Goal: Task Accomplishment & Management: Manage account settings

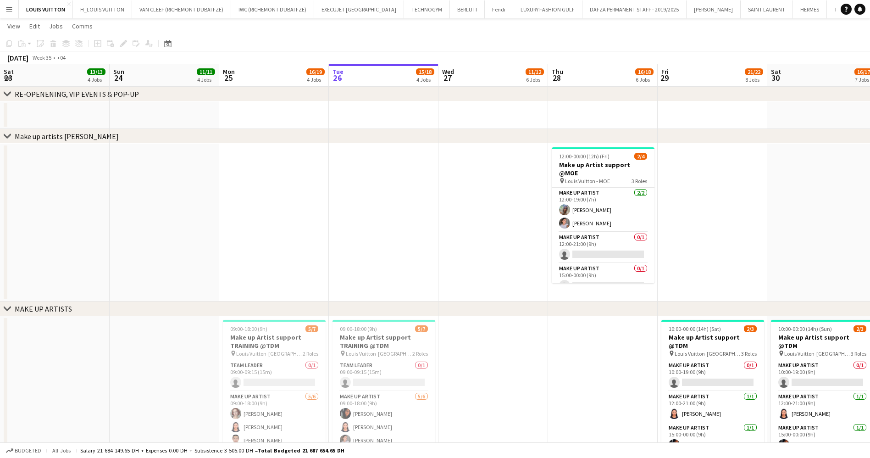
scroll to position [0, 220]
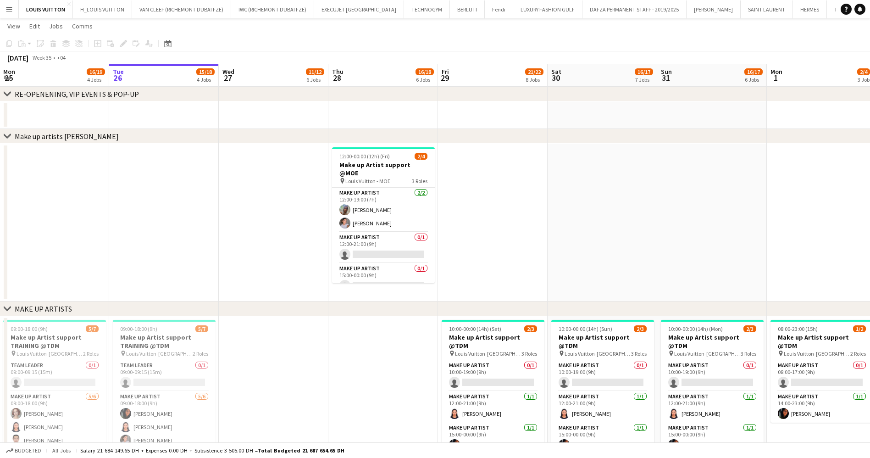
click at [2, 6] on button "Menu" at bounding box center [9, 9] width 18 height 18
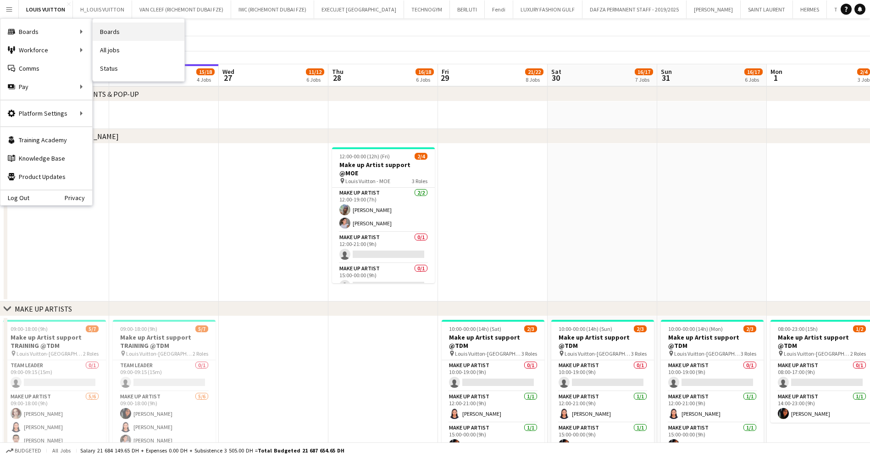
click at [145, 28] on link "Boards" at bounding box center [139, 31] width 92 height 18
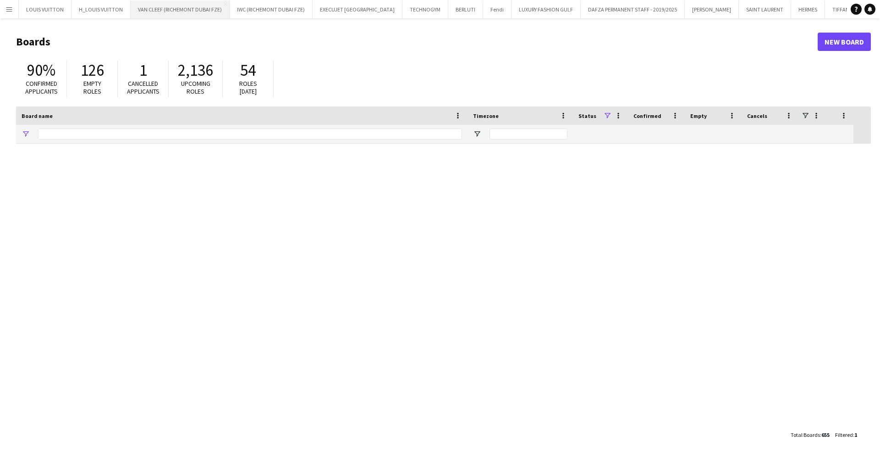
type input "*******"
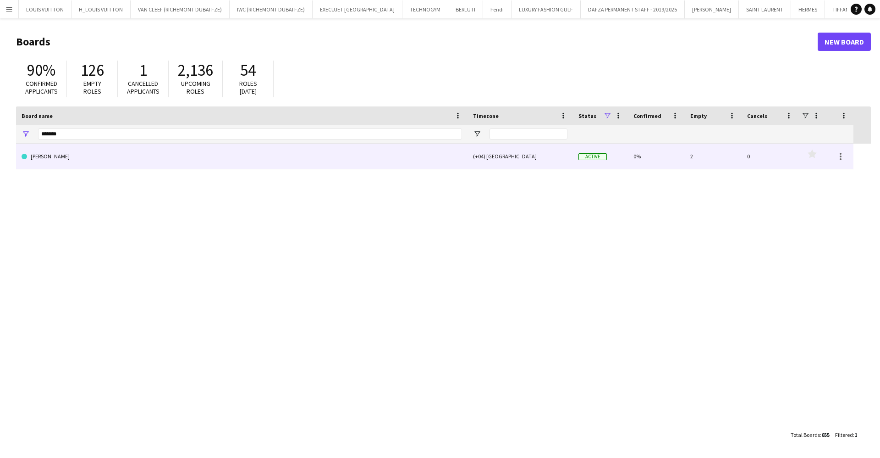
click at [112, 159] on link "[PERSON_NAME]" at bounding box center [242, 156] width 441 height 26
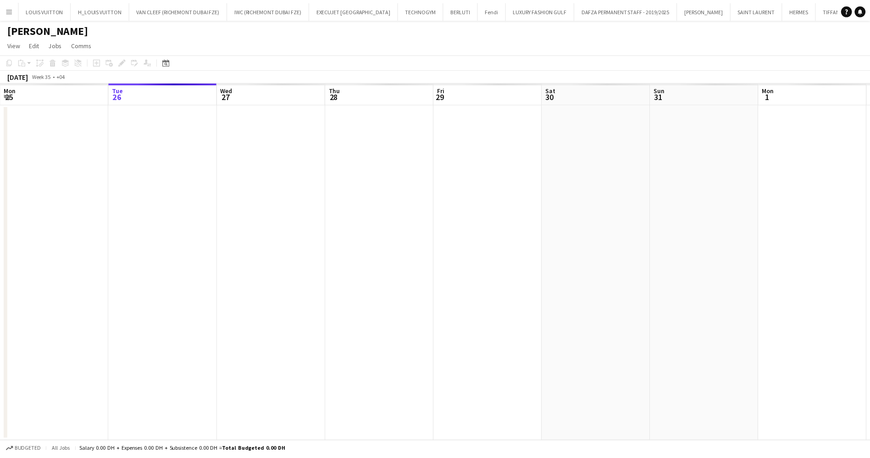
scroll to position [0, 35]
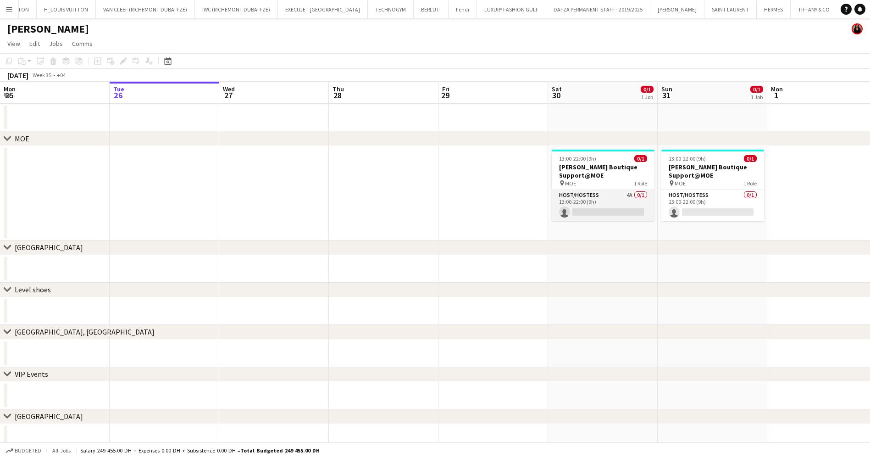
click at [631, 202] on app-card-role "Host/Hostess 4A 0/1 13:00-22:00 (9h) single-neutral-actions" at bounding box center [602, 205] width 103 height 31
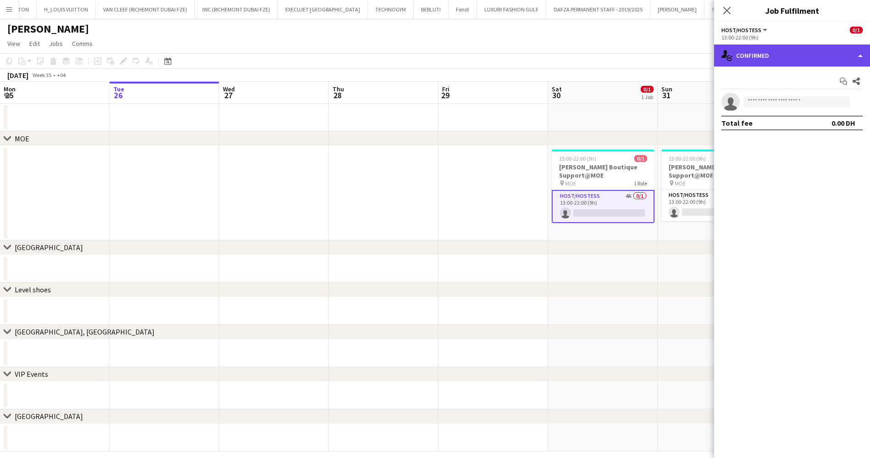
drag, startPoint x: 767, startPoint y: 55, endPoint x: 774, endPoint y: 54, distance: 6.4
click at [767, 54] on div "single-neutral-actions-check-2 Confirmed" at bounding box center [792, 55] width 156 height 22
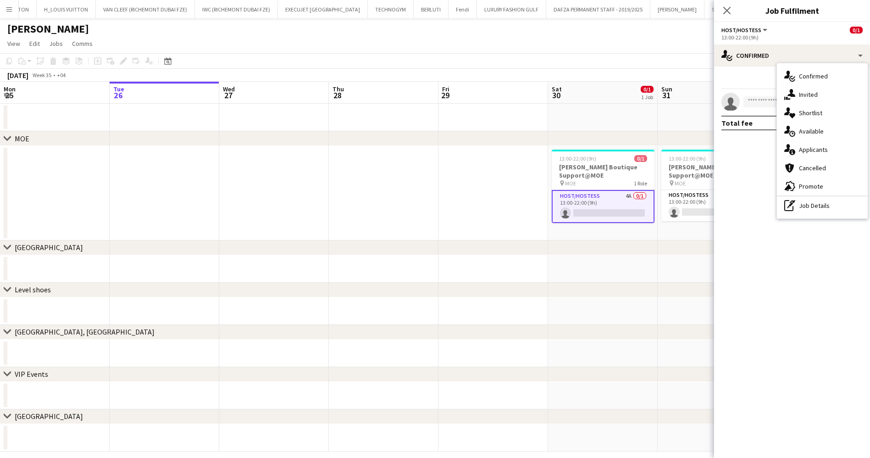
click at [822, 147] on div "single-neutral-actions-information Applicants" at bounding box center [822, 149] width 91 height 18
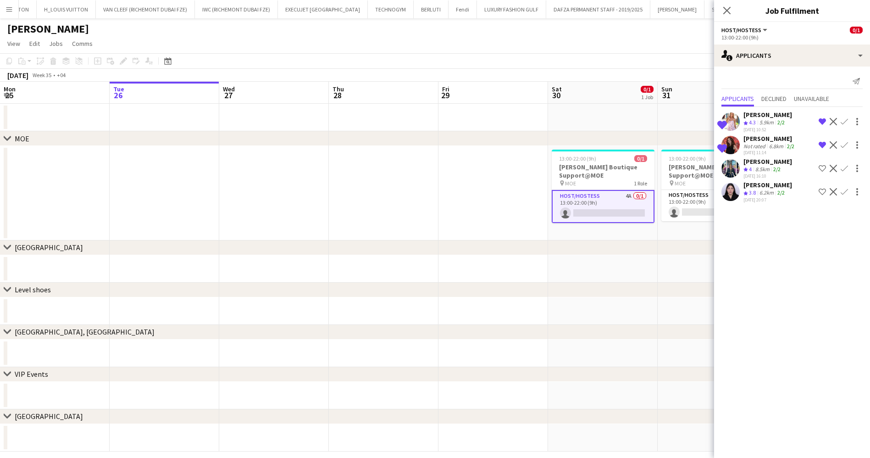
click at [780, 165] on div "Nuriza Achilova" at bounding box center [767, 161] width 49 height 8
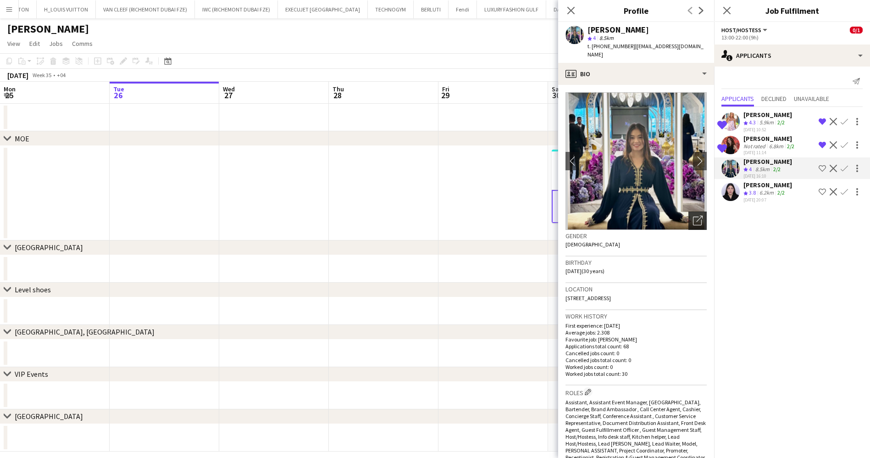
click at [690, 211] on div "Open photos pop-in" at bounding box center [697, 220] width 18 height 18
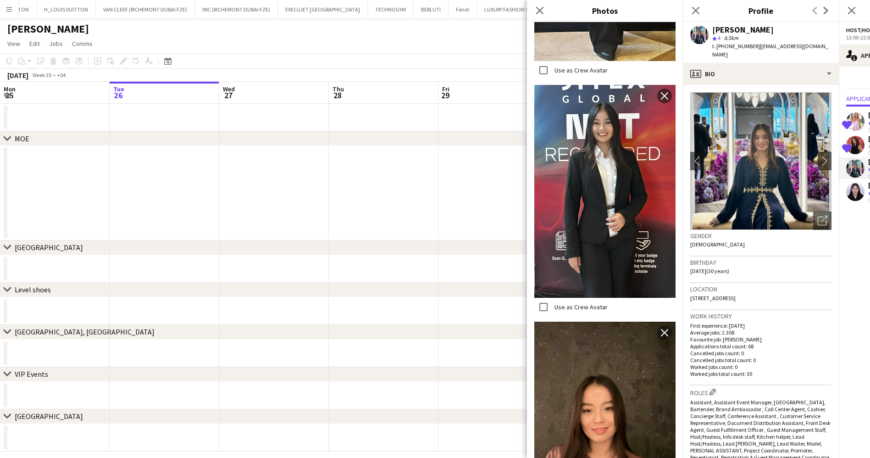
scroll to position [756, 0]
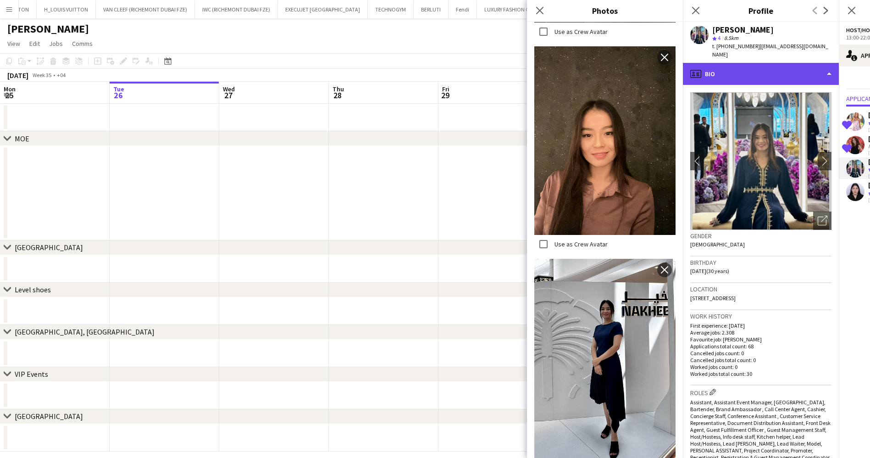
click at [733, 63] on div "profile Bio" at bounding box center [761, 74] width 156 height 22
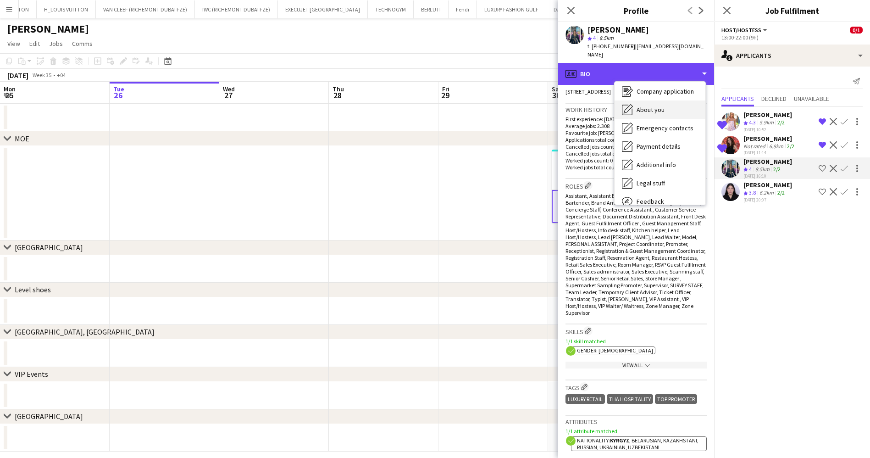
scroll to position [68, 0]
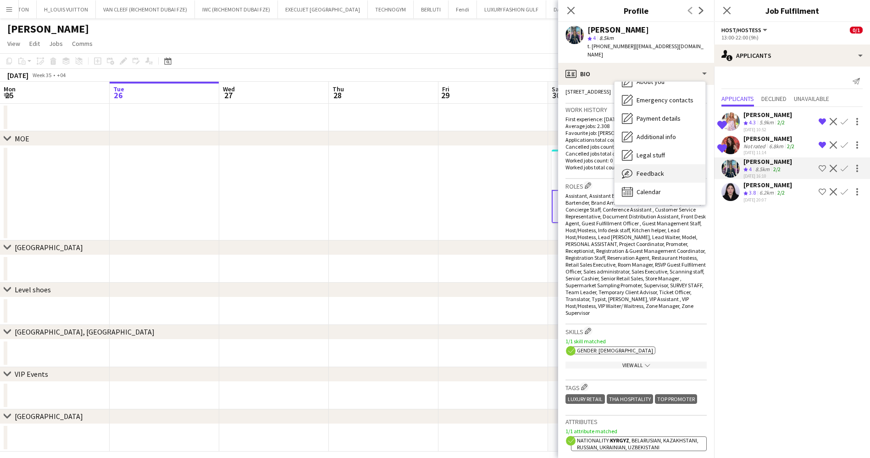
click at [663, 168] on div "Feedback Feedback" at bounding box center [659, 173] width 91 height 18
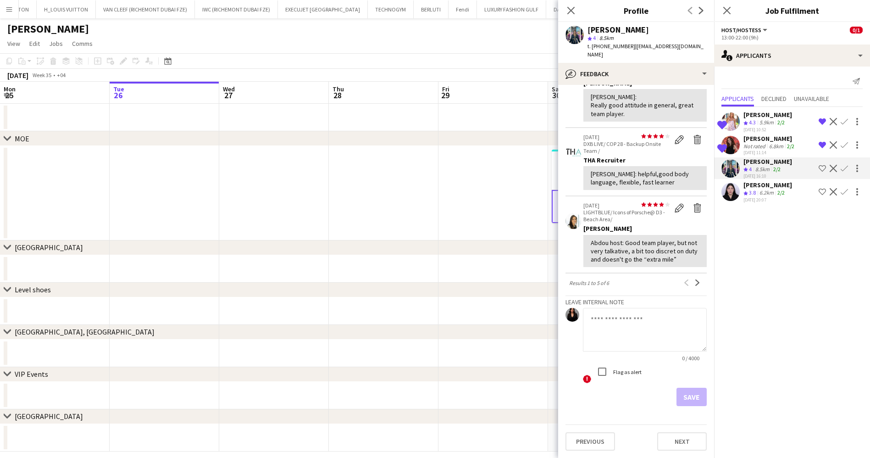
scroll to position [0, 0]
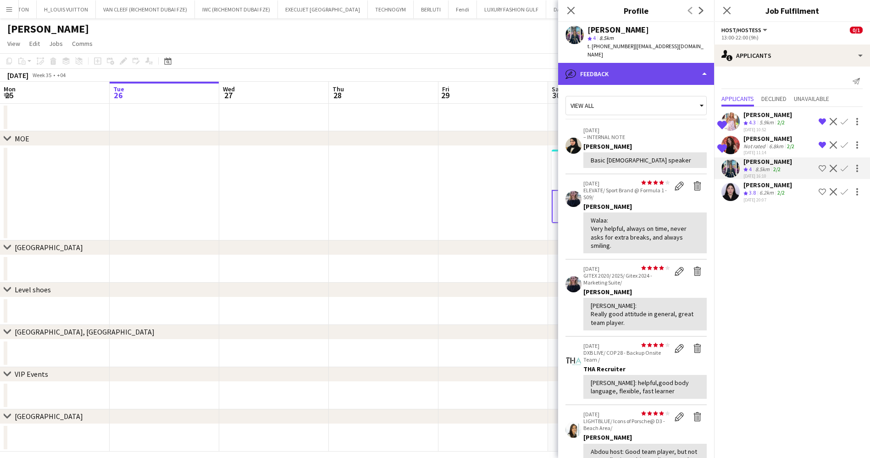
click at [612, 65] on div "bubble-pencil Feedback" at bounding box center [636, 74] width 156 height 22
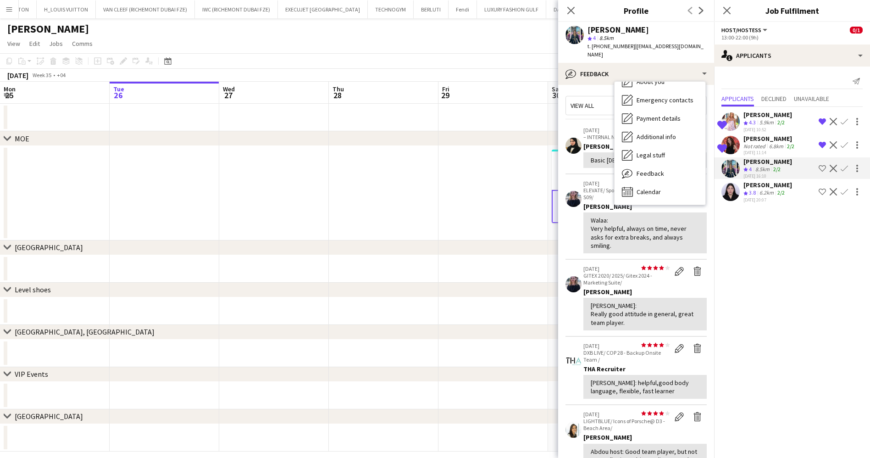
click at [645, 233] on div "Walaa: Very helpful, always on time, never asks for extra breaks, and always sm…" at bounding box center [644, 232] width 109 height 33
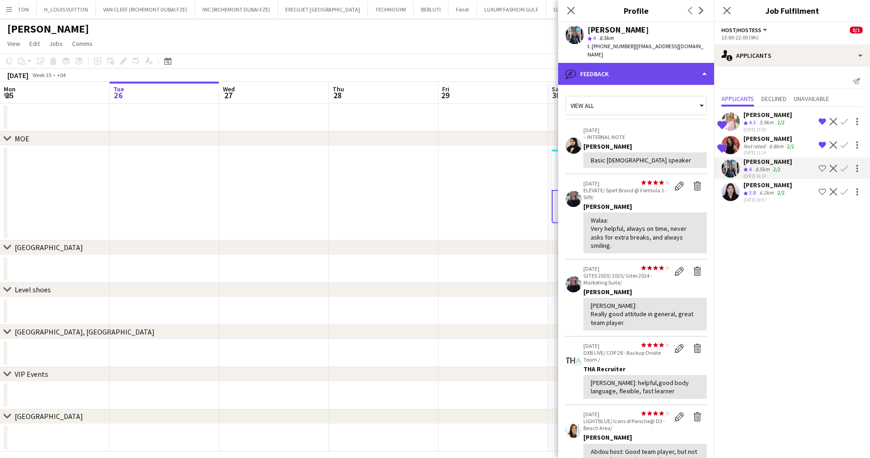
click at [613, 65] on div "bubble-pencil Feedback" at bounding box center [636, 74] width 156 height 22
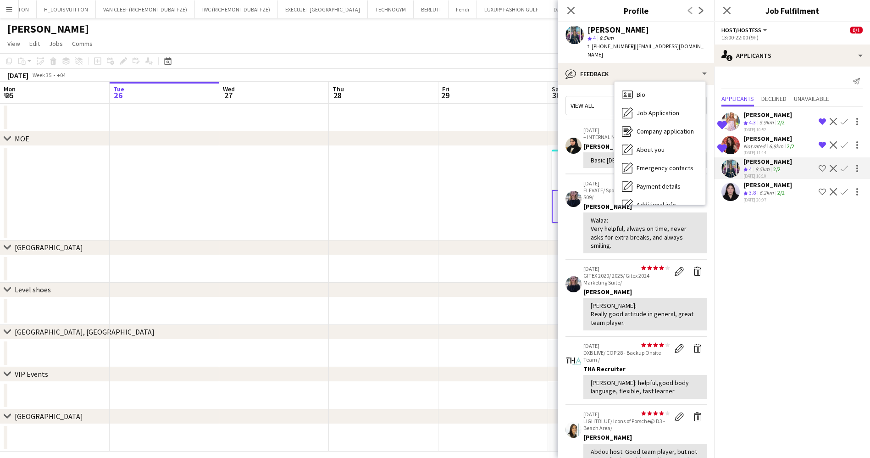
click at [757, 144] on div "Not rated" at bounding box center [755, 146] width 24 height 7
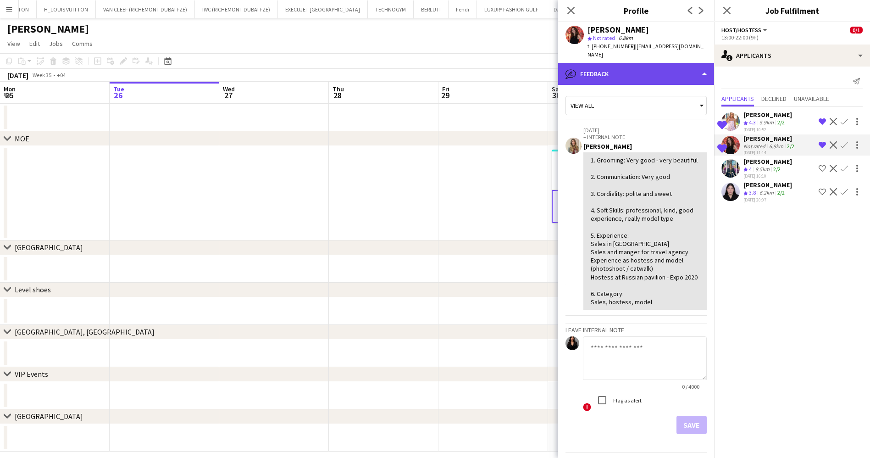
click at [629, 67] on div "bubble-pencil Feedback" at bounding box center [636, 74] width 156 height 22
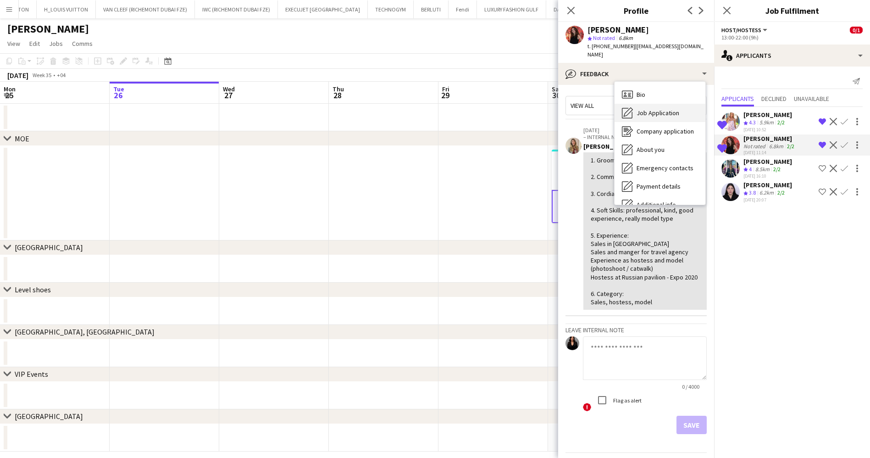
click at [675, 109] on span "Job Application" at bounding box center [657, 113] width 43 height 8
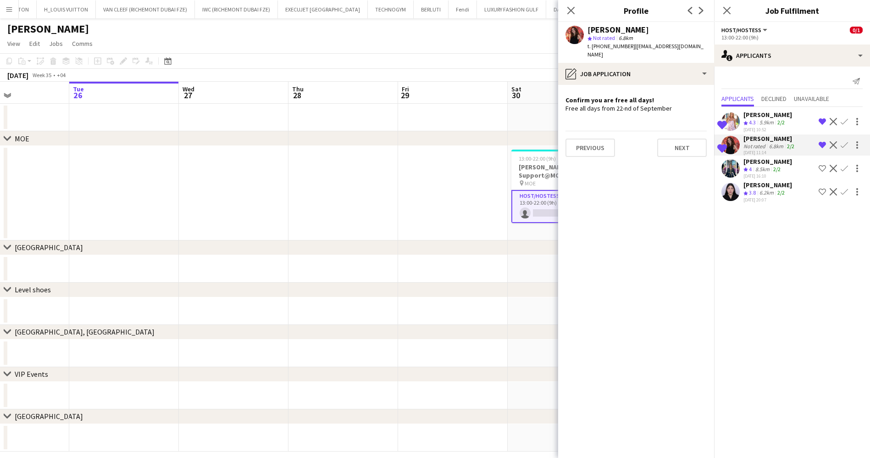
scroll to position [0, 298]
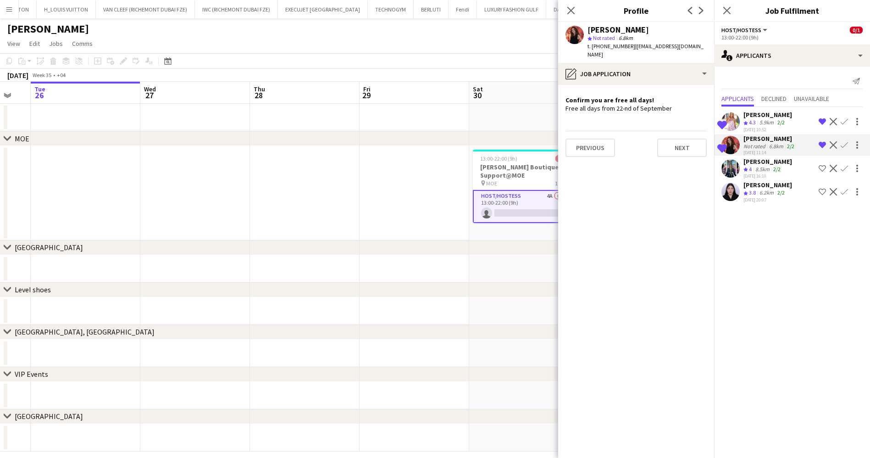
drag, startPoint x: 496, startPoint y: 169, endPoint x: 417, endPoint y: 181, distance: 79.7
click at [417, 181] on app-calendar-viewport "Sat 23 Sun 24 Mon 25 Tue 26 Wed 27 Thu 28 Fri 29 Sat 30 0/1 1 Job Sun 31 0/1 1 …" at bounding box center [435, 266] width 870 height 369
click at [780, 116] on div "Maryna Tsypar" at bounding box center [767, 114] width 49 height 8
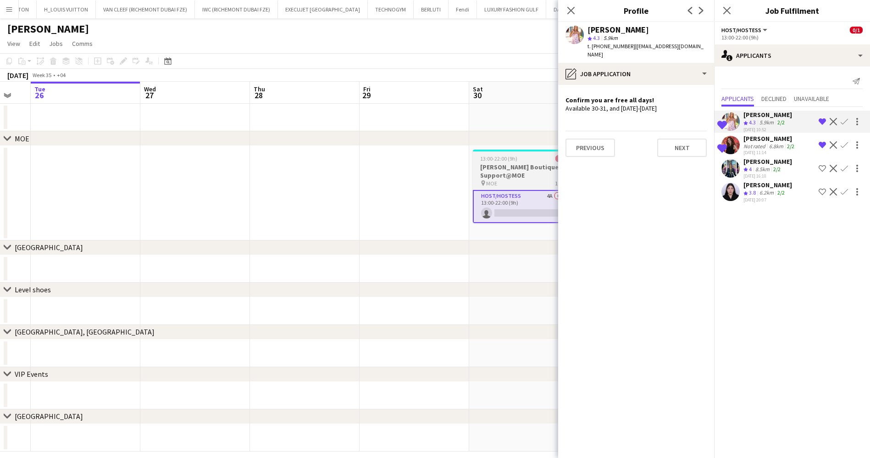
click at [510, 176] on h3 "Miu Miu Boutique Support@MOE" at bounding box center [524, 171] width 103 height 17
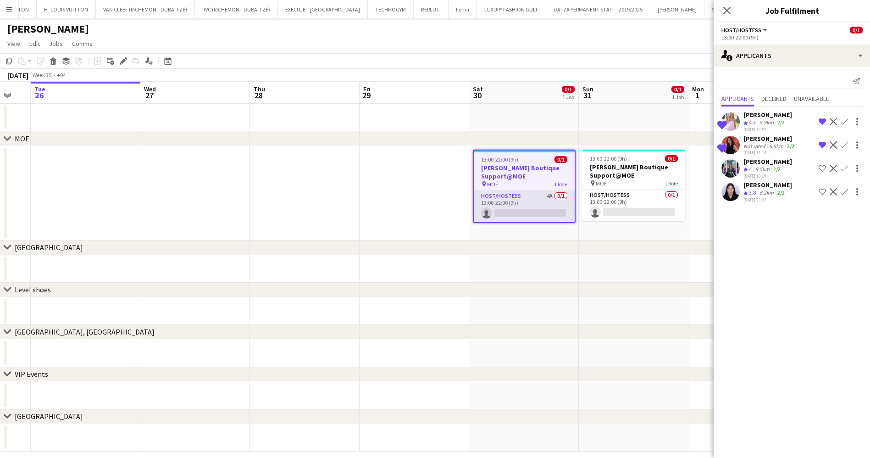
click at [524, 217] on app-card-role "Host/Hostess 4A 0/1 13:00-22:00 (9h) single-neutral-actions" at bounding box center [524, 206] width 101 height 31
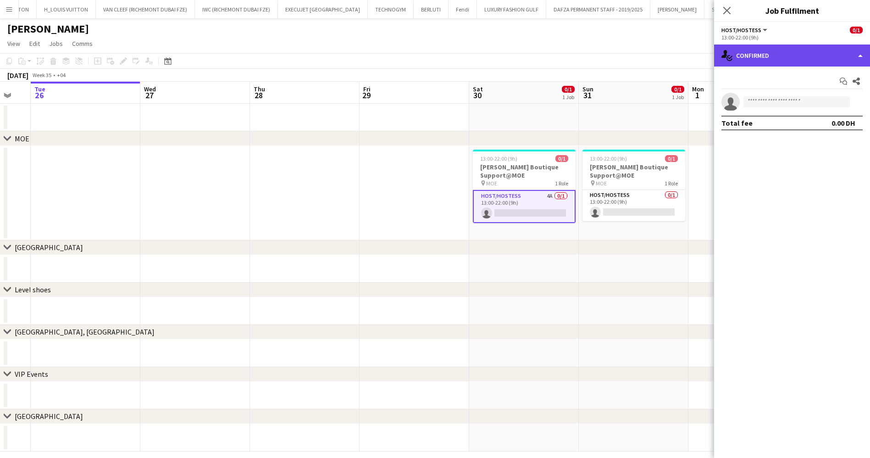
click at [743, 56] on div "single-neutral-actions-check-2 Confirmed" at bounding box center [792, 55] width 156 height 22
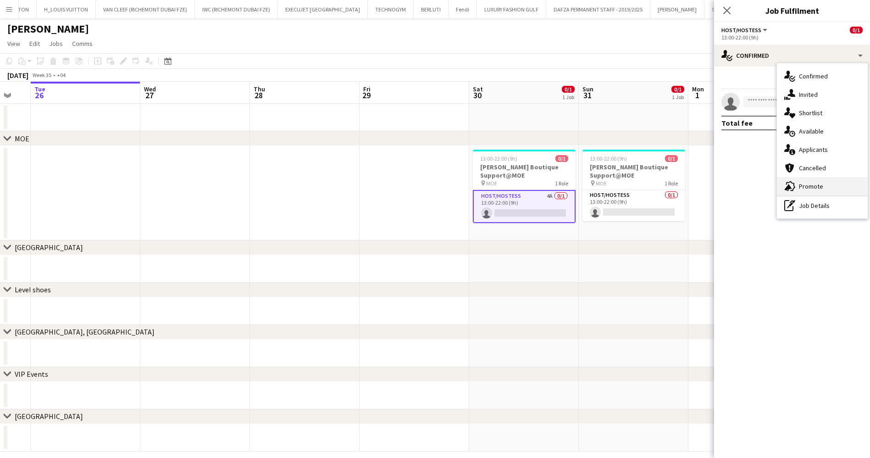
click at [817, 189] on div "advertising-megaphone Promote" at bounding box center [822, 186] width 91 height 18
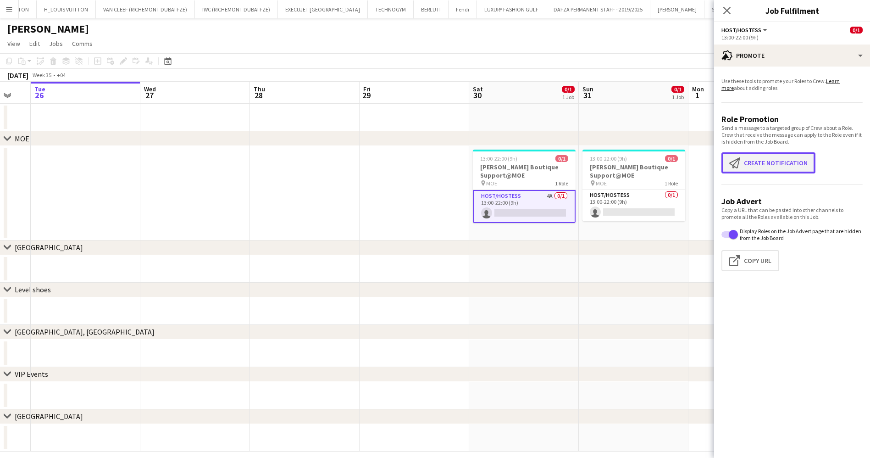
click at [778, 154] on button "Create notification Create notification" at bounding box center [768, 162] width 94 height 21
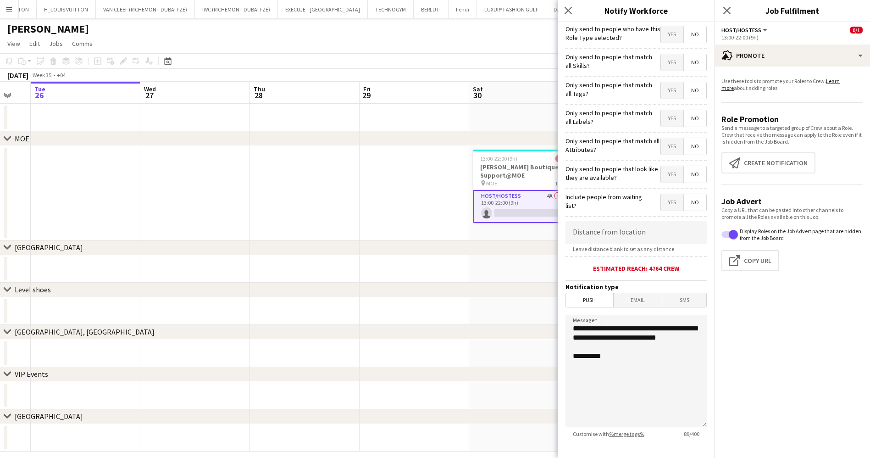
click at [683, 44] on form "**********" at bounding box center [636, 263] width 156 height 483
click at [684, 39] on span "No" at bounding box center [695, 34] width 22 height 17
click at [661, 65] on span "Yes" at bounding box center [672, 62] width 22 height 17
click at [662, 83] on span "Yes" at bounding box center [672, 90] width 22 height 17
click at [663, 114] on span "Yes" at bounding box center [672, 118] width 22 height 17
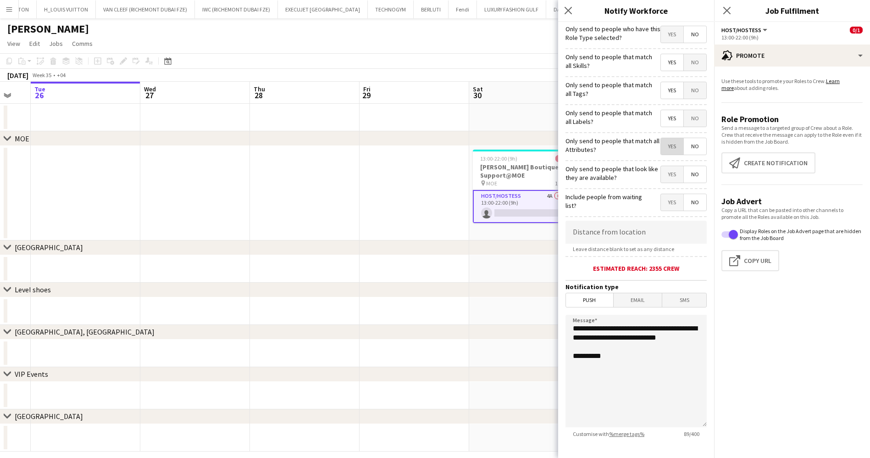
click at [663, 138] on span "Yes" at bounding box center [672, 146] width 22 height 17
click at [661, 180] on span "Yes" at bounding box center [672, 174] width 22 height 17
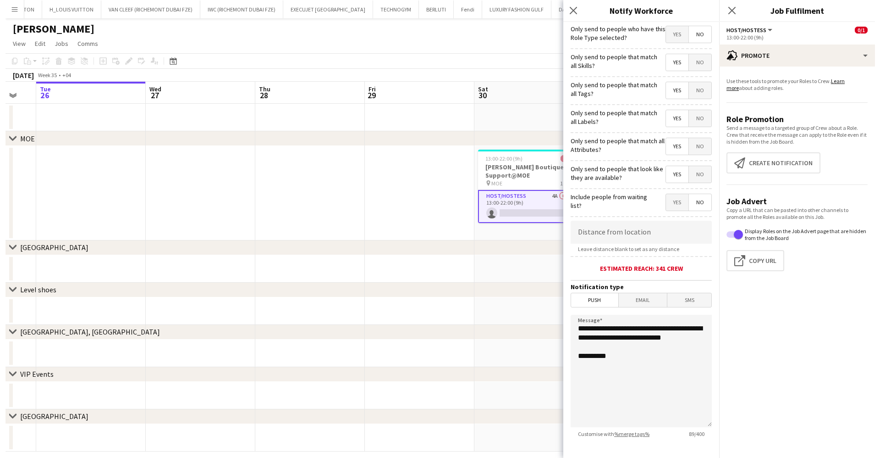
scroll to position [47, 0]
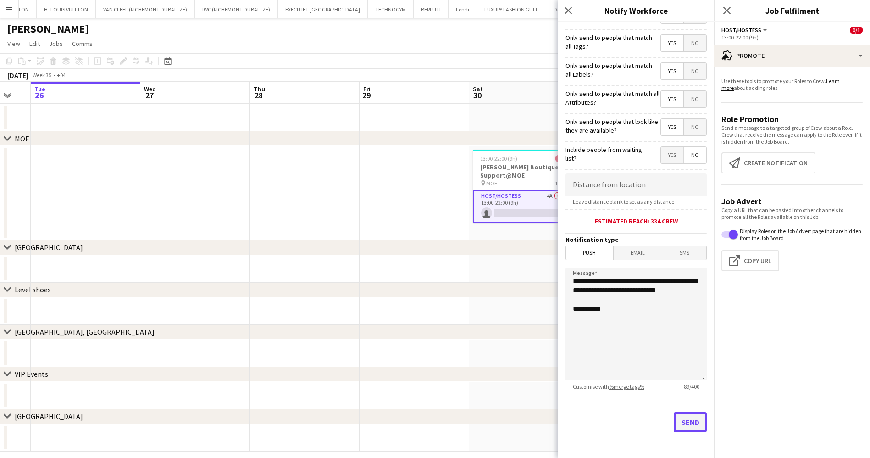
click at [676, 418] on button "Send" at bounding box center [689, 422] width 33 height 20
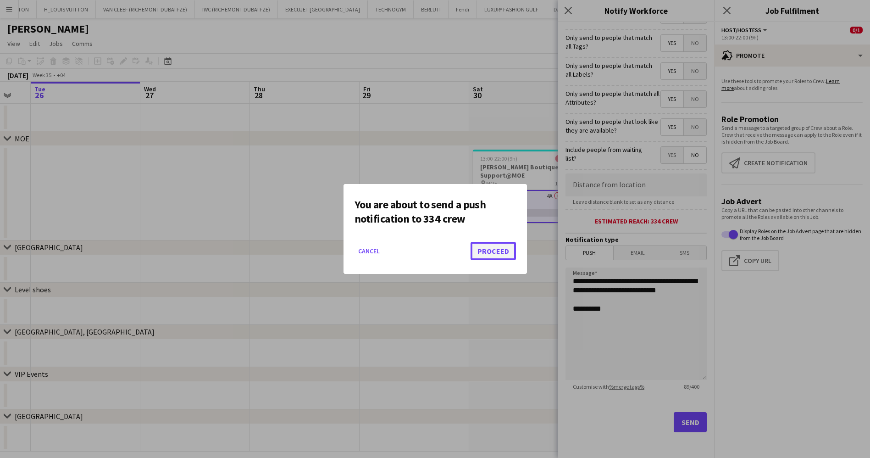
click at [498, 245] on button "Proceed" at bounding box center [492, 251] width 45 height 18
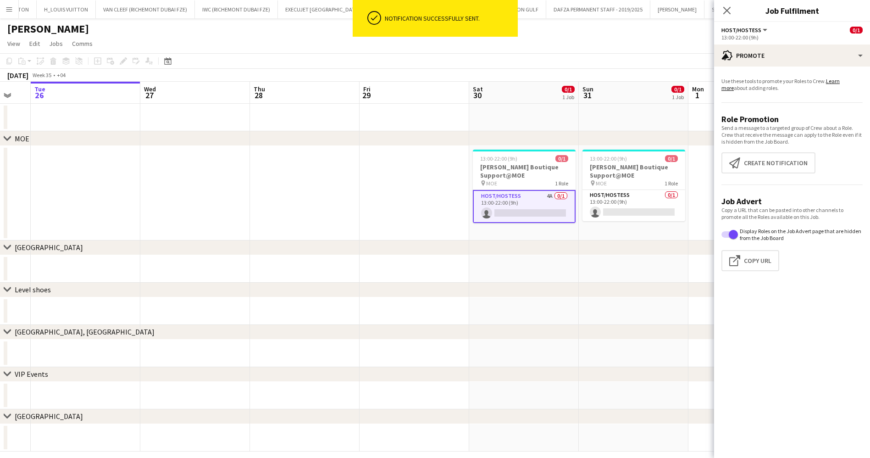
click at [7, 6] on app-icon "Menu" at bounding box center [9, 9] width 7 height 7
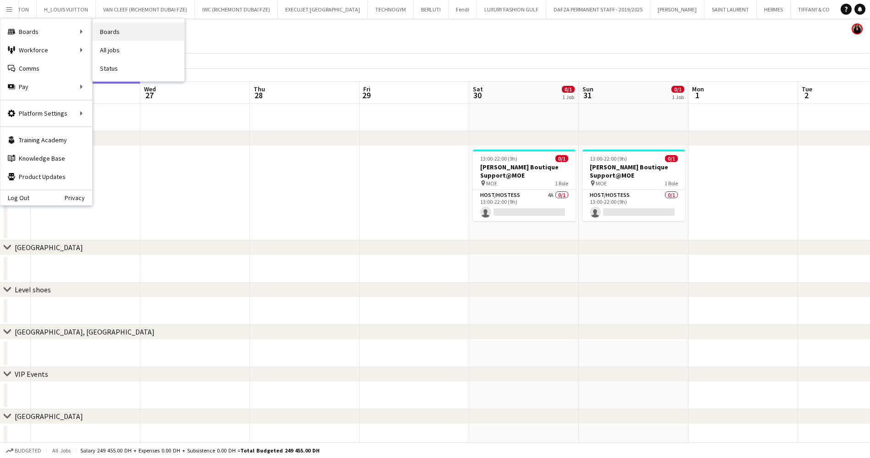
click at [143, 32] on link "Boards" at bounding box center [139, 31] width 92 height 18
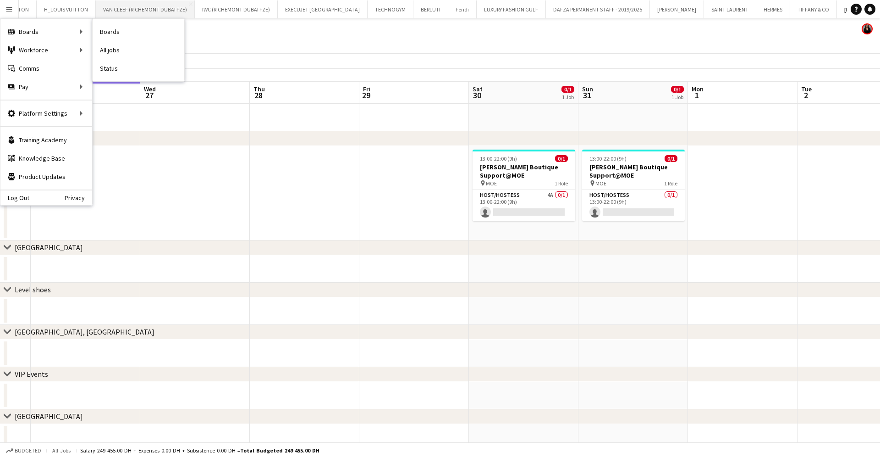
scroll to position [0, 34]
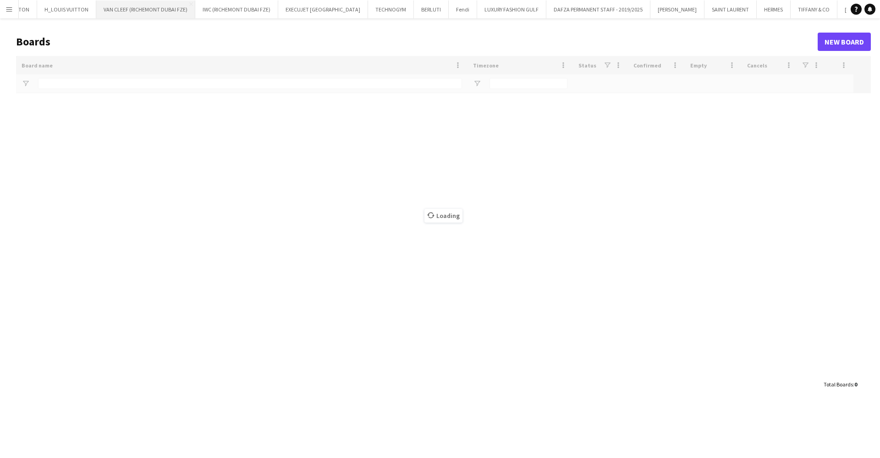
type input "*******"
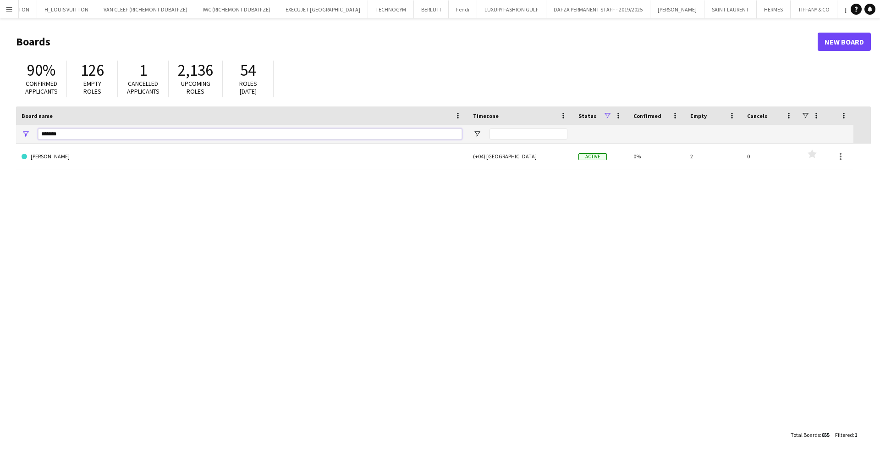
drag, startPoint x: 71, startPoint y: 135, endPoint x: 14, endPoint y: 138, distance: 56.9
click at [14, 138] on main "Boards New Board 90% Confirmed applicants 126 Empty roles 1 Cancelled applicant…" at bounding box center [440, 237] width 880 height 439
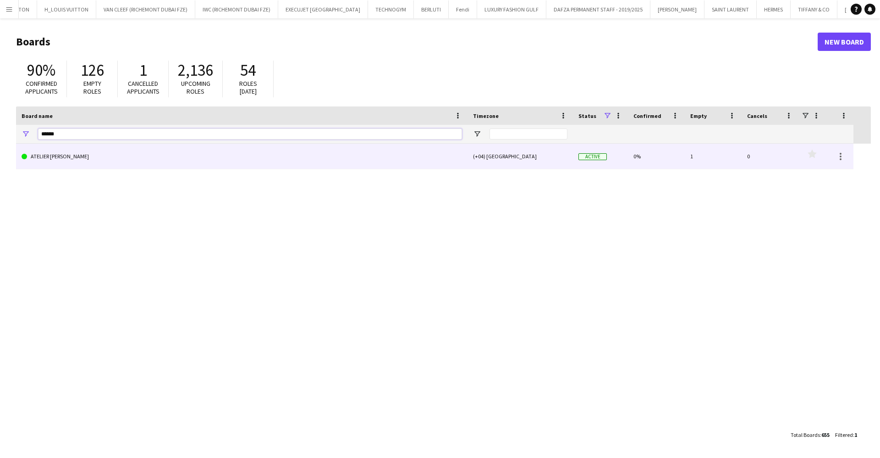
click at [130, 138] on input "******" at bounding box center [250, 133] width 424 height 11
type input "******"
click at [137, 152] on link "ATELIER LUM" at bounding box center [242, 156] width 441 height 26
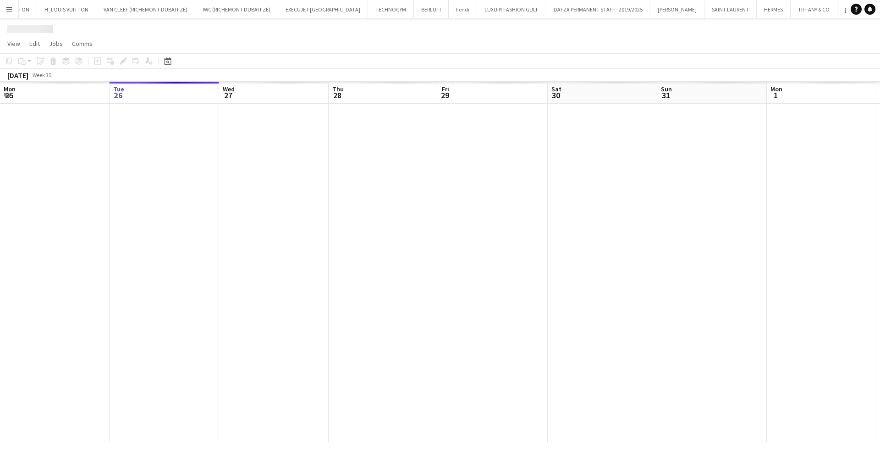
scroll to position [0, 80]
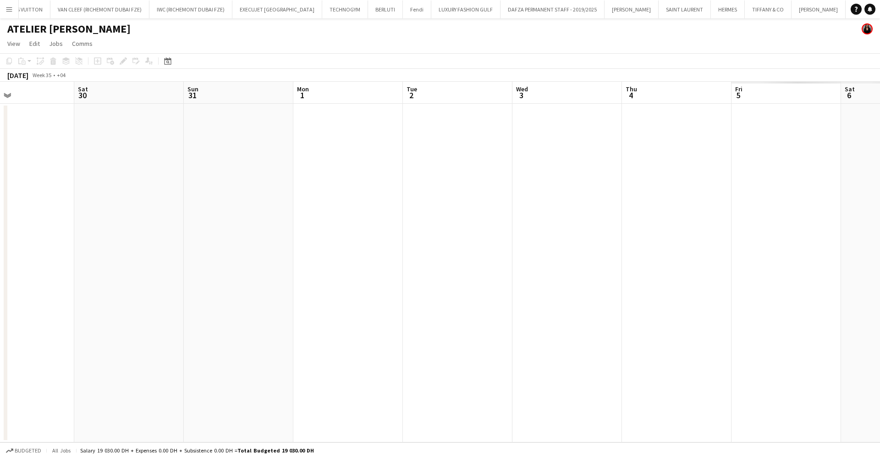
drag, startPoint x: 114, startPoint y: 303, endPoint x: 576, endPoint y: 266, distance: 463.6
click at [57, 303] on app-calendar-viewport "Wed 27 Thu 28 Fri 29 Sat 30 Sun 31 Mon 1 Tue 2 Wed 3 Thu 4 Fri 5 Sat 6 Sun 7 Mo…" at bounding box center [440, 262] width 880 height 360
drag, startPoint x: 421, startPoint y: 298, endPoint x: 457, endPoint y: 282, distance: 39.0
click at [39, 298] on app-calendar-viewport "Sat 30 Sun 31 Mon 1 Tue 2 Wed 3 Thu 4 Fri 5 Sat 6 Sun 7 Mon 8 Tue 9 Wed 10 Thu …" at bounding box center [440, 262] width 880 height 360
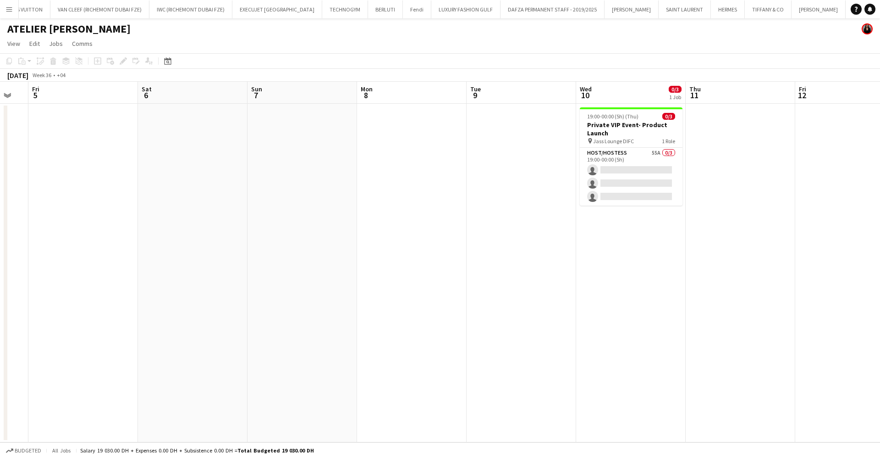
drag, startPoint x: 117, startPoint y: 301, endPoint x: 129, endPoint y: 292, distance: 14.8
click at [98, 301] on app-calendar-viewport "Tue 2 Wed 3 Thu 4 Fri 5 Sat 6 Sun 7 Mon 8 Tue 9 Wed 10 0/3 1 Job Thu 11 Fri 12 …" at bounding box center [440, 262] width 880 height 360
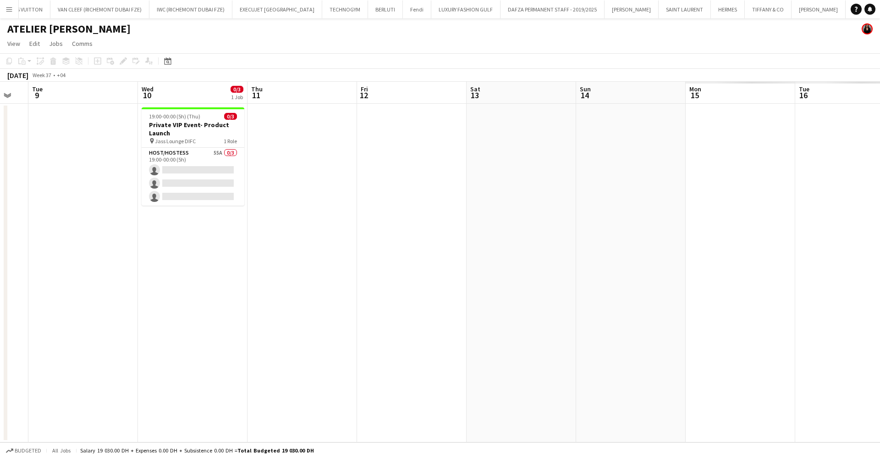
scroll to position [0, 303]
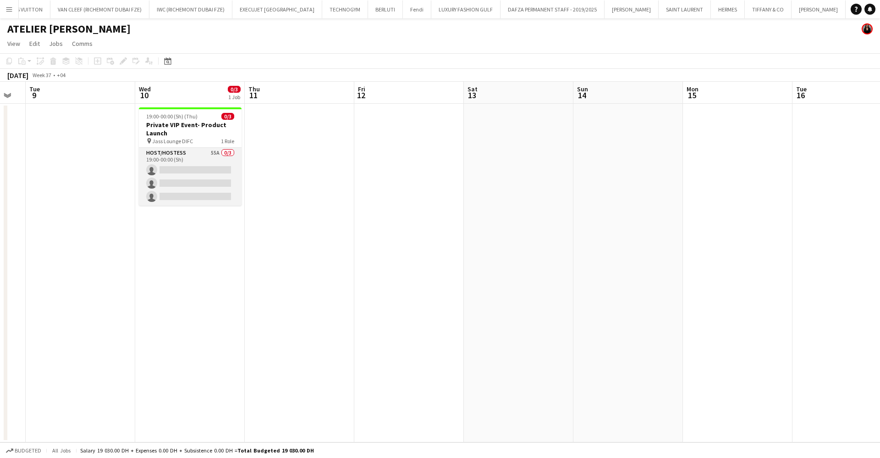
click at [188, 167] on app-card-role "Host/Hostess 55A 0/3 19:00-00:00 (5h) single-neutral-actions single-neutral-act…" at bounding box center [190, 177] width 103 height 58
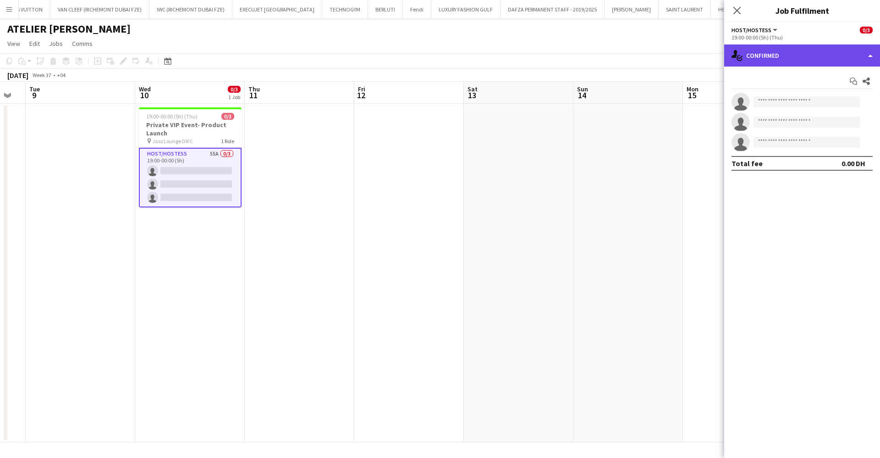
click at [794, 57] on div "single-neutral-actions-check-2 Confirmed" at bounding box center [802, 55] width 156 height 22
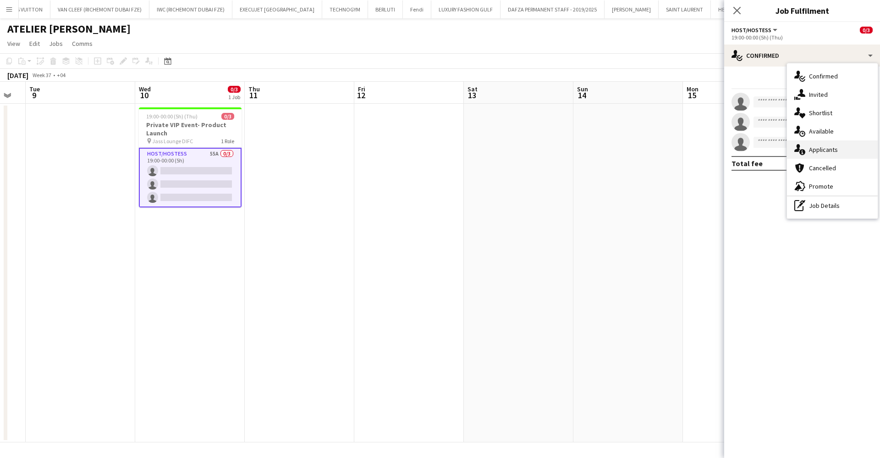
click at [830, 145] on div "single-neutral-actions-information Applicants" at bounding box center [832, 149] width 91 height 18
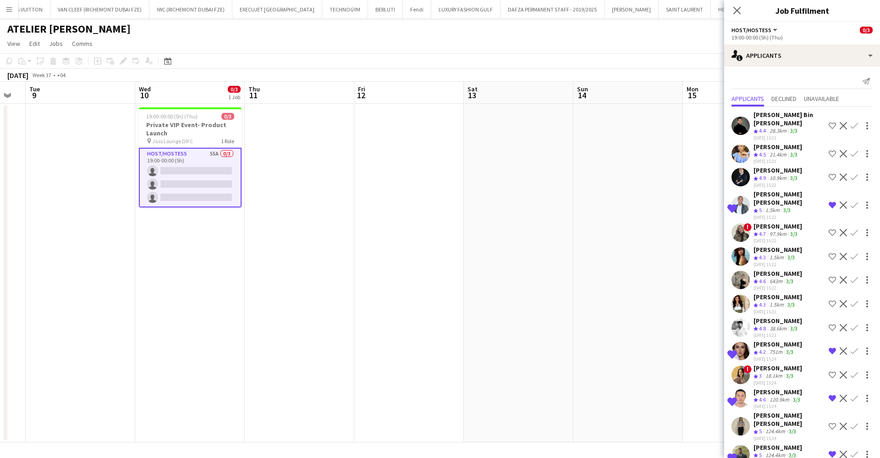
scroll to position [138, 0]
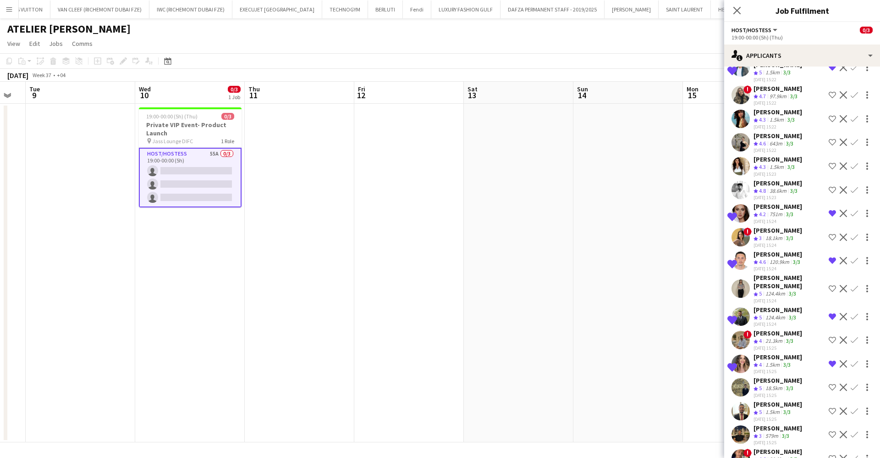
click at [829, 257] on app-icon "Remove crew from shortlist" at bounding box center [832, 260] width 7 height 7
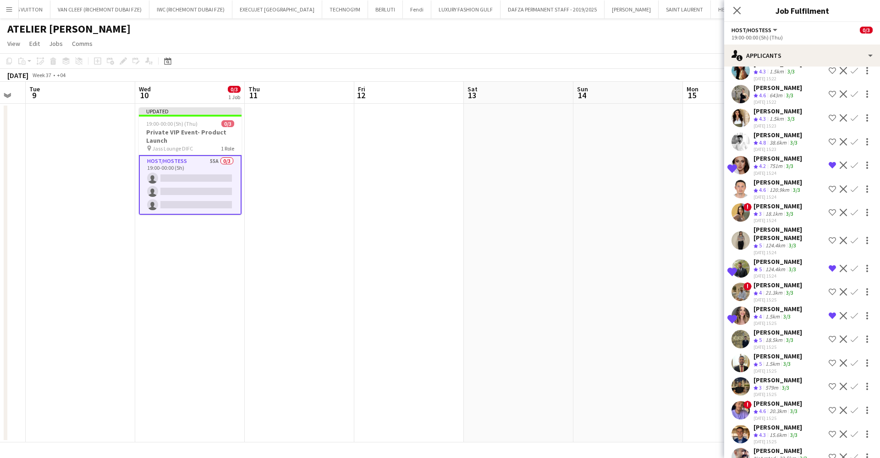
scroll to position [206, 0]
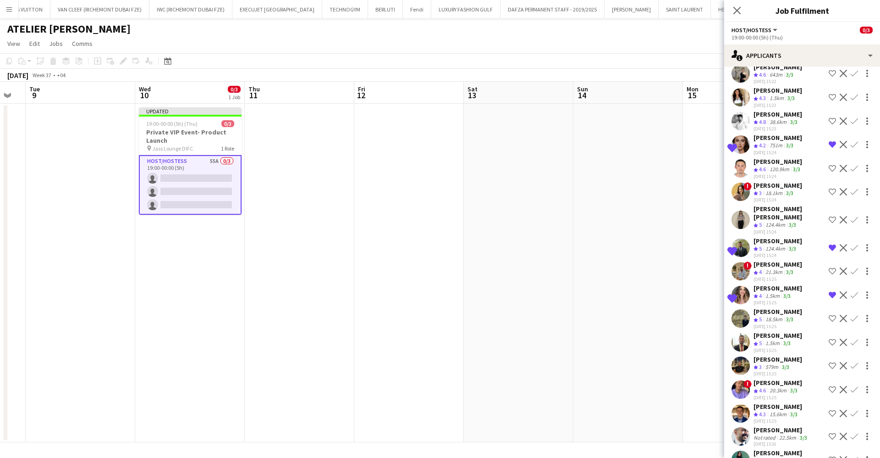
click at [789, 307] on div "Abdelmoula habib Mouley" at bounding box center [778, 311] width 49 height 8
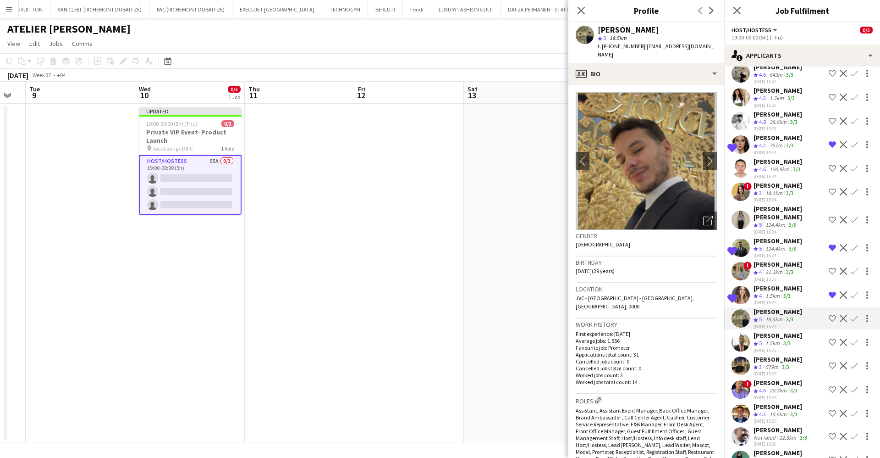
click at [779, 331] on div "Ayman Kassem" at bounding box center [778, 335] width 49 height 8
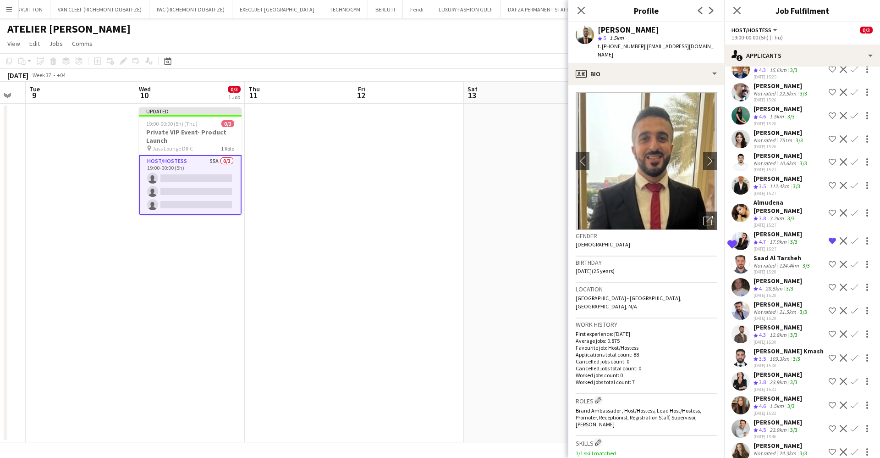
scroll to position [984, 0]
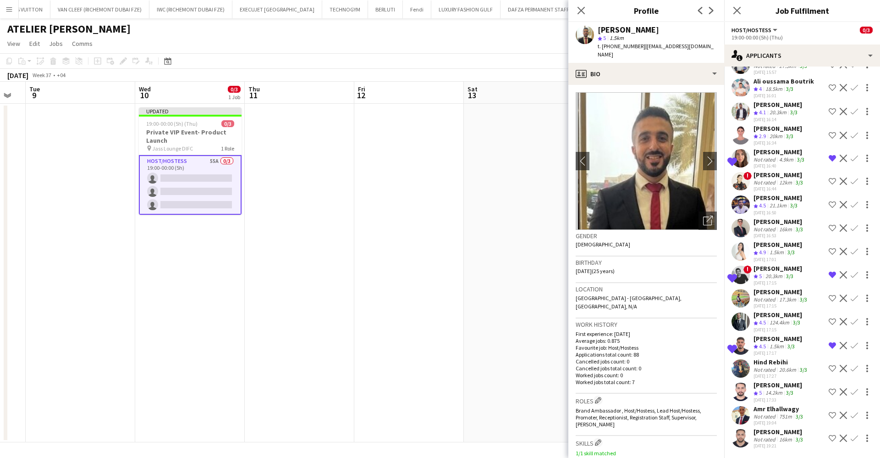
click at [767, 439] on div "Not rated" at bounding box center [766, 439] width 24 height 7
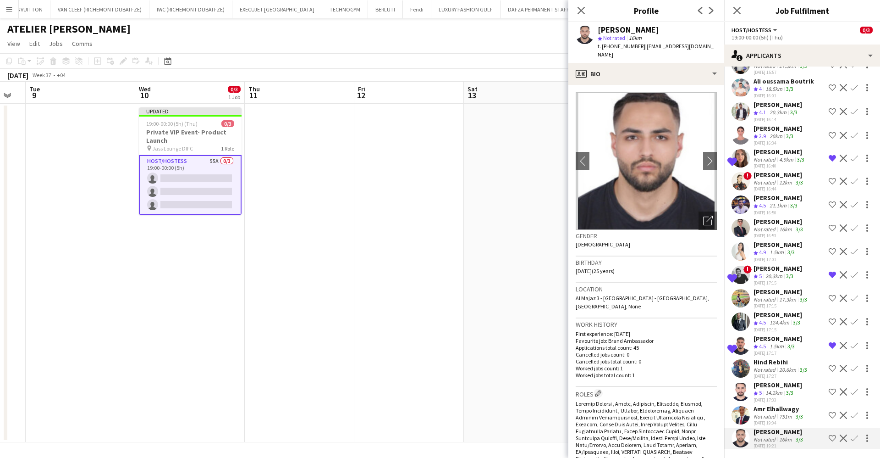
click at [768, 413] on div "Not rated" at bounding box center [766, 416] width 24 height 7
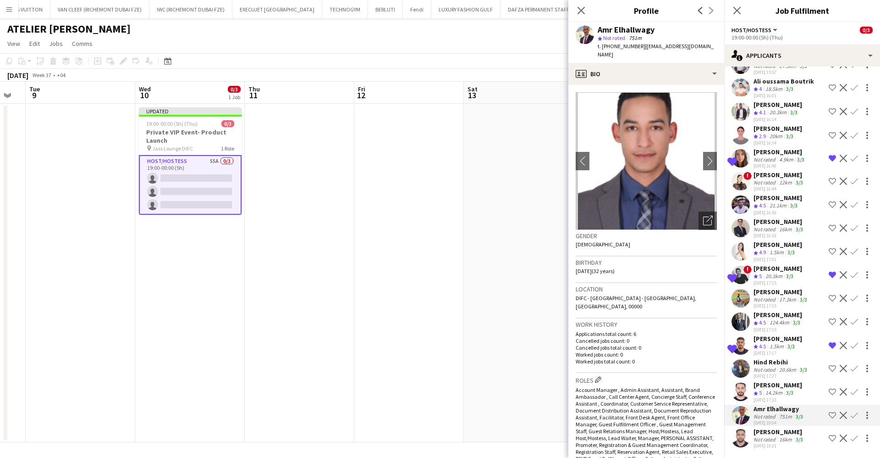
click at [771, 383] on div "Bahaa Olabi" at bounding box center [778, 384] width 49 height 8
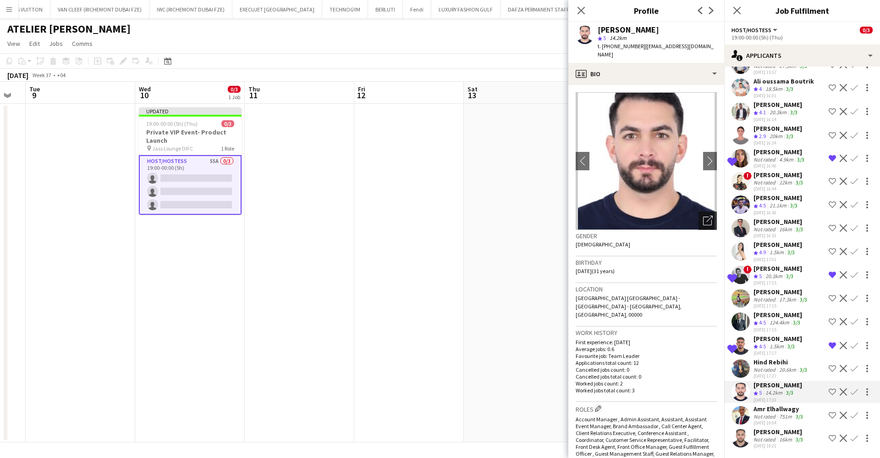
click at [699, 219] on div "Open photos pop-in" at bounding box center [708, 220] width 18 height 18
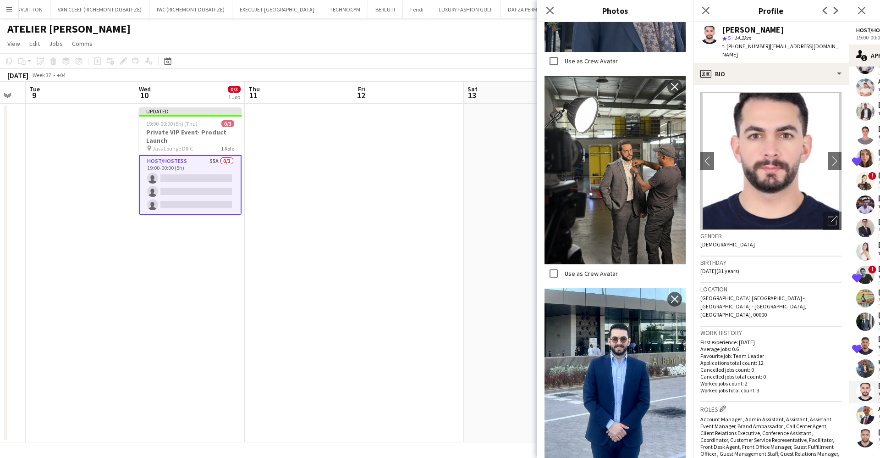
scroll to position [1016, 0]
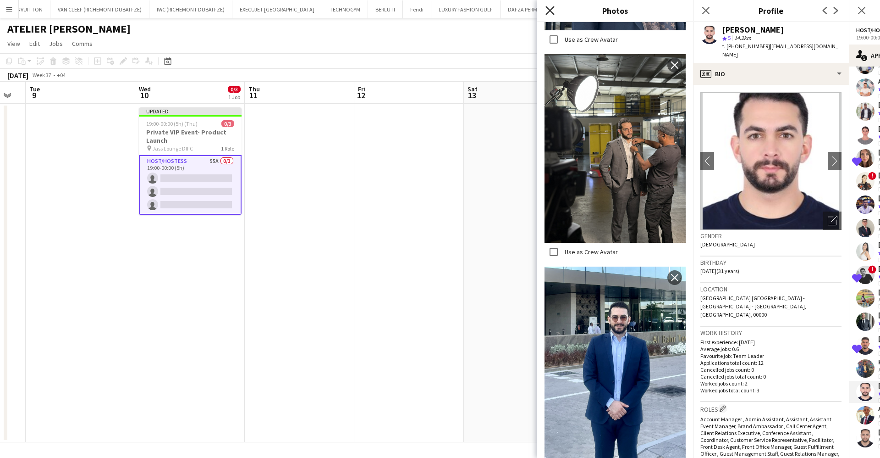
click at [549, 12] on icon at bounding box center [550, 10] width 9 height 9
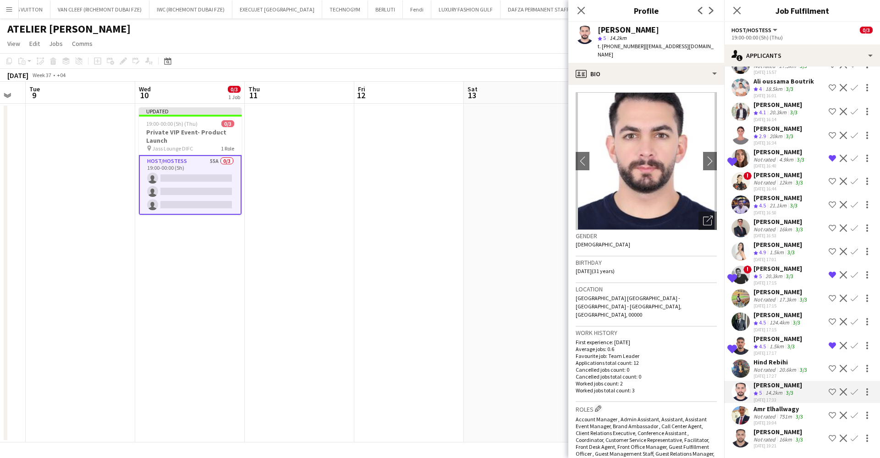
click at [771, 360] on div "Hind Rebihi" at bounding box center [781, 362] width 55 height 8
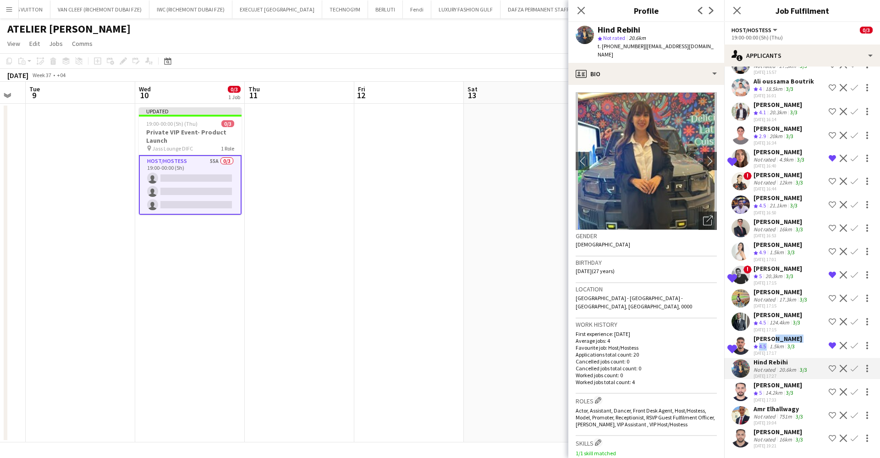
click at [772, 342] on div "Ayham Rasheed Crew rating 4.5 1.5km 3/3 26-08-2025 17:17" at bounding box center [778, 345] width 49 height 22
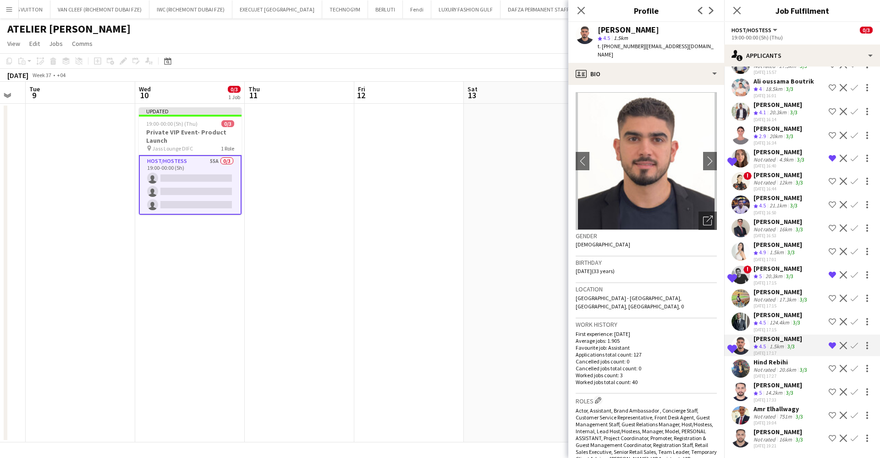
click at [775, 345] on div "1.5km" at bounding box center [777, 346] width 18 height 8
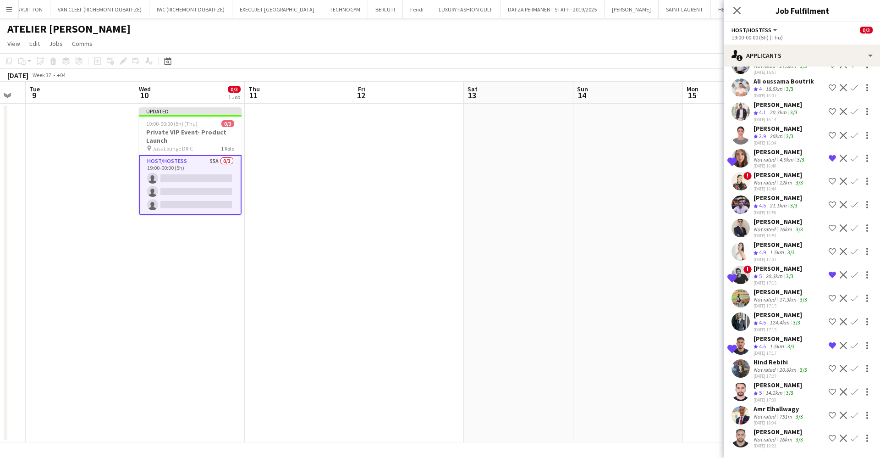
click at [767, 334] on div "Ayham Rasheed" at bounding box center [778, 338] width 49 height 8
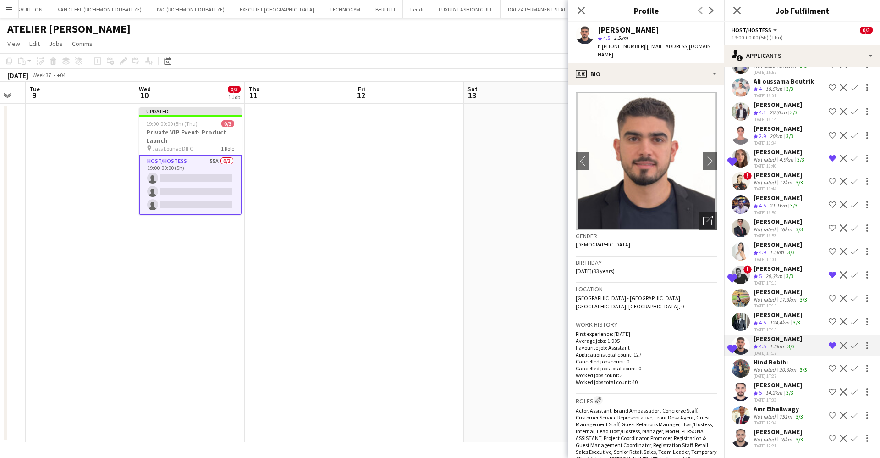
click at [768, 316] on div "Abdullah Al Nouri" at bounding box center [778, 314] width 49 height 8
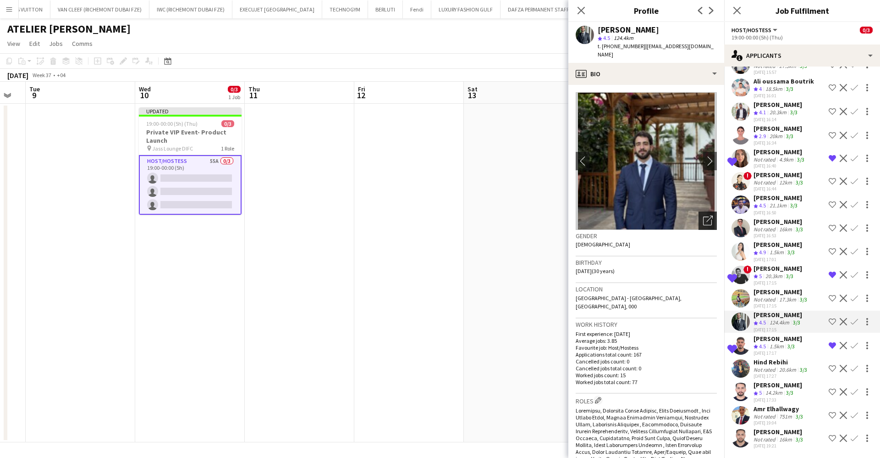
click at [699, 212] on div "Open photos pop-in" at bounding box center [708, 220] width 18 height 18
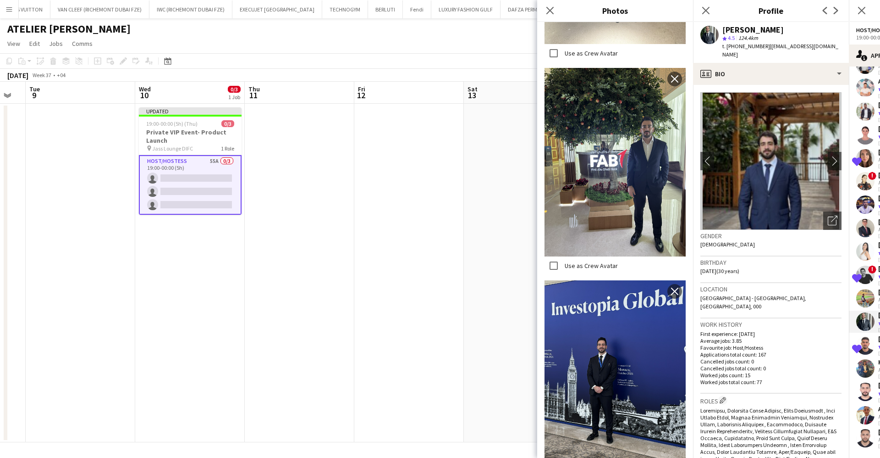
scroll to position [1857, 0]
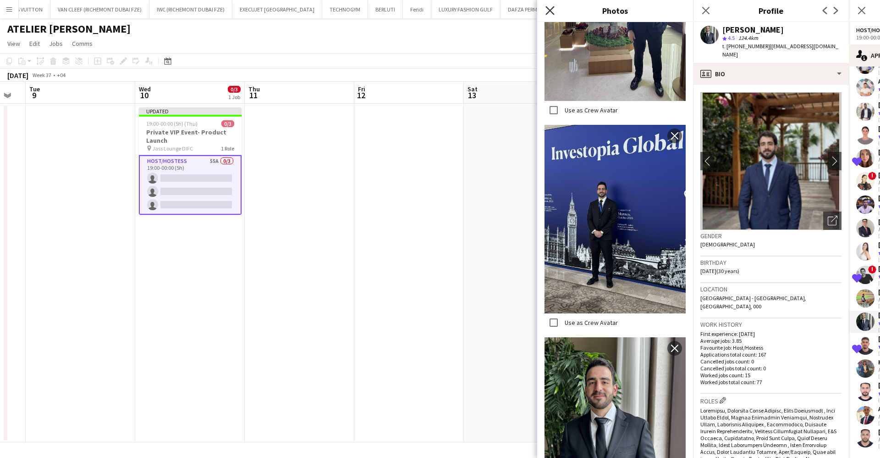
click at [550, 12] on icon "Close pop-in" at bounding box center [550, 10] width 9 height 9
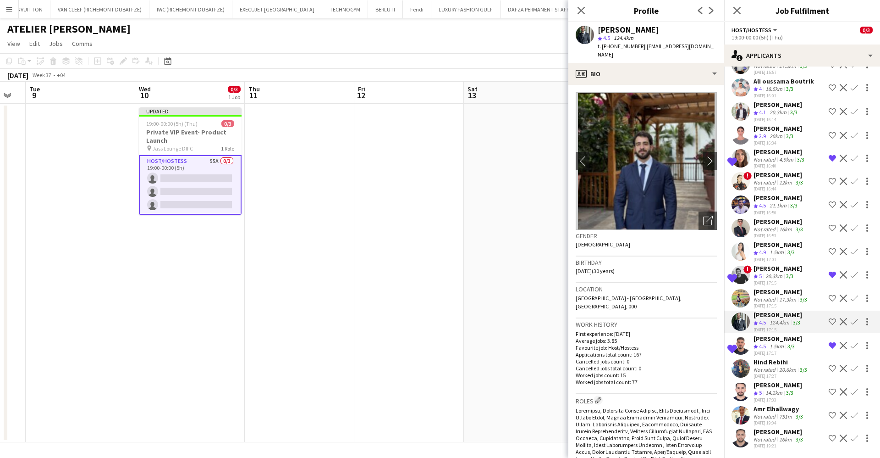
click at [829, 319] on app-icon "Shortlist crew" at bounding box center [832, 321] width 7 height 7
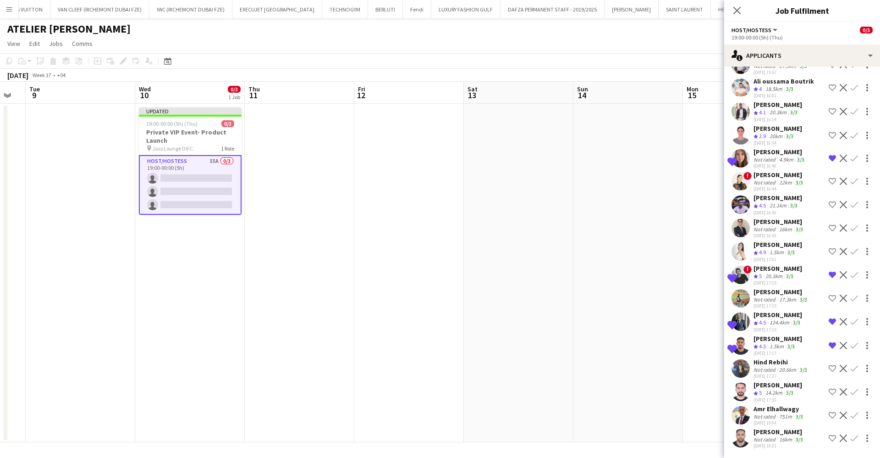
click at [777, 317] on div "Abdullah Al Nouri" at bounding box center [778, 314] width 49 height 8
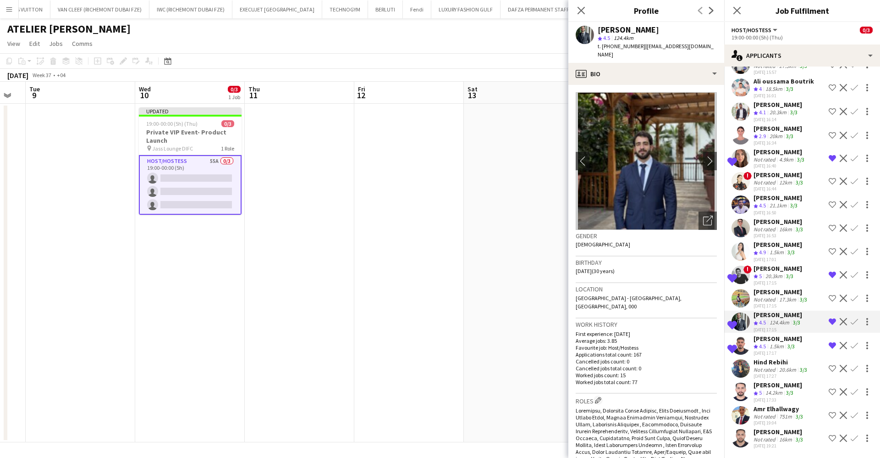
click at [645, 61] on div "Abdullah Al Nouri star 4.5 124.4km t. +971504728766 | abdullah_khaldoun95@hotma…" at bounding box center [646, 42] width 156 height 41
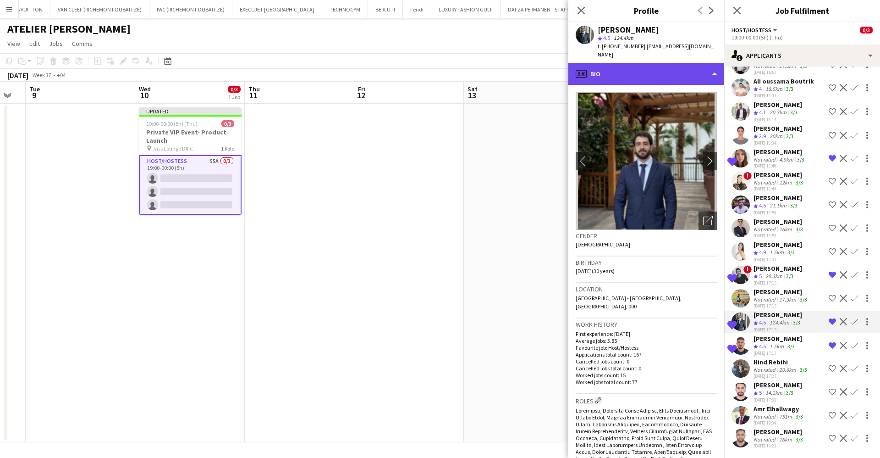
drag, startPoint x: 650, startPoint y: 66, endPoint x: 672, endPoint y: 72, distance: 22.8
click at [650, 67] on div "profile Bio" at bounding box center [646, 74] width 156 height 22
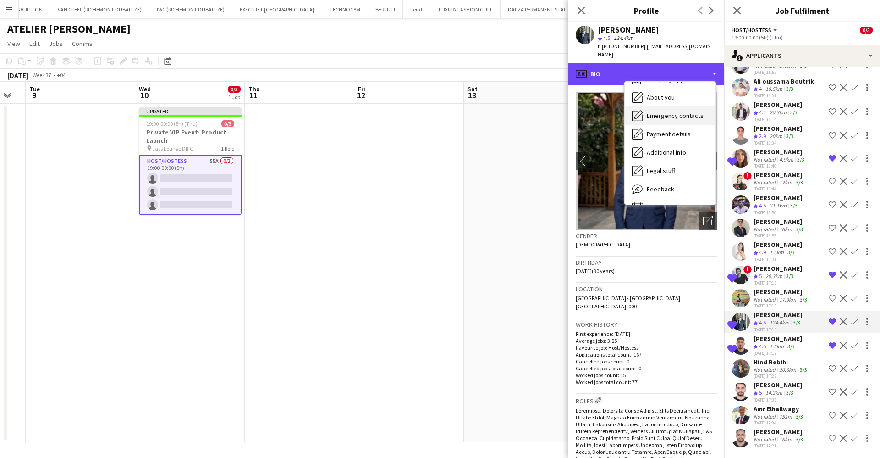
scroll to position [68, 0]
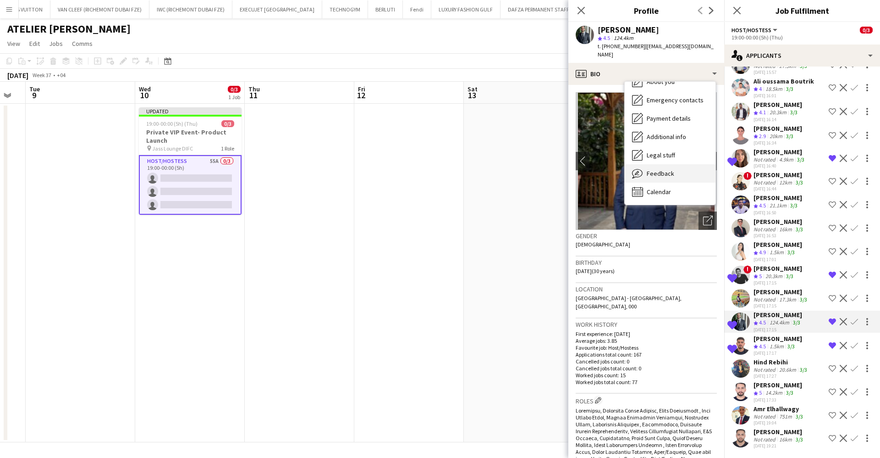
click at [682, 172] on div "Feedback Feedback" at bounding box center [670, 173] width 91 height 18
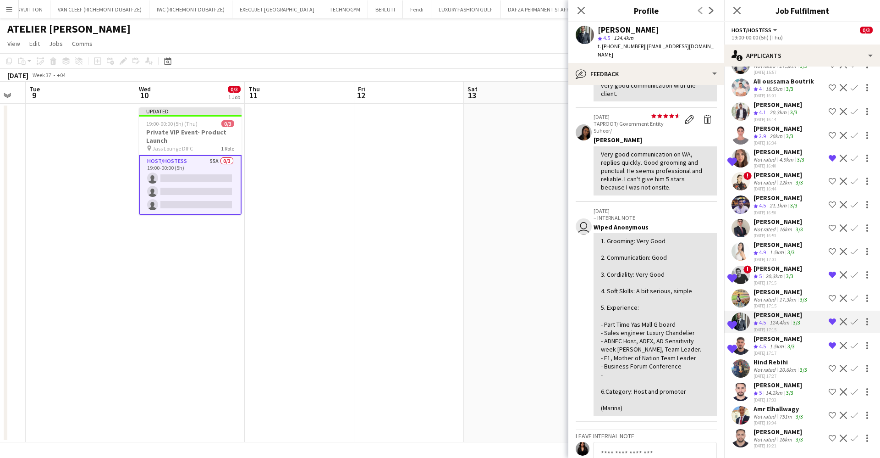
scroll to position [138, 0]
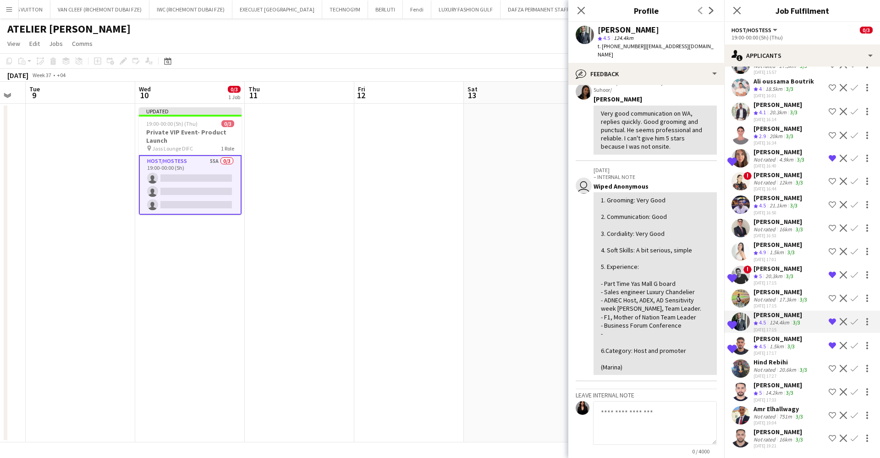
click at [767, 292] on div "Wael Itani" at bounding box center [781, 291] width 55 height 8
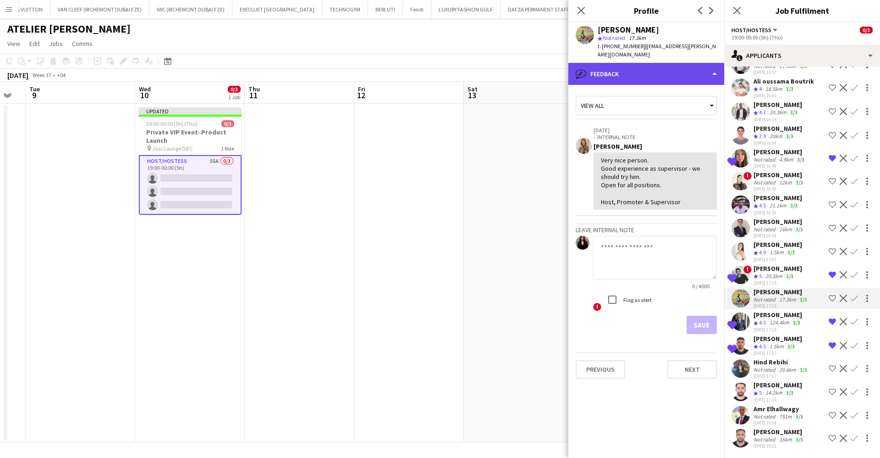
click at [681, 63] on div "bubble-pencil Feedback" at bounding box center [646, 74] width 156 height 22
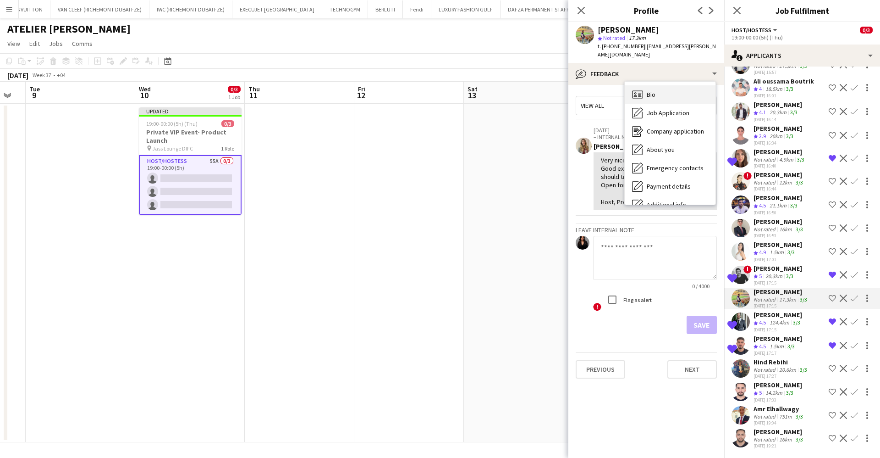
click at [675, 85] on div "Bio Bio" at bounding box center [670, 94] width 91 height 18
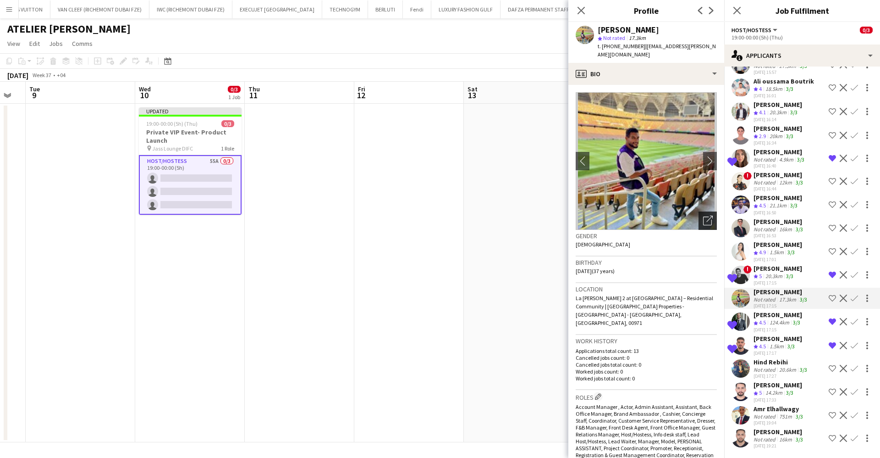
click at [703, 215] on icon "Open photos pop-in" at bounding box center [708, 220] width 10 height 10
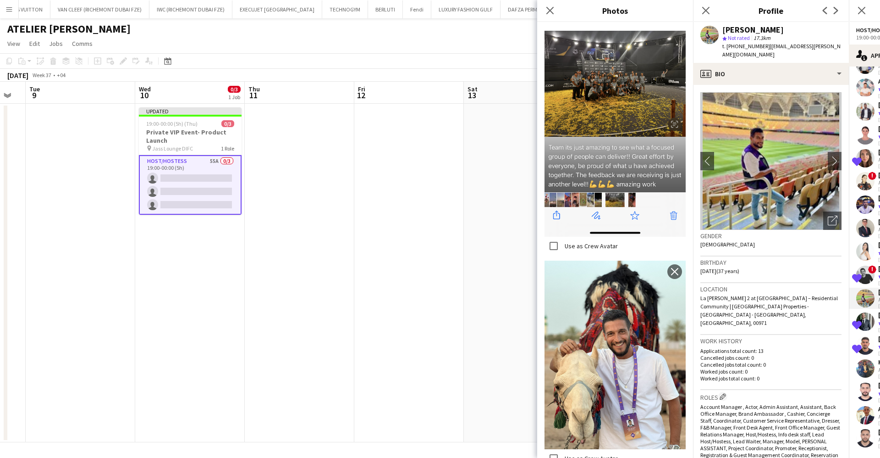
scroll to position [963, 0]
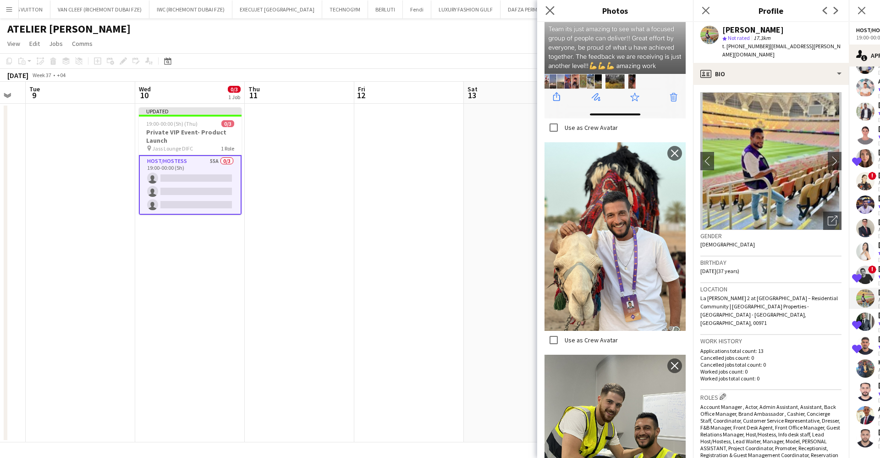
click at [549, 4] on app-icon "Close pop-in" at bounding box center [550, 10] width 13 height 13
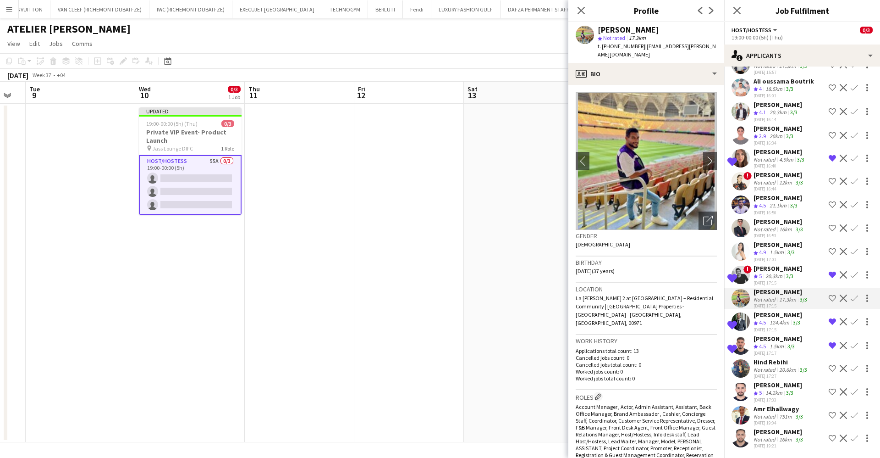
click at [777, 274] on div "20.3km" at bounding box center [774, 276] width 21 height 8
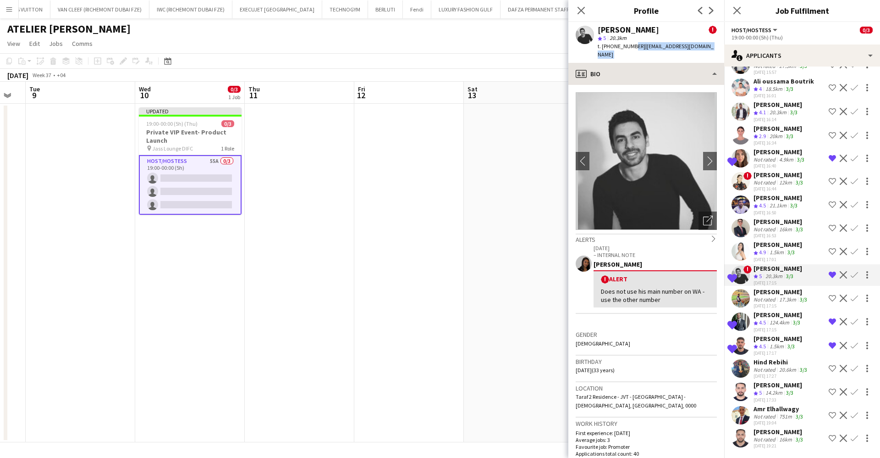
click at [629, 55] on app-crew-profile "Close pop-in Profile Previous Next aly fayed ! star 5 20.3km t. +971581903293 |…" at bounding box center [646, 229] width 156 height 458
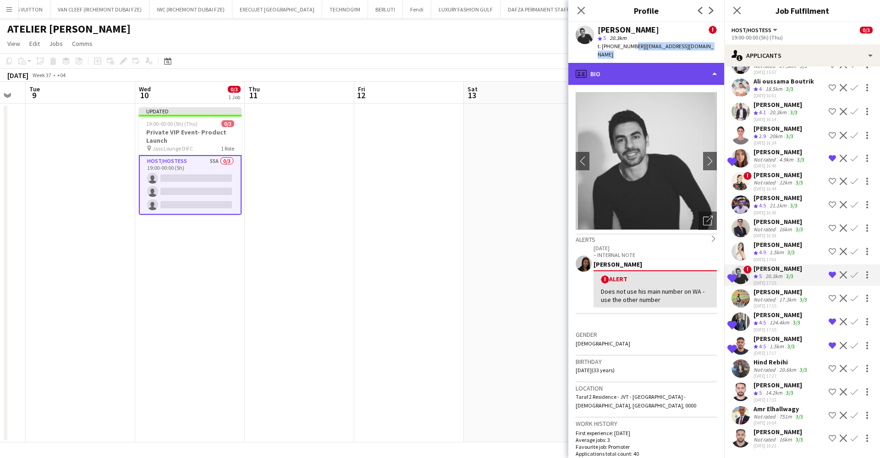
click at [646, 70] on div "profile Bio" at bounding box center [646, 74] width 156 height 22
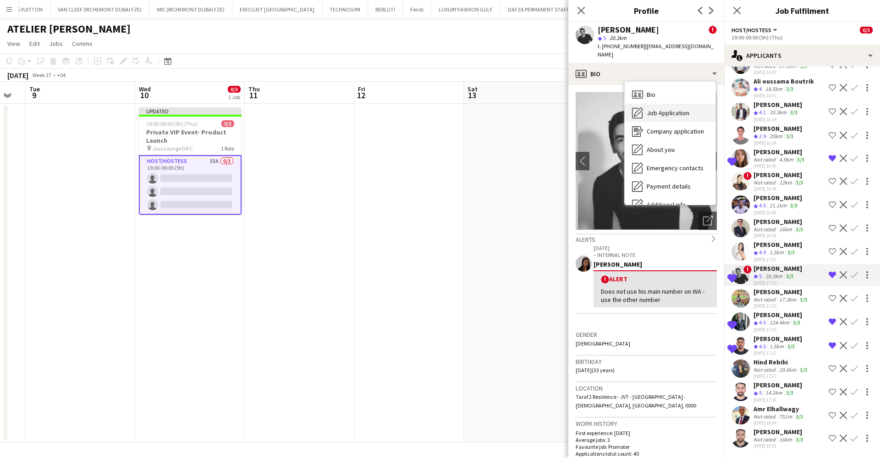
click at [673, 109] on span "Job Application" at bounding box center [668, 113] width 43 height 8
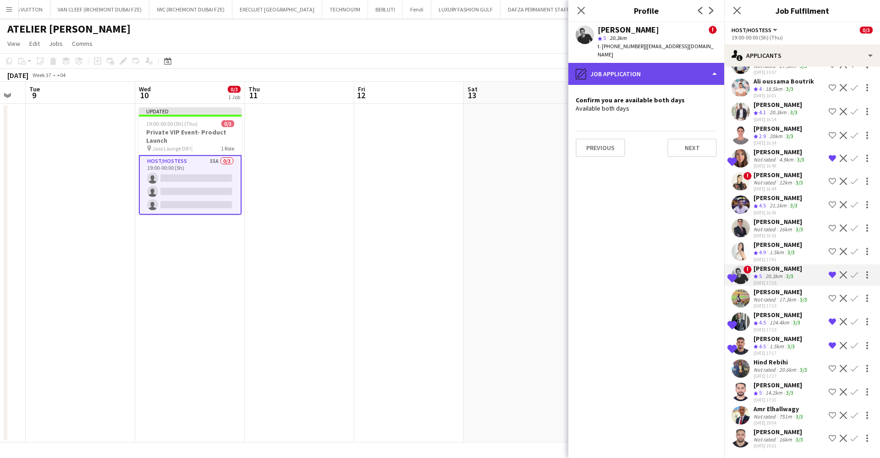
click at [632, 66] on div "pencil4 Job Application" at bounding box center [646, 74] width 156 height 22
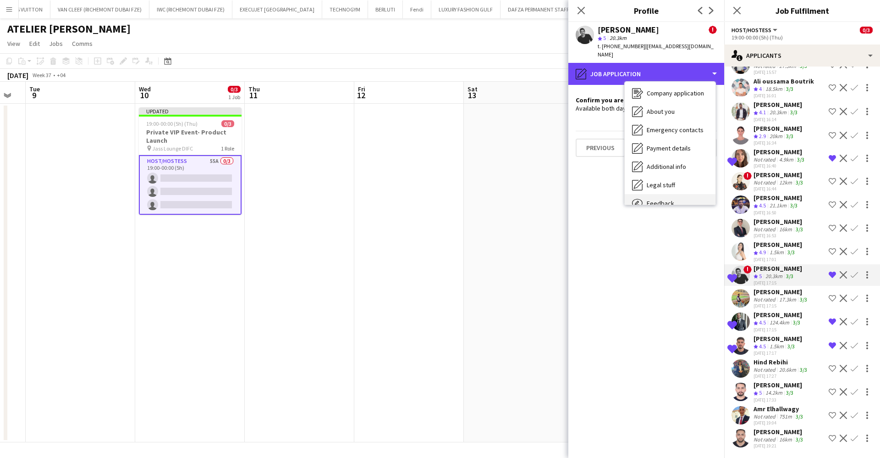
scroll to position [68, 0]
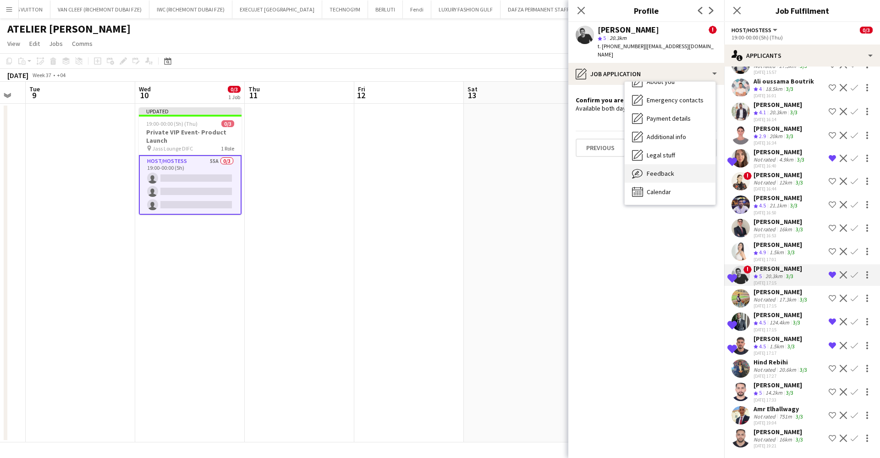
click at [677, 164] on div "Feedback Feedback" at bounding box center [670, 173] width 91 height 18
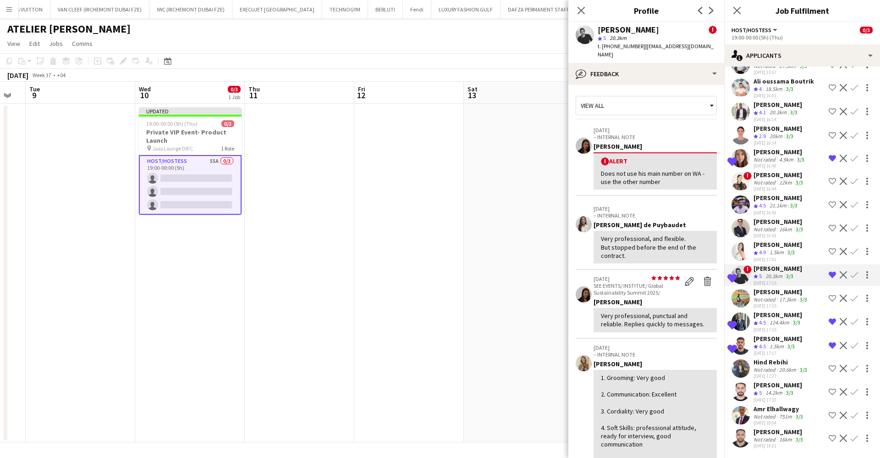
scroll to position [254, 0]
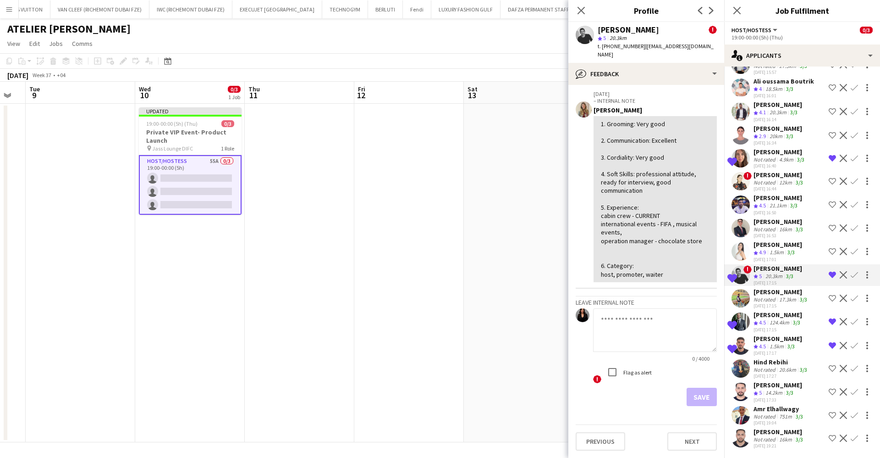
click at [778, 229] on div "16km" at bounding box center [786, 229] width 17 height 7
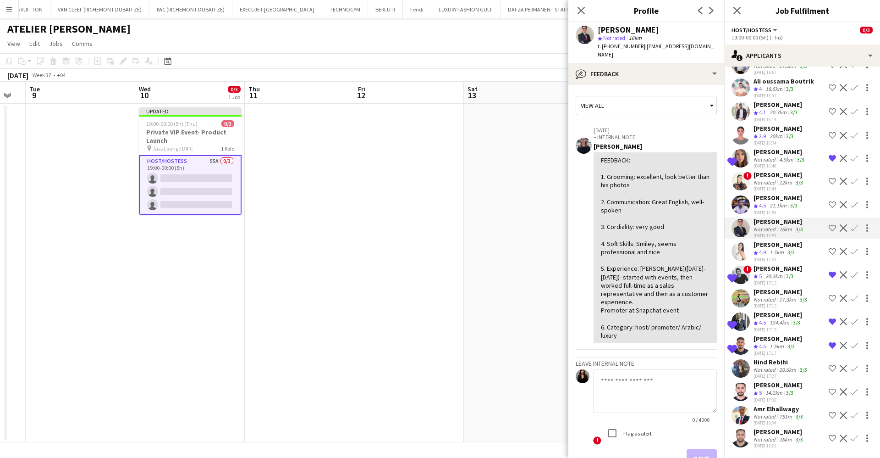
click at [771, 196] on div "Omar Layth" at bounding box center [778, 197] width 49 height 8
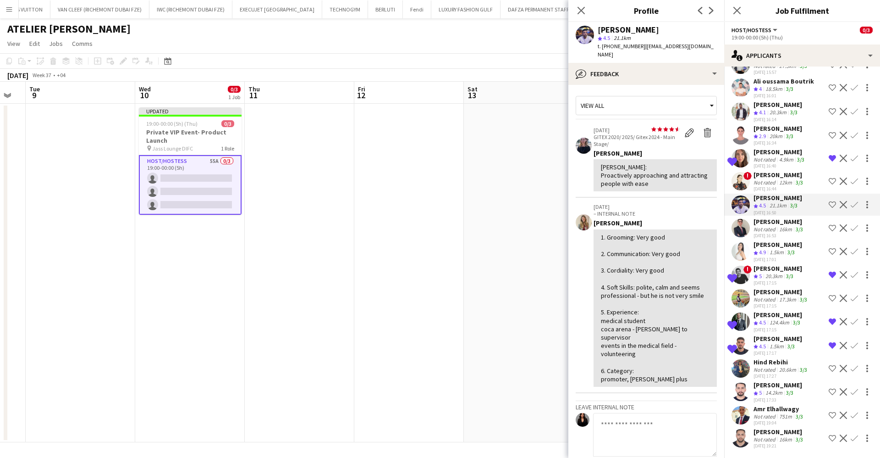
scroll to position [846, 0]
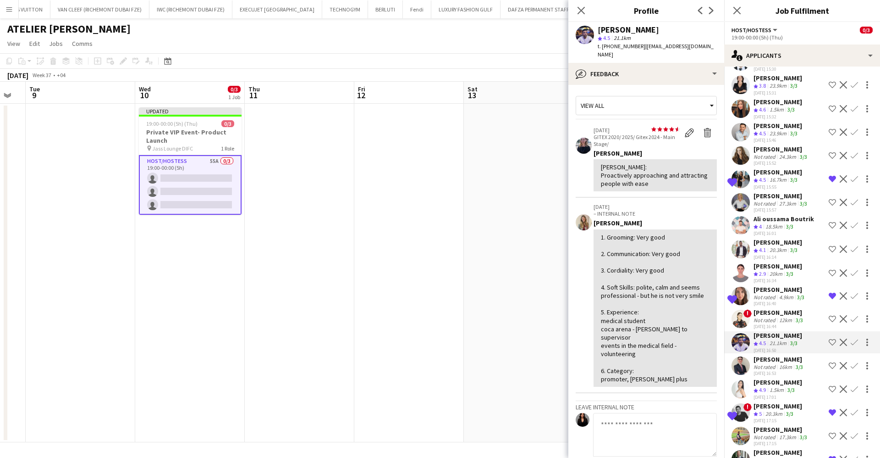
click at [772, 240] on div "Rami Itani" at bounding box center [778, 242] width 49 height 8
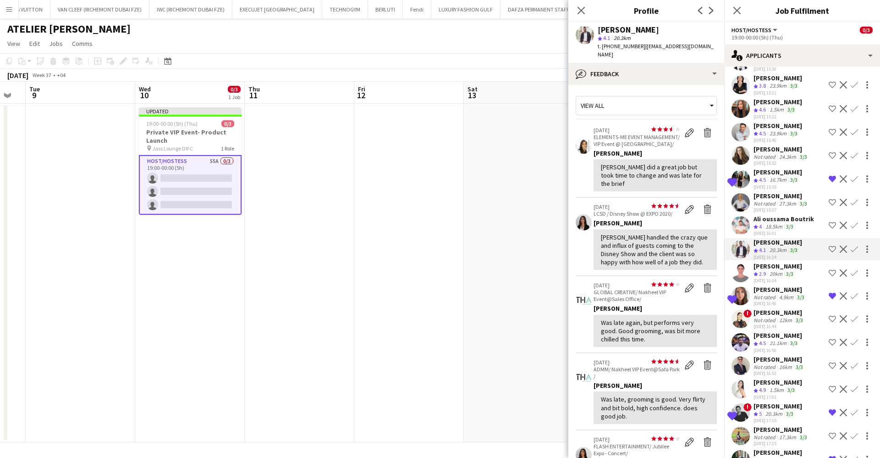
click at [778, 196] on div "Maryna Ratkevych" at bounding box center [781, 196] width 55 height 8
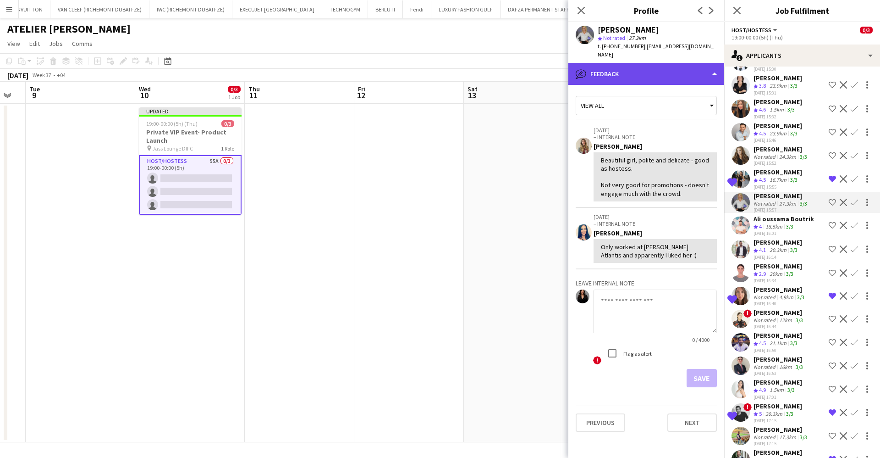
click at [649, 63] on div "bubble-pencil Feedback" at bounding box center [646, 74] width 156 height 22
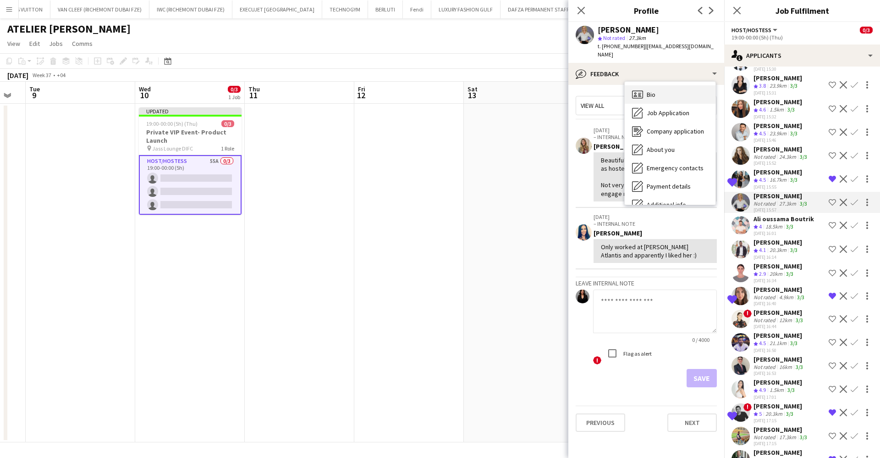
click at [656, 85] on div "Bio Bio" at bounding box center [670, 94] width 91 height 18
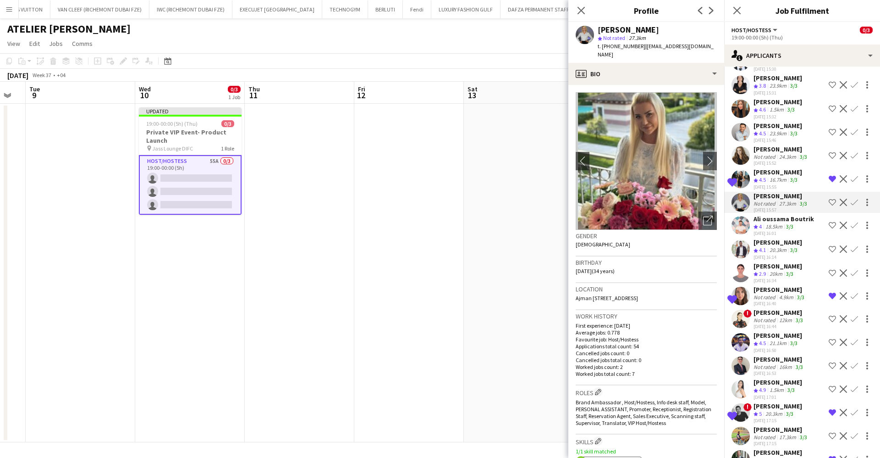
click at [785, 169] on div "Anna Dudina" at bounding box center [778, 172] width 49 height 8
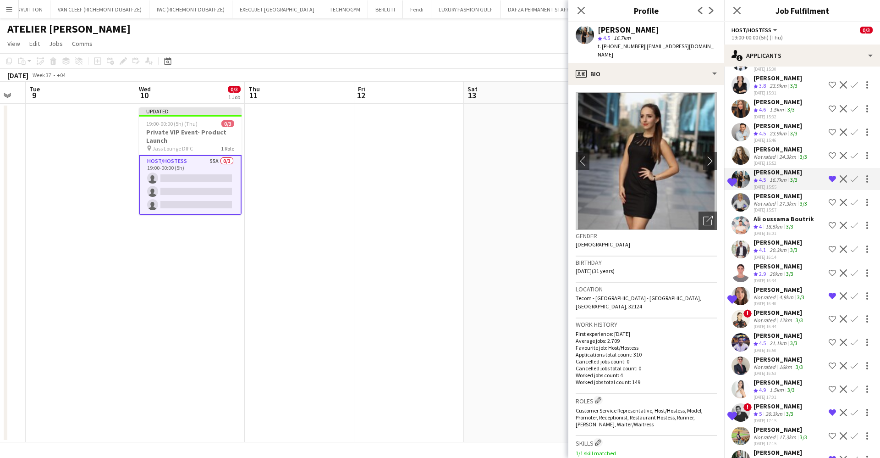
click at [773, 152] on div "Iryna Kutuzova" at bounding box center [781, 149] width 55 height 8
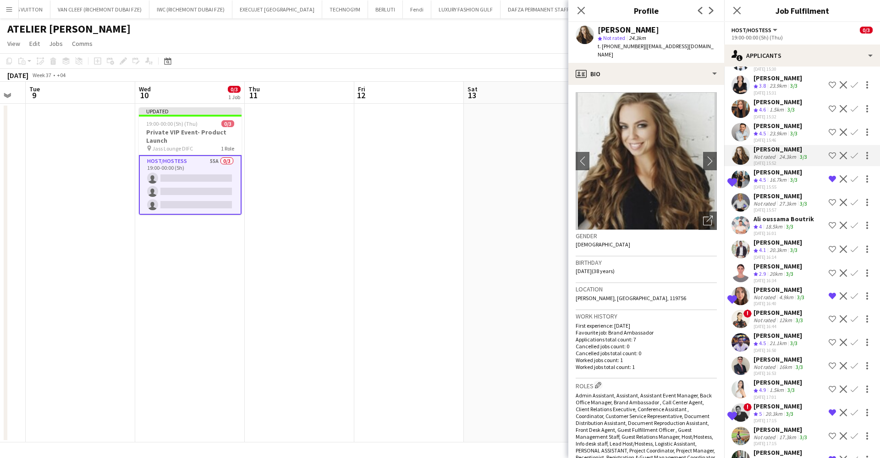
click at [773, 131] on div "23.9km" at bounding box center [778, 134] width 21 height 8
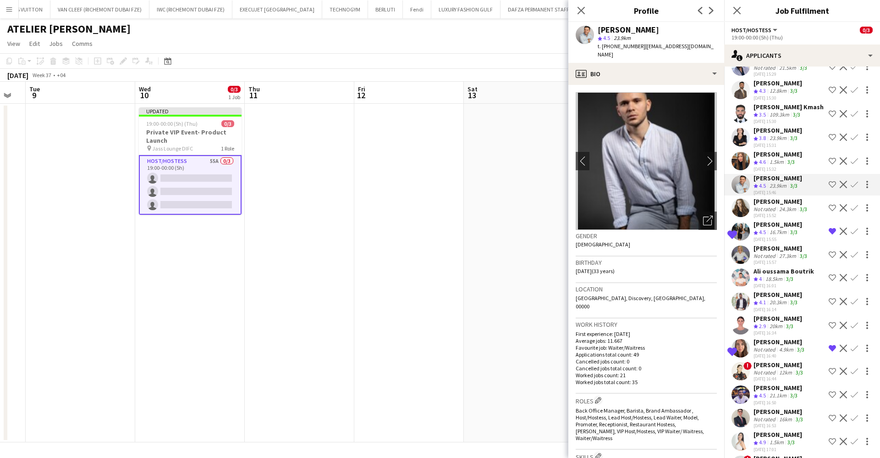
scroll to position [778, 0]
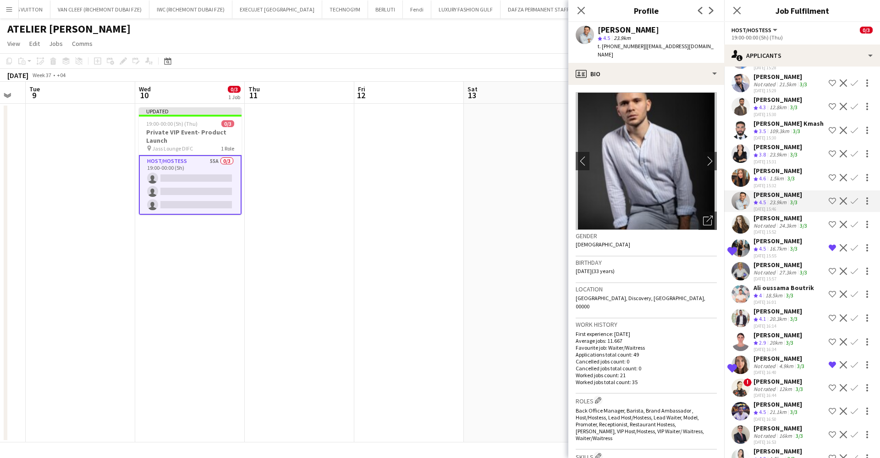
click at [791, 176] on app-skills-label "3/3" at bounding box center [791, 178] width 7 height 7
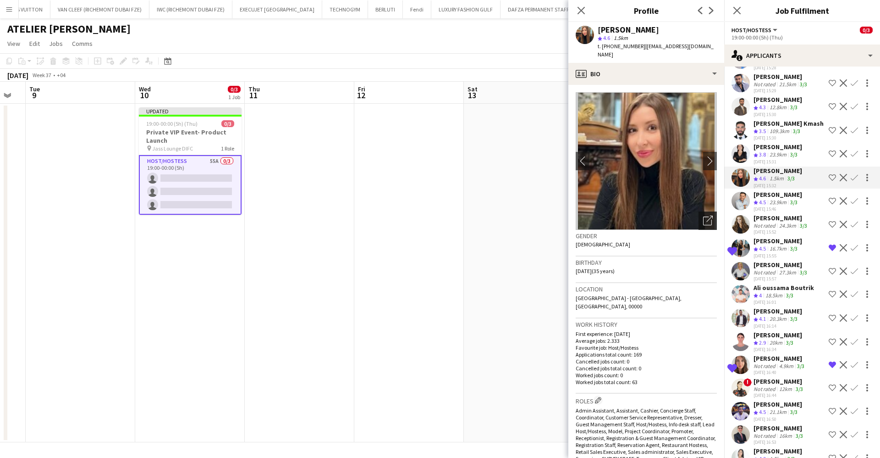
click at [703, 215] on icon "Open photos pop-in" at bounding box center [708, 220] width 10 height 10
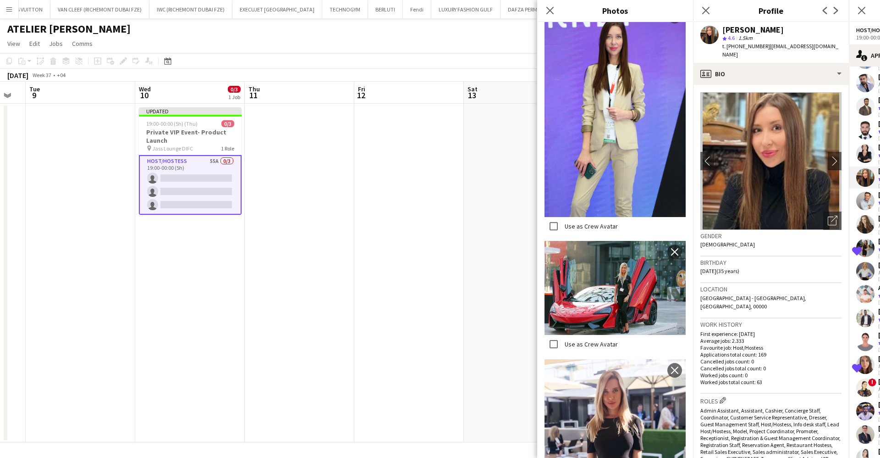
scroll to position [921, 0]
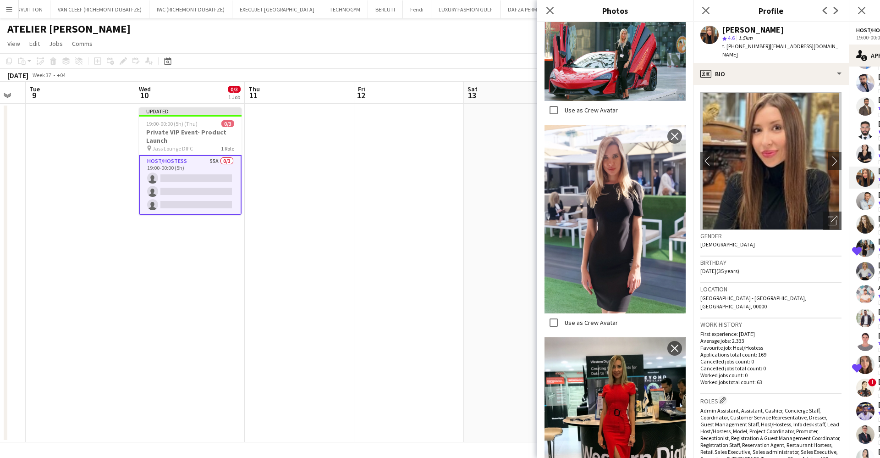
click at [549, 2] on div "Close pop-in" at bounding box center [550, 10] width 26 height 21
click at [549, 10] on icon at bounding box center [550, 10] width 9 height 9
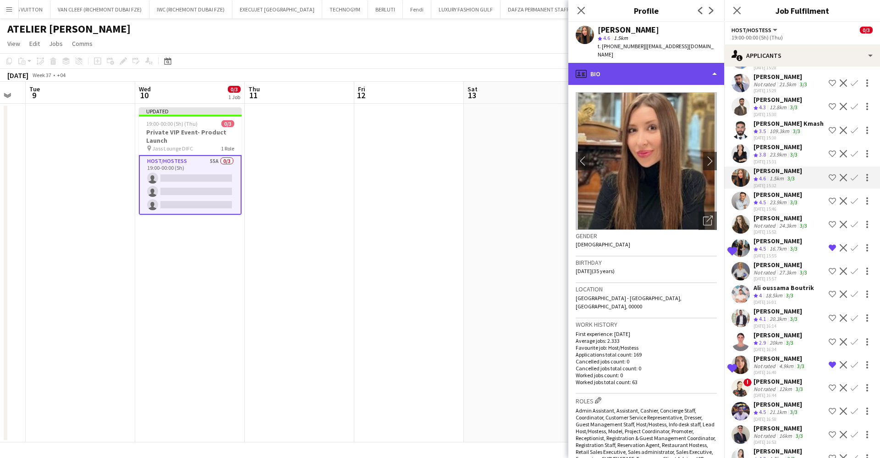
click at [625, 69] on div "profile Bio" at bounding box center [646, 74] width 156 height 22
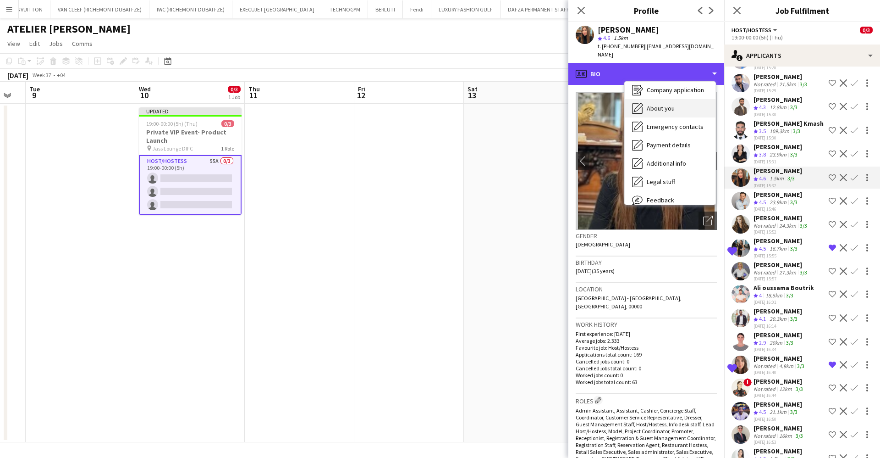
scroll to position [68, 0]
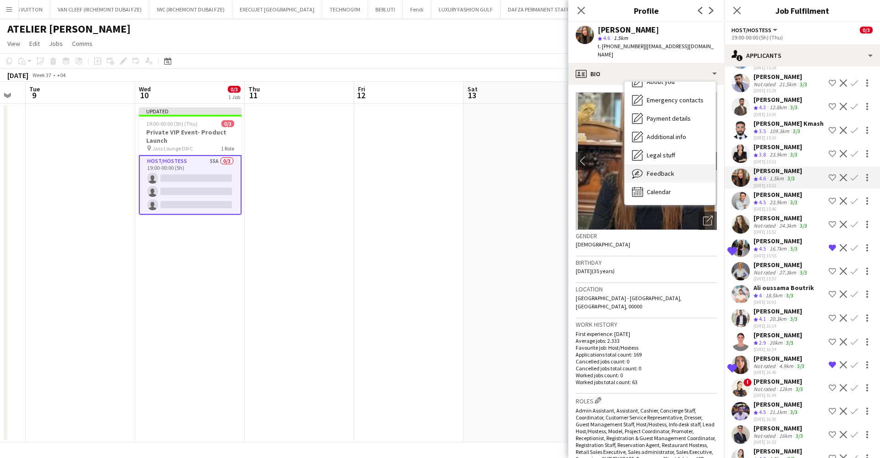
click at [677, 165] on div "Feedback Feedback" at bounding box center [670, 173] width 91 height 18
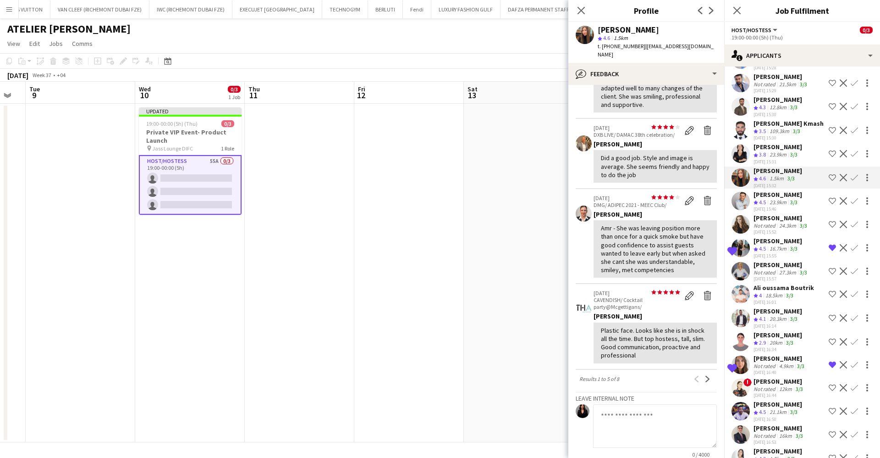
scroll to position [206, 0]
click at [789, 152] on div "3/3" at bounding box center [794, 155] width 11 height 8
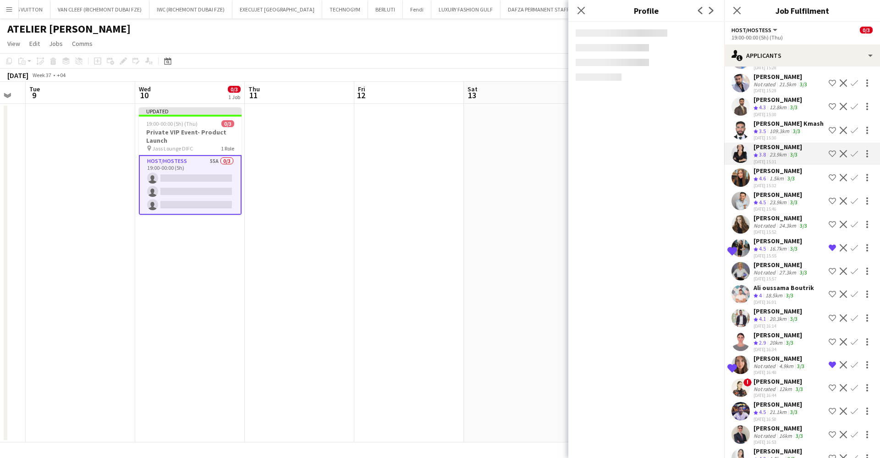
click at [778, 133] on div "109.3km" at bounding box center [779, 131] width 23 height 8
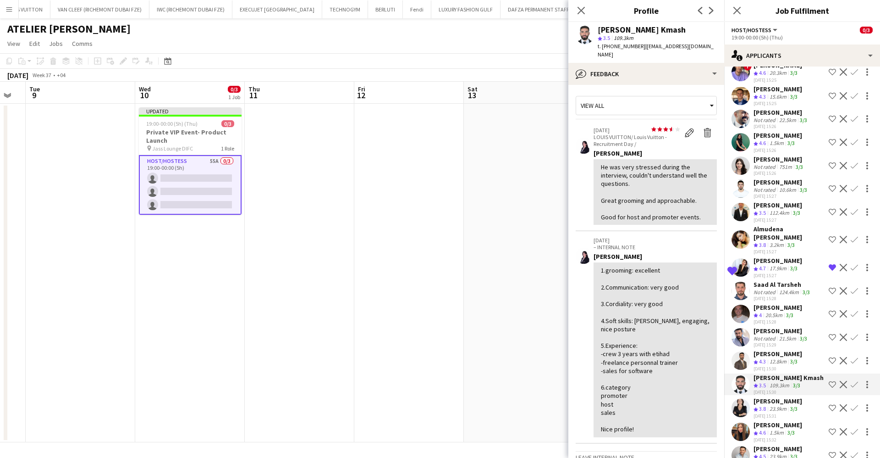
scroll to position [502, 0]
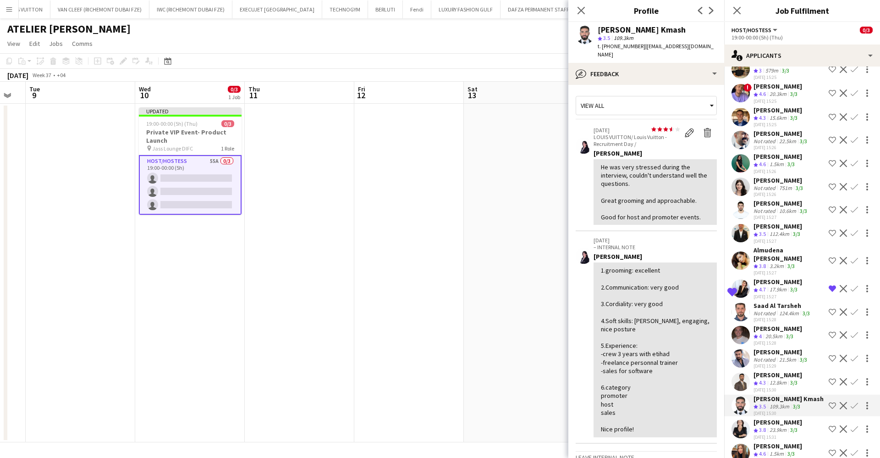
click at [772, 184] on div "Not rated" at bounding box center [766, 187] width 24 height 7
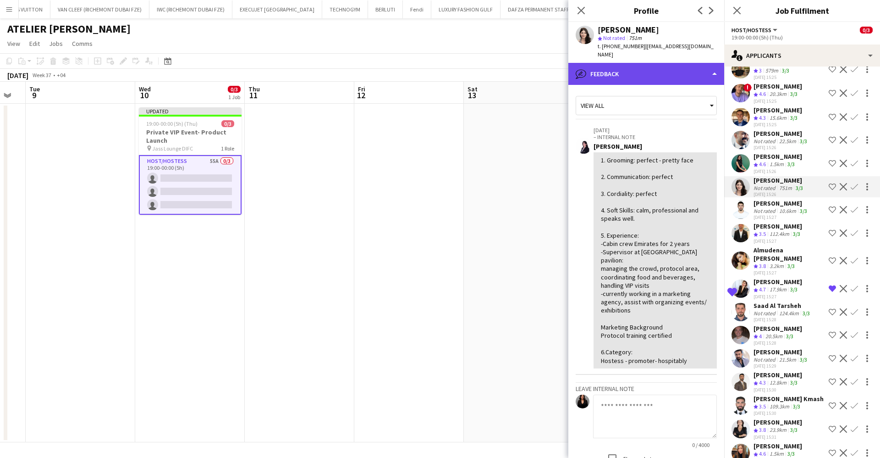
click at [652, 71] on div "bubble-pencil Feedback" at bounding box center [646, 74] width 156 height 22
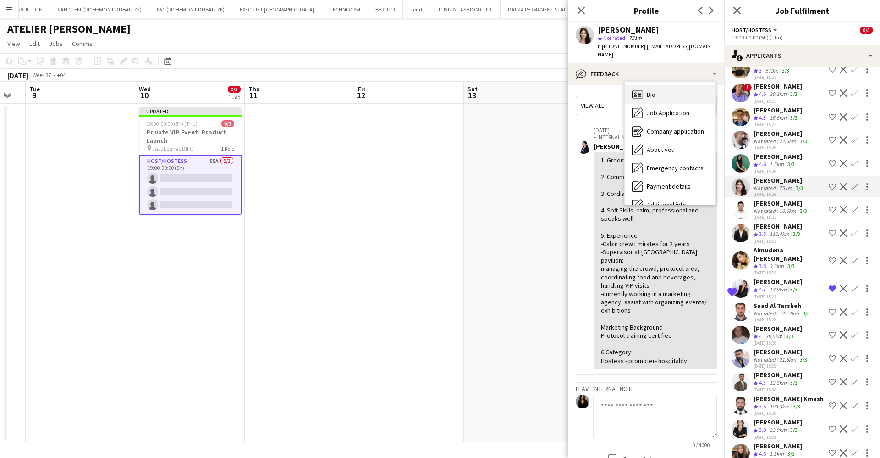
click at [664, 86] on div "Bio Bio" at bounding box center [670, 94] width 91 height 18
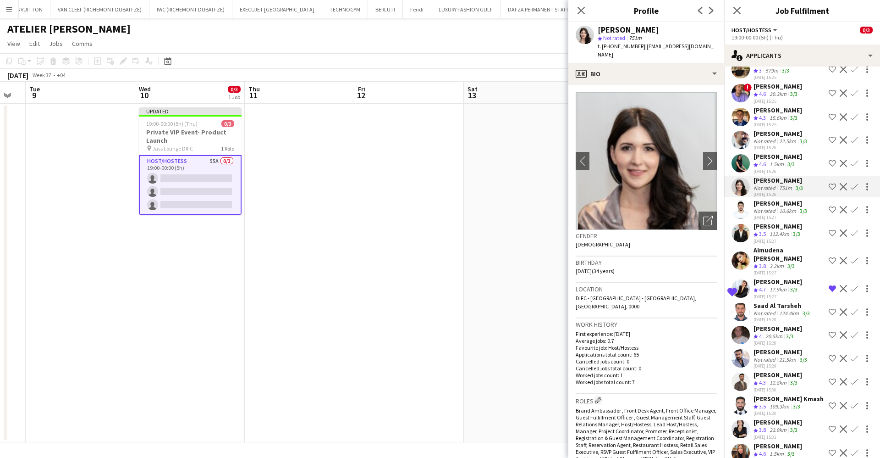
click at [829, 183] on app-icon "Shortlist crew" at bounding box center [832, 186] width 7 height 7
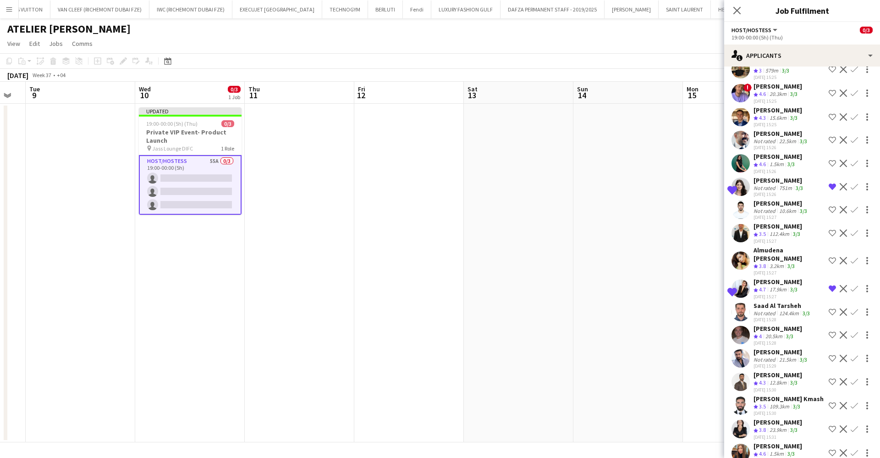
click at [776, 184] on div "Not rated" at bounding box center [766, 187] width 24 height 7
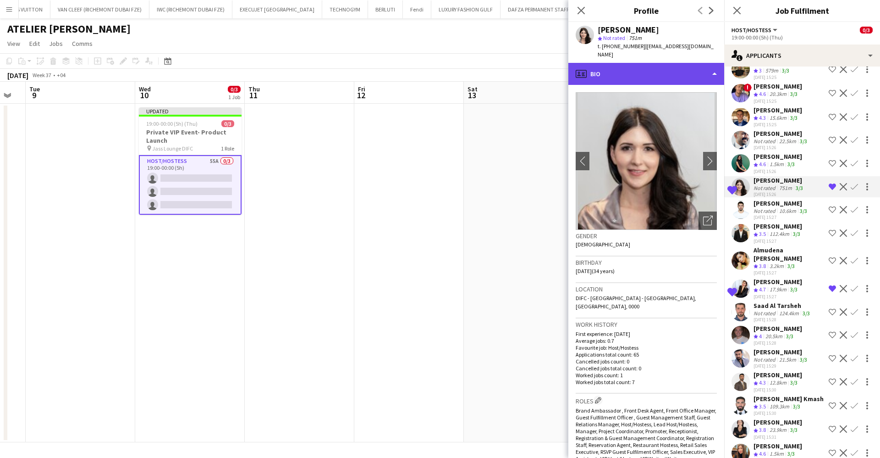
click at [644, 66] on div "profile Bio" at bounding box center [646, 74] width 156 height 22
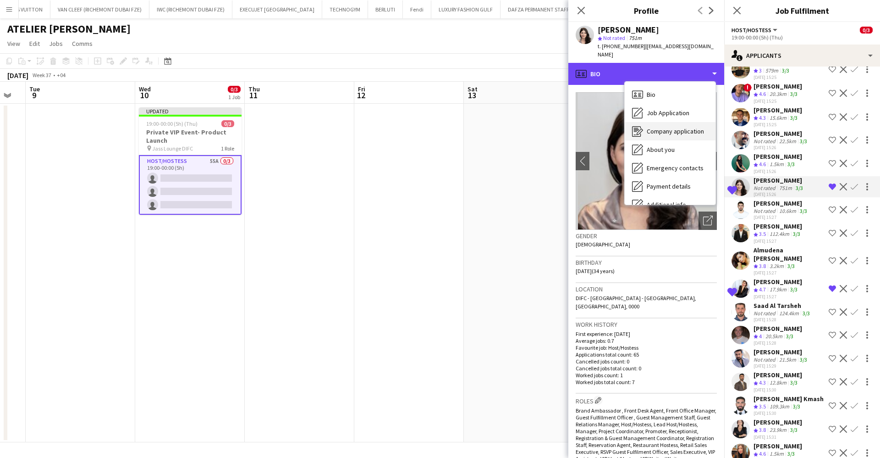
scroll to position [68, 0]
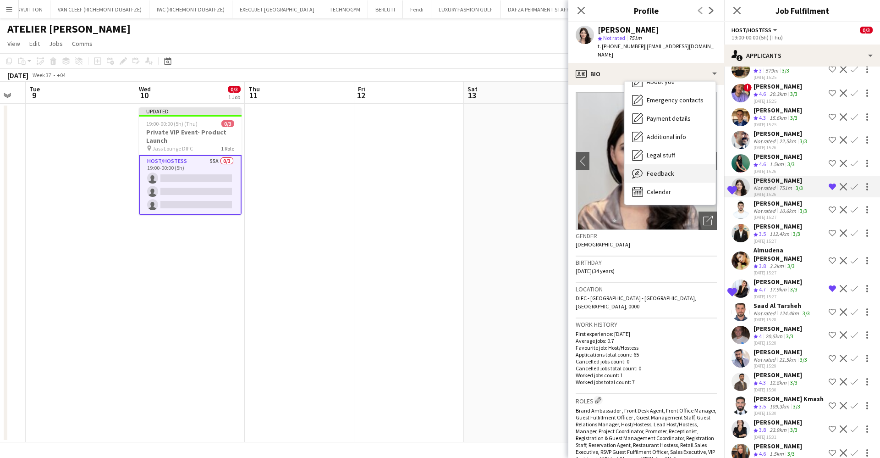
click at [670, 169] on span "Feedback" at bounding box center [661, 173] width 28 height 8
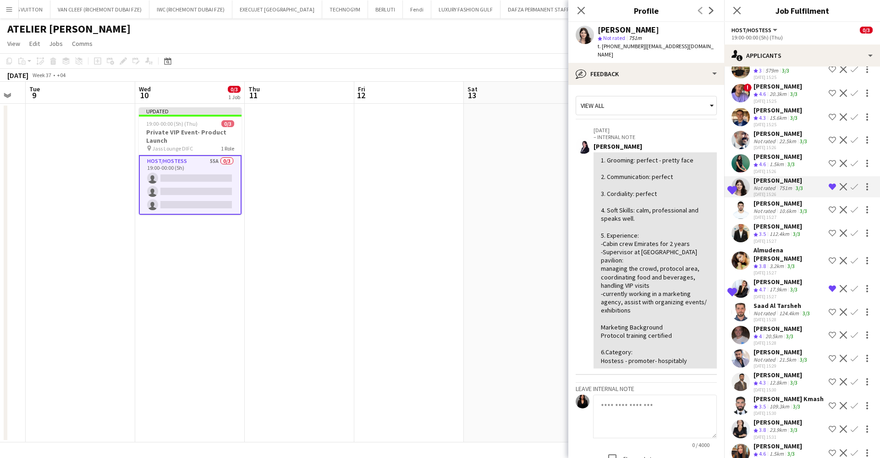
click at [774, 152] on div "Zineb Seghier" at bounding box center [778, 156] width 49 height 8
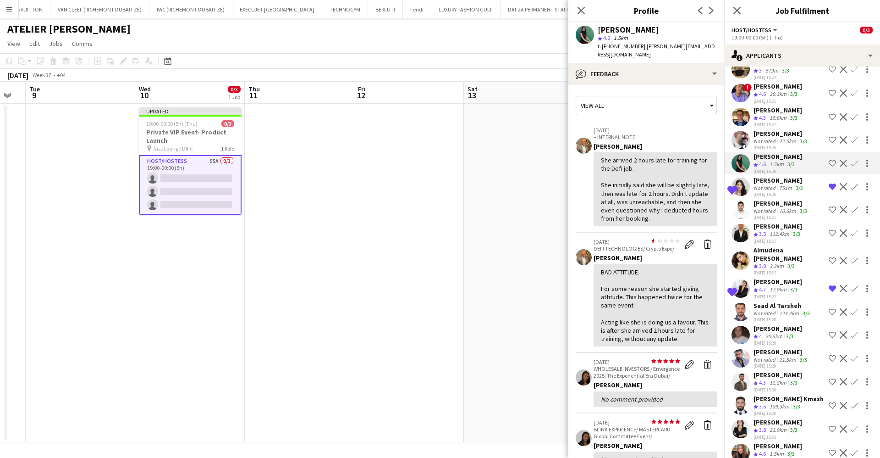
click at [765, 138] on div "Not rated" at bounding box center [766, 141] width 24 height 7
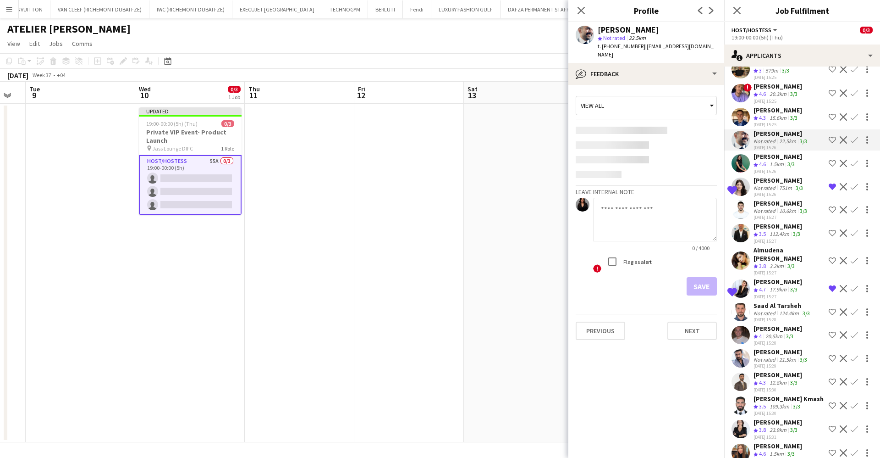
click at [762, 114] on span "4.3" at bounding box center [762, 117] width 7 height 7
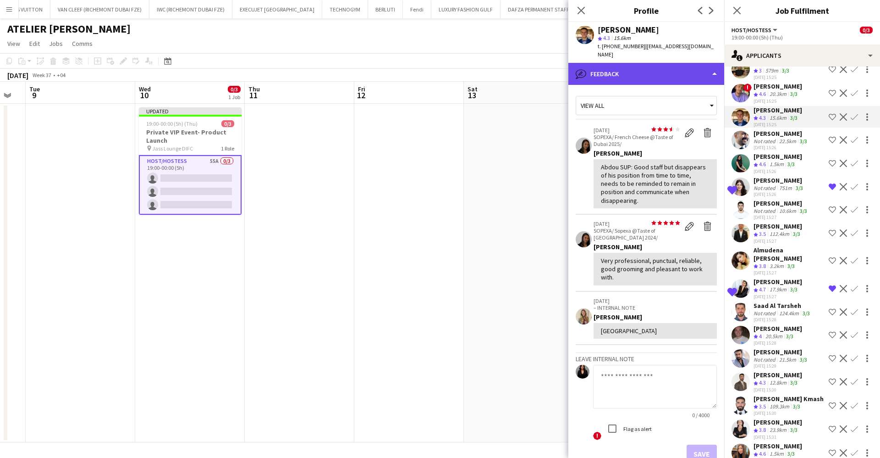
click at [638, 69] on div "bubble-pencil Feedback" at bounding box center [646, 74] width 156 height 22
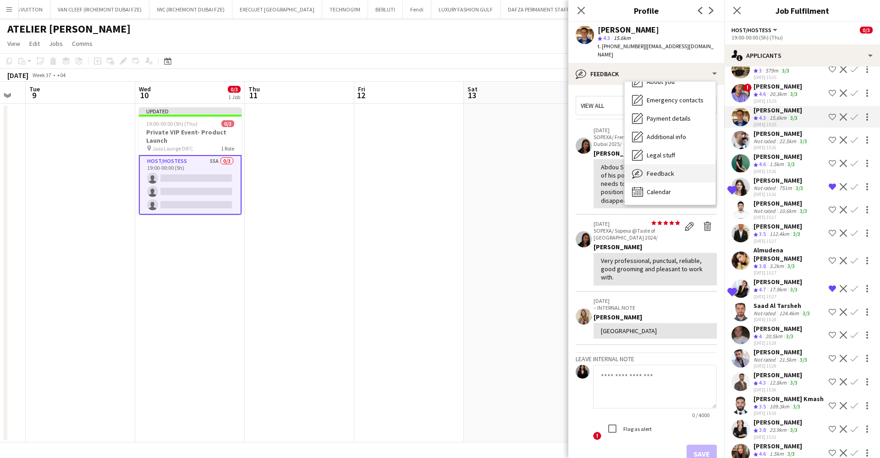
click at [665, 169] on div "Feedback Feedback" at bounding box center [670, 173] width 91 height 18
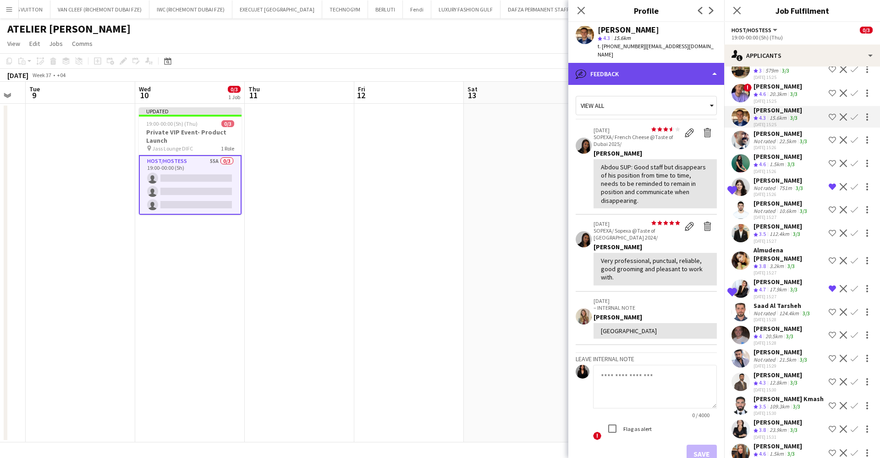
click at [672, 64] on div "bubble-pencil Feedback" at bounding box center [646, 74] width 156 height 22
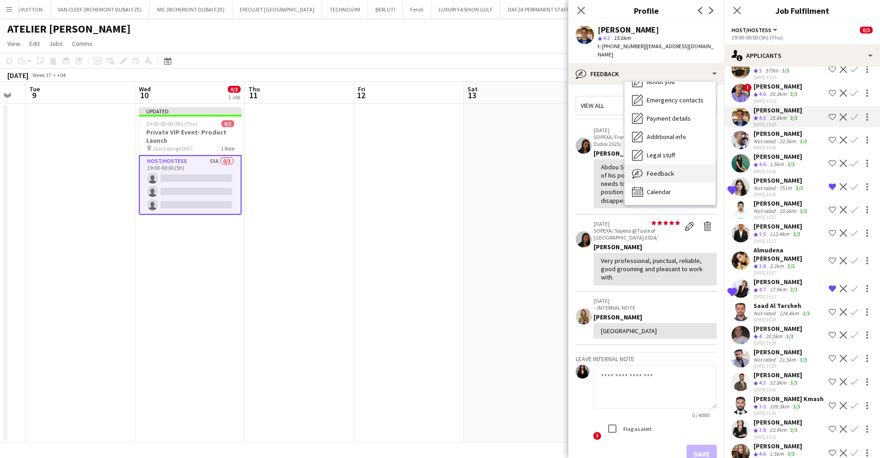
click at [680, 164] on div "Feedback Feedback" at bounding box center [670, 173] width 91 height 18
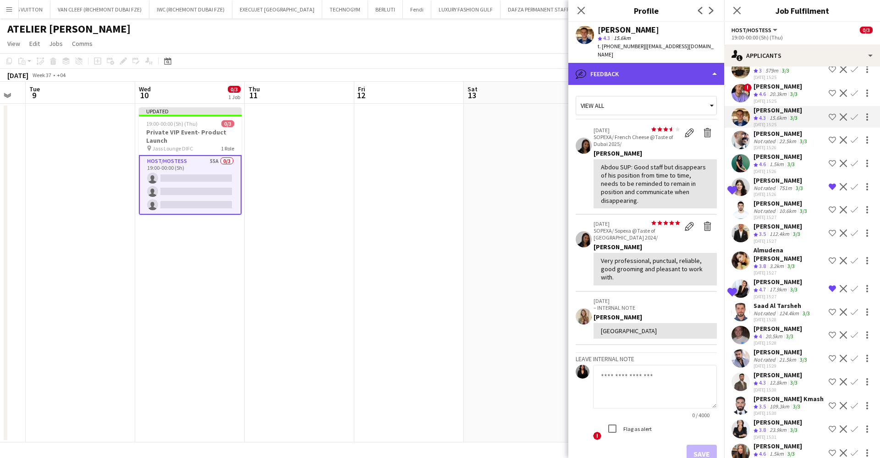
click at [663, 63] on div "bubble-pencil Feedback" at bounding box center [646, 74] width 156 height 22
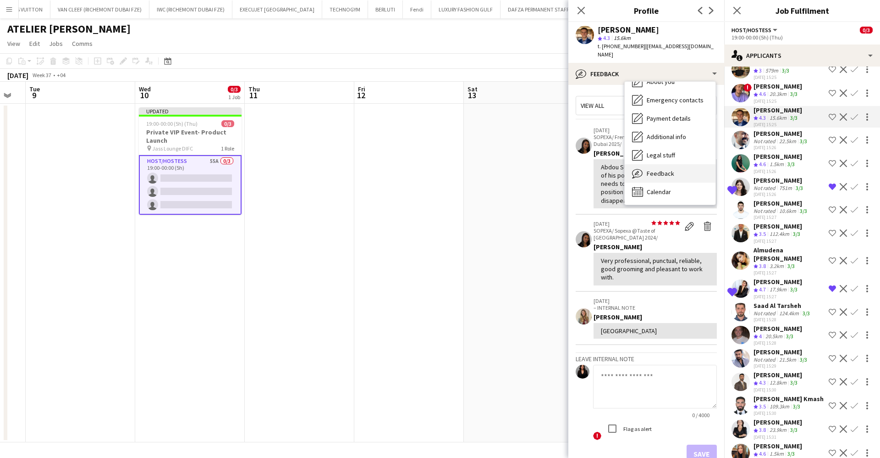
click at [687, 164] on div "Feedback Feedback" at bounding box center [670, 173] width 91 height 18
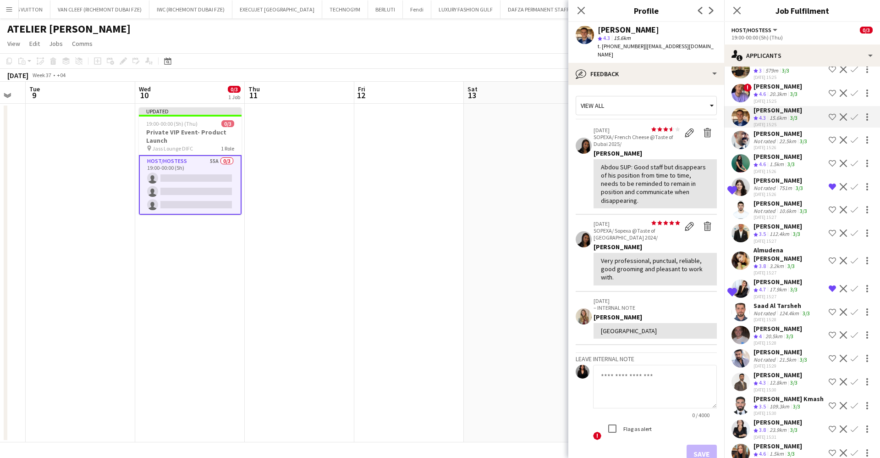
click at [656, 39] on div "star 4.3 15.6km" at bounding box center [657, 38] width 119 height 8
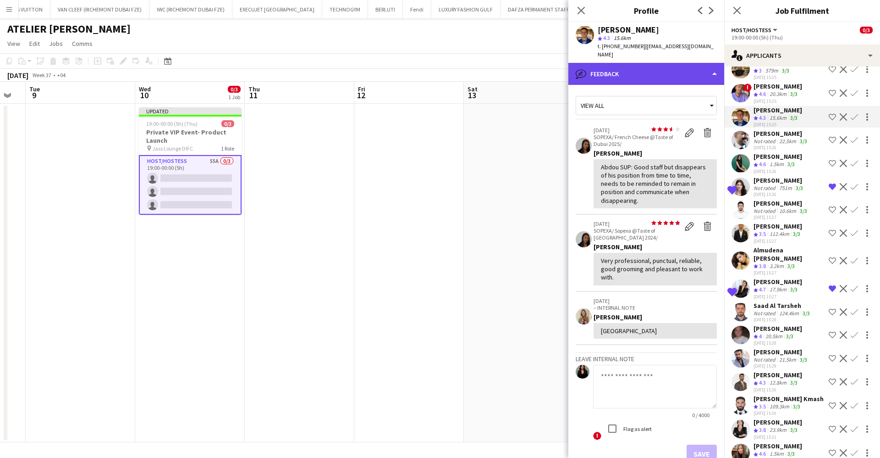
click at [674, 75] on div "bubble-pencil Feedback" at bounding box center [646, 74] width 156 height 22
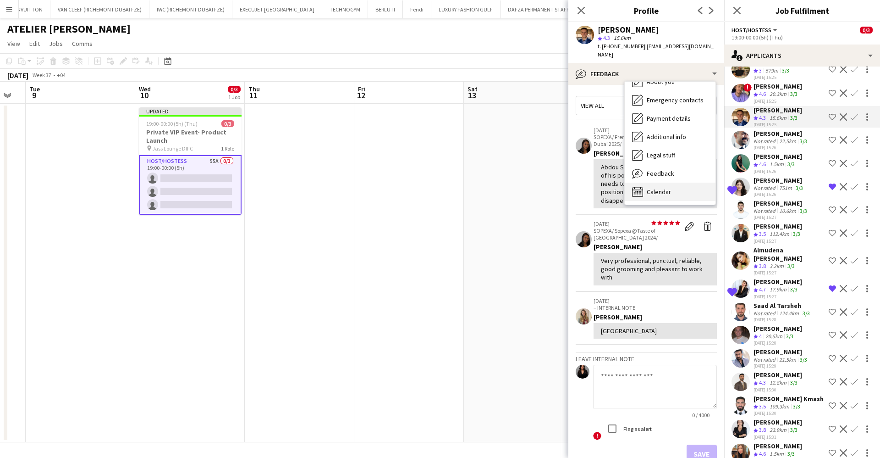
click at [688, 182] on div "Calendar Calendar" at bounding box center [670, 191] width 91 height 18
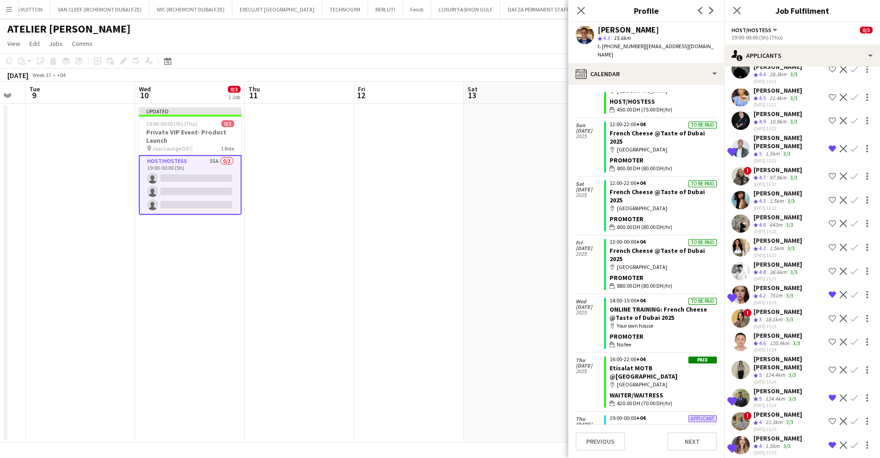
scroll to position [0, 0]
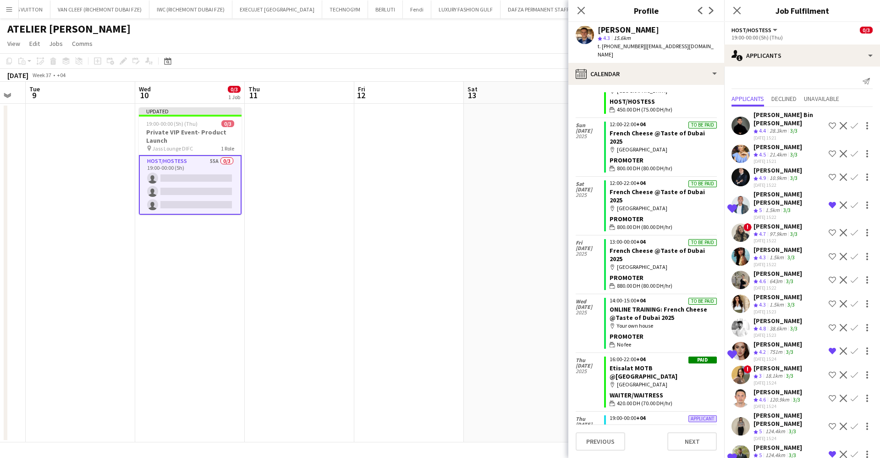
click at [784, 147] on div "Yana Lazareva" at bounding box center [778, 147] width 49 height 8
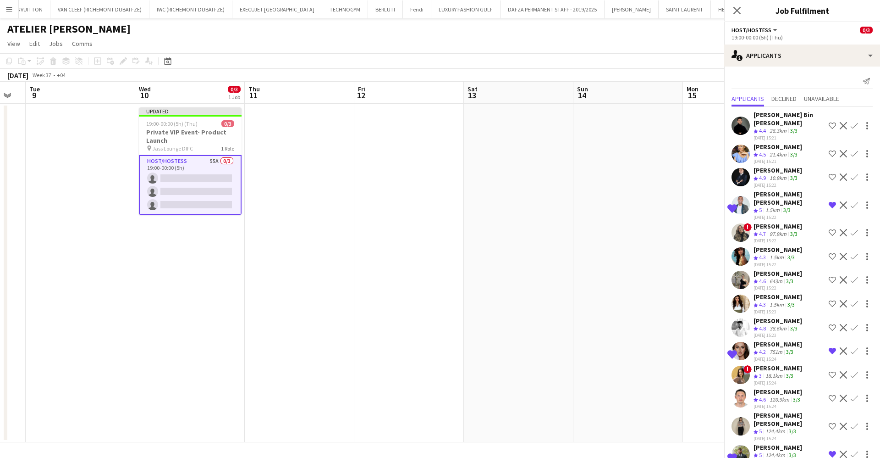
click at [778, 169] on div "Said Maksoud" at bounding box center [778, 170] width 49 height 8
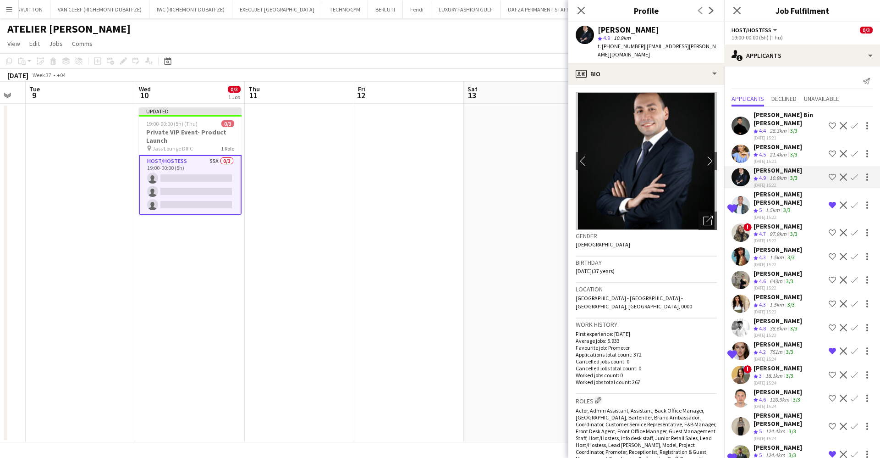
click at [785, 222] on div "Shima Abdelsalam" at bounding box center [778, 226] width 49 height 8
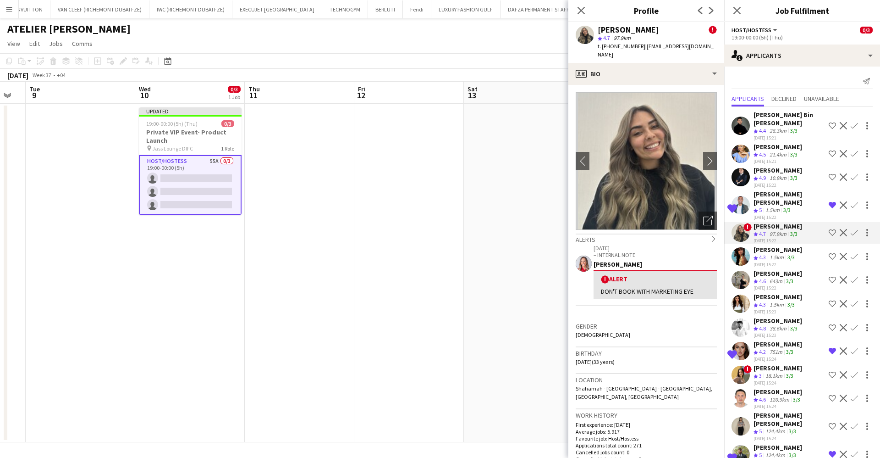
click at [781, 245] on div "Akmaral Satzhanova" at bounding box center [778, 249] width 49 height 8
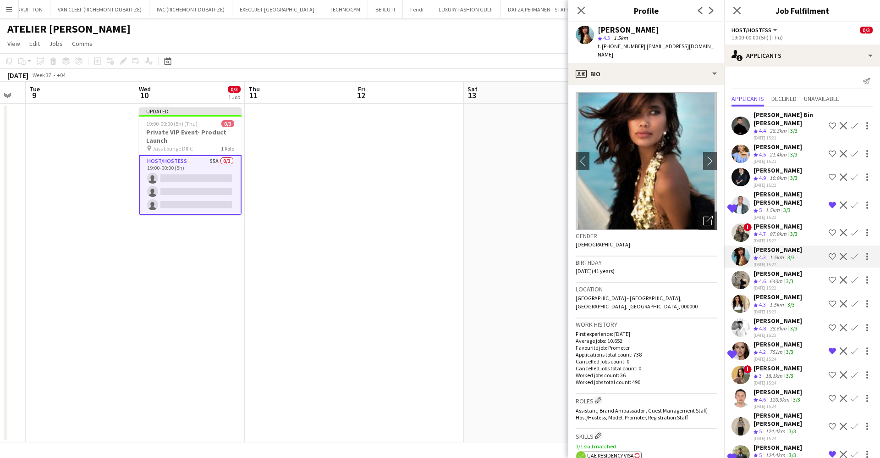
click at [782, 269] on div "Rasha Elshabrawy" at bounding box center [778, 273] width 49 height 8
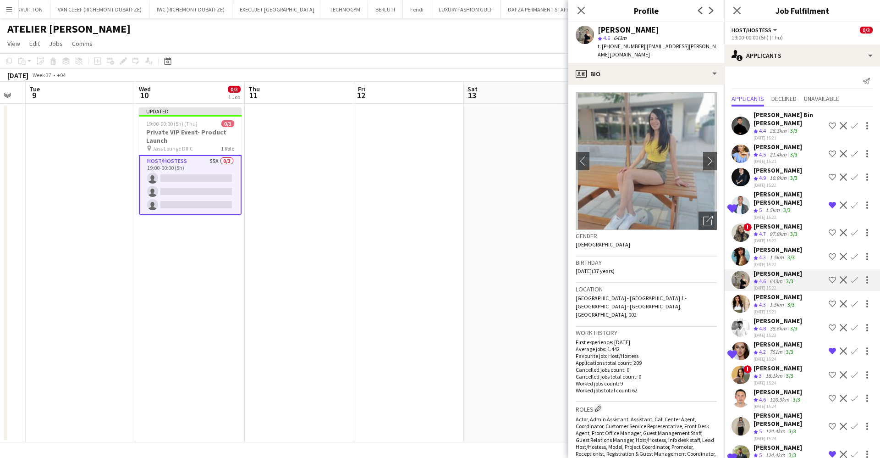
click at [779, 292] on div "Yanina Taleb" at bounding box center [778, 296] width 49 height 8
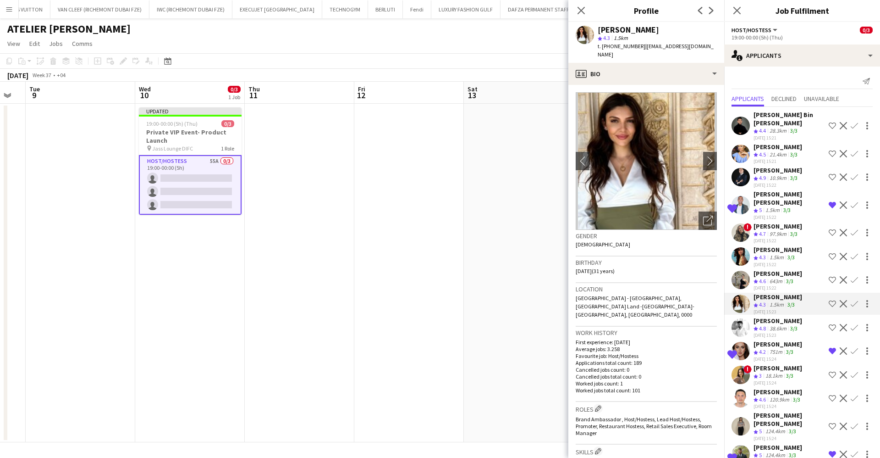
click at [777, 316] on div "Waleed Shehadeh" at bounding box center [778, 320] width 49 height 8
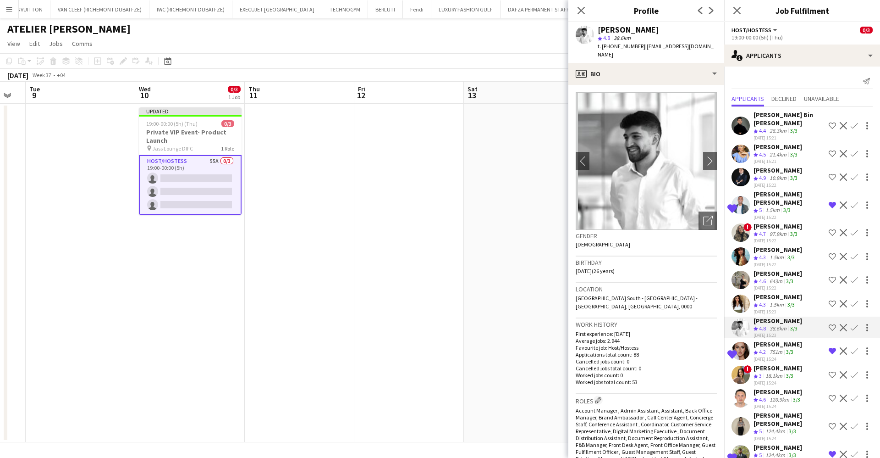
click at [778, 340] on div "Zinaida Bryk" at bounding box center [778, 344] width 49 height 8
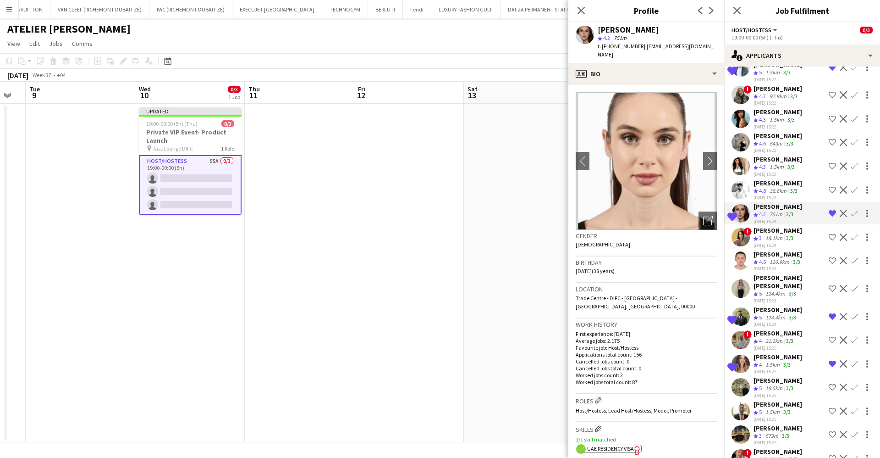
scroll to position [206, 0]
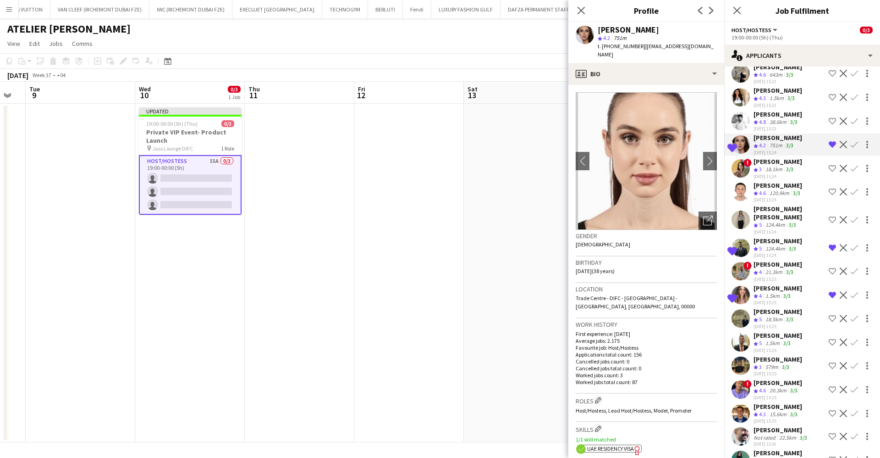
click at [773, 284] on div "Viktoriya Nevar" at bounding box center [778, 288] width 49 height 8
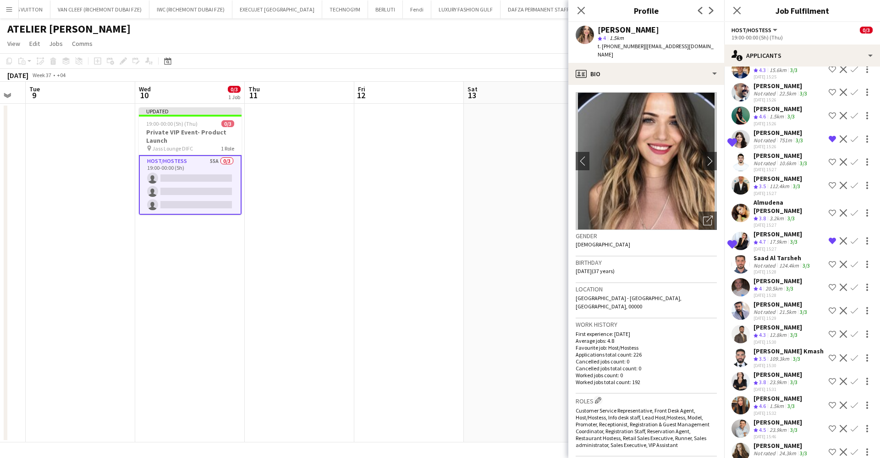
scroll to position [619, 0]
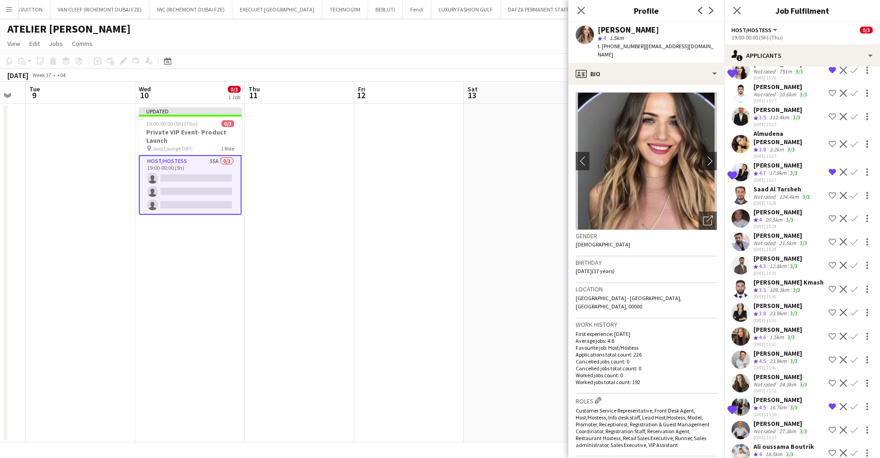
click at [792, 328] on div "Kateryna Lupenkova" at bounding box center [778, 329] width 49 height 8
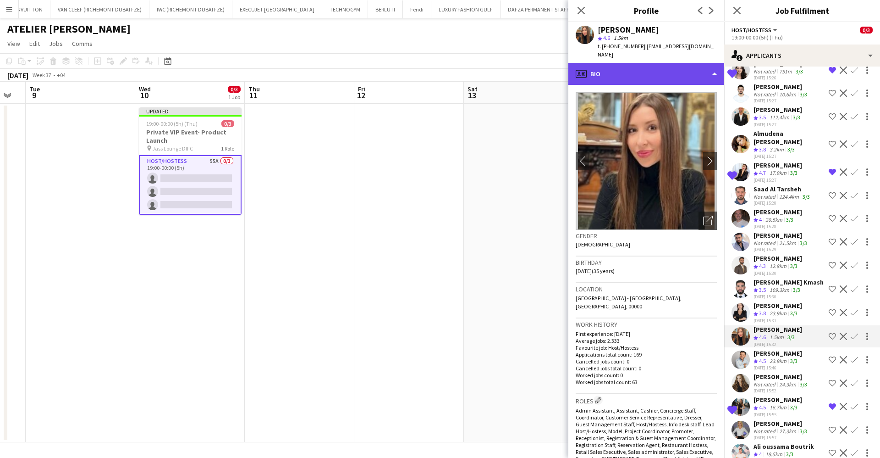
click at [640, 63] on div "profile Bio" at bounding box center [646, 74] width 156 height 22
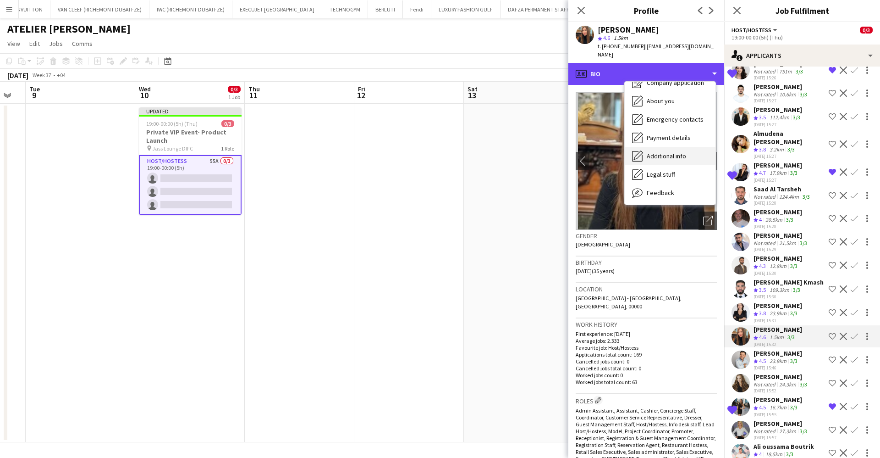
scroll to position [68, 0]
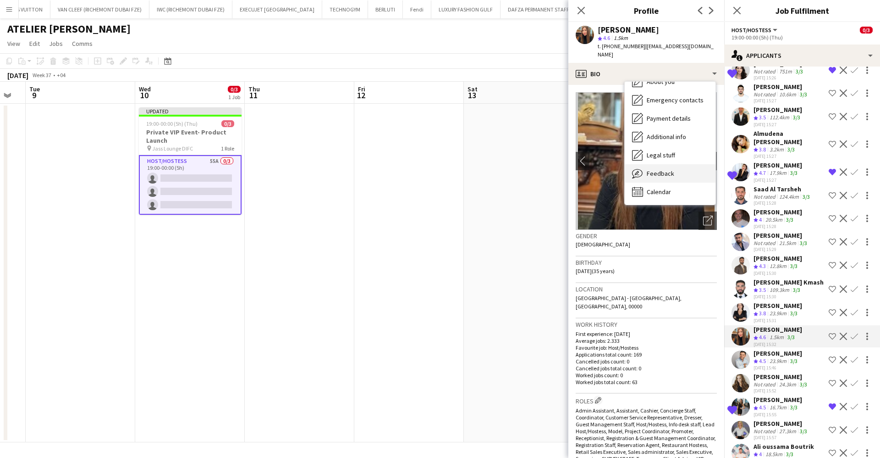
drag, startPoint x: 664, startPoint y: 163, endPoint x: 645, endPoint y: 158, distance: 19.9
click at [645, 164] on div "Feedback Feedback" at bounding box center [670, 173] width 91 height 18
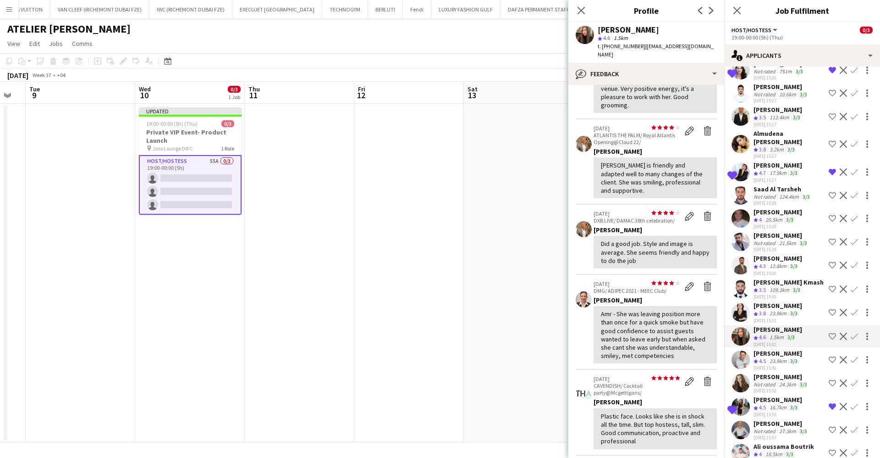
scroll to position [206, 0]
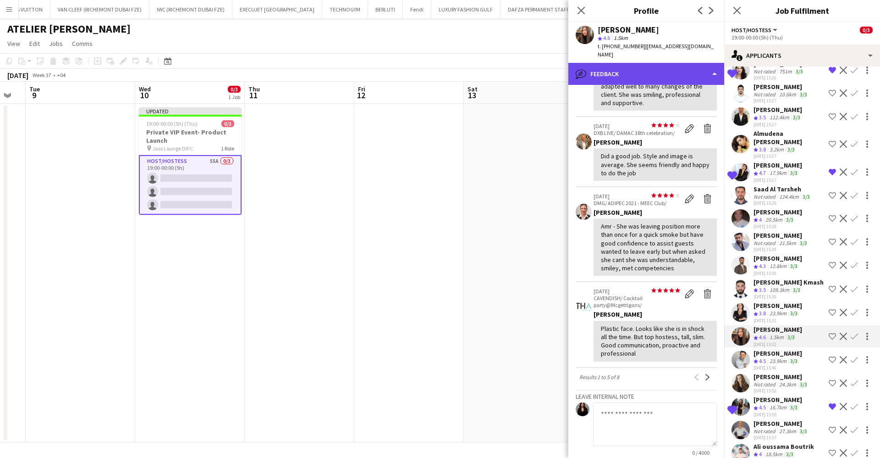
click at [656, 63] on div "bubble-pencil Feedback" at bounding box center [646, 74] width 156 height 22
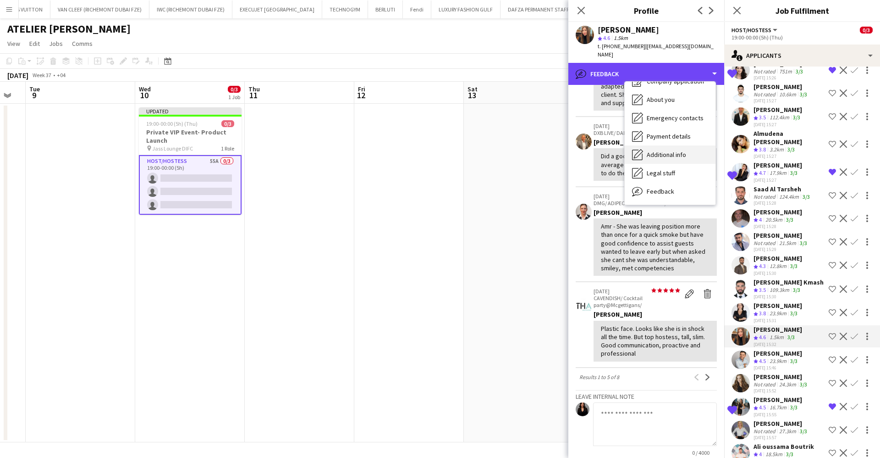
scroll to position [0, 0]
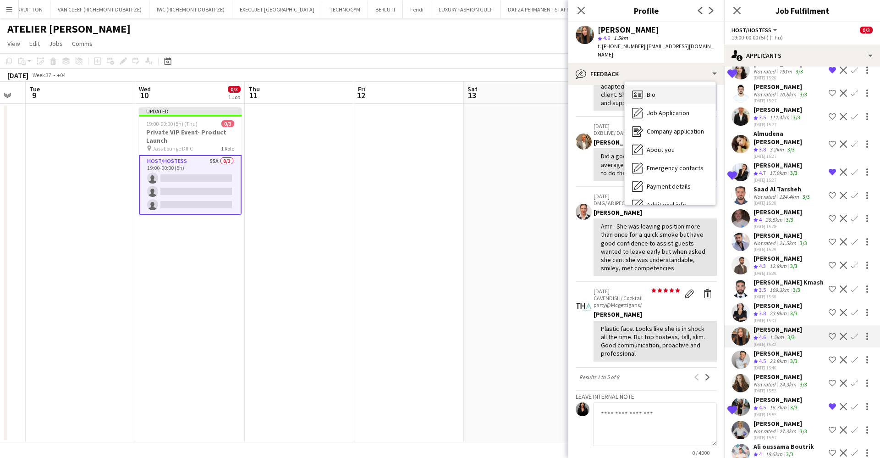
click at [678, 85] on div "Bio Bio" at bounding box center [670, 94] width 91 height 18
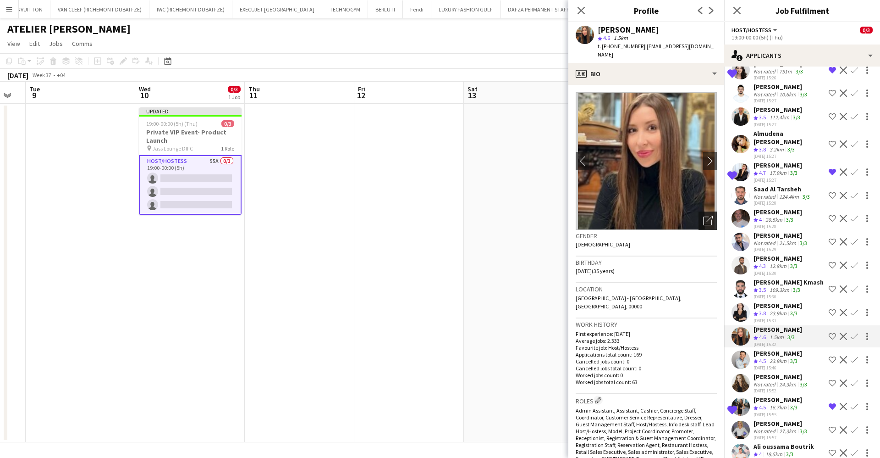
click at [705, 211] on div "Open photos pop-in" at bounding box center [708, 220] width 18 height 18
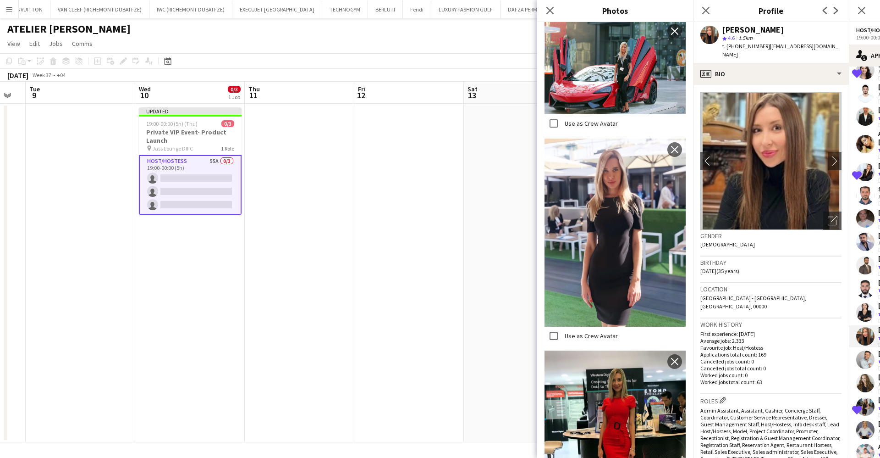
scroll to position [921, 0]
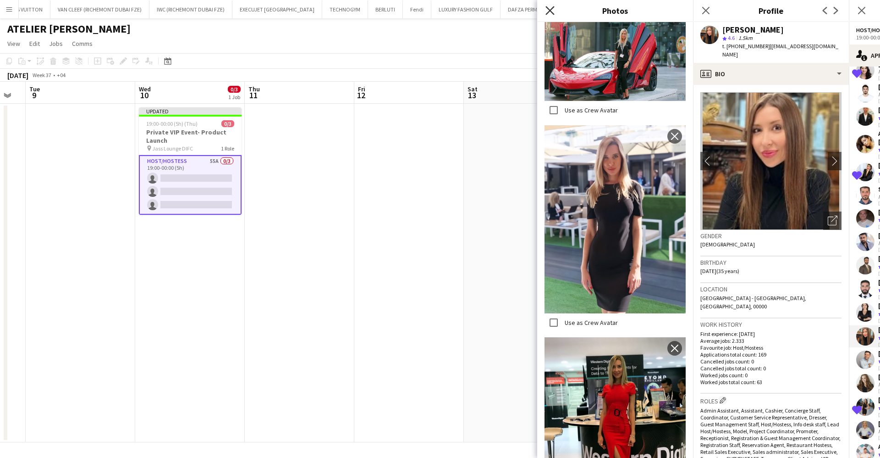
click at [549, 9] on icon at bounding box center [550, 10] width 9 height 9
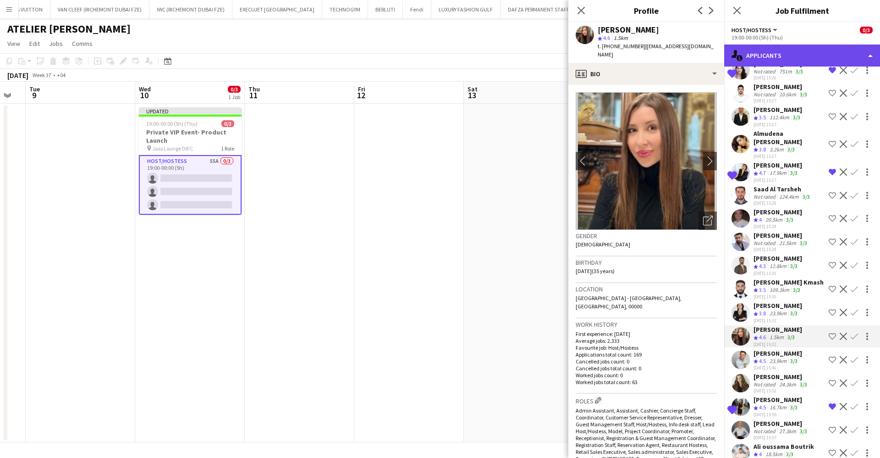
click at [787, 60] on div "single-neutral-actions-information Applicants" at bounding box center [802, 55] width 156 height 22
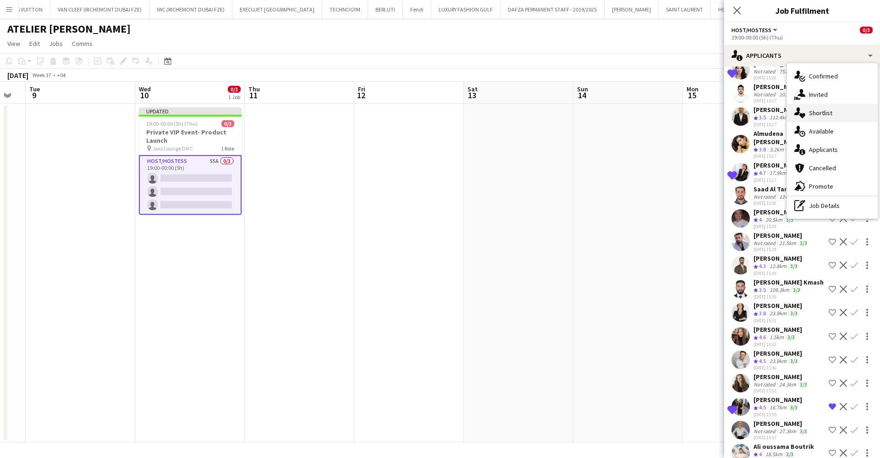
click at [821, 116] on div "single-neutral-actions-heart Shortlist" at bounding box center [832, 113] width 91 height 18
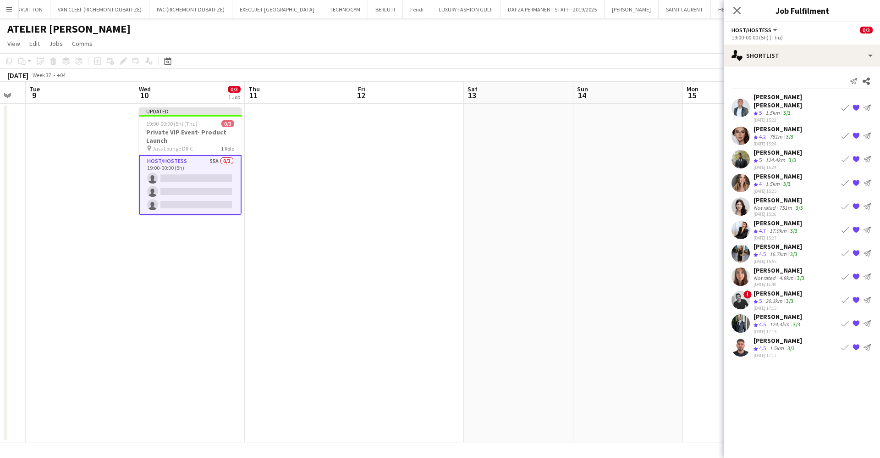
drag, startPoint x: 673, startPoint y: 38, endPoint x: 679, endPoint y: 35, distance: 7.2
click at [673, 39] on app-page-menu "View Day view expanded Day view collapsed Month view Date picker Jump to today …" at bounding box center [440, 44] width 880 height 17
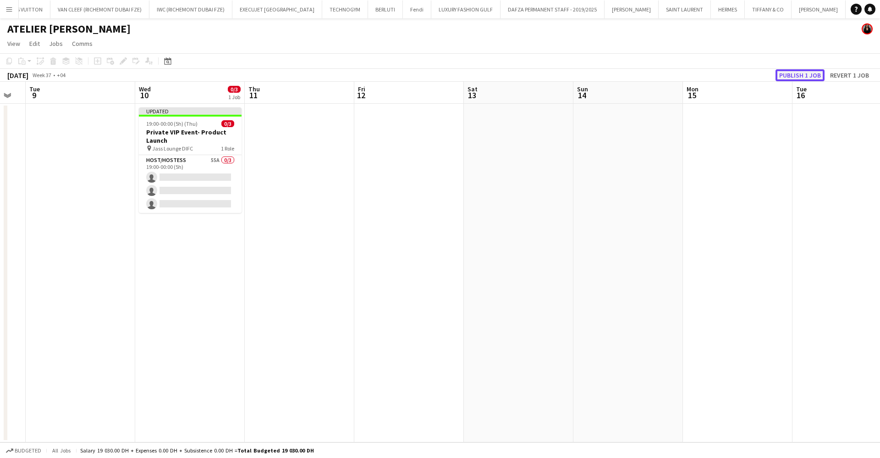
click at [817, 69] on button "Publish 1 job" at bounding box center [800, 75] width 49 height 12
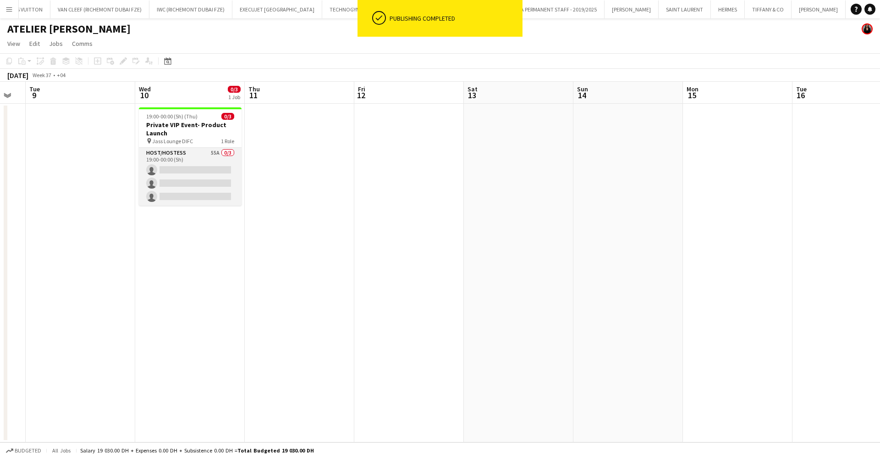
click at [186, 184] on app-card-role "Host/Hostess 55A 0/3 19:00-00:00 (5h) single-neutral-actions single-neutral-act…" at bounding box center [190, 177] width 103 height 58
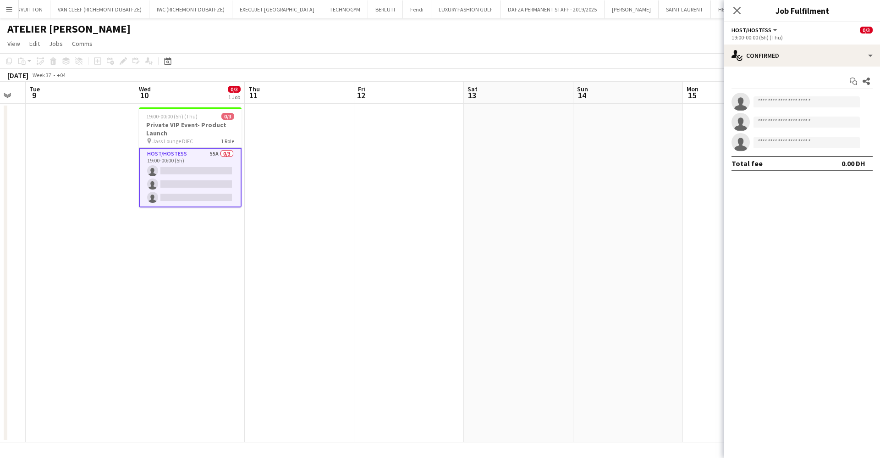
click at [225, 61] on app-toolbar "Copy Paste Paste Ctrl+V Paste with crew Ctrl+Shift+V Paste linked Job Delete Gr…" at bounding box center [440, 61] width 880 height 16
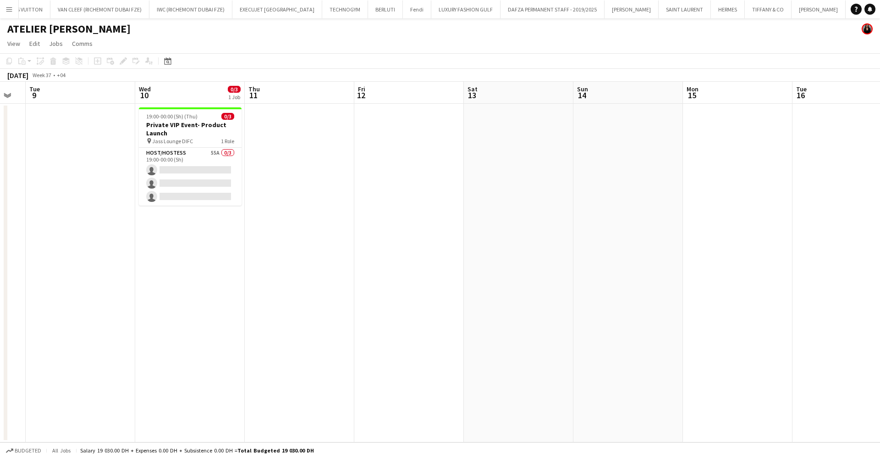
click at [15, 7] on button "Menu" at bounding box center [9, 9] width 18 height 18
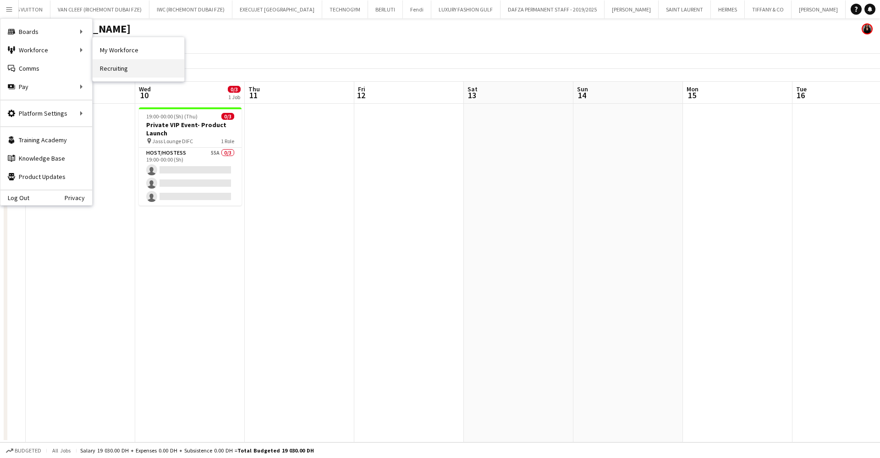
click at [122, 70] on link "Recruiting" at bounding box center [139, 68] width 92 height 18
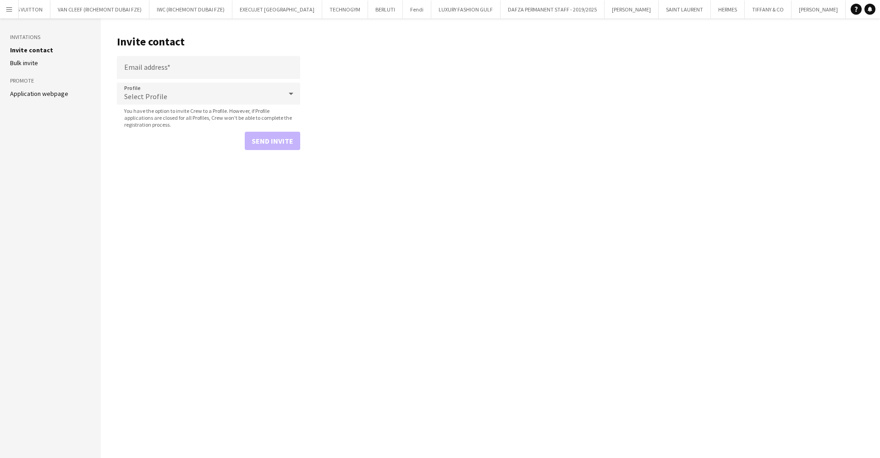
scroll to position [0, 79]
click at [163, 90] on div "Select Profile" at bounding box center [199, 94] width 165 height 22
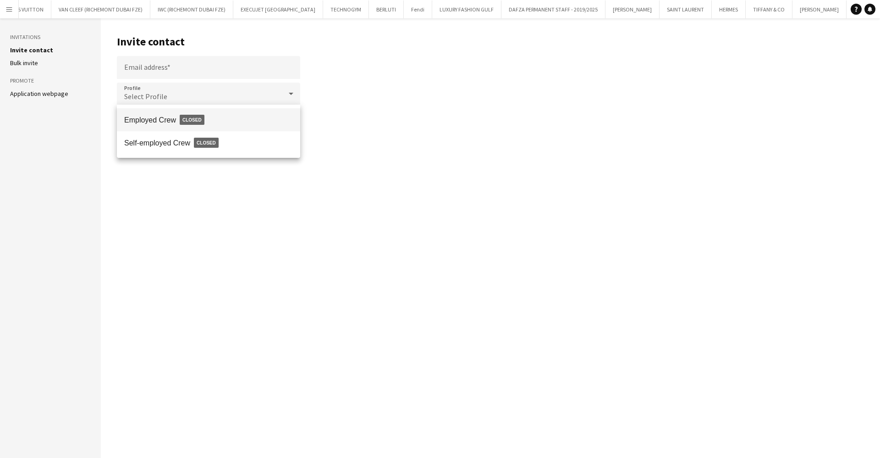
click at [30, 7] on div at bounding box center [440, 229] width 880 height 458
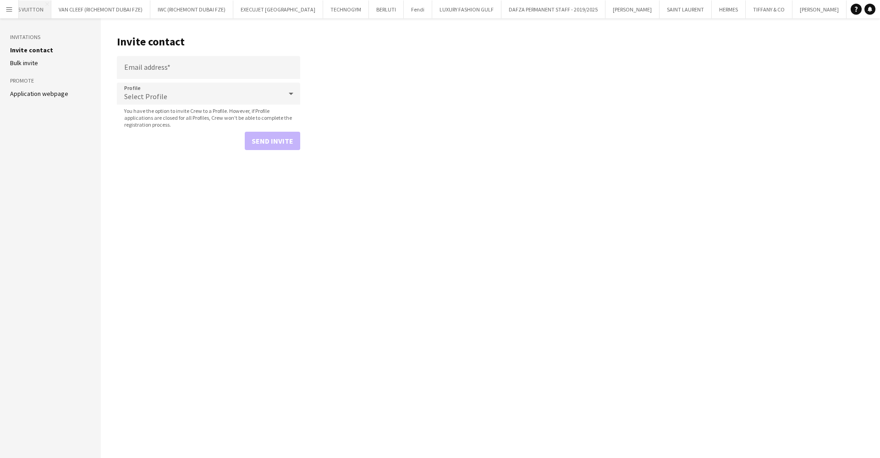
click at [33, 7] on button "H_LOUIS VUITTON Close" at bounding box center [21, 9] width 59 height 18
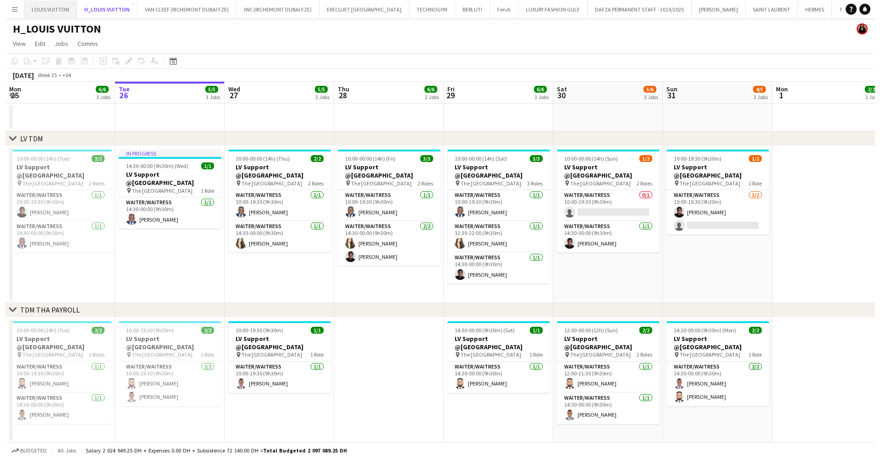
scroll to position [0, 1]
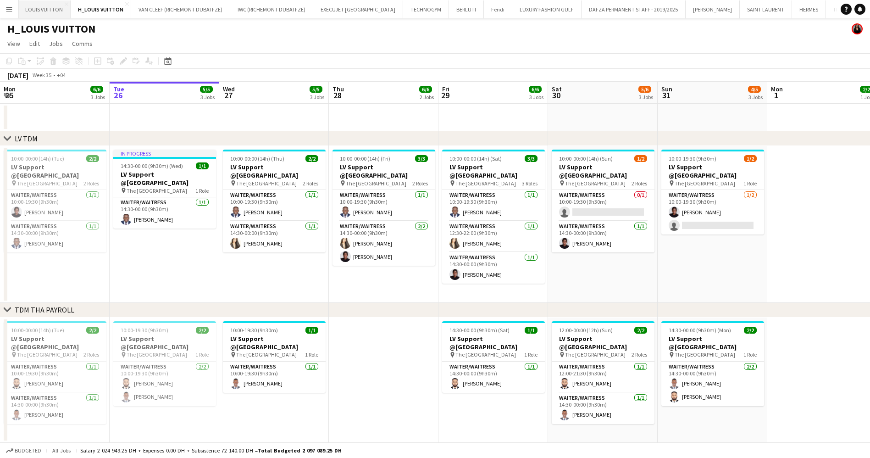
click at [51, 11] on button "LOUIS VUITTON Close" at bounding box center [44, 9] width 53 height 18
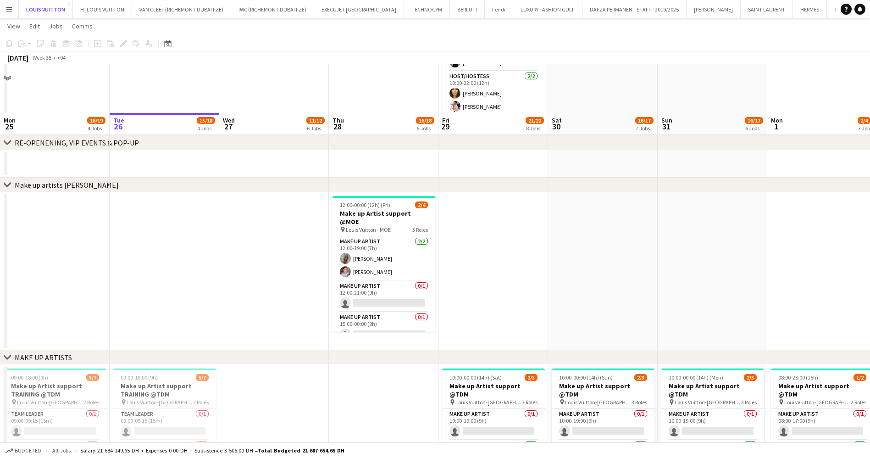
scroll to position [275, 0]
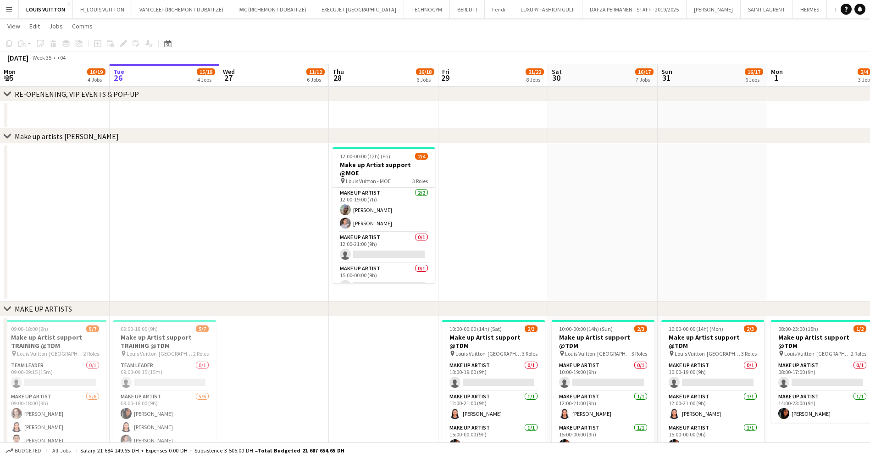
click at [380, 157] on span "12:00-00:00 (12h) (Fri)" at bounding box center [365, 156] width 50 height 7
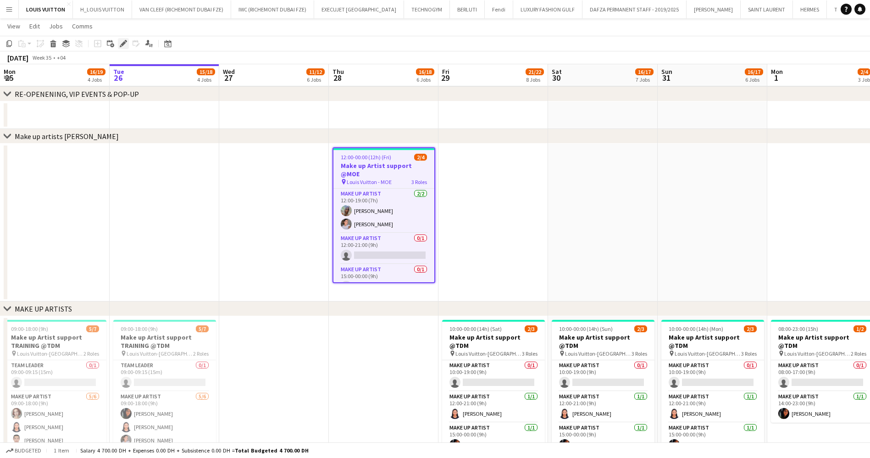
click at [121, 46] on icon at bounding box center [121, 46] width 2 height 2
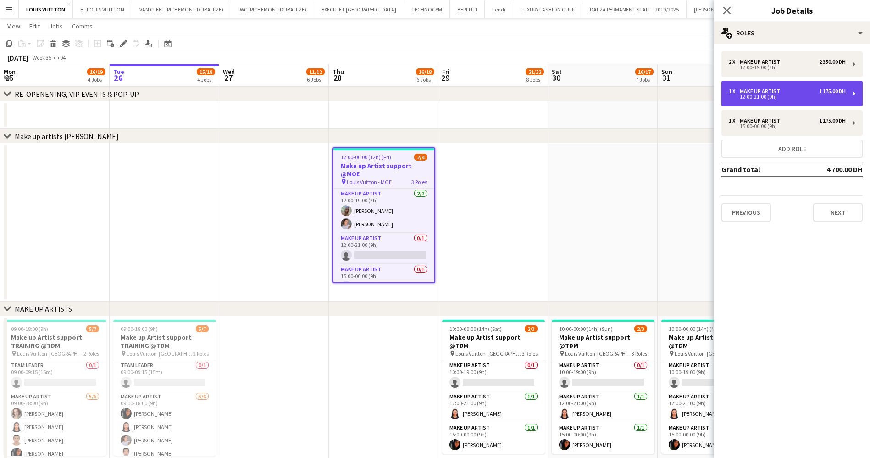
click at [839, 97] on div "12:00-21:00 (9h)" at bounding box center [786, 96] width 117 height 5
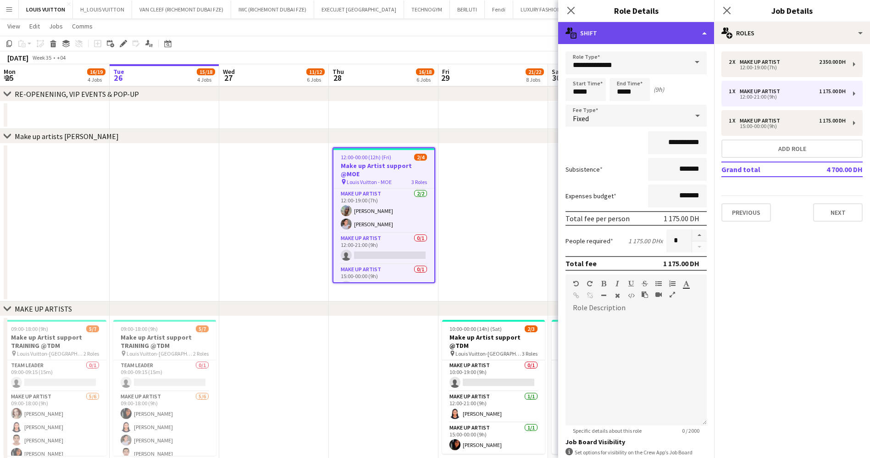
click at [650, 31] on div "multiple-actions-text Shift" at bounding box center [636, 33] width 156 height 22
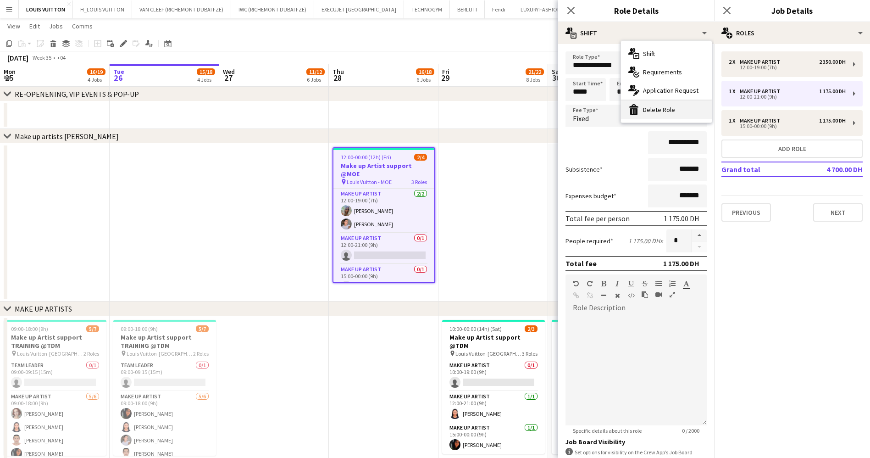
click at [669, 113] on div "bin-2 Delete Role" at bounding box center [666, 109] width 91 height 18
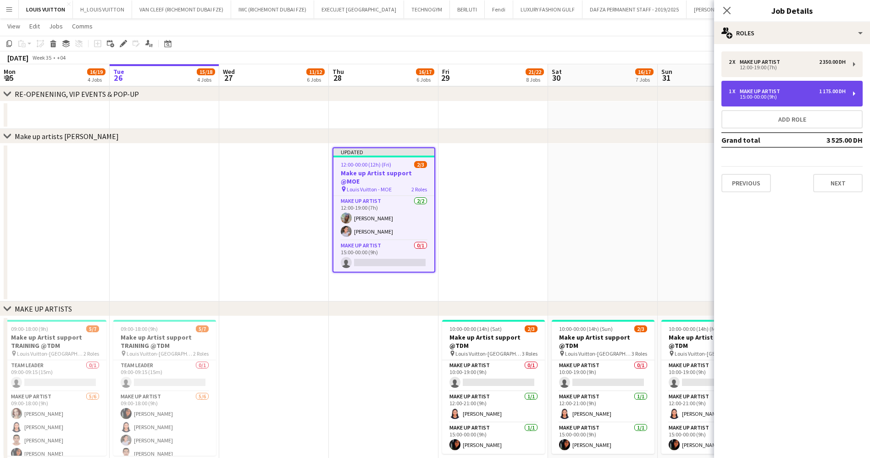
click at [790, 94] on div "1 x Make up artist 1 175.00 DH" at bounding box center [786, 91] width 117 height 6
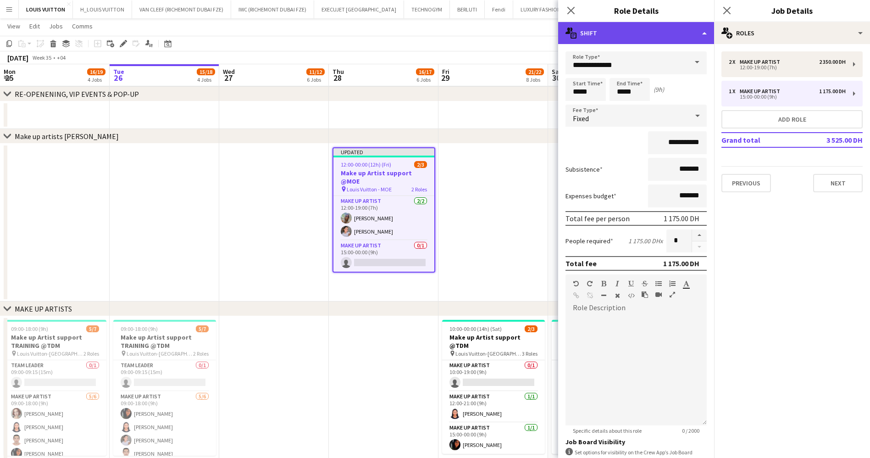
click at [651, 33] on div "multiple-actions-text Shift" at bounding box center [636, 33] width 156 height 22
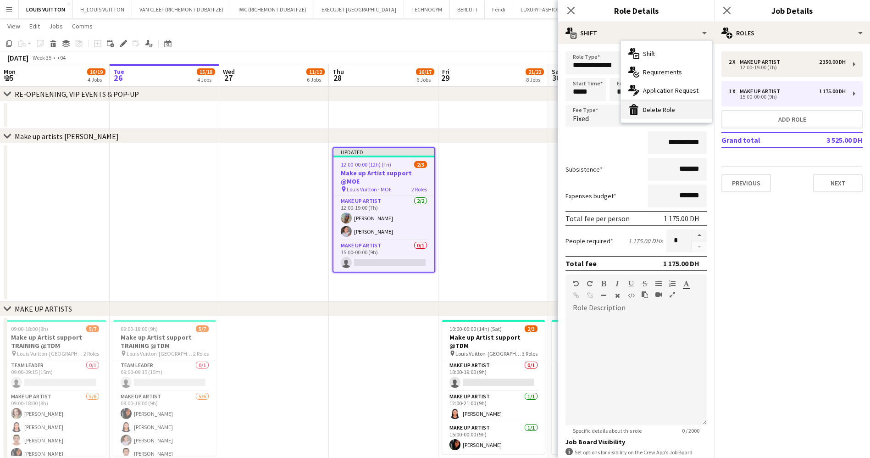
click at [671, 115] on div "bin-2 Delete Role" at bounding box center [666, 109] width 91 height 18
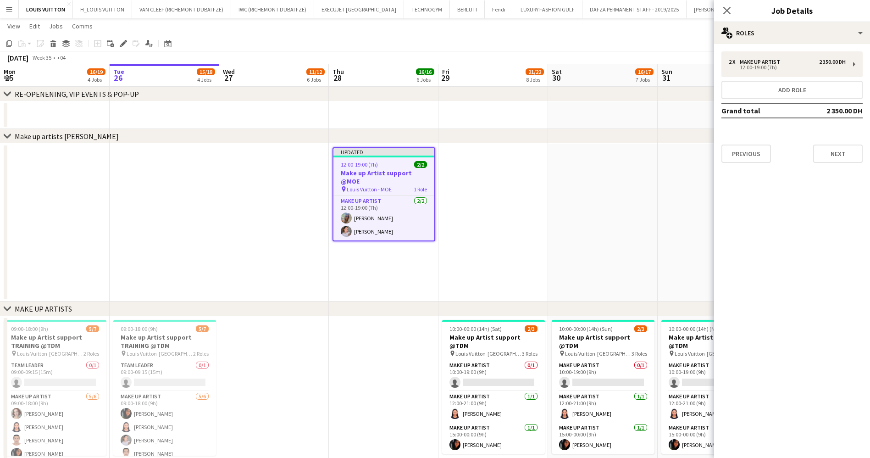
click at [510, 43] on app-toolbar "Copy Paste Paste Ctrl+V Paste with crew Ctrl+Shift+V Paste linked Job Delete Gr…" at bounding box center [435, 44] width 870 height 16
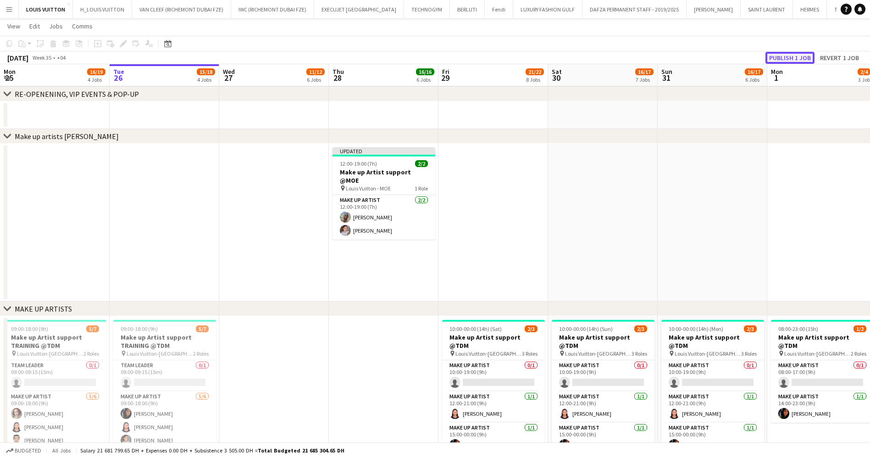
click at [774, 56] on button "Publish 1 job" at bounding box center [789, 58] width 49 height 12
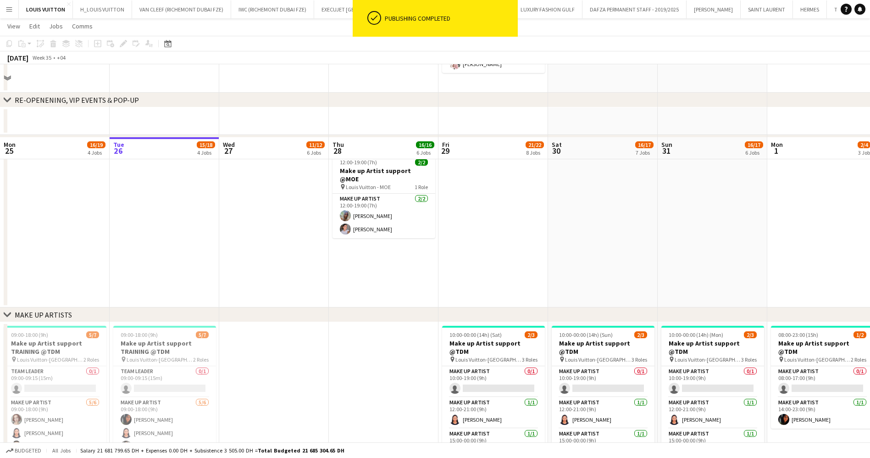
scroll to position [344, 0]
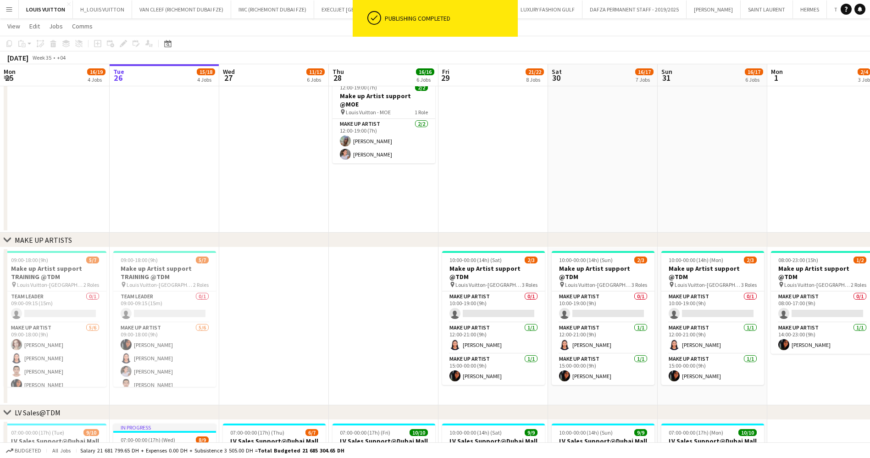
click at [19, 236] on div "MAKE UP ARTISTS" at bounding box center [43, 239] width 57 height 9
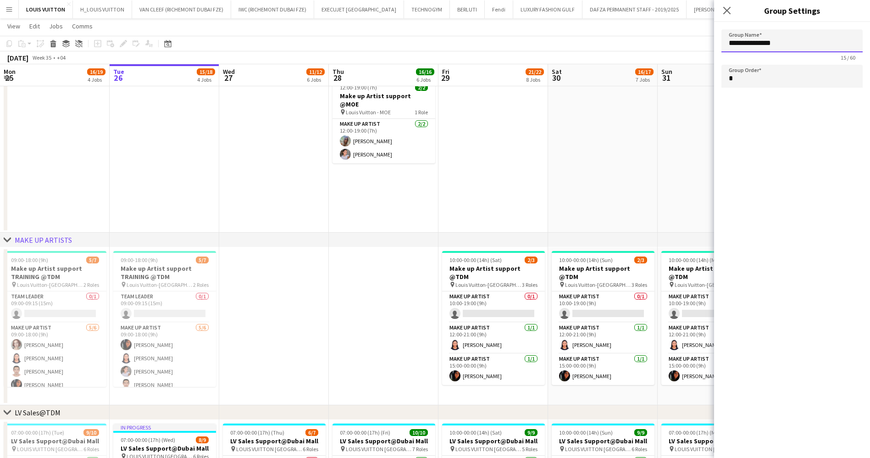
click at [808, 40] on input "**********" at bounding box center [791, 40] width 141 height 23
click at [632, 160] on app-date-cell at bounding box center [603, 154] width 110 height 158
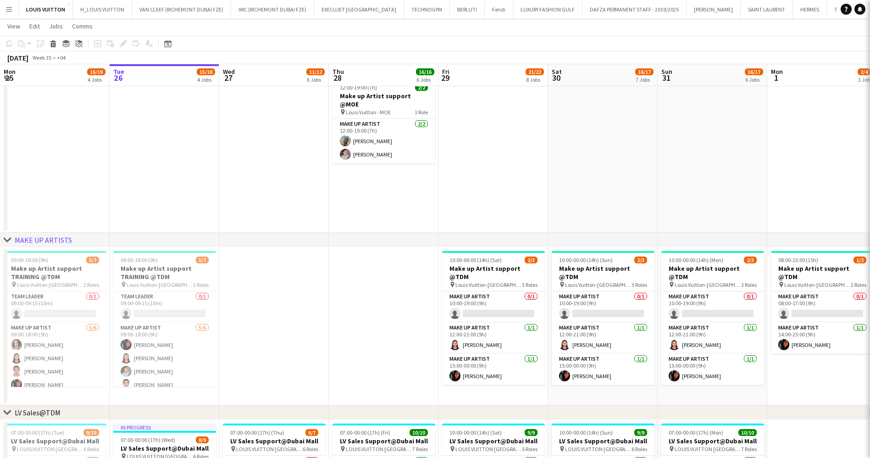
type input "**********"
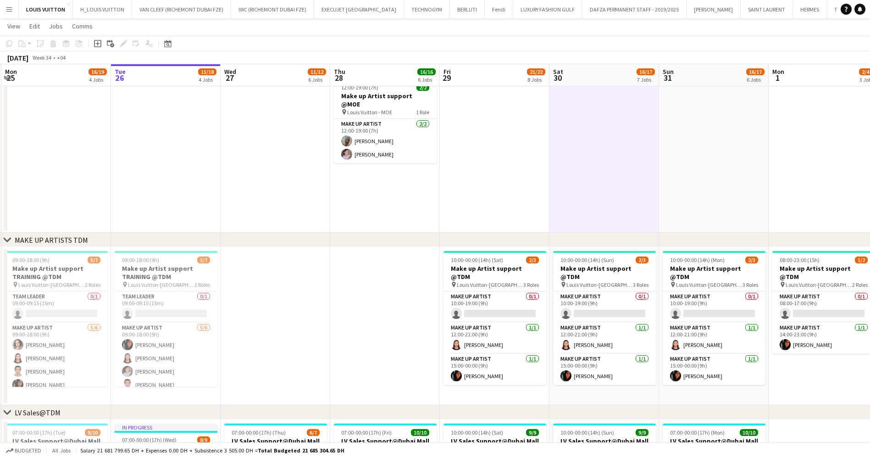
scroll to position [0, 217]
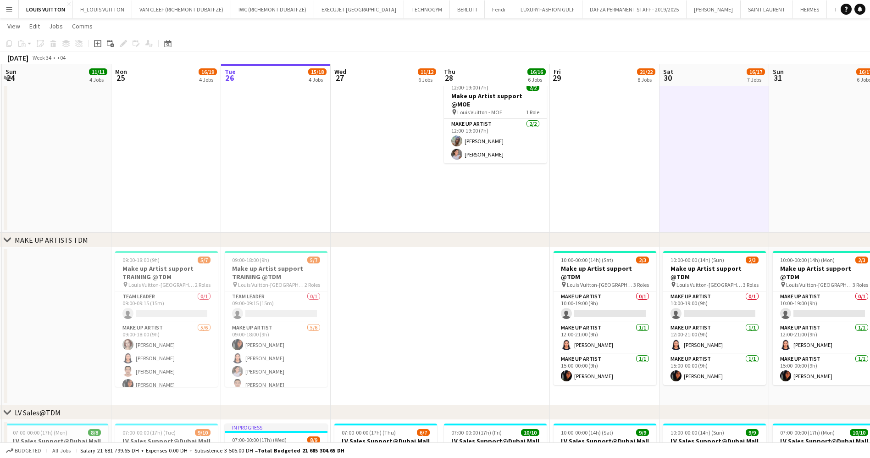
drag, startPoint x: 456, startPoint y: 292, endPoint x: 567, endPoint y: 291, distance: 110.9
click at [133, 268] on h3 "Make up Artist support TRAINING @TDM" at bounding box center [166, 272] width 103 height 17
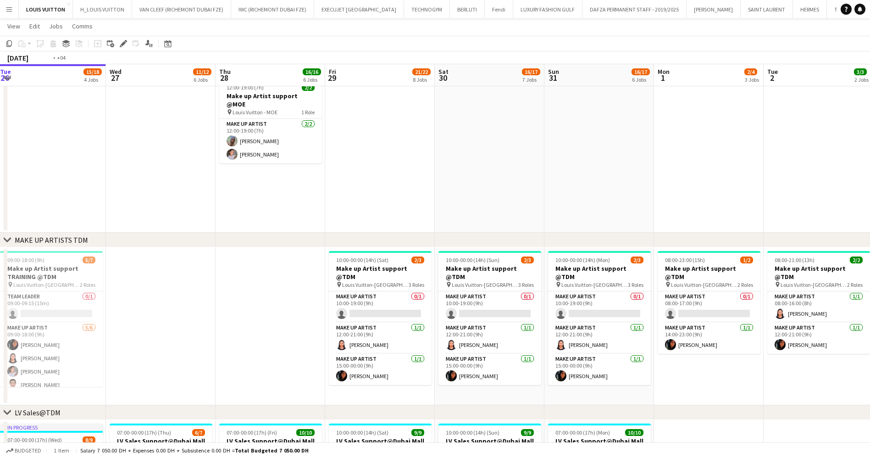
drag, startPoint x: 257, startPoint y: 325, endPoint x: 422, endPoint y: 326, distance: 164.6
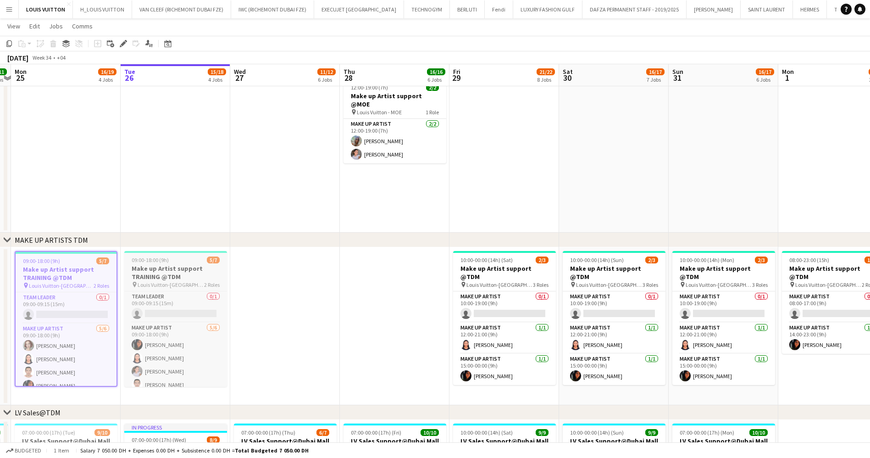
click at [183, 261] on div "09:00-18:00 (9h) 5/7" at bounding box center [175, 259] width 103 height 7
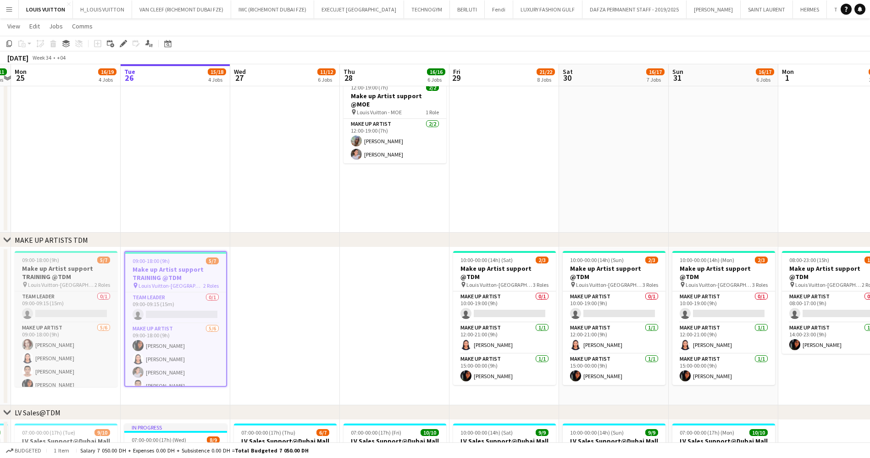
click at [76, 261] on div "09:00-18:00 (9h) 5/7" at bounding box center [66, 259] width 103 height 7
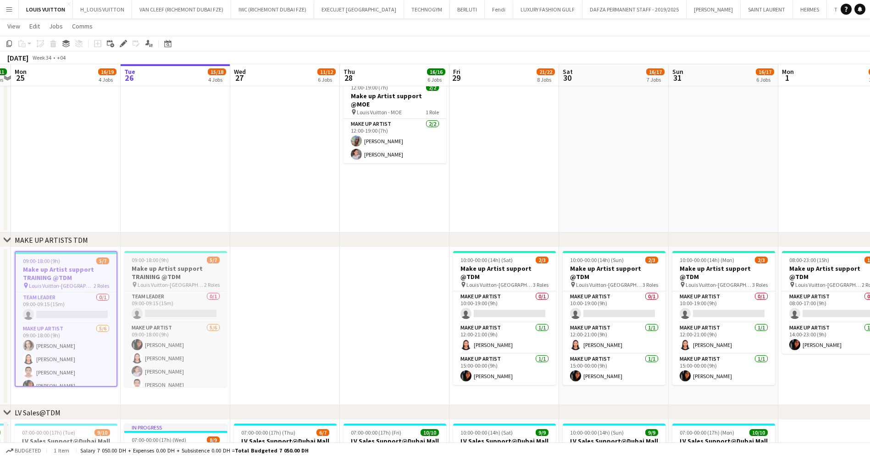
click at [176, 264] on h3 "Make up Artist support TRAINING @TDM" at bounding box center [175, 272] width 103 height 17
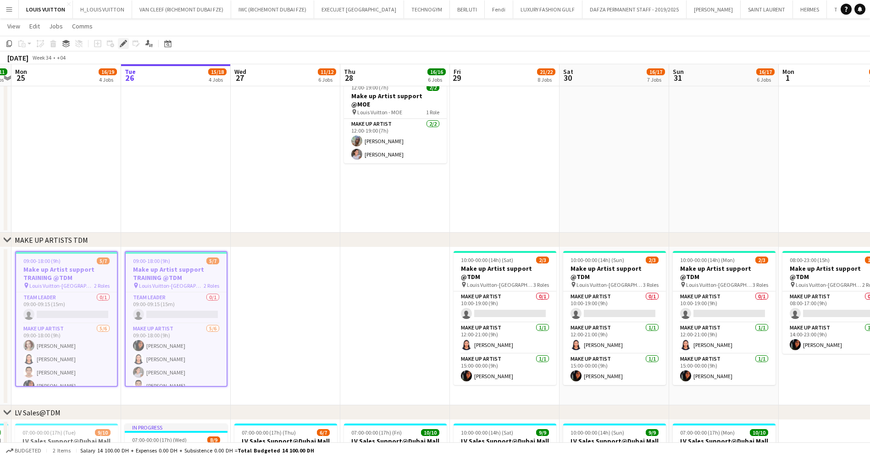
click at [126, 45] on icon "Edit" at bounding box center [123, 43] width 7 height 7
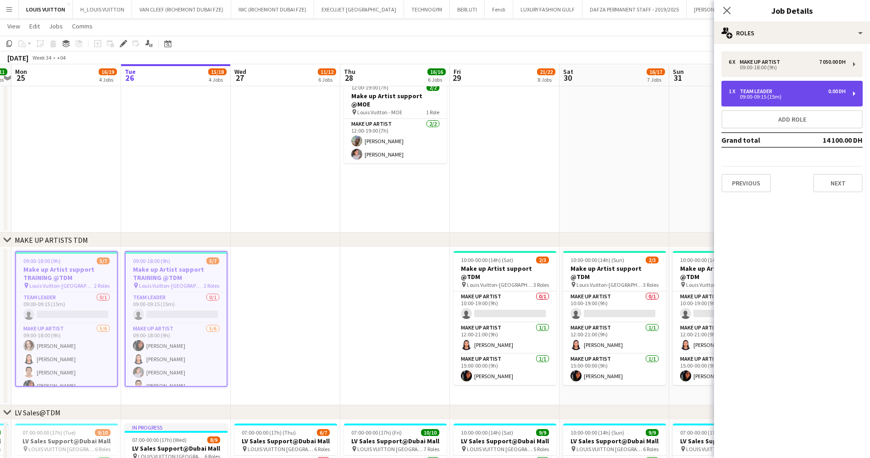
click at [793, 86] on div "1 x Team Leader 0.00 DH 09:00-09:15 (15m)" at bounding box center [791, 94] width 141 height 26
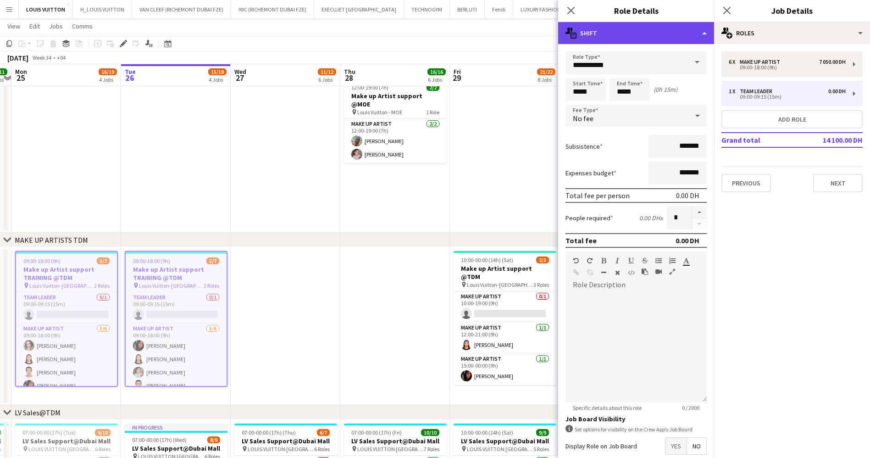
click at [664, 27] on div "multiple-actions-text Shift" at bounding box center [636, 33] width 156 height 22
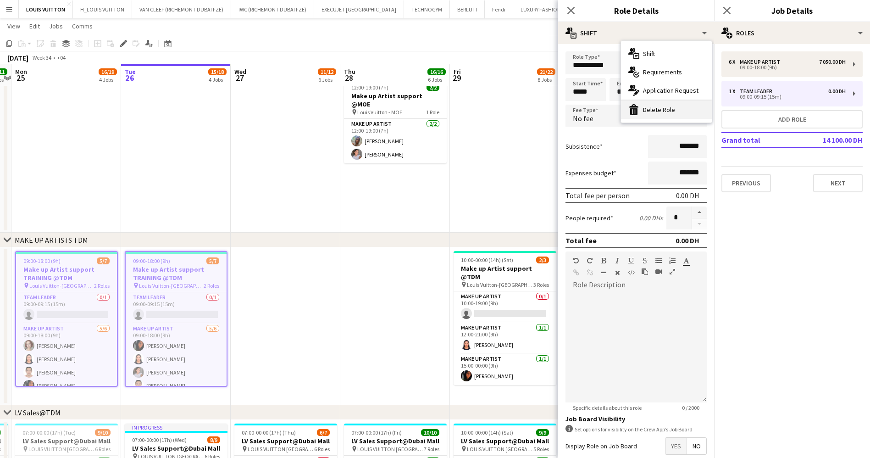
drag, startPoint x: 673, startPoint y: 109, endPoint x: 664, endPoint y: 110, distance: 8.3
click at [673, 110] on div "bin-2 Delete Role" at bounding box center [666, 109] width 91 height 18
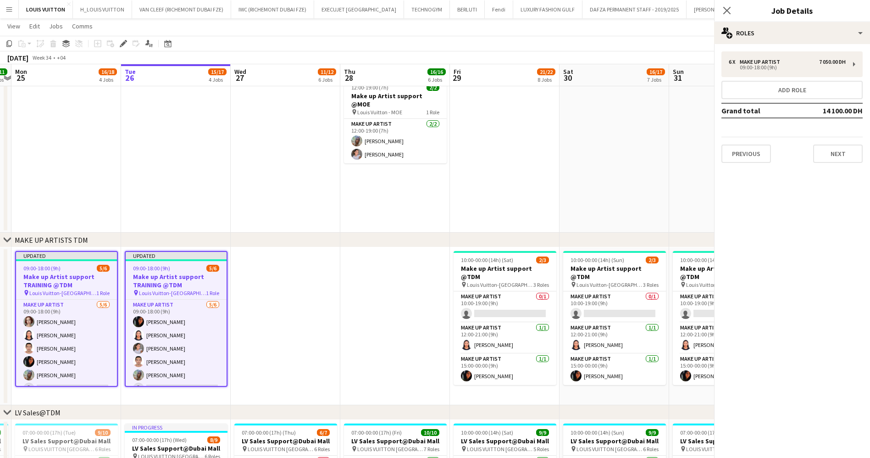
click at [531, 45] on app-toolbar "Copy Paste Paste Ctrl+V Paste with crew Ctrl+Shift+V Paste linked Job Delete Gr…" at bounding box center [435, 44] width 870 height 16
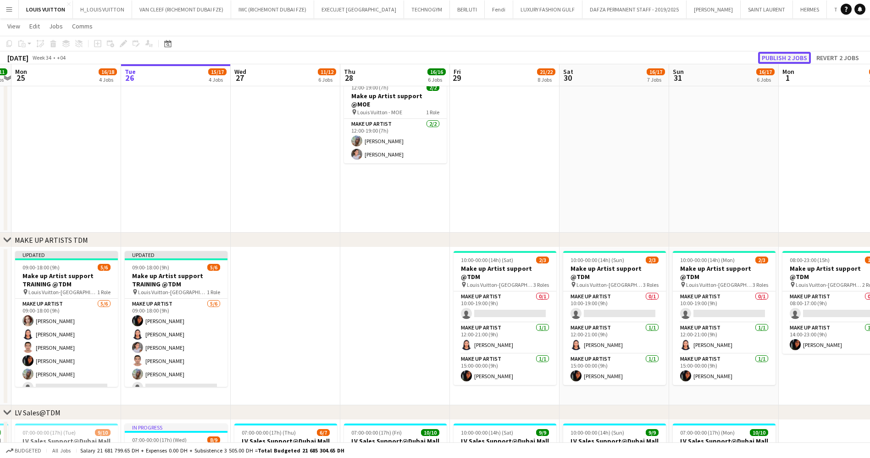
click at [789, 55] on button "Publish 2 jobs" at bounding box center [784, 58] width 53 height 12
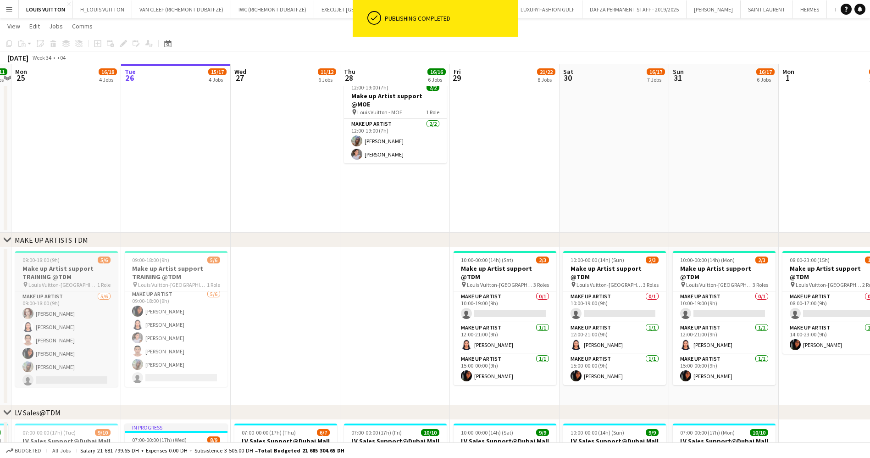
scroll to position [2, 0]
click at [81, 269] on h3 "Make up Artist support TRAINING @TDM" at bounding box center [66, 272] width 103 height 17
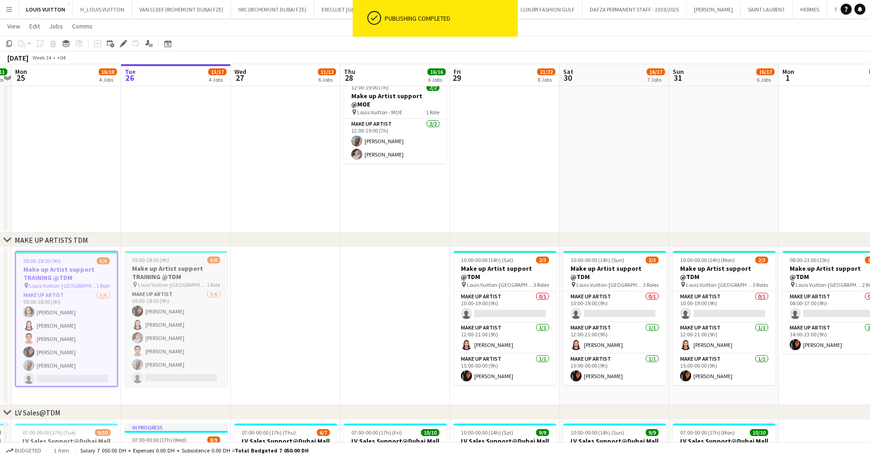
click at [162, 268] on h3 "Make up Artist support TRAINING @TDM" at bounding box center [176, 272] width 103 height 17
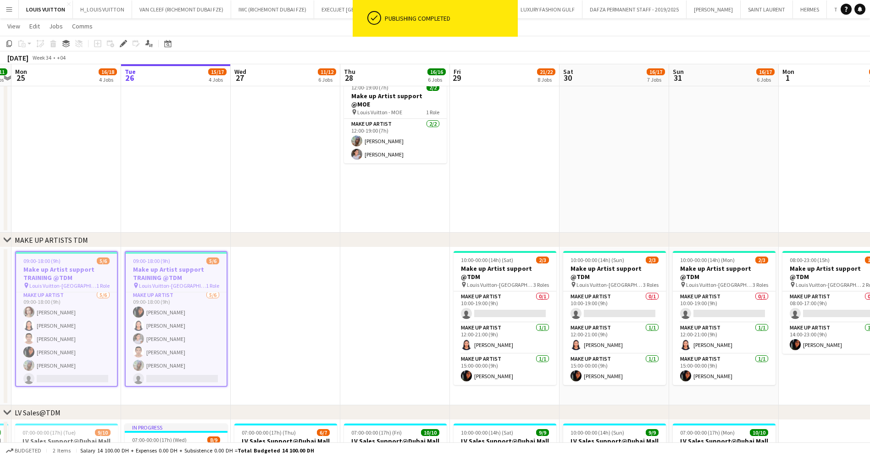
click at [121, 42] on icon "Edit" at bounding box center [123, 43] width 7 height 7
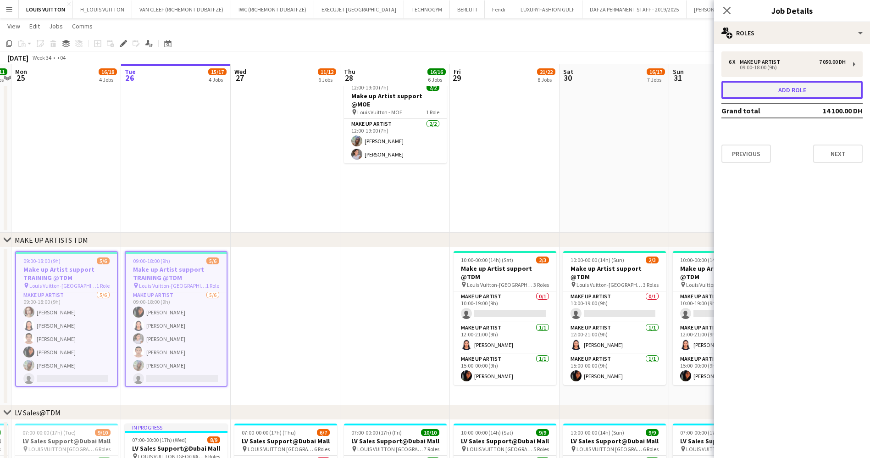
click at [789, 81] on button "Add role" at bounding box center [791, 90] width 141 height 18
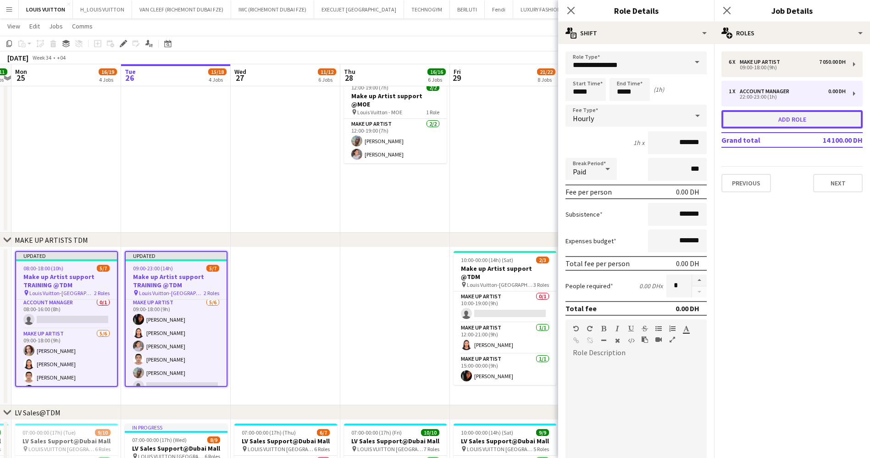
scroll to position [33, 0]
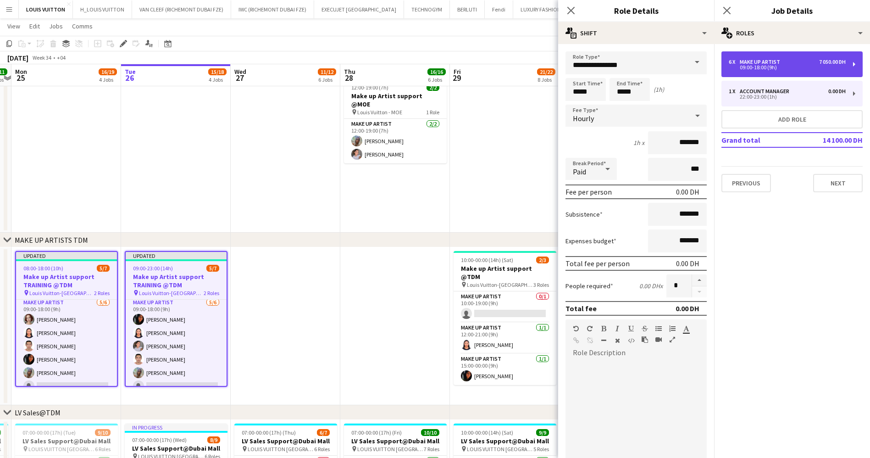
click at [775, 65] on div "09:00-18:00 (9h)" at bounding box center [786, 67] width 117 height 5
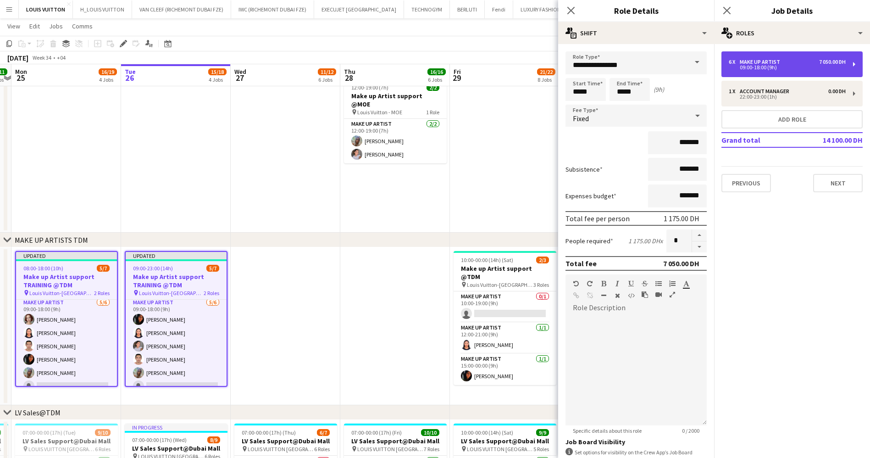
type input "**********"
type input "*****"
type input "**********"
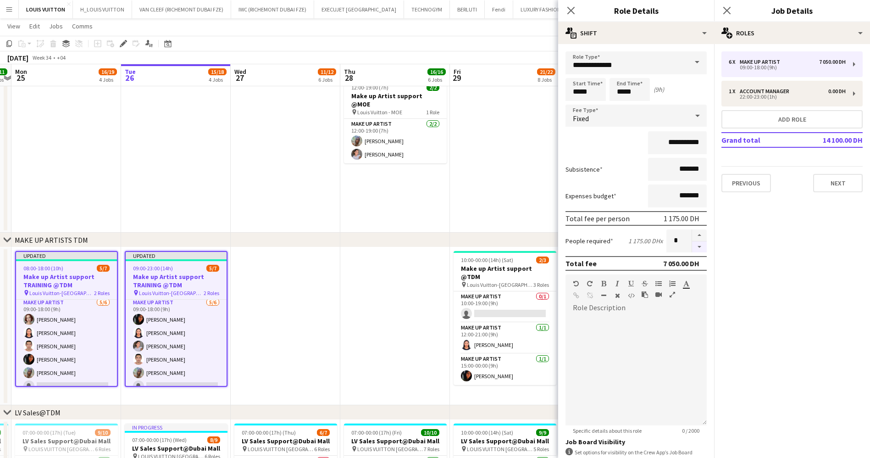
click at [692, 246] on button "button" at bounding box center [699, 246] width 15 height 11
type input "*"
click at [527, 152] on app-date-cell at bounding box center [505, 154] width 110 height 158
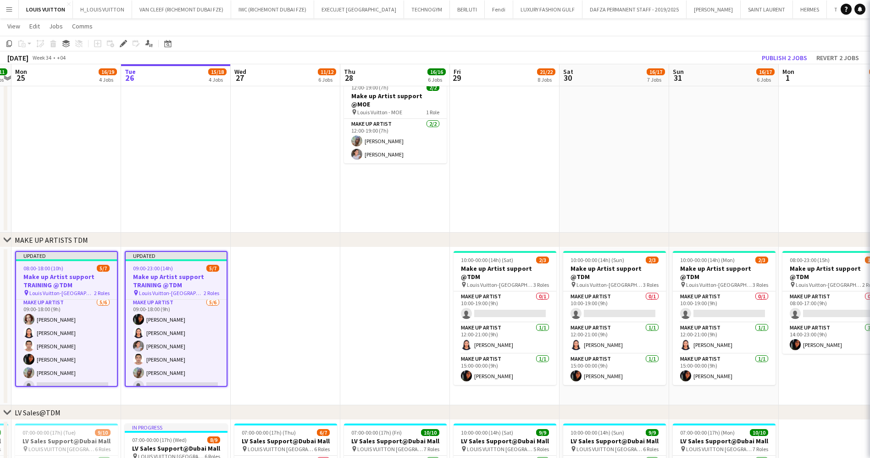
scroll to position [28, 0]
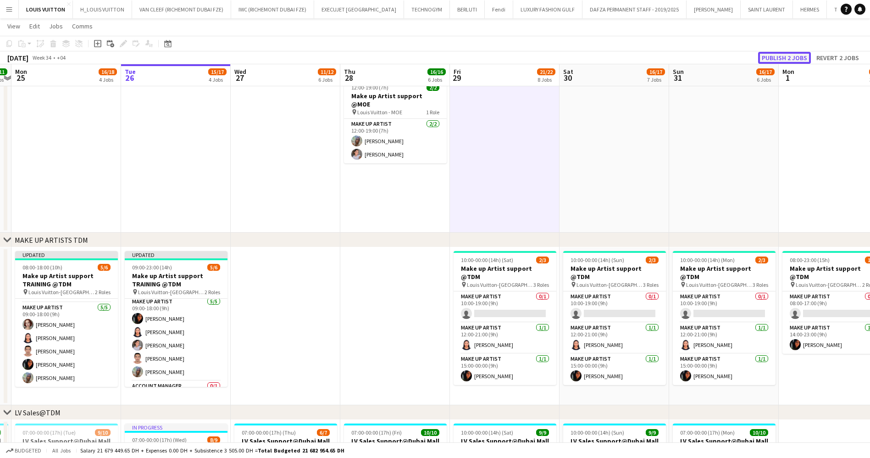
click at [768, 56] on button "Publish 2 jobs" at bounding box center [784, 58] width 53 height 12
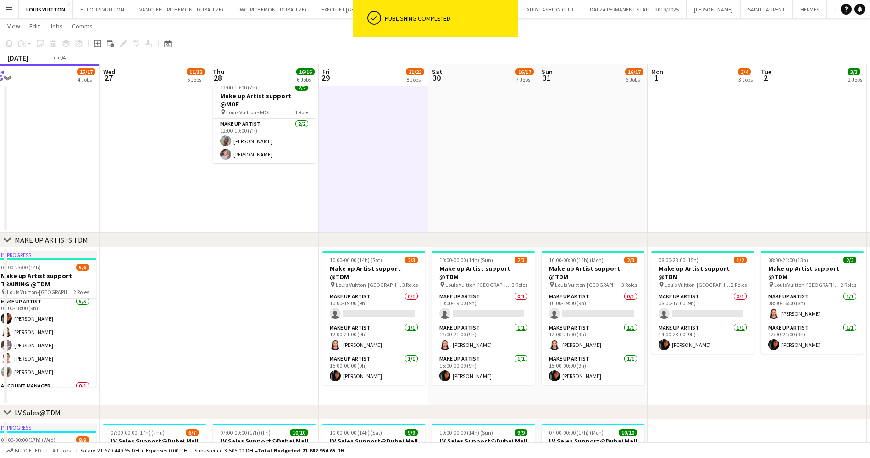
scroll to position [0, 239]
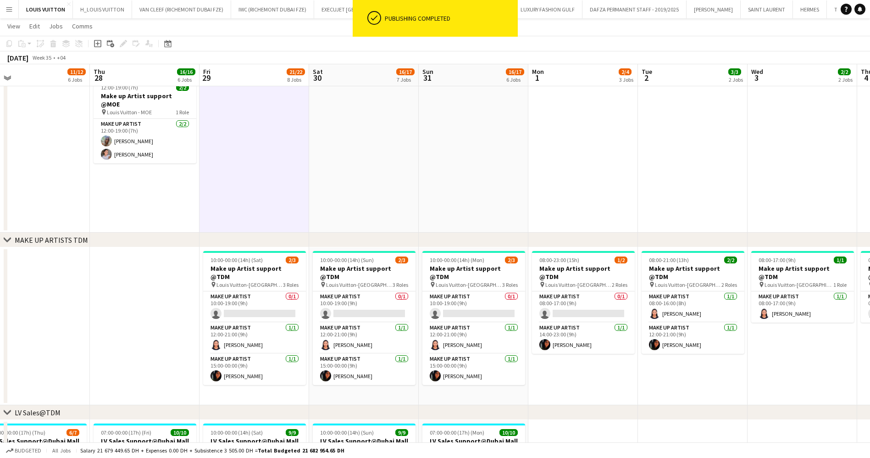
drag, startPoint x: 566, startPoint y: 325, endPoint x: 315, endPoint y: 350, distance: 251.6
drag, startPoint x: 471, startPoint y: 359, endPoint x: 463, endPoint y: 359, distance: 8.3
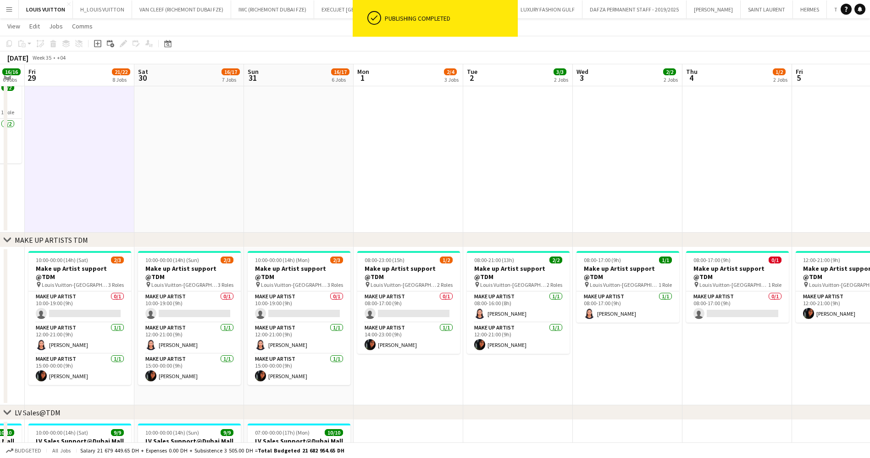
drag, startPoint x: 549, startPoint y: 350, endPoint x: 431, endPoint y: 354, distance: 117.4
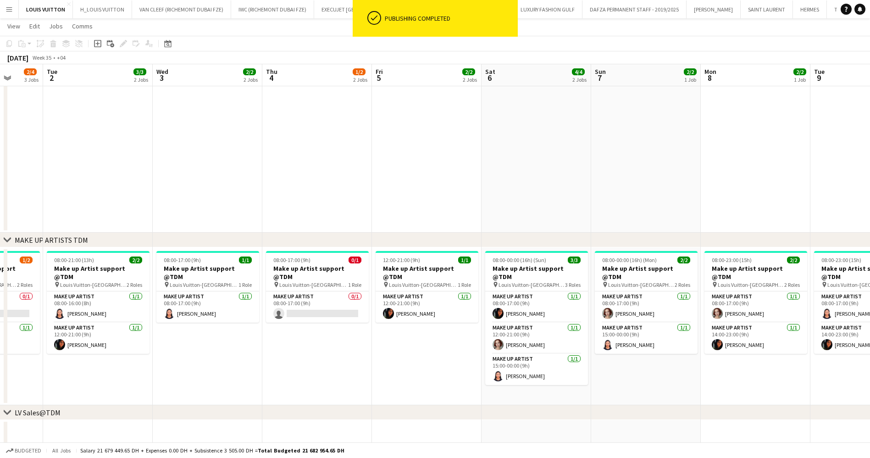
drag, startPoint x: 510, startPoint y: 358, endPoint x: 361, endPoint y: 369, distance: 149.9
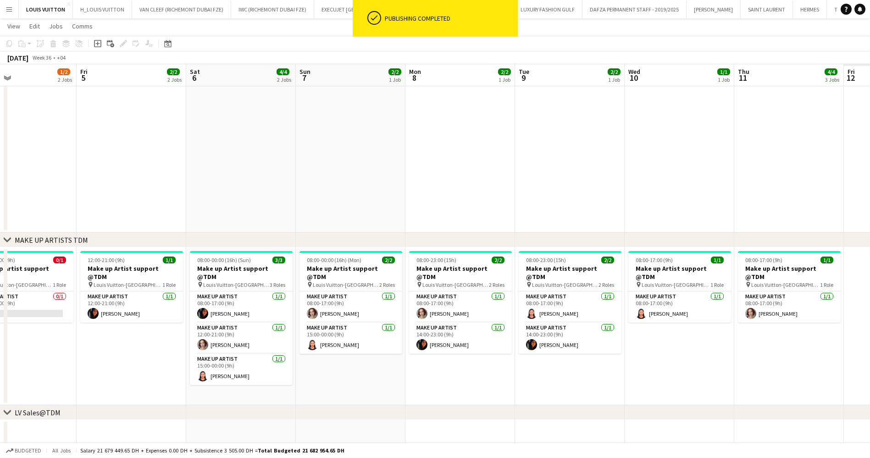
drag, startPoint x: 454, startPoint y: 365, endPoint x: 465, endPoint y: 351, distance: 18.1
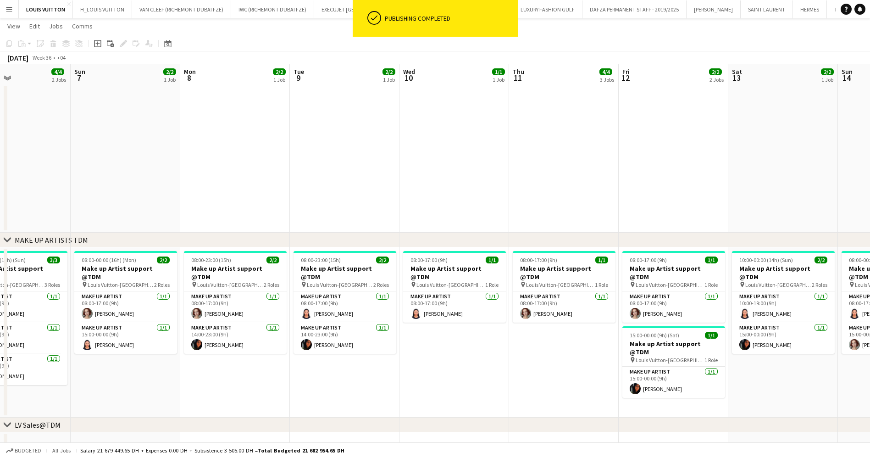
drag, startPoint x: 425, startPoint y: 375, endPoint x: 326, endPoint y: 377, distance: 98.6
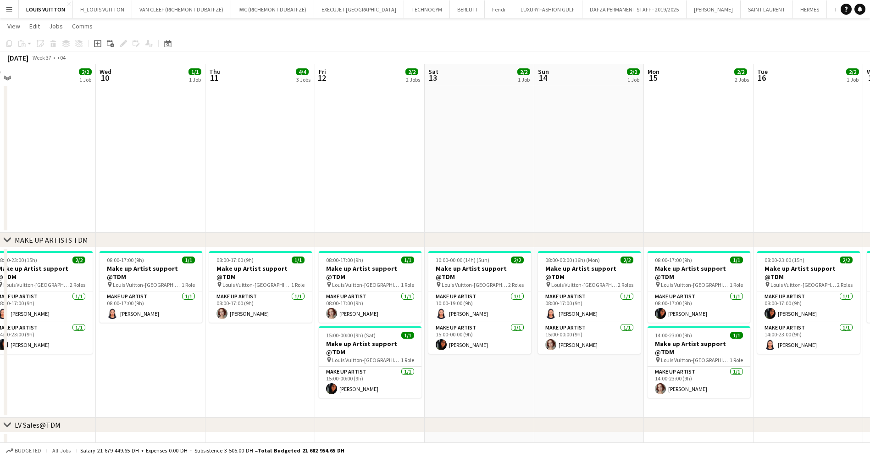
drag, startPoint x: 645, startPoint y: 360, endPoint x: 502, endPoint y: 358, distance: 142.6
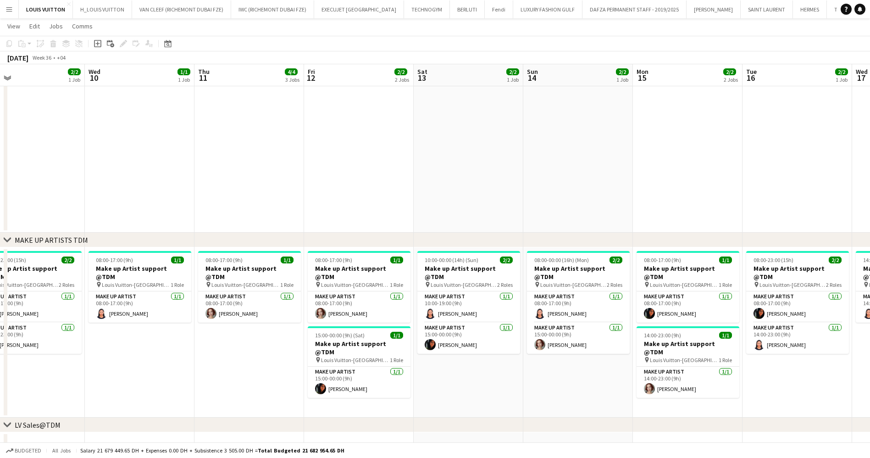
drag, startPoint x: 610, startPoint y: 361, endPoint x: 428, endPoint y: 370, distance: 182.3
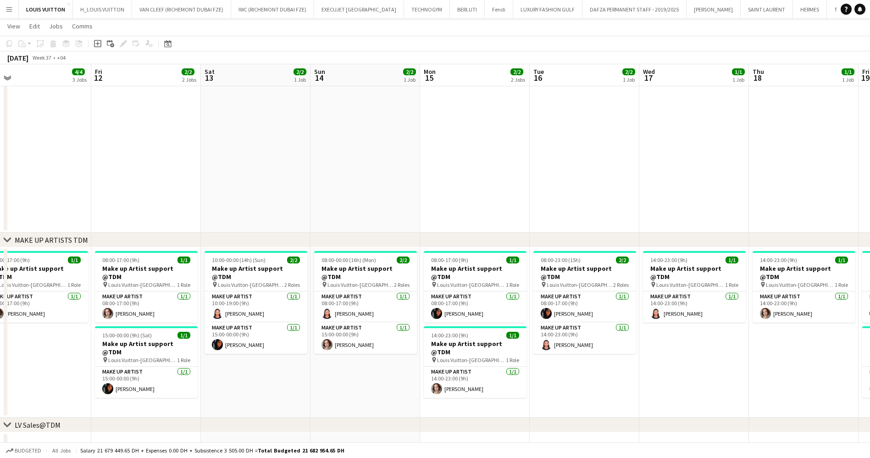
drag, startPoint x: 502, startPoint y: 369, endPoint x: 317, endPoint y: 376, distance: 185.3
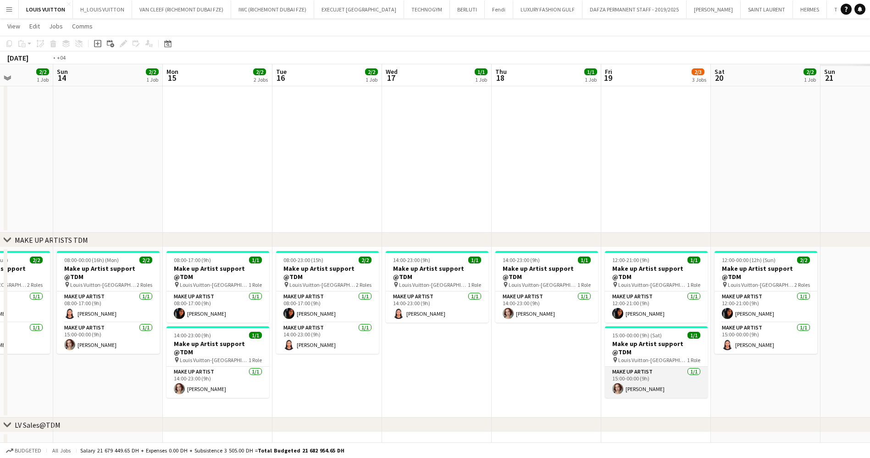
drag, startPoint x: 530, startPoint y: 363, endPoint x: 491, endPoint y: 361, distance: 39.9
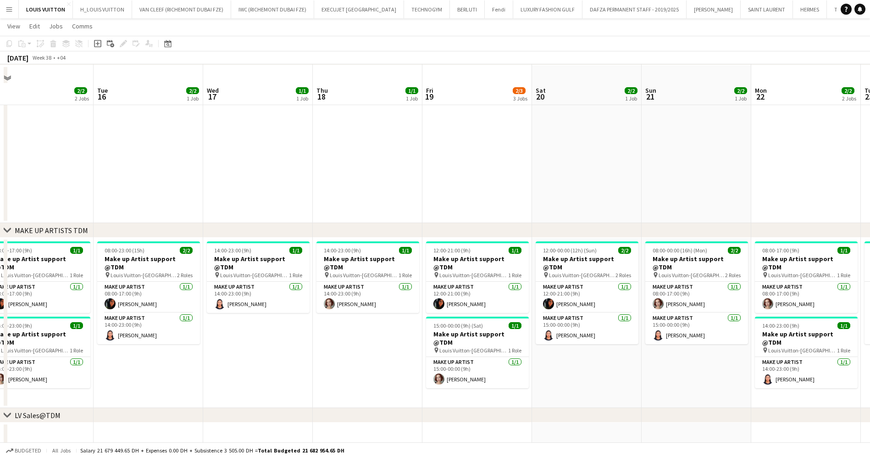
scroll to position [491, 0]
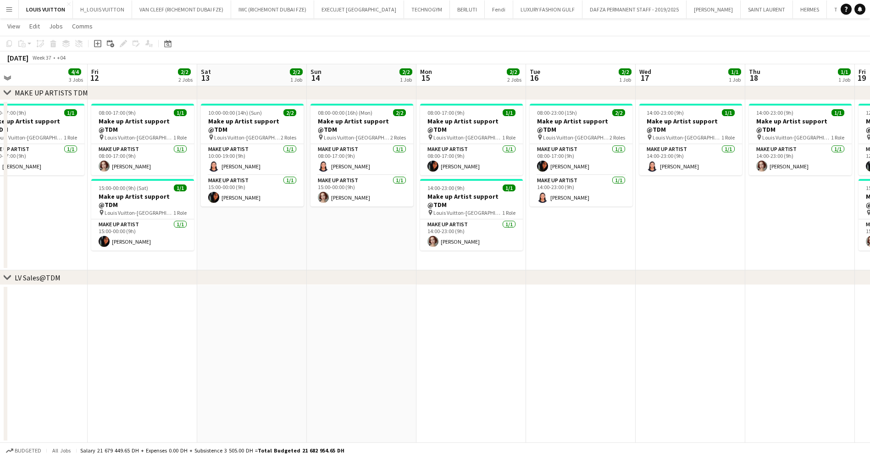
drag, startPoint x: 229, startPoint y: 338, endPoint x: 605, endPoint y: 331, distance: 376.4
click at [667, 335] on app-calendar-viewport "Tue 9 2/2 1 Job Wed 10 1/1 1 Job Thu 11 4/4 3 Jobs Fri 12 2/2 2 Jobs Sat 13 2/2…" at bounding box center [435, 372] width 870 height 1654
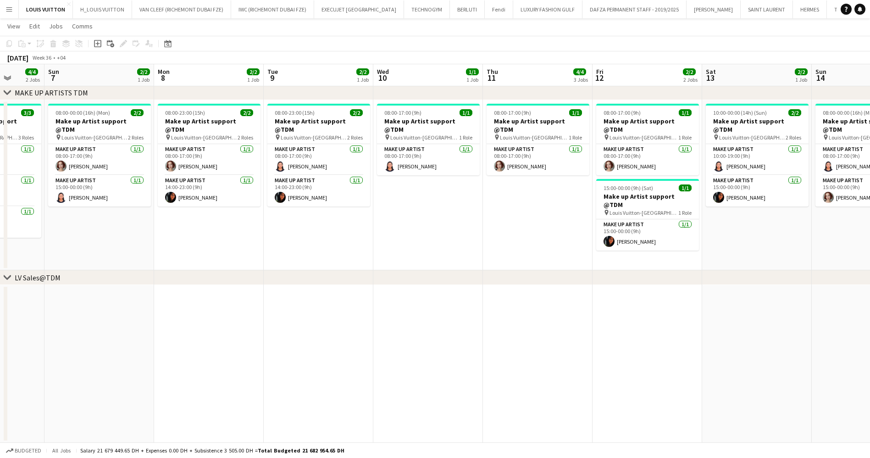
drag, startPoint x: 209, startPoint y: 360, endPoint x: 377, endPoint y: 356, distance: 167.8
click at [650, 350] on app-calendar-viewport "Fri 5 2/2 2 Jobs Sat 6 4/4 2 Jobs Sun 7 2/2 1 Job Mon 8 2/2 1 Job Tue 9 2/2 1 J…" at bounding box center [435, 372] width 870 height 1654
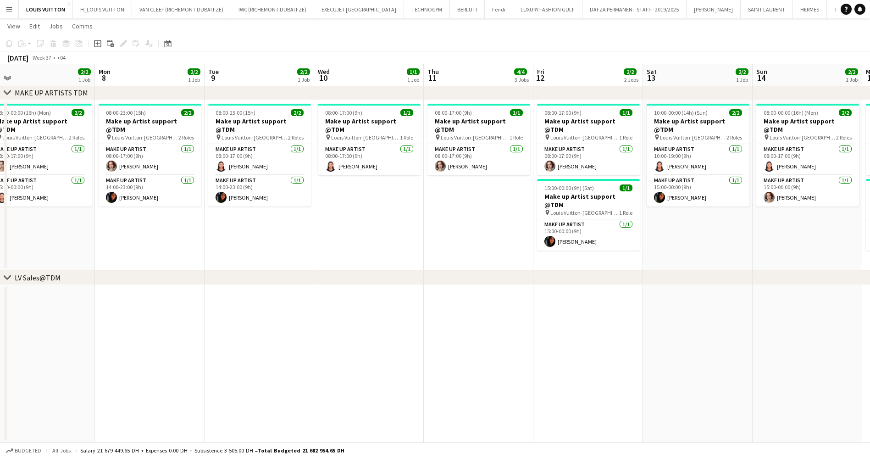
drag, startPoint x: 393, startPoint y: 358, endPoint x: 587, endPoint y: 362, distance: 193.5
click at [620, 358] on app-calendar-viewport "Fri 5 2/2 2 Jobs Sat 6 4/4 2 Jobs Sun 7 2/2 1 Job Mon 8 2/2 1 Job Tue 9 2/2 1 J…" at bounding box center [435, 372] width 870 height 1654
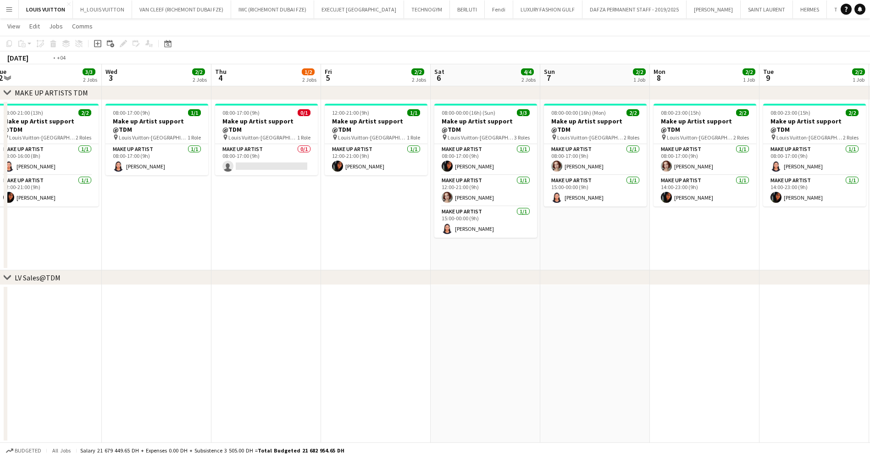
drag, startPoint x: 262, startPoint y: 369, endPoint x: 662, endPoint y: 372, distance: 399.8
click at [661, 372] on app-calendar-viewport "Sun 31 16/17 6 Jobs Mon 1 2/4 3 Jobs Tue 2 3/3 2 Jobs Wed 3 2/2 2 Jobs Thu 4 1/…" at bounding box center [435, 372] width 870 height 1654
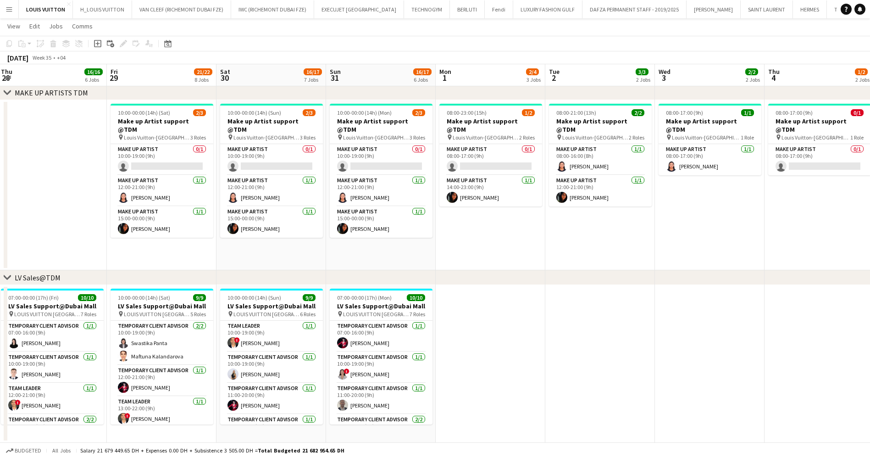
scroll to position [0, 243]
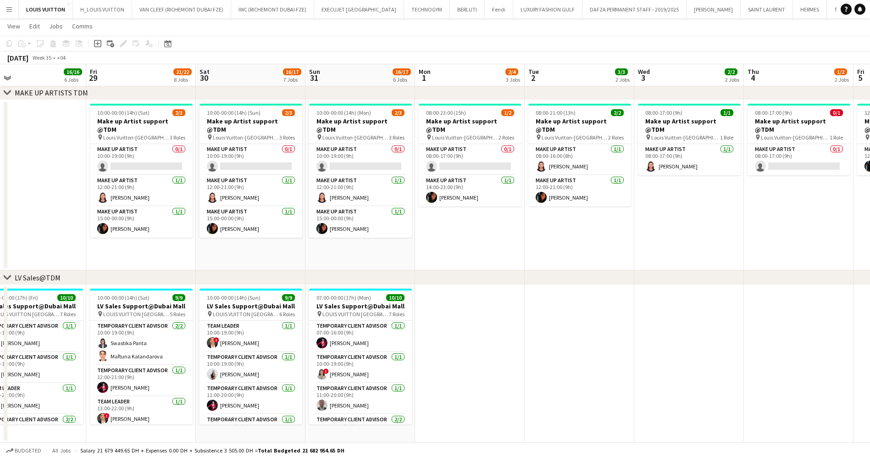
drag, startPoint x: 547, startPoint y: 342, endPoint x: 609, endPoint y: 342, distance: 62.3
click at [609, 342] on app-calendar-viewport "Tue 26 15/17 4 Jobs Wed 27 11/12 6 Jobs Thu 28 16/16 6 Jobs Fri 29 21/22 8 Jobs…" at bounding box center [435, 372] width 870 height 1654
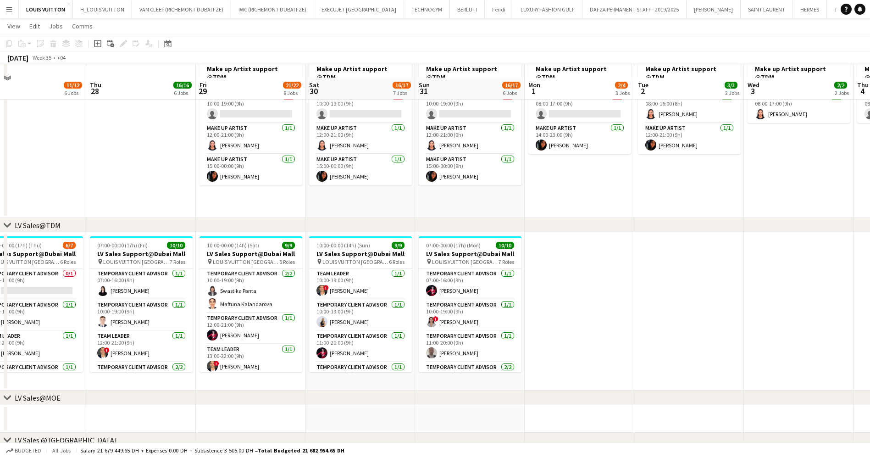
scroll to position [560, 0]
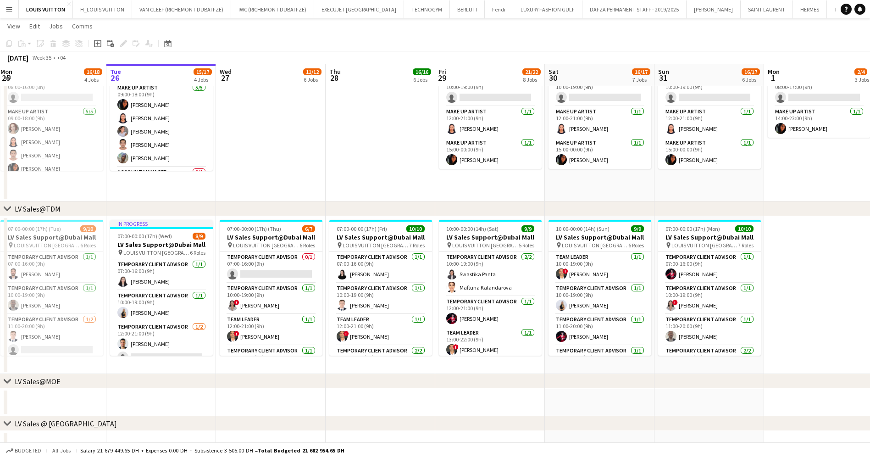
drag, startPoint x: 169, startPoint y: 314, endPoint x: 394, endPoint y: 304, distance: 224.8
click at [394, 304] on app-calendar-viewport "Sat 23 13/13 4 Jobs Sun 24 11/11 4 Jobs Mon 25 16/18 4 Jobs Tue 26 15/17 4 Jobs…" at bounding box center [435, 303] width 870 height 1654
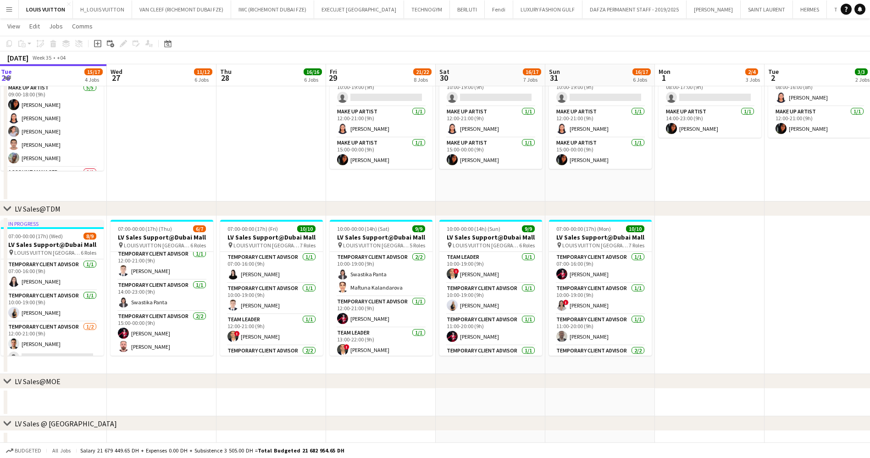
scroll to position [0, 370]
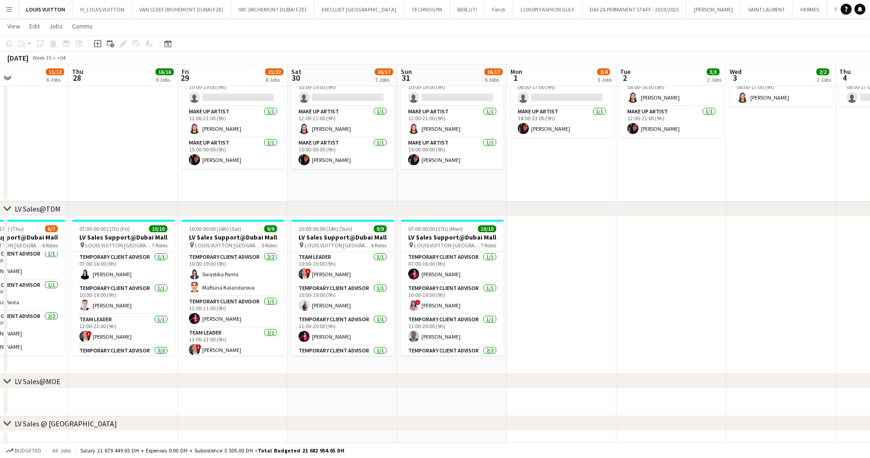
drag, startPoint x: 565, startPoint y: 311, endPoint x: 308, endPoint y: 314, distance: 257.7
click at [308, 314] on app-calendar-viewport "Sun 24 11/11 4 Jobs Mon 25 16/18 4 Jobs Tue 26 15/17 4 Jobs Wed 27 11/12 6 Jobs…" at bounding box center [435, 303] width 870 height 1654
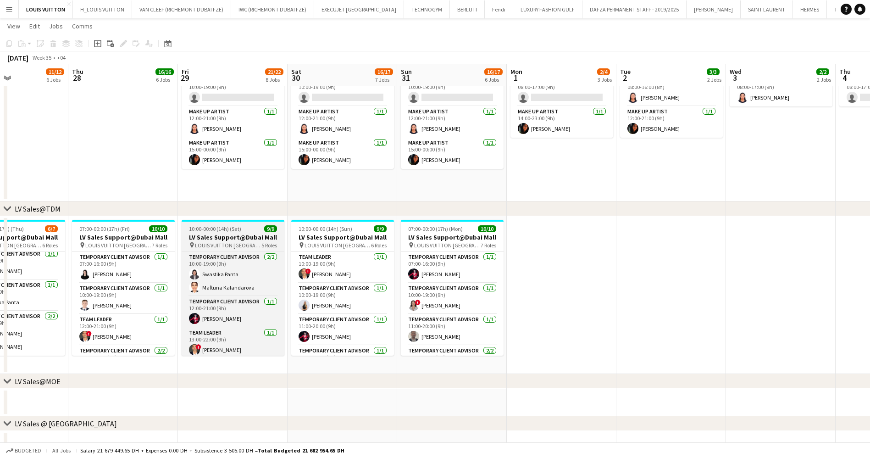
scroll to position [91, 0]
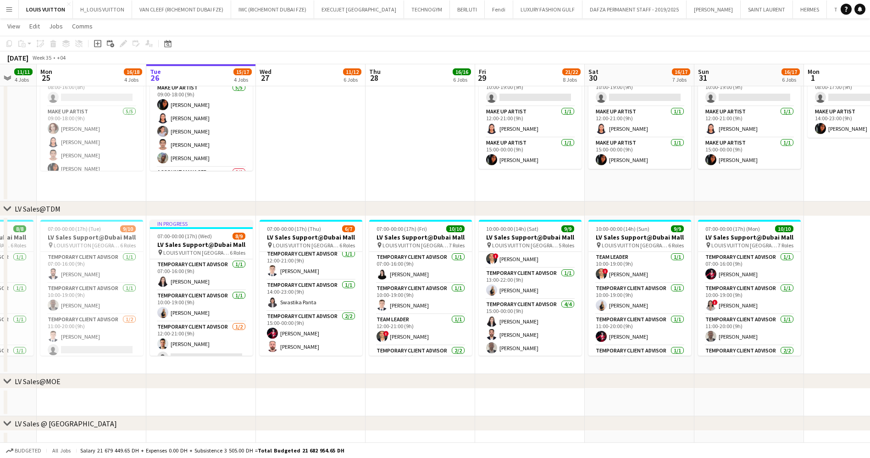
drag, startPoint x: 243, startPoint y: 303, endPoint x: 499, endPoint y: 306, distance: 256.7
click at [495, 306] on app-calendar-viewport "Sat 23 13/13 4 Jobs Sun 24 11/11 4 Jobs Mon 25 16/18 4 Jobs Tue 26 15/17 4 Jobs…" at bounding box center [435, 303] width 870 height 1654
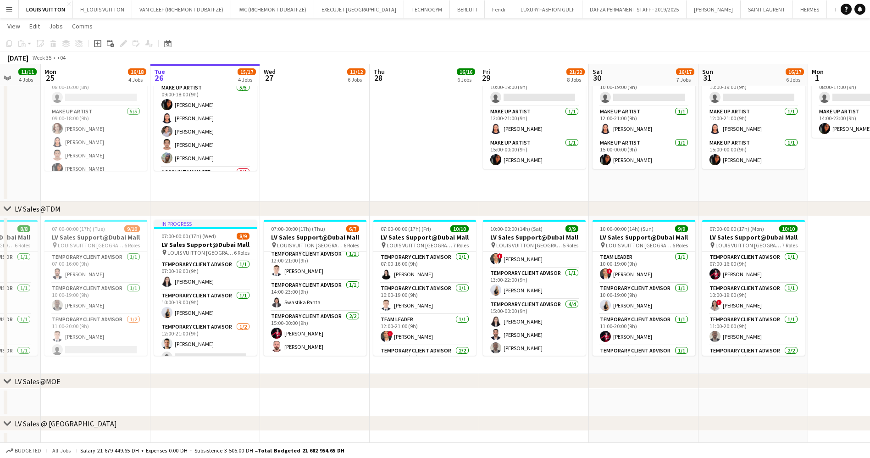
drag, startPoint x: 383, startPoint y: 303, endPoint x: 521, endPoint y: 303, distance: 138.4
click at [518, 303] on app-calendar-viewport "Fri 22 12/12 4 Jobs Sat 23 13/13 4 Jobs Sun 24 11/11 4 Jobs Mon 25 16/18 4 Jobs…" at bounding box center [435, 303] width 870 height 1654
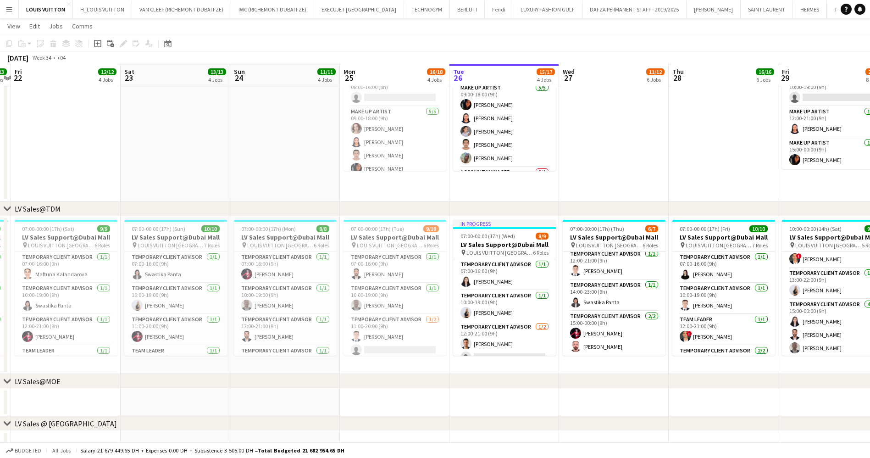
drag, startPoint x: 229, startPoint y: 285, endPoint x: 435, endPoint y: 277, distance: 206.0
click at [427, 277] on app-calendar-viewport "Wed 20 Thu 21 13/13 4 Jobs Fri 22 12/12 4 Jobs Sat 23 13/13 4 Jobs Sun 24 11/11…" at bounding box center [435, 303] width 870 height 1654
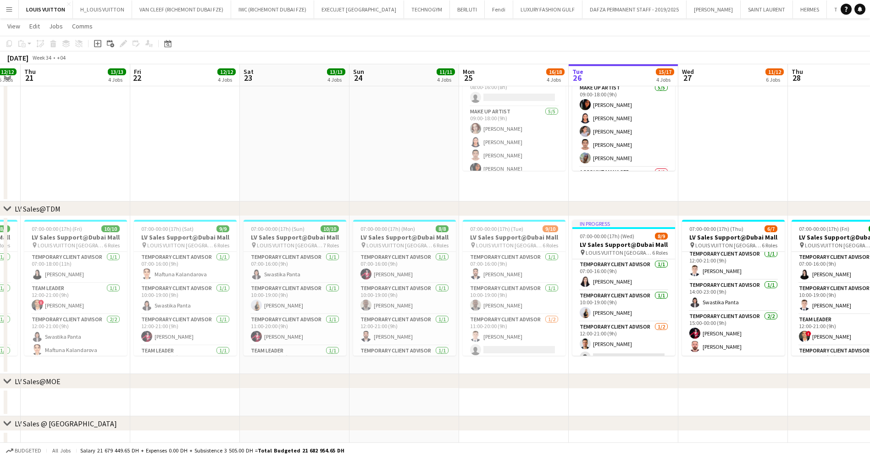
click at [465, 287] on app-calendar-viewport "Tue 19 Wed 20 12/12 5 Jobs Thu 21 13/13 4 Jobs Fri 22 12/12 4 Jobs Sat 23 13/13…" at bounding box center [435, 303] width 870 height 1654
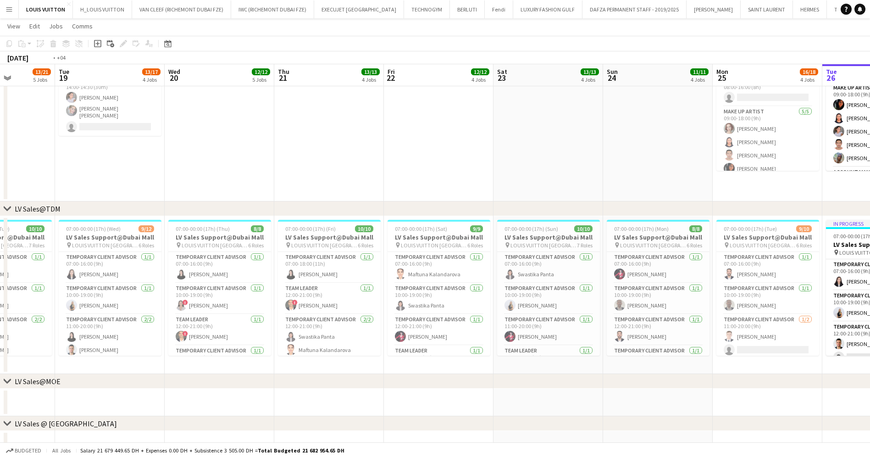
drag, startPoint x: 277, startPoint y: 289, endPoint x: 490, endPoint y: 289, distance: 212.7
click at [489, 289] on app-calendar-viewport "Sat 16 16/16 5 Jobs Sun 17 14/14 5 Jobs Mon 18 13/21 5 Jobs Tue 19 13/17 4 Jobs…" at bounding box center [435, 318] width 870 height 1685
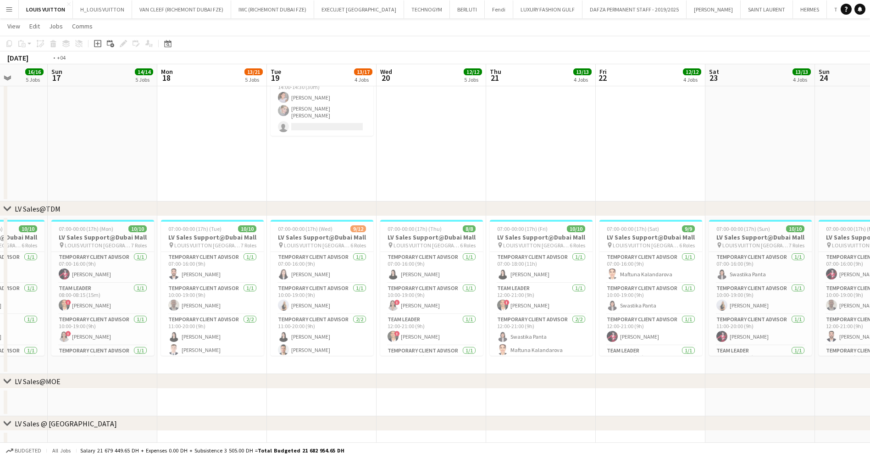
scroll to position [0, 349]
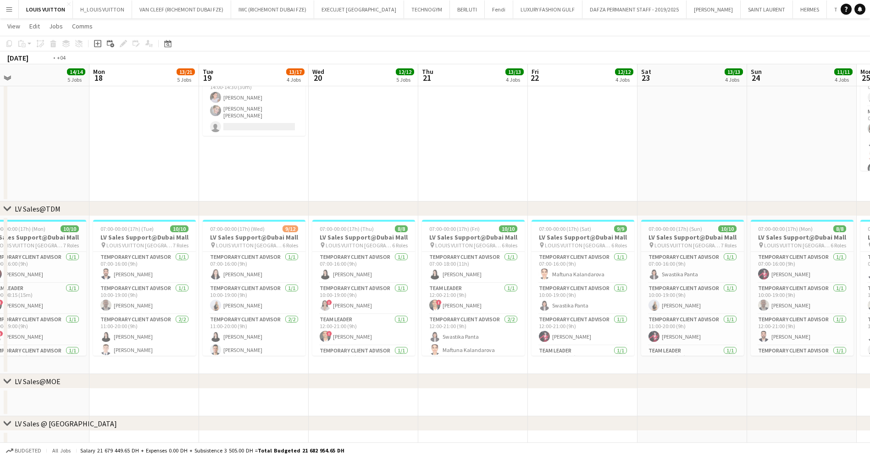
drag, startPoint x: 336, startPoint y: 284, endPoint x: 314, endPoint y: 284, distance: 21.5
click at [314, 284] on app-calendar-viewport "Thu 14 12/13 3 Jobs Fri 15 13/13 5 Jobs Sat 16 16/16 5 Jobs Sun 17 14/14 5 Jobs…" at bounding box center [435, 318] width 870 height 1685
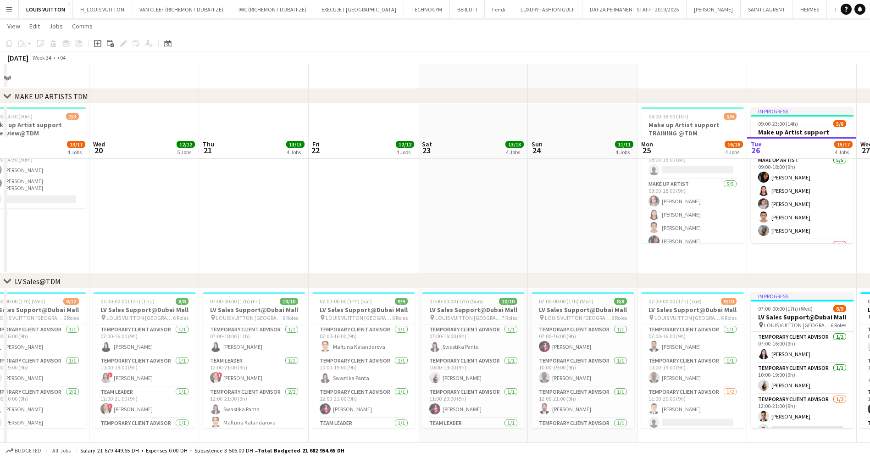
scroll to position [422, 0]
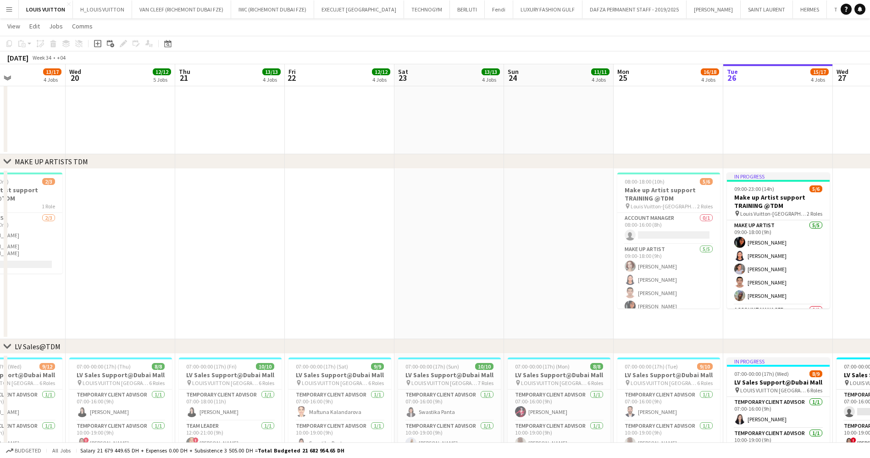
drag, startPoint x: 393, startPoint y: 251, endPoint x: 371, endPoint y: 252, distance: 22.0
click at [372, 252] on app-calendar-viewport "Sat 16 16/16 5 Jobs Sun 17 14/14 5 Jobs Mon 18 13/21 5 Jobs Tue 19 13/17 4 Jobs…" at bounding box center [435, 456] width 870 height 1685
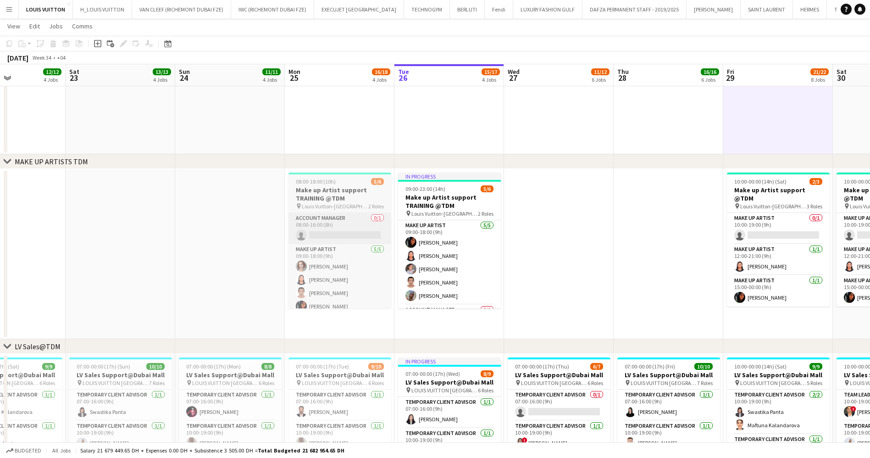
scroll to position [0, 265]
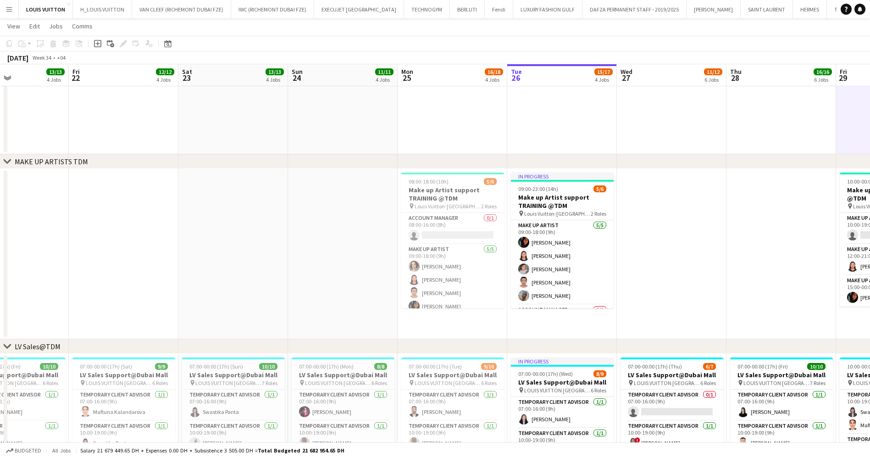
drag, startPoint x: 592, startPoint y: 245, endPoint x: 600, endPoint y: 267, distance: 22.9
click at [600, 267] on app-calendar-viewport "Tue 19 13/17 4 Jobs Wed 20 12/12 5 Jobs Thu 21 13/13 4 Jobs Fri 22 12/12 4 Jobs…" at bounding box center [435, 456] width 870 height 1685
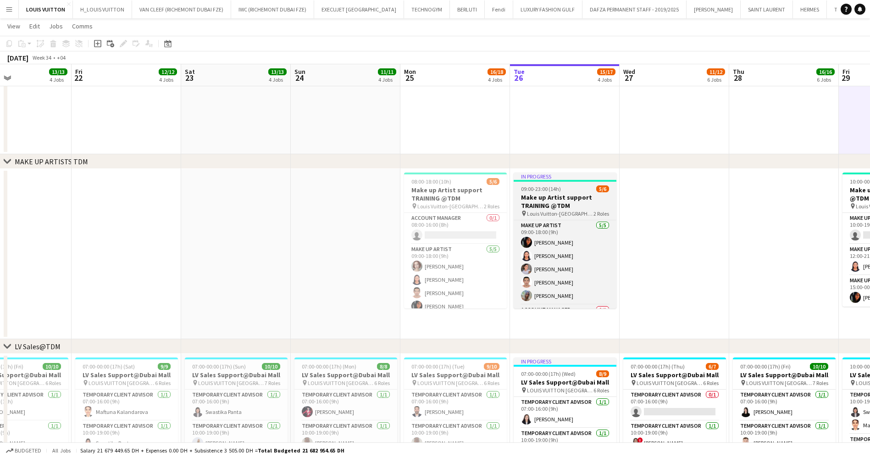
scroll to position [28, 0]
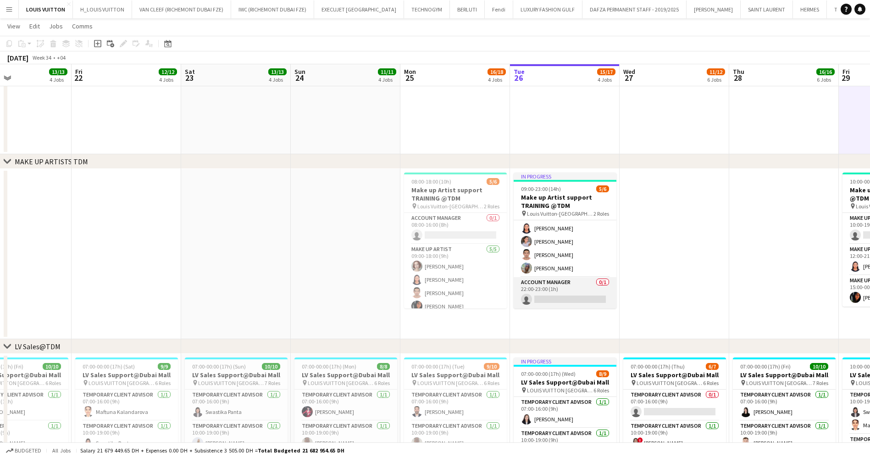
click at [569, 283] on app-card-role "Account Manager 0/1 22:00-23:00 (1h) single-neutral-actions" at bounding box center [564, 292] width 103 height 31
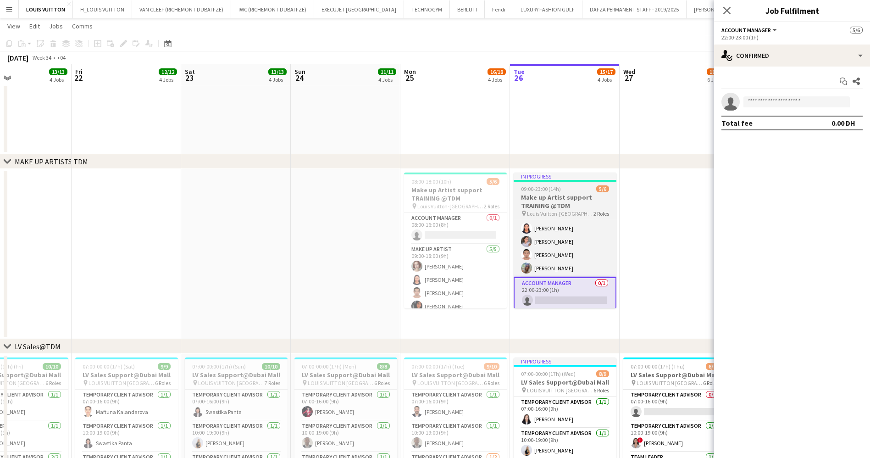
click at [549, 200] on h3 "Make up Artist support TRAINING @TDM" at bounding box center [564, 201] width 103 height 17
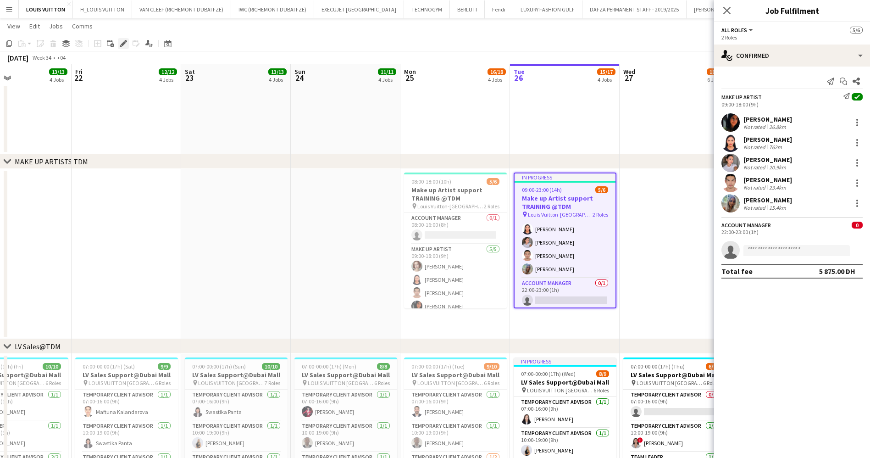
click at [121, 46] on icon at bounding box center [121, 46] width 2 height 2
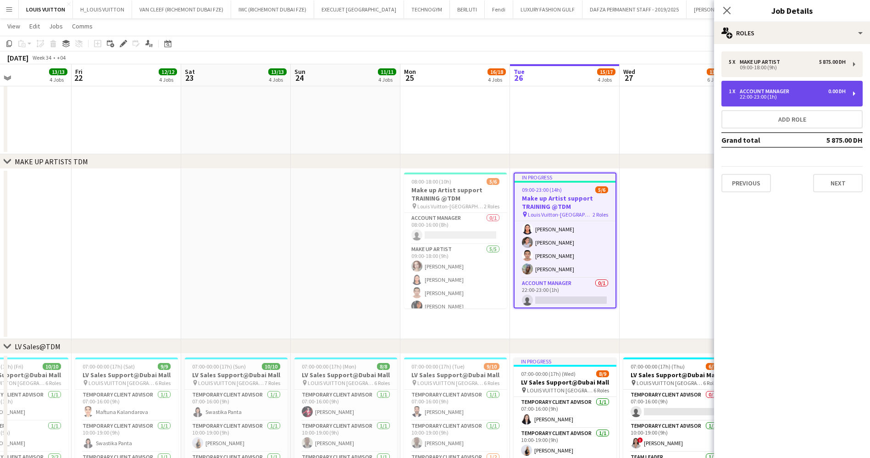
click at [824, 97] on div "22:00-23:00 (1h)" at bounding box center [786, 96] width 117 height 5
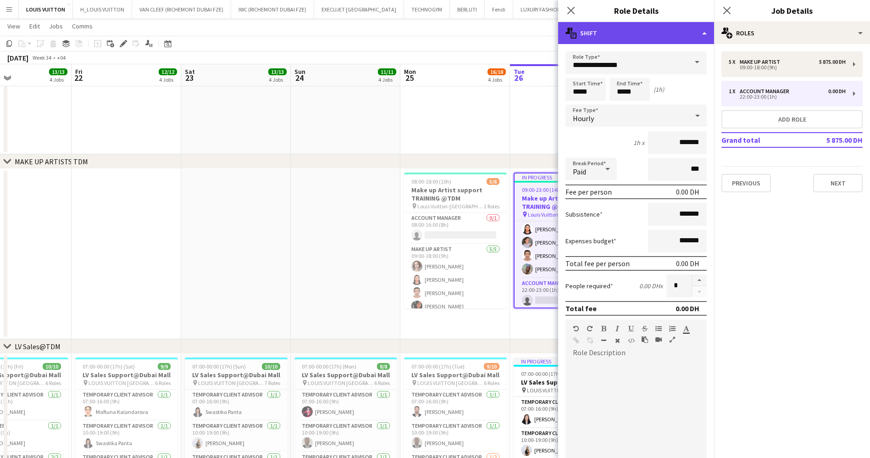
click at [684, 35] on div "multiple-actions-text Shift" at bounding box center [636, 33] width 156 height 22
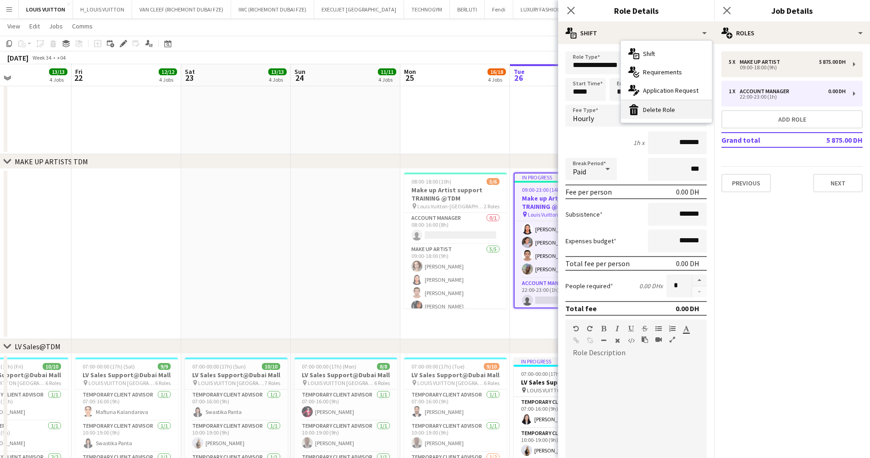
click at [681, 106] on div "bin-2 Delete Role" at bounding box center [666, 109] width 91 height 18
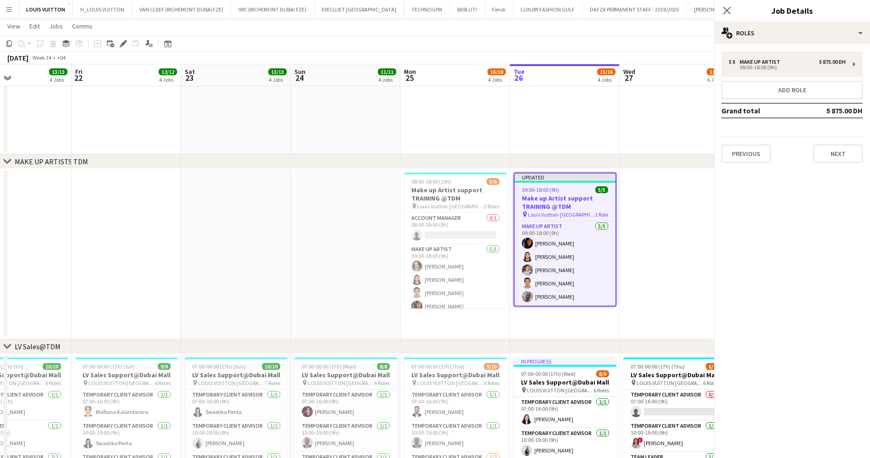
scroll to position [0, 0]
click at [559, 38] on app-toolbar "Copy Paste Paste Ctrl+V Paste with crew Ctrl+Shift+V Paste linked Job Delete Gr…" at bounding box center [435, 44] width 870 height 16
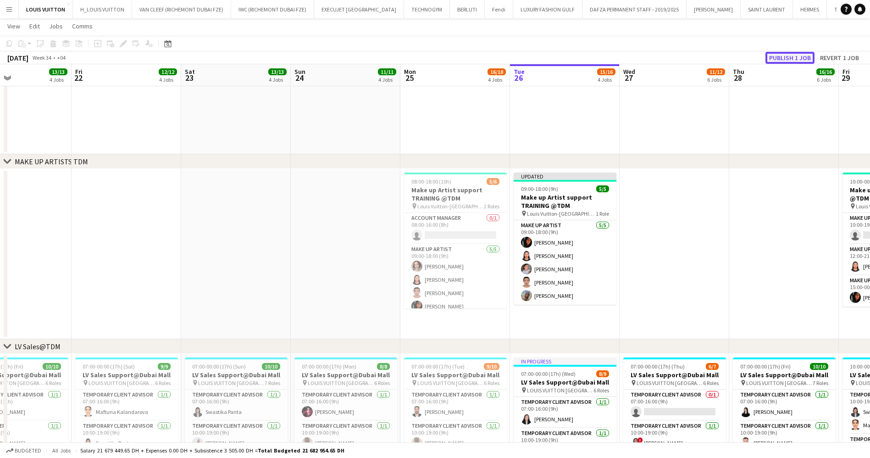
click at [792, 52] on button "Publish 1 job" at bounding box center [789, 58] width 49 height 12
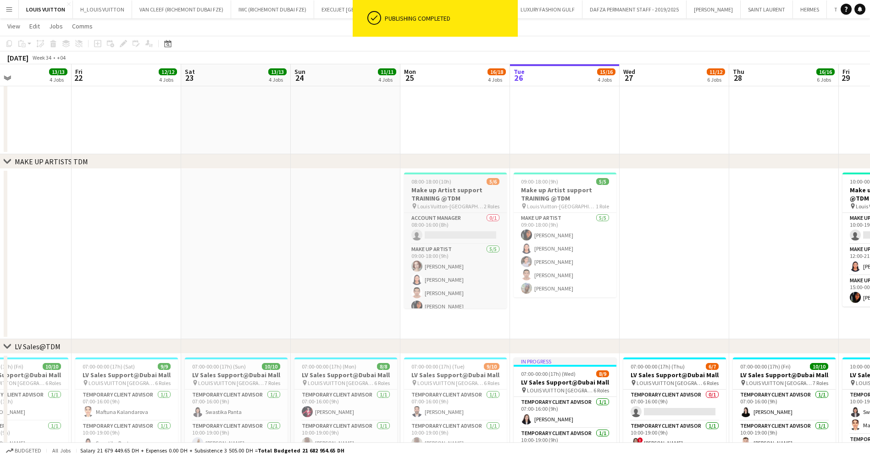
click at [446, 188] on h3 "Make up Artist support TRAINING @TDM" at bounding box center [455, 194] width 103 height 17
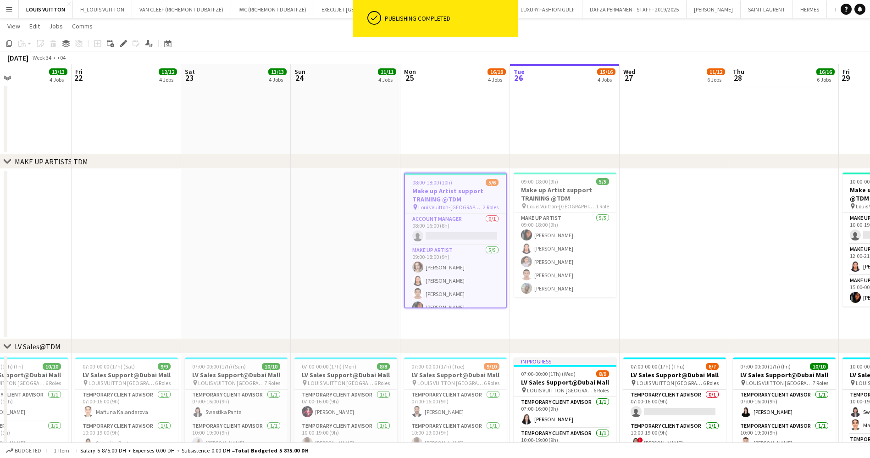
click at [125, 49] on app-toolbar "Copy Paste Paste Ctrl+V Paste with crew Ctrl+Shift+V Paste linked Job Delete Gr…" at bounding box center [435, 44] width 870 height 16
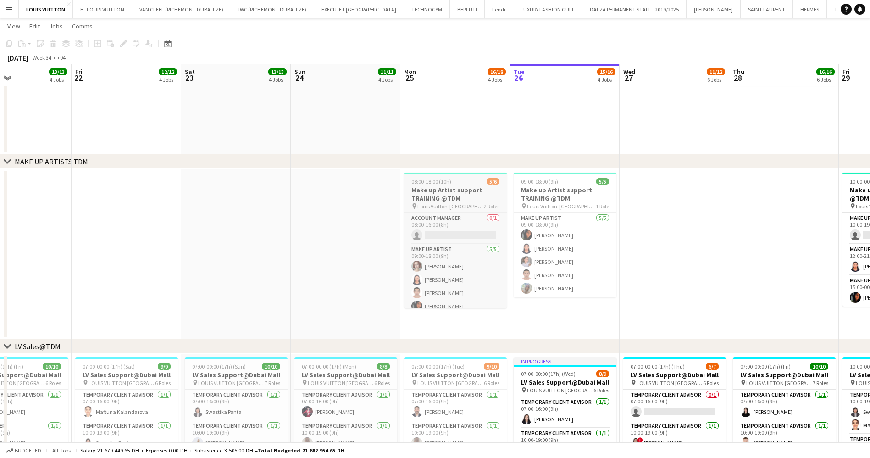
click at [453, 193] on h3 "Make up Artist support TRAINING @TDM" at bounding box center [455, 194] width 103 height 17
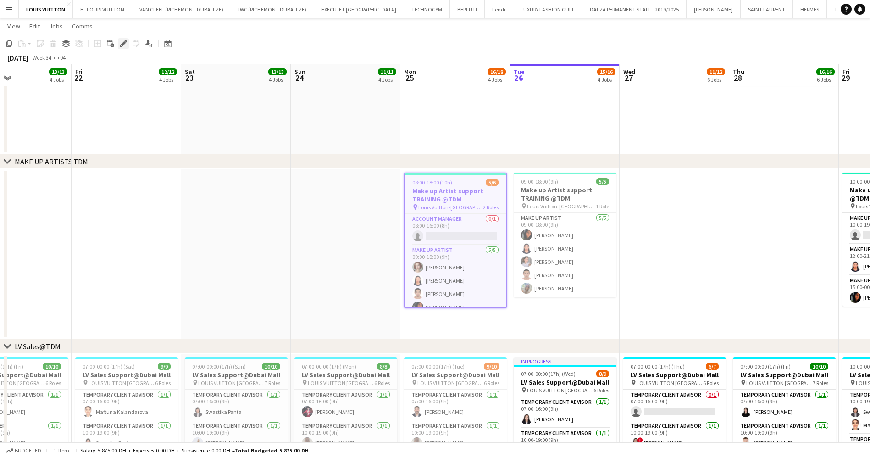
click at [121, 44] on icon "Edit" at bounding box center [123, 43] width 7 height 7
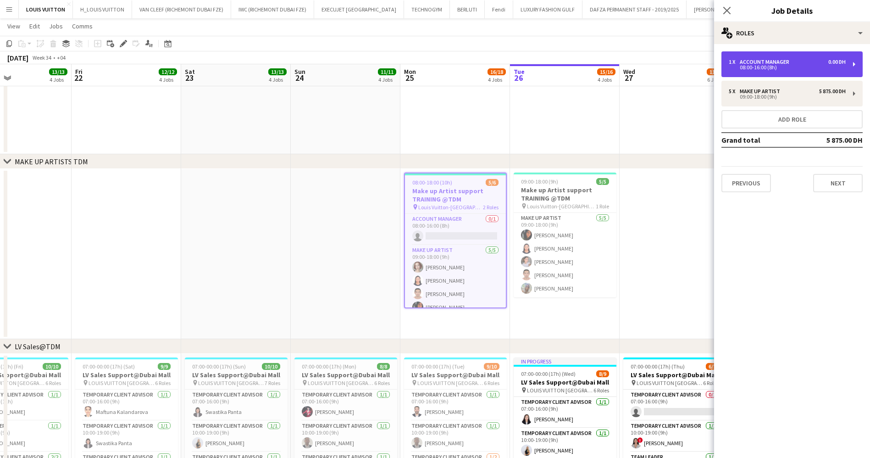
click at [784, 61] on div "Account Manager" at bounding box center [765, 62] width 53 height 6
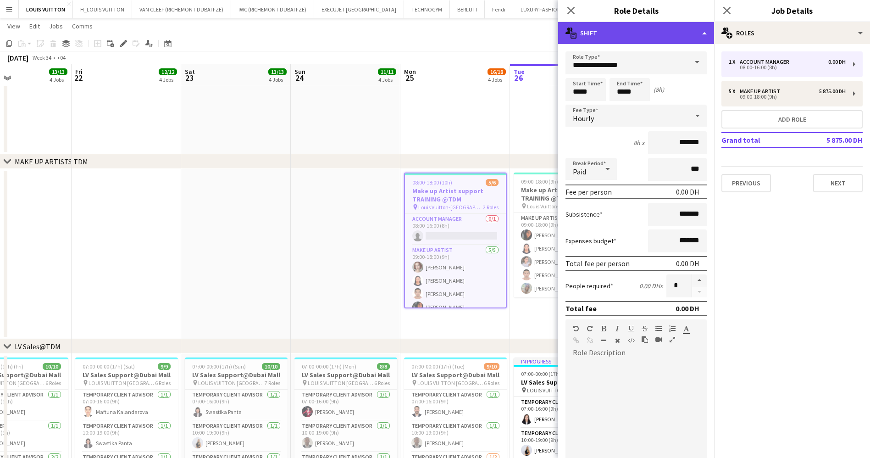
click at [651, 33] on div "multiple-actions-text Shift" at bounding box center [636, 33] width 156 height 22
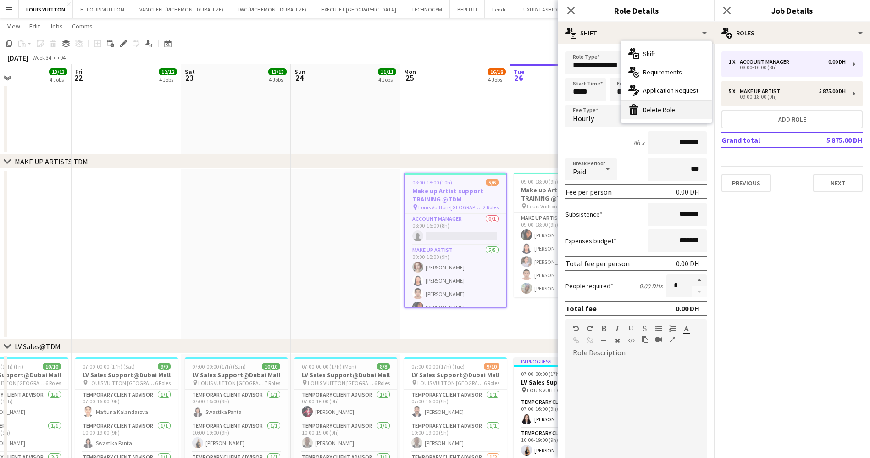
click at [677, 106] on div "bin-2 Delete Role" at bounding box center [666, 109] width 91 height 18
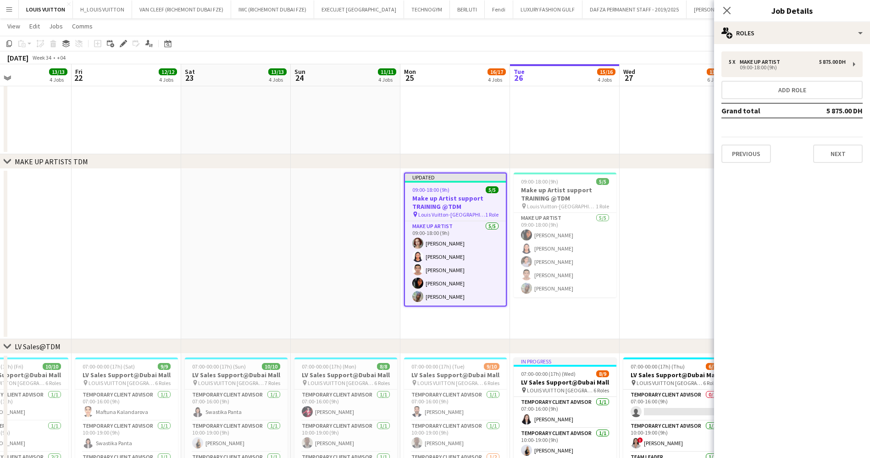
click at [538, 45] on app-toolbar "Copy Paste Paste Ctrl+V Paste with crew Ctrl+Shift+V Paste linked Job Delete Gr…" at bounding box center [435, 44] width 870 height 16
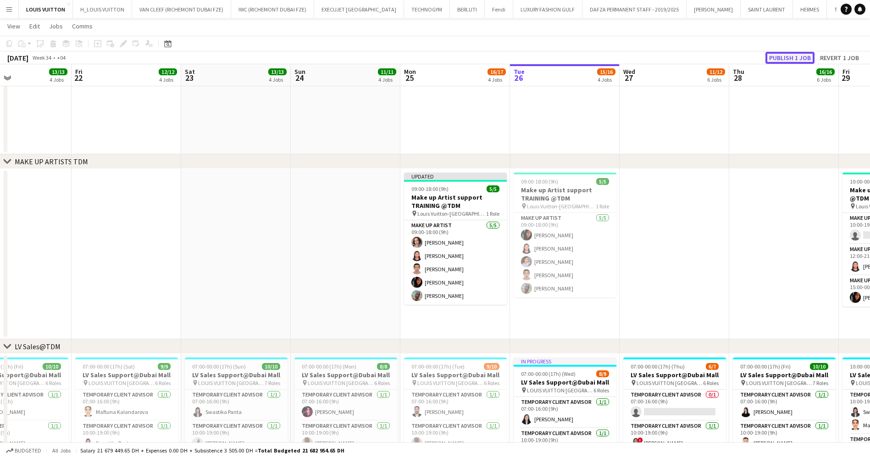
click at [782, 57] on button "Publish 1 job" at bounding box center [789, 58] width 49 height 12
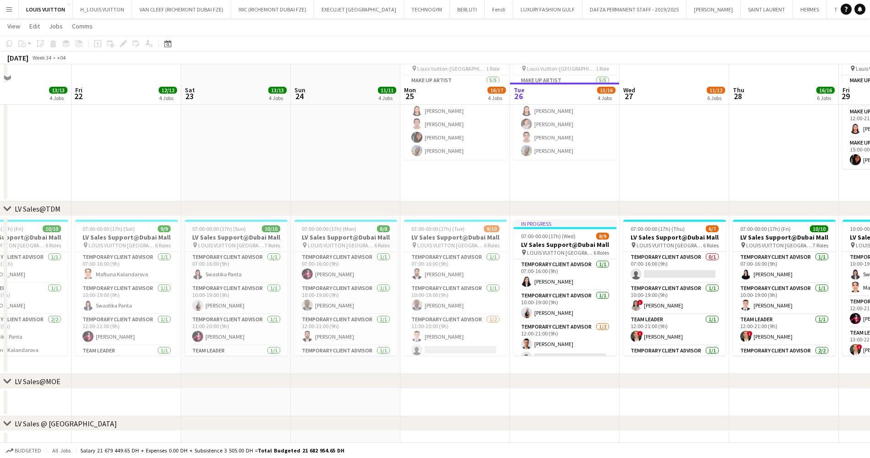
scroll to position [629, 0]
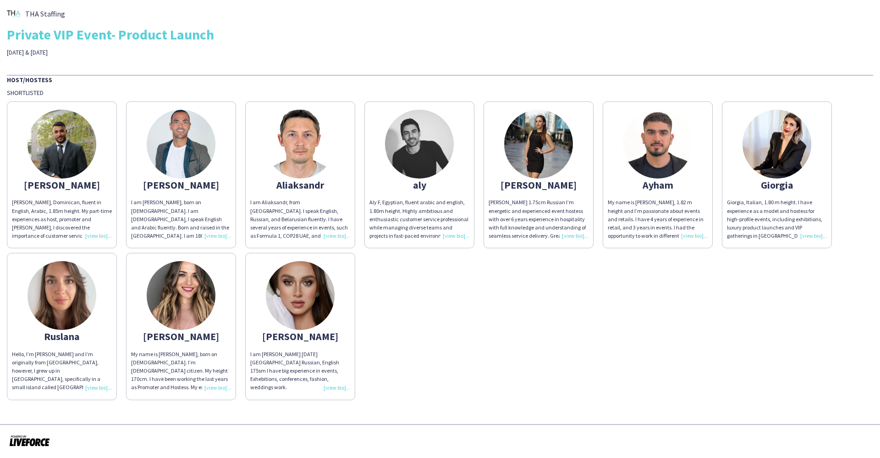
click at [341, 238] on div "I am Aliaksandr, from Belarus. I speak English, Russian, and Belarusian fluentl…" at bounding box center [300, 219] width 100 height 42
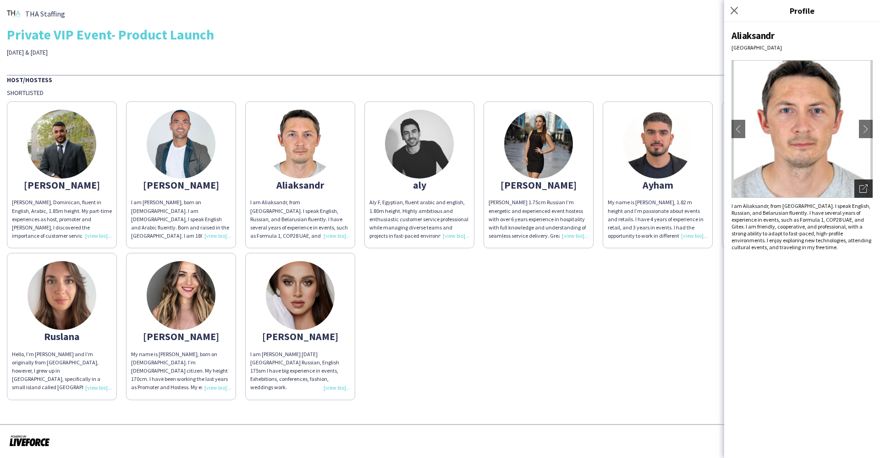
click at [865, 185] on icon "Open photos pop-in" at bounding box center [864, 188] width 8 height 8
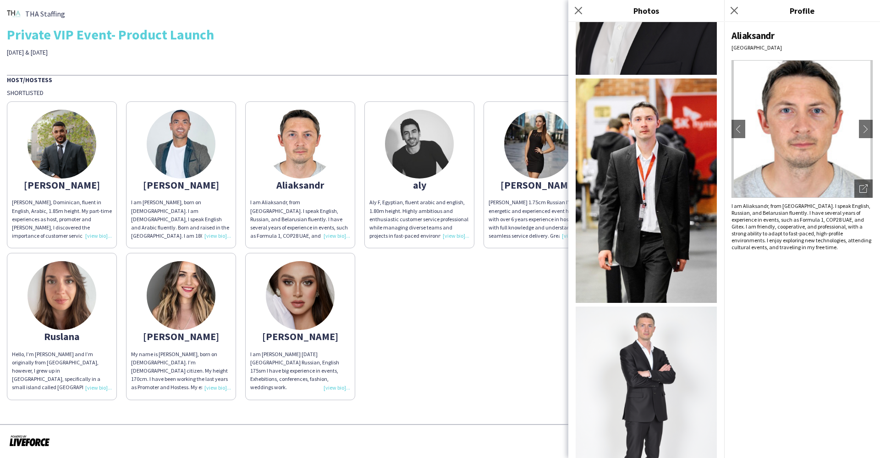
scroll to position [33, 0]
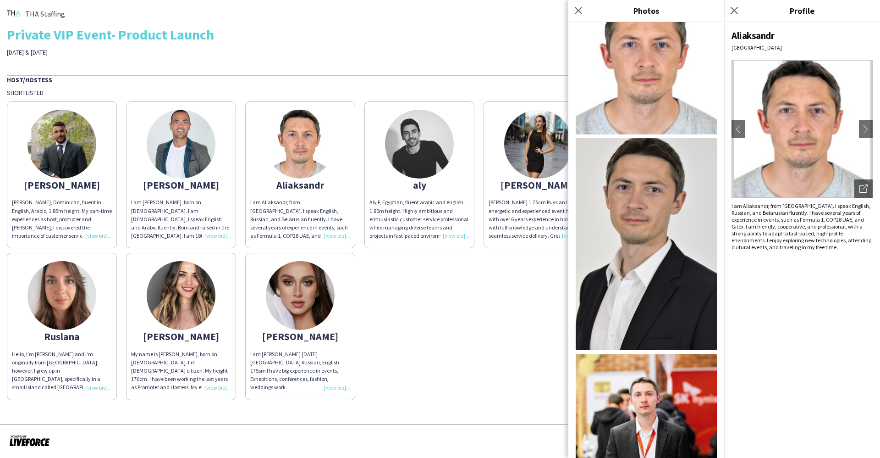
click at [472, 40] on div "Private VIP Event- Product Launch" at bounding box center [440, 35] width 866 height 14
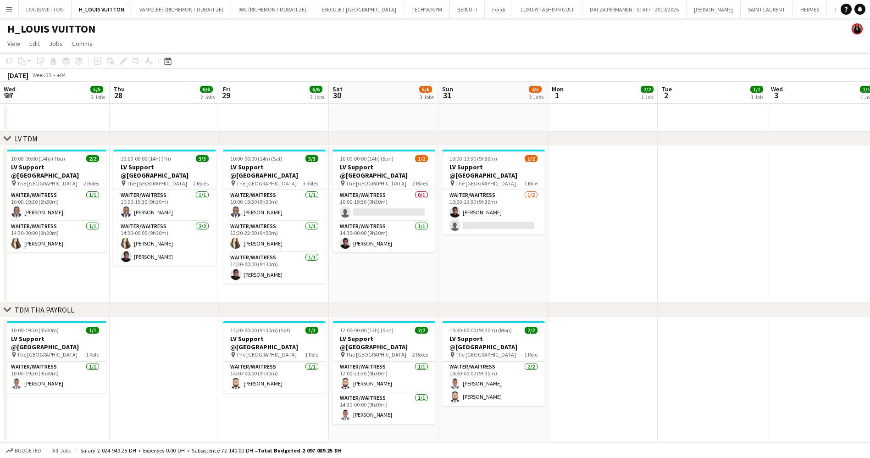
scroll to position [0, 277]
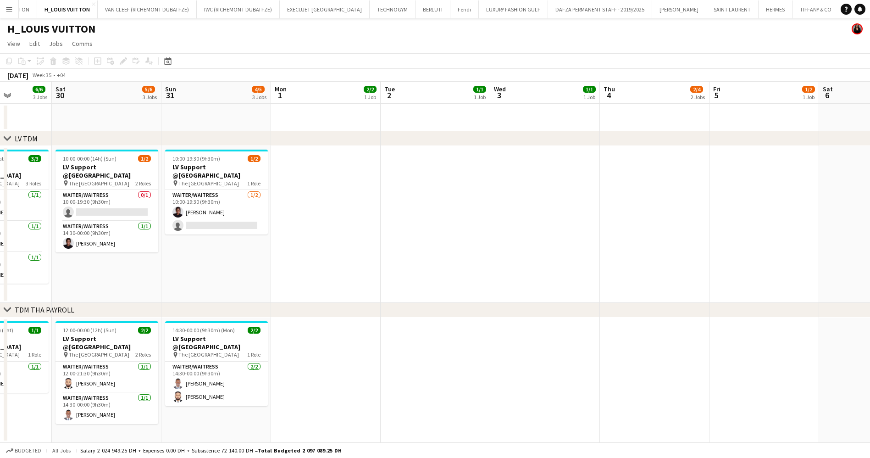
click at [6, 17] on button "Menu" at bounding box center [9, 9] width 18 height 18
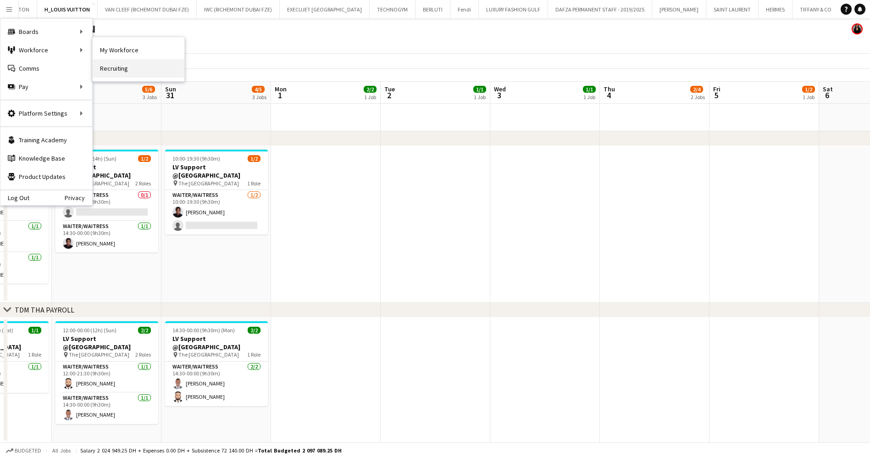
click at [135, 66] on link "Recruiting" at bounding box center [139, 68] width 92 height 18
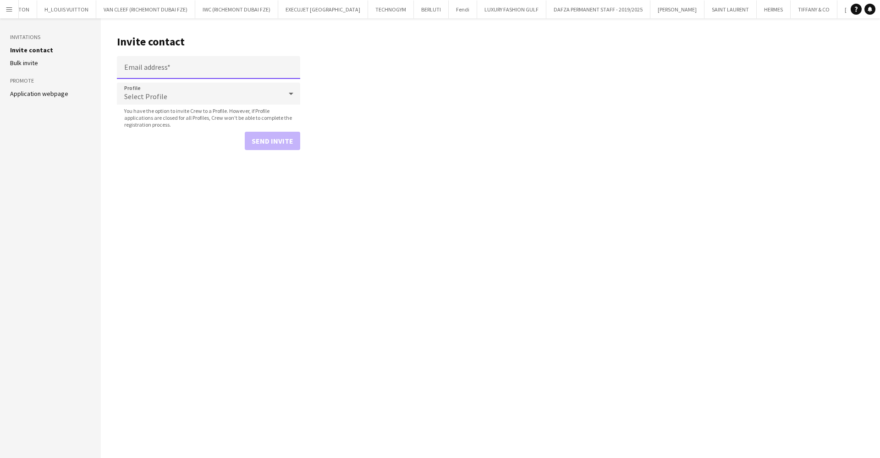
click at [270, 66] on input "Email address" at bounding box center [208, 67] width 183 height 23
paste input "**********"
type input "**********"
click at [163, 94] on span "Select Profile" at bounding box center [145, 96] width 43 height 9
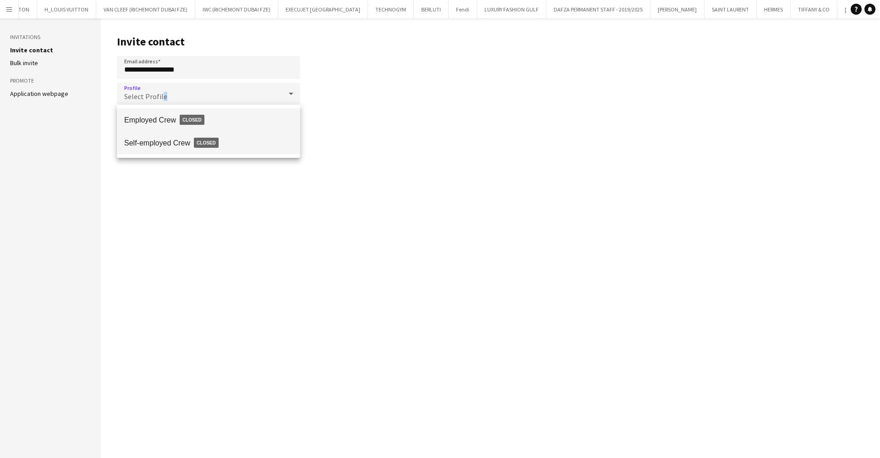
click at [180, 145] on span "Self-employed Crew Closed" at bounding box center [208, 142] width 169 height 21
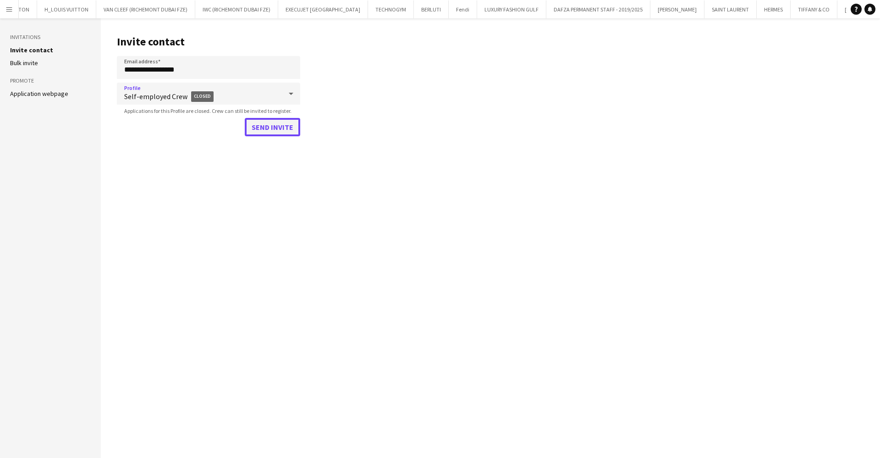
click at [281, 128] on button "Send invite" at bounding box center [272, 127] width 55 height 18
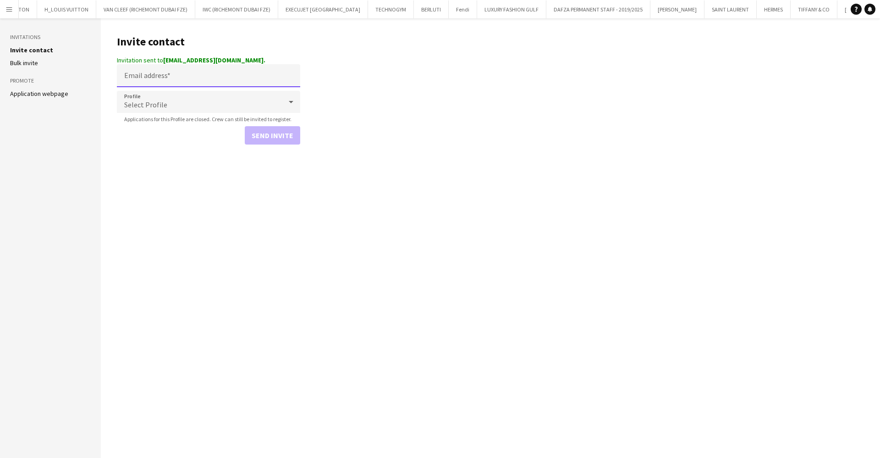
click at [171, 70] on input "Email address" at bounding box center [208, 75] width 183 height 23
paste input "**********"
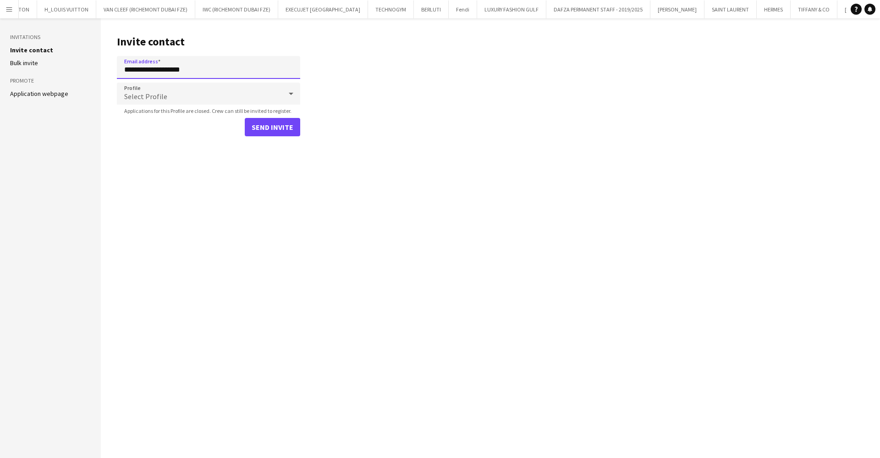
type input "**********"
click at [152, 99] on span "Select Profile" at bounding box center [145, 96] width 43 height 9
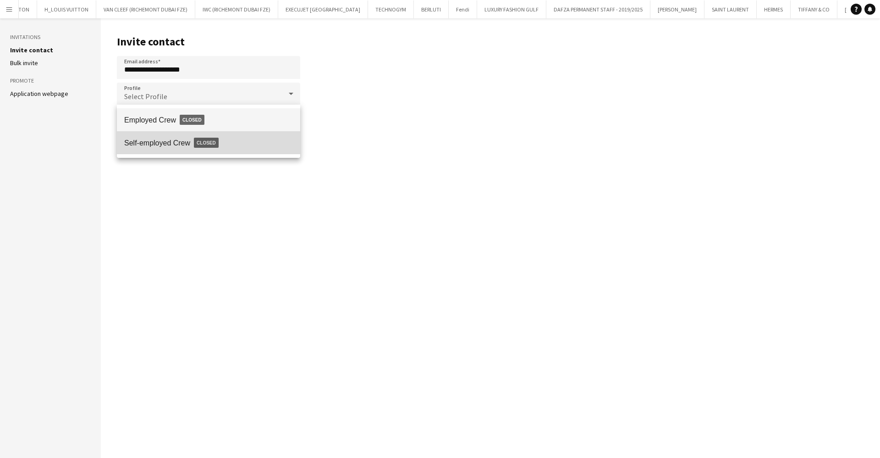
click at [157, 138] on span "Self-employed Crew Closed" at bounding box center [208, 142] width 169 height 21
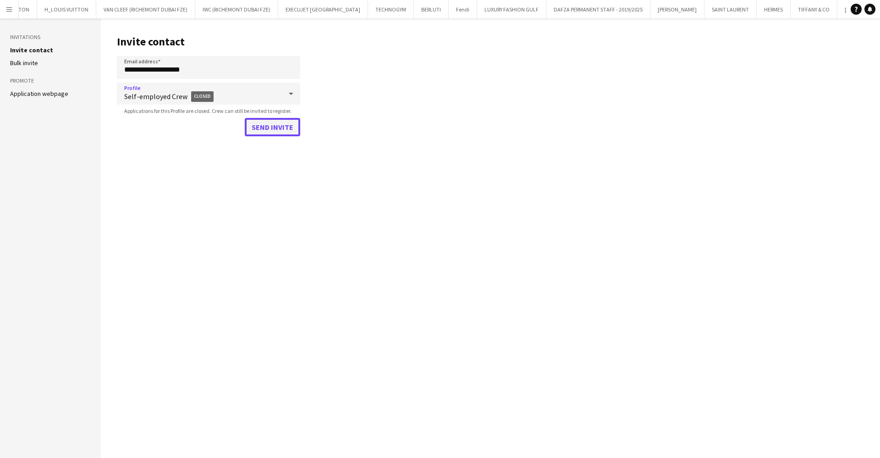
click at [266, 127] on button "Send invite" at bounding box center [272, 127] width 55 height 18
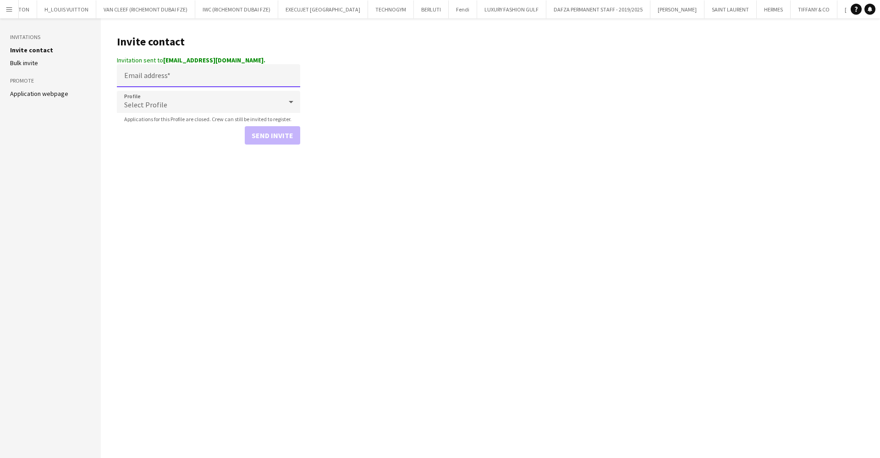
click at [174, 71] on input "Email address" at bounding box center [208, 75] width 183 height 23
paste input "**********"
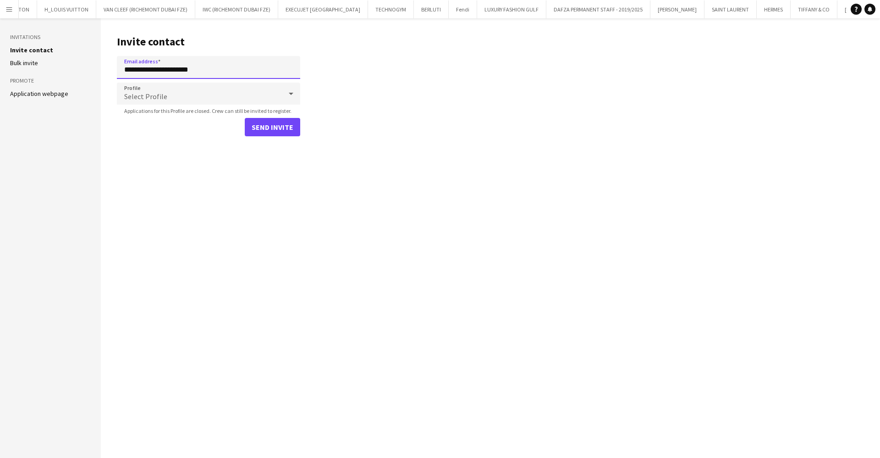
type input "**********"
click at [184, 92] on div "Select Profile" at bounding box center [199, 94] width 165 height 22
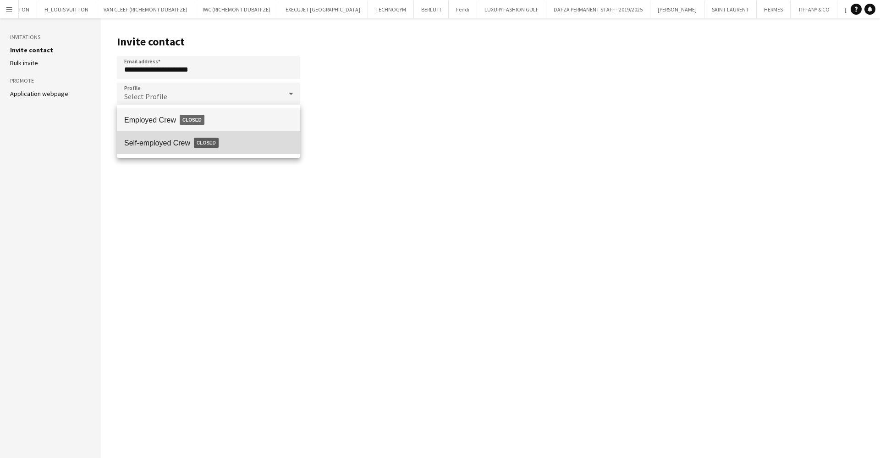
click at [172, 147] on span "Self-employed Crew Closed" at bounding box center [208, 142] width 169 height 21
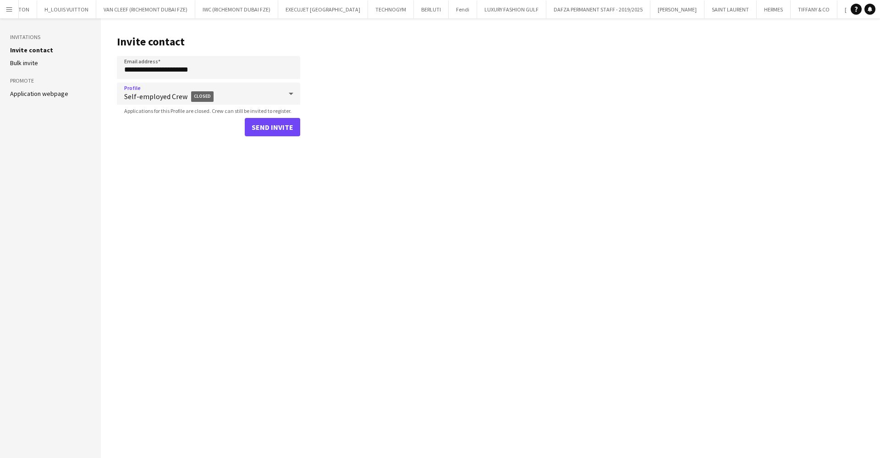
drag, startPoint x: 286, startPoint y: 110, endPoint x: 281, endPoint y: 117, distance: 9.3
click at [289, 111] on span "Applications for this Profile are closed. Crew can still be invited to register." at bounding box center [208, 110] width 182 height 7
click at [275, 130] on button "Send invite" at bounding box center [272, 127] width 55 height 18
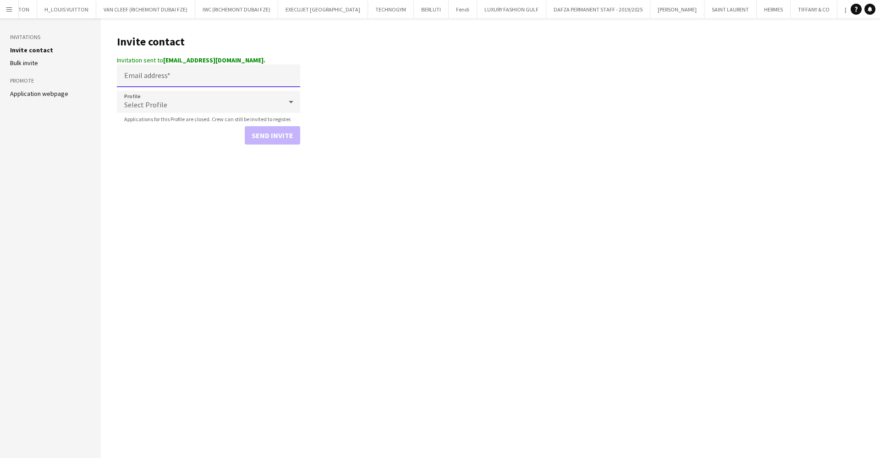
click at [182, 73] on input "Email address" at bounding box center [208, 75] width 183 height 23
paste input "**********"
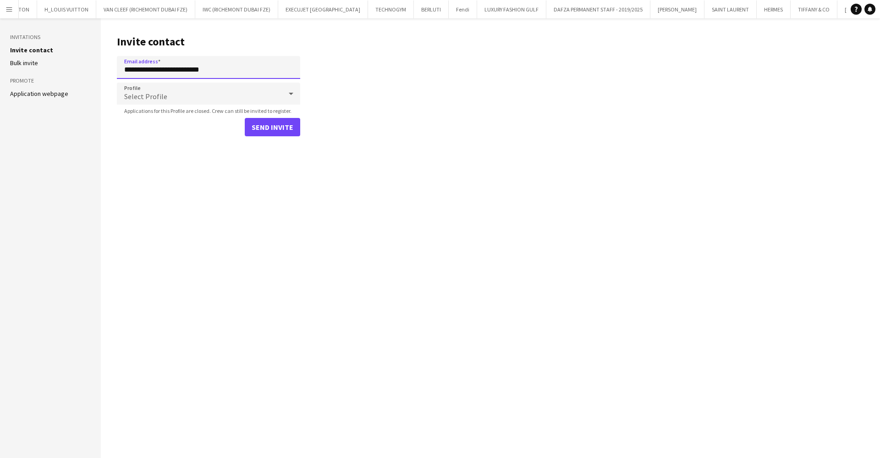
type input "**********"
click at [160, 96] on span "Select Profile" at bounding box center [145, 96] width 43 height 9
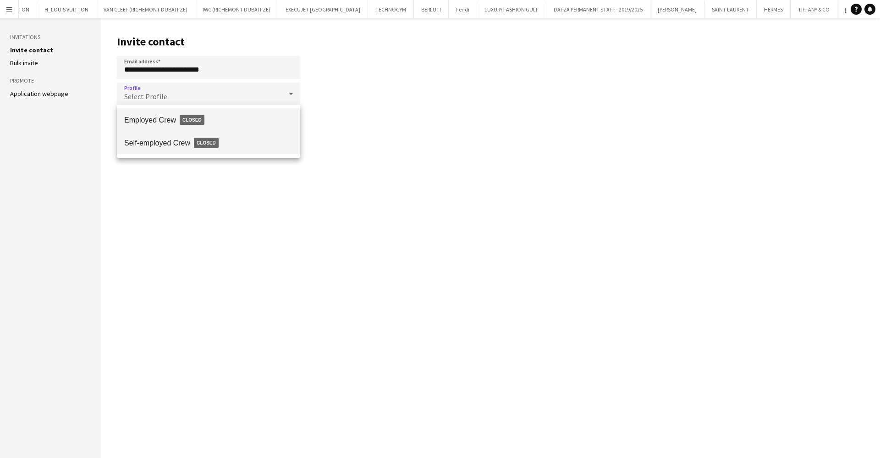
click at [175, 138] on span "Self-employed Crew Closed" at bounding box center [208, 142] width 169 height 21
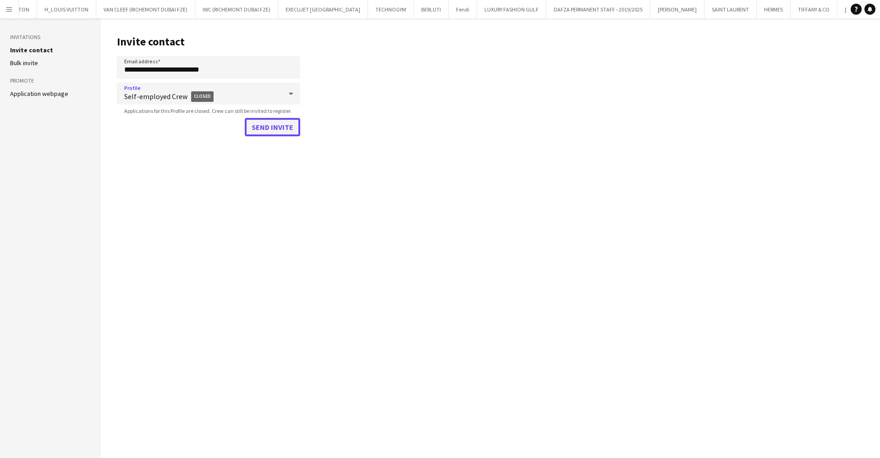
click at [285, 130] on button "Send invite" at bounding box center [272, 127] width 55 height 18
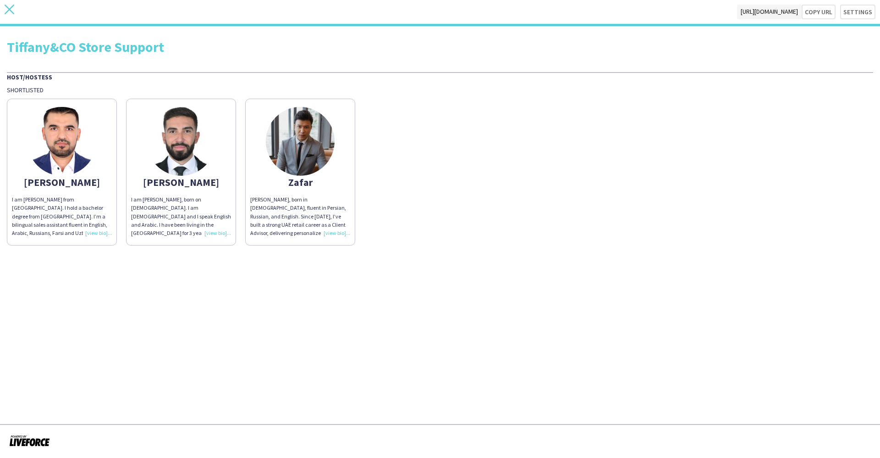
click at [9, 6] on icon "close" at bounding box center [10, 10] width 10 height 10
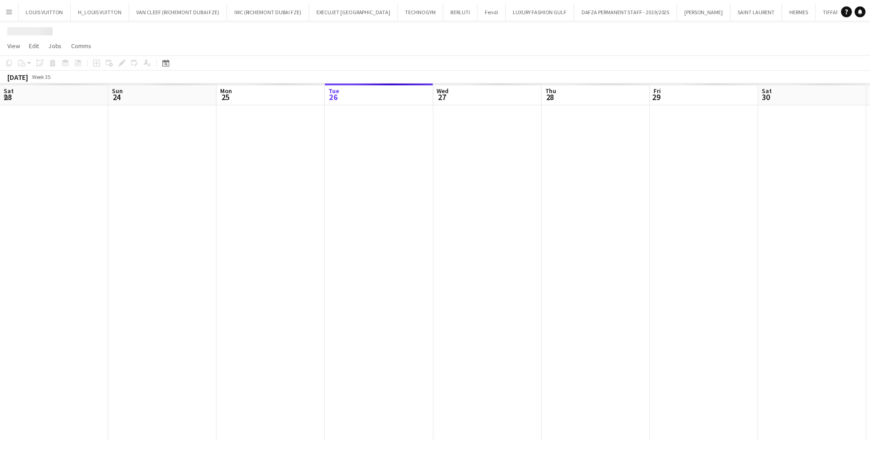
scroll to position [0, 219]
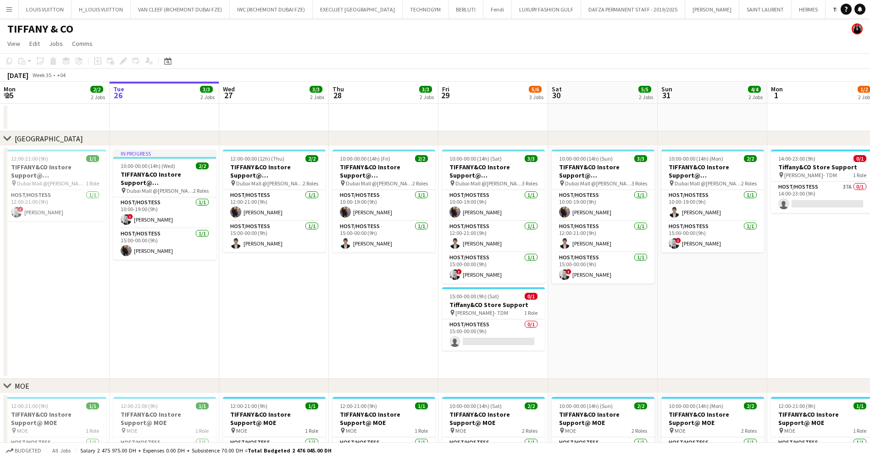
drag, startPoint x: 628, startPoint y: 326, endPoint x: 379, endPoint y: 312, distance: 249.8
click at [356, 318] on app-calendar-viewport "Sat 23 5/5 2 Jobs Sun 24 4/4 2 Jobs Mon 25 2/2 2 Jobs Tue 26 3/3 2 Jobs Wed 27 …" at bounding box center [435, 321] width 870 height 479
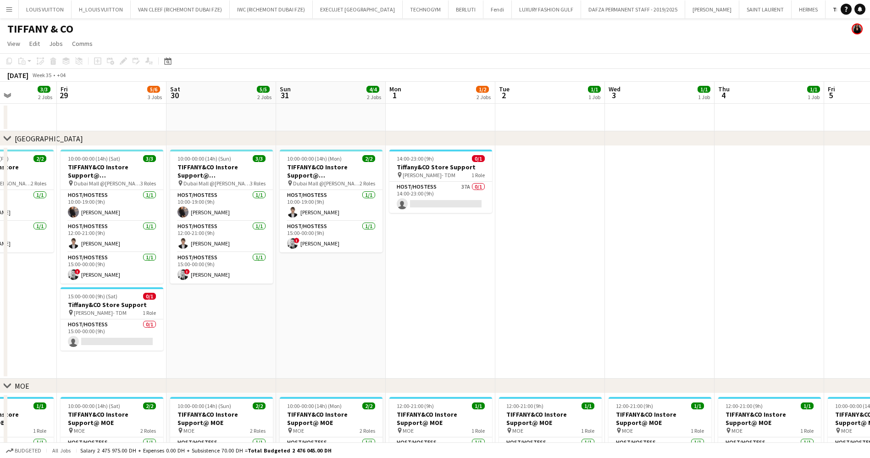
drag, startPoint x: 442, startPoint y: 309, endPoint x: 347, endPoint y: 310, distance: 94.9
click at [347, 310] on app-calendar-viewport "Tue 26 3/3 2 Jobs Wed 27 3/3 2 Jobs Thu 28 3/3 2 Jobs Fri 29 5/6 3 Jobs Sat 30 …" at bounding box center [435, 321] width 870 height 479
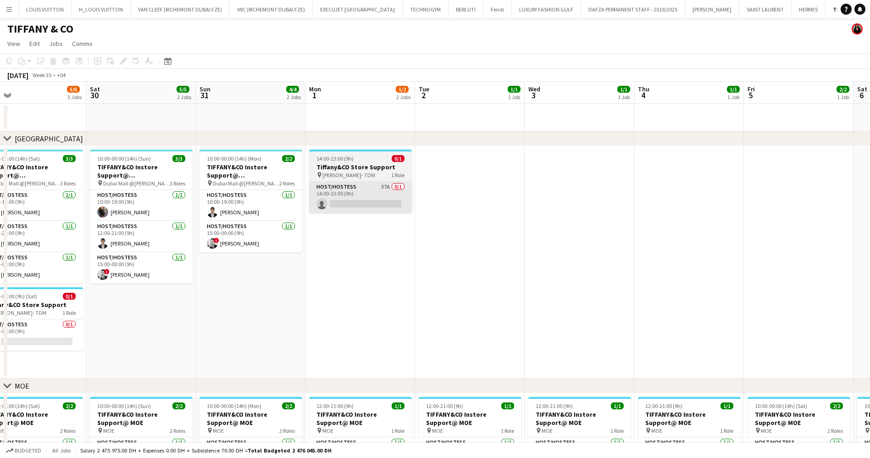
click at [377, 202] on app-card-role "Host/Hostess 37A 0/1 14:00-23:00 (9h) single-neutral-actions" at bounding box center [360, 197] width 103 height 31
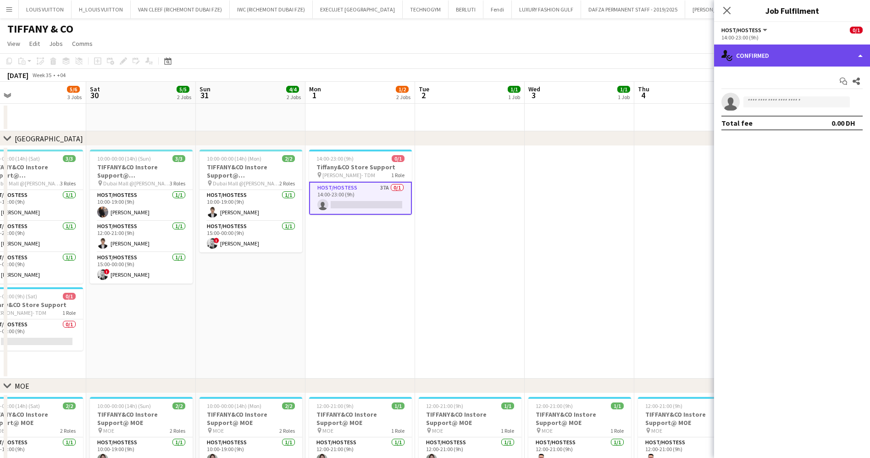
click at [771, 55] on div "single-neutral-actions-check-2 Confirmed" at bounding box center [792, 55] width 156 height 22
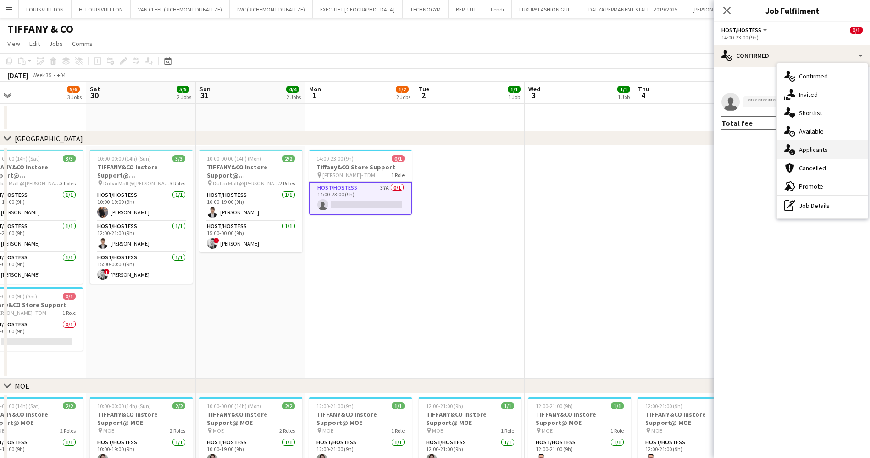
click at [823, 151] on div "single-neutral-actions-information Applicants" at bounding box center [822, 149] width 91 height 18
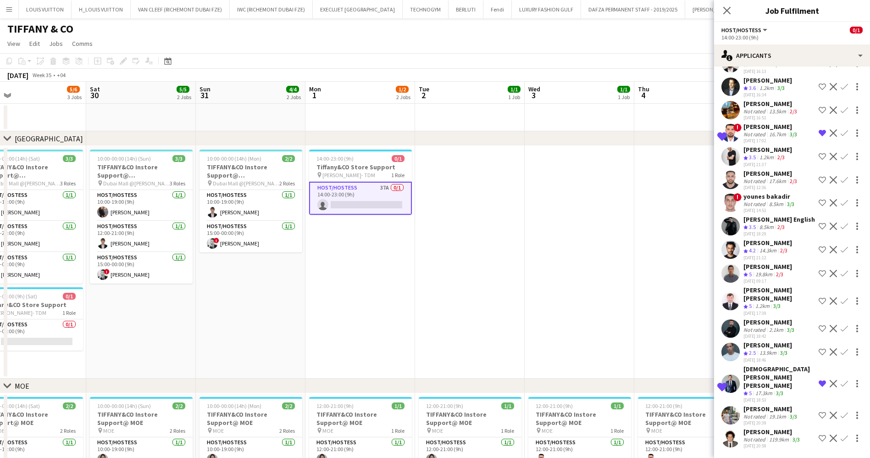
scroll to position [619, 0]
click at [653, 48] on app-page-menu "View Day view expanded Day view collapsed Month view Date picker Jump to today …" at bounding box center [435, 44] width 870 height 17
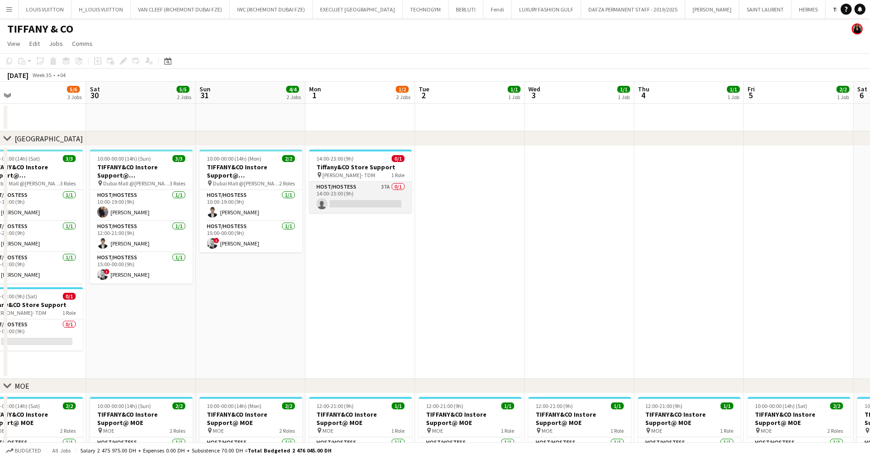
click at [390, 202] on app-card-role "Host/Hostess 37A 0/1 14:00-23:00 (9h) single-neutral-actions" at bounding box center [360, 197] width 103 height 31
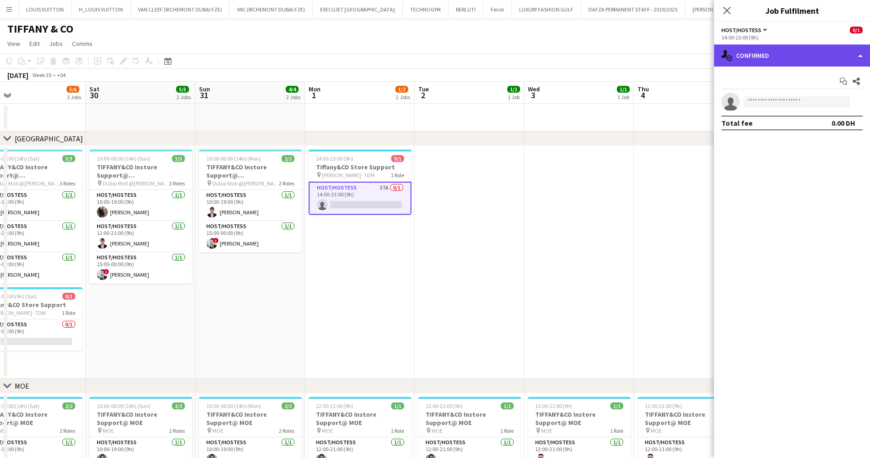
click at [777, 56] on div "single-neutral-actions-check-2 Confirmed" at bounding box center [792, 55] width 156 height 22
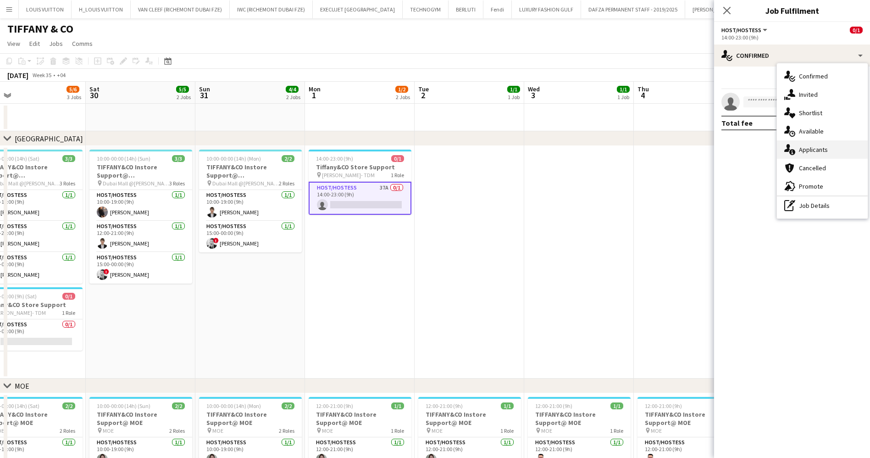
click at [828, 151] on div "single-neutral-actions-information Applicants" at bounding box center [822, 149] width 91 height 18
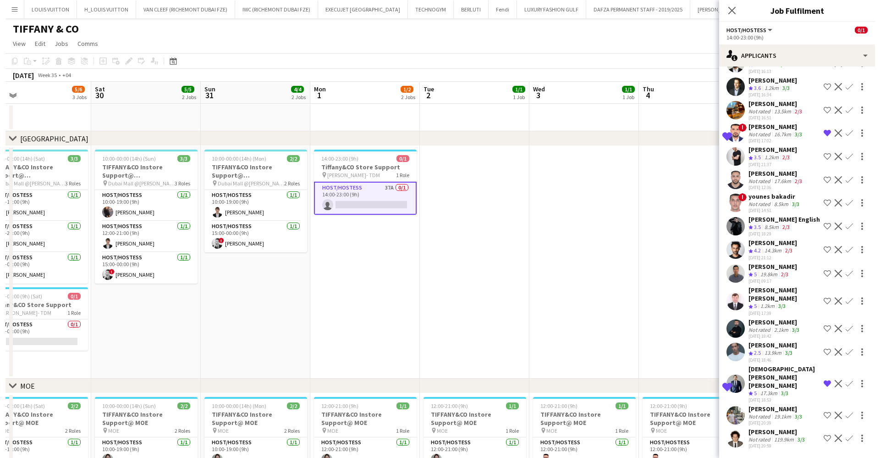
scroll to position [550, 0]
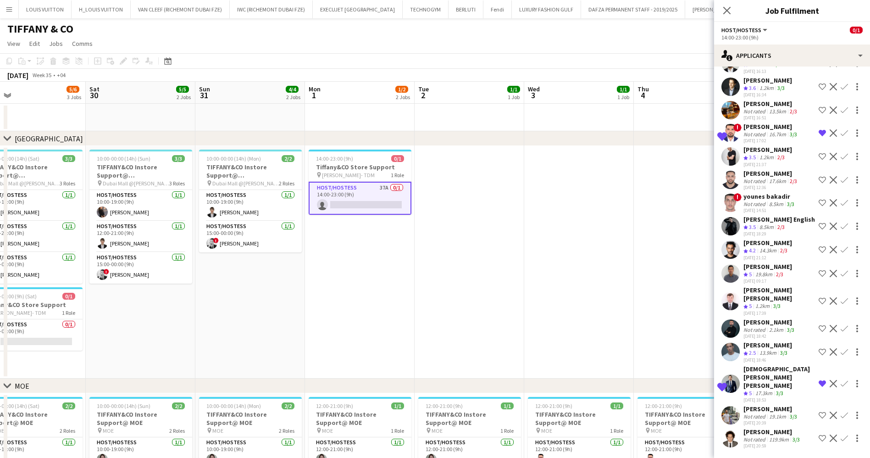
click at [375, 202] on app-card-role "Host/Hostess 37A 0/1 14:00-23:00 (9h) single-neutral-actions" at bounding box center [360, 198] width 103 height 33
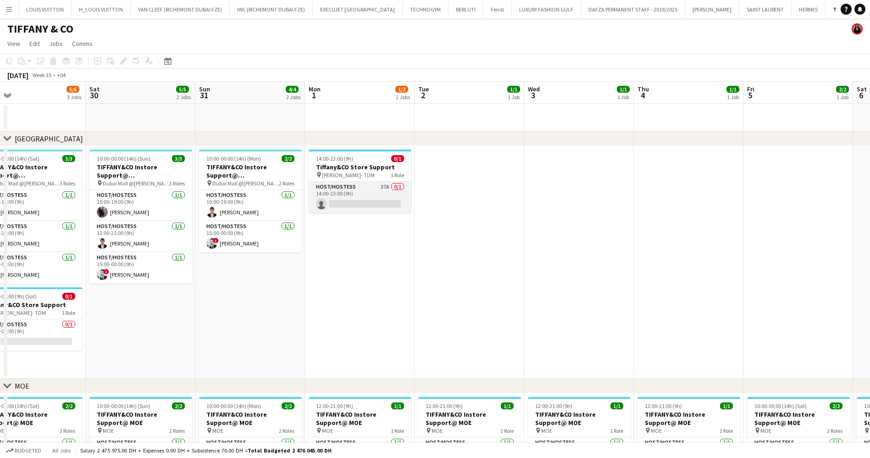
click at [375, 202] on app-card-role "Host/Hostess 37A 0/1 14:00-23:00 (9h) single-neutral-actions" at bounding box center [360, 197] width 103 height 31
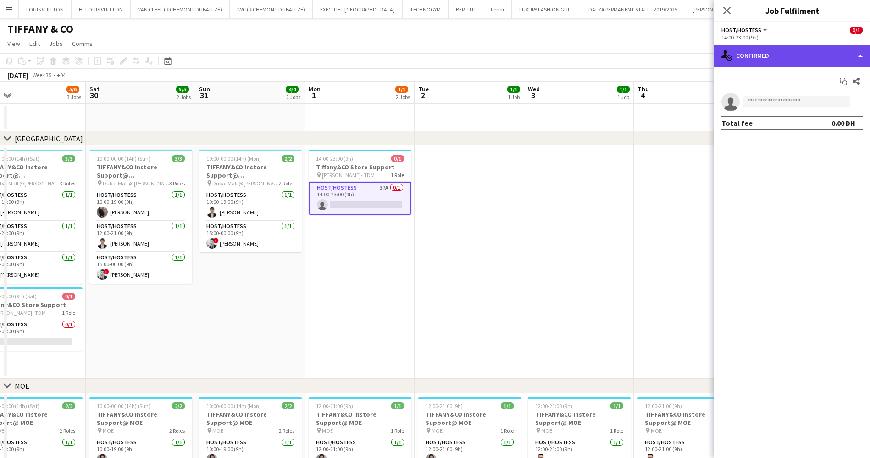
click at [764, 63] on div "single-neutral-actions-check-2 Confirmed" at bounding box center [792, 55] width 156 height 22
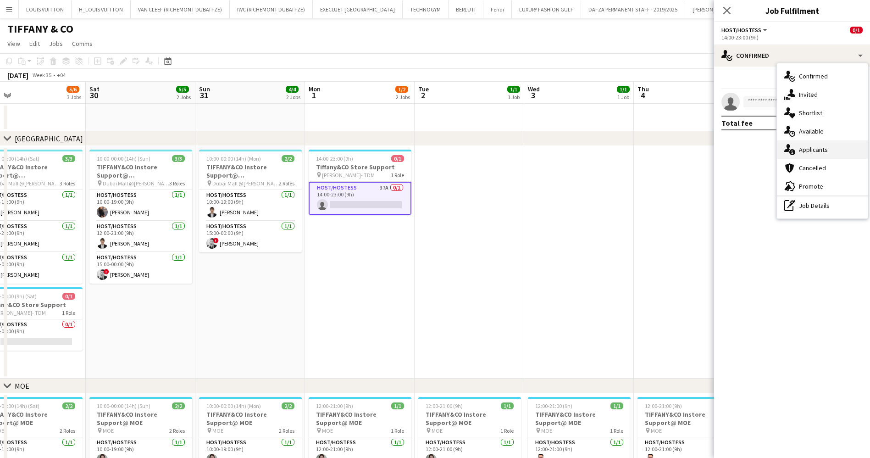
click at [821, 156] on div "single-neutral-actions-information Applicants" at bounding box center [822, 149] width 91 height 18
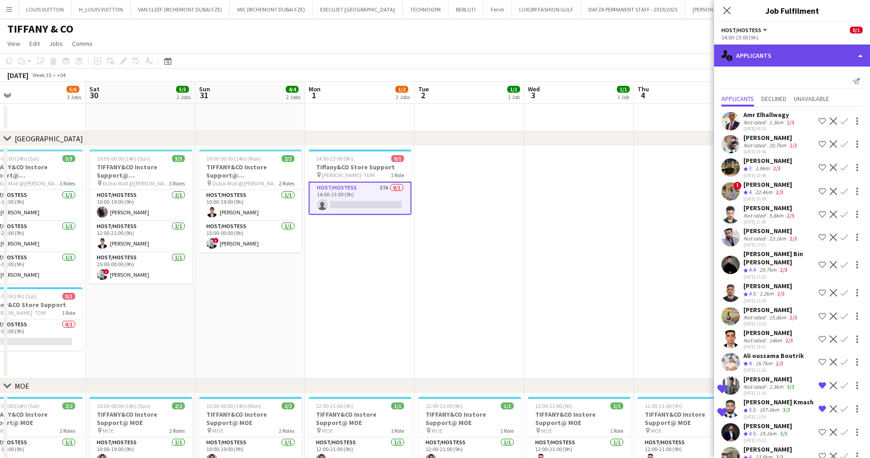
click at [788, 63] on div "single-neutral-actions-information Applicants" at bounding box center [792, 55] width 156 height 22
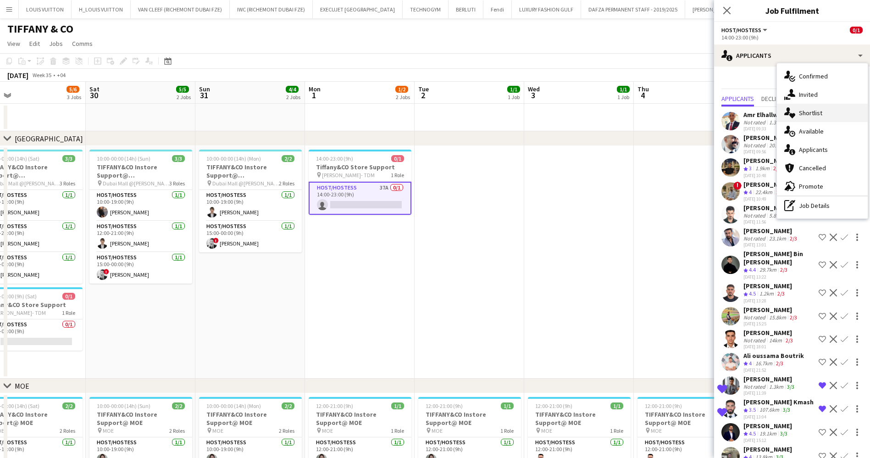
click at [810, 115] on div "single-neutral-actions-heart Shortlist" at bounding box center [822, 113] width 91 height 18
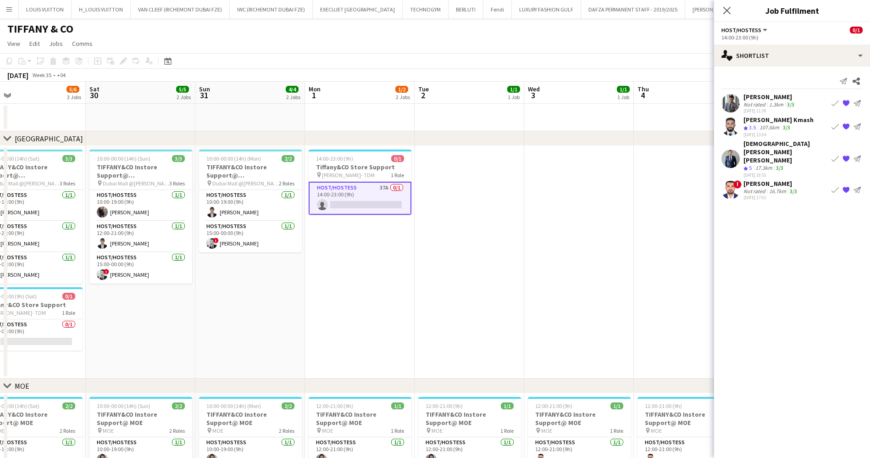
click at [672, 43] on app-page-menu "View Day view expanded Day view collapsed Month view Date picker Jump to today …" at bounding box center [435, 44] width 870 height 17
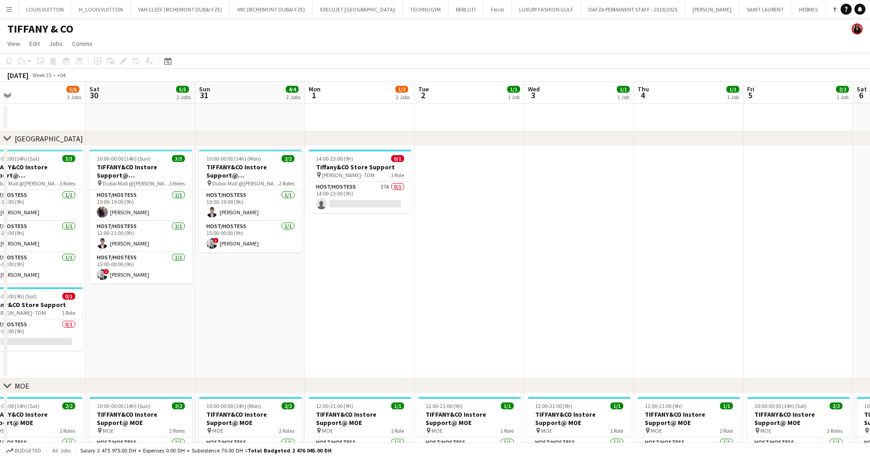
click at [2, 11] on button "Menu" at bounding box center [9, 9] width 18 height 18
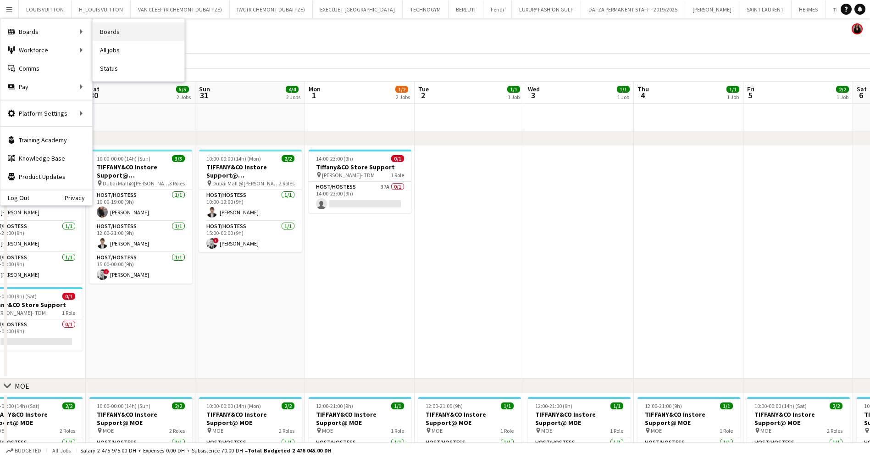
click at [144, 23] on link "Boards" at bounding box center [139, 31] width 92 height 18
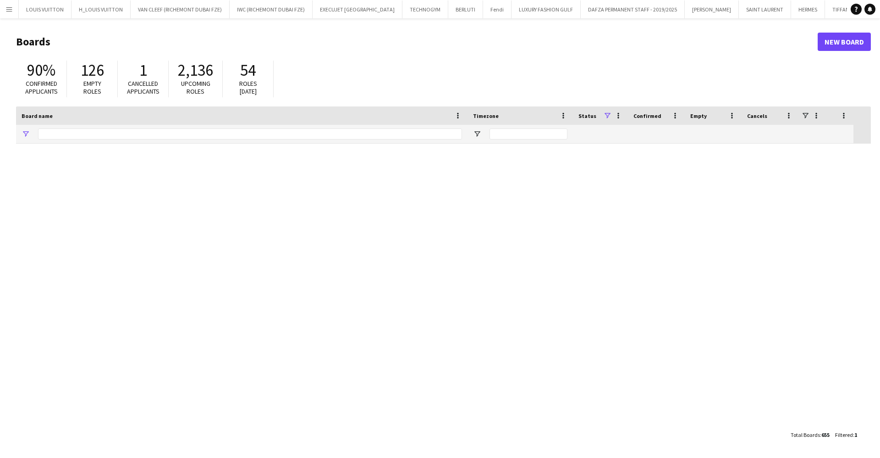
type input "******"
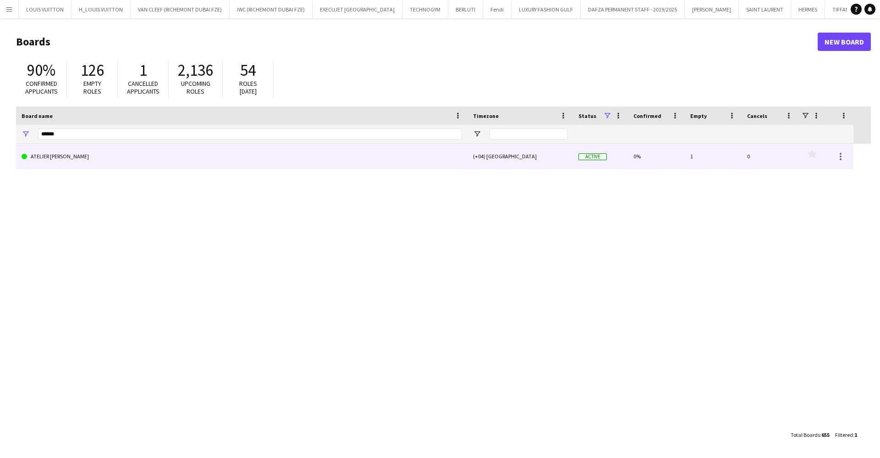
click at [91, 149] on link "ATELIER LUM" at bounding box center [242, 156] width 441 height 26
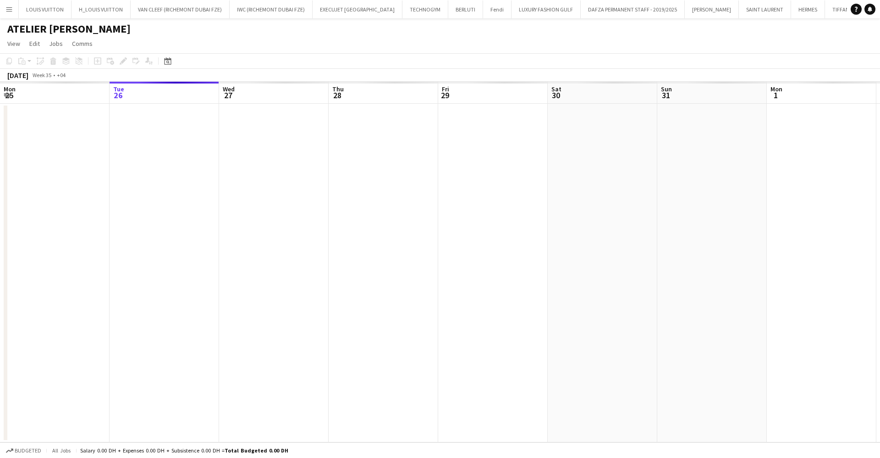
scroll to position [0, 80]
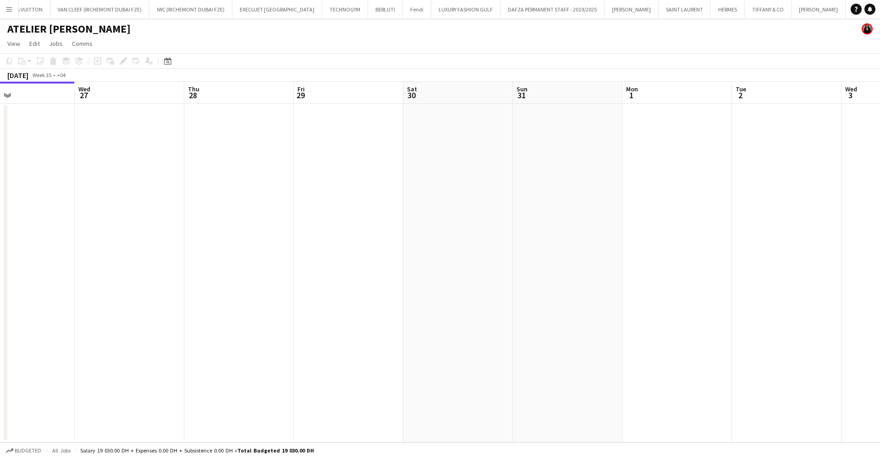
drag, startPoint x: 564, startPoint y: 311, endPoint x: 268, endPoint y: 330, distance: 296.7
click at [272, 329] on app-calendar-viewport "Sat 23 Sun 24 Mon 25 Tue 26 Wed 27 Thu 28 Fri 29 Sat 30 Sun 31 Mon 1 Tue 2 Wed …" at bounding box center [440, 262] width 880 height 360
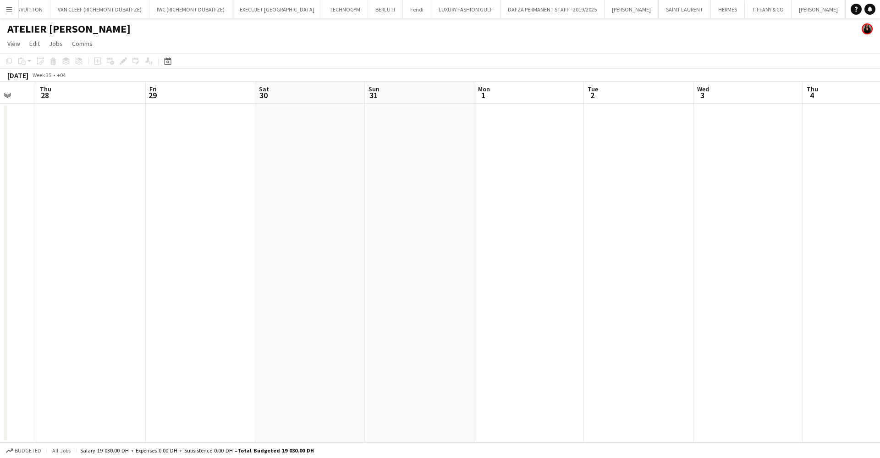
click at [251, 317] on app-calendar-viewport "Mon 25 Tue 26 Wed 27 Thu 28 Fri 29 Sat 30 Sun 31 Mon 1 Tue 2 Wed 3 Thu 4 Fri 5 …" at bounding box center [440, 262] width 880 height 360
drag, startPoint x: 389, startPoint y: 308, endPoint x: 524, endPoint y: 295, distance: 136.3
click at [310, 315] on app-calendar-viewport "Sat 30 Sun 31 Mon 1 Tue 2 Wed 3 Thu 4 Fri 5 Sat 6 Sun 7 Mon 8 Tue 9 Wed 10 Thu …" at bounding box center [440, 262] width 880 height 360
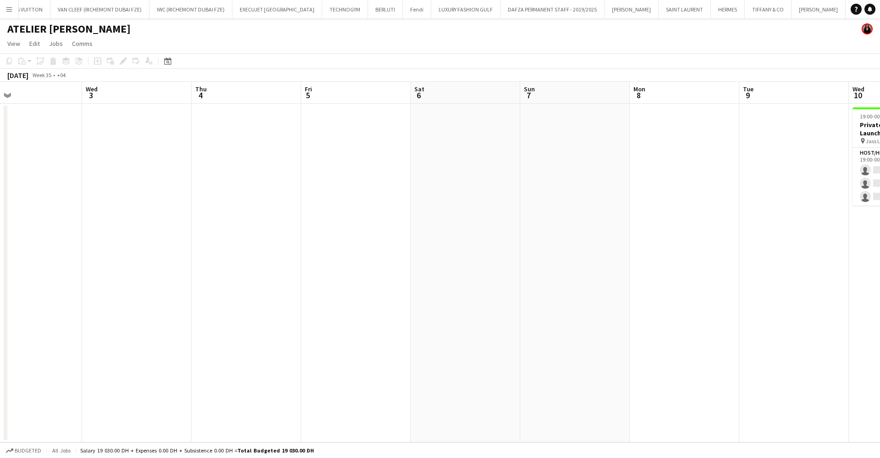
drag, startPoint x: 656, startPoint y: 295, endPoint x: 358, endPoint y: 304, distance: 298.1
click at [381, 302] on app-calendar-viewport "Sat 30 Sun 31 Mon 1 Tue 2 Wed 3 Thu 4 Fri 5 Sat 6 Sun 7 Mon 8 Tue 9 Wed 10 0/3 …" at bounding box center [440, 262] width 880 height 360
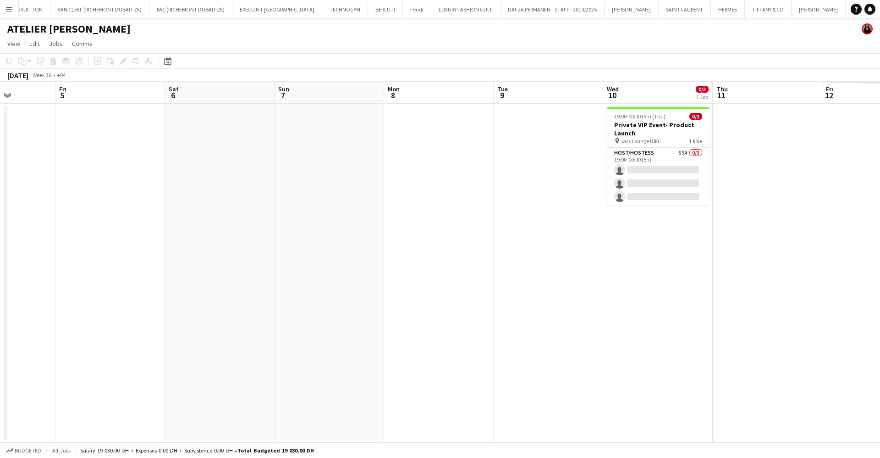
drag, startPoint x: 586, startPoint y: 314, endPoint x: 418, endPoint y: 331, distance: 169.1
click at [418, 331] on app-calendar-viewport "Tue 2 Wed 3 Thu 4 Fri 5 Sat 6 Sun 7 Mon 8 Tue 9 Wed 10 0/3 1 Job Thu 11 Fri 12 …" at bounding box center [440, 262] width 880 height 360
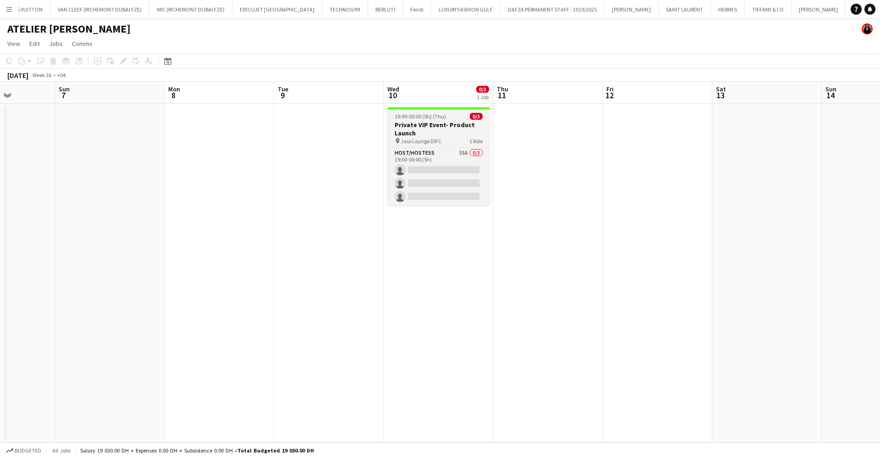
click at [425, 131] on h3 "Private VIP Event- Product Launch" at bounding box center [438, 129] width 103 height 17
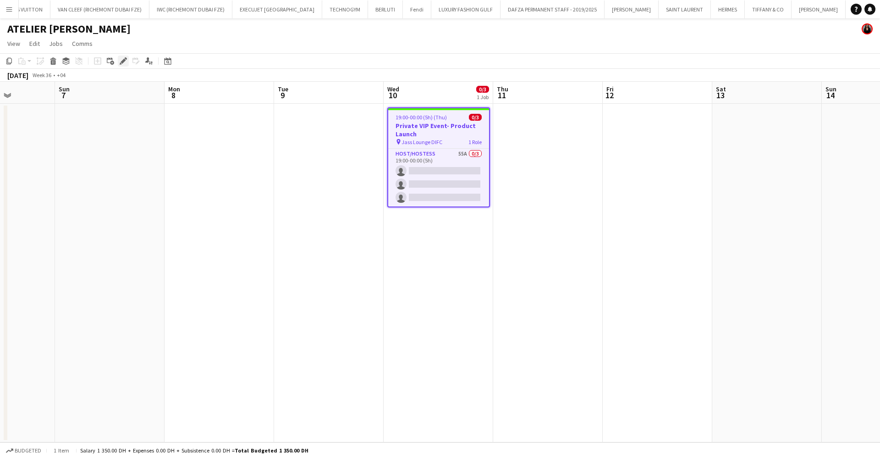
click at [125, 61] on icon "Edit" at bounding box center [123, 60] width 7 height 7
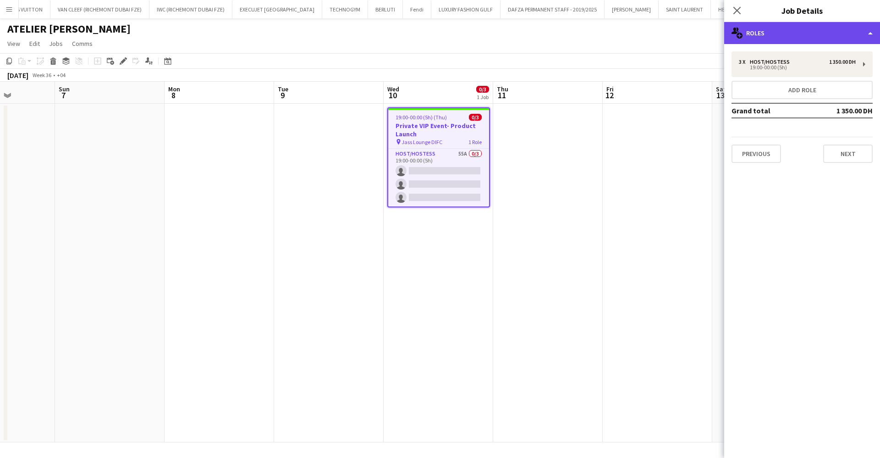
click at [803, 39] on div "multiple-users-add Roles" at bounding box center [802, 33] width 156 height 22
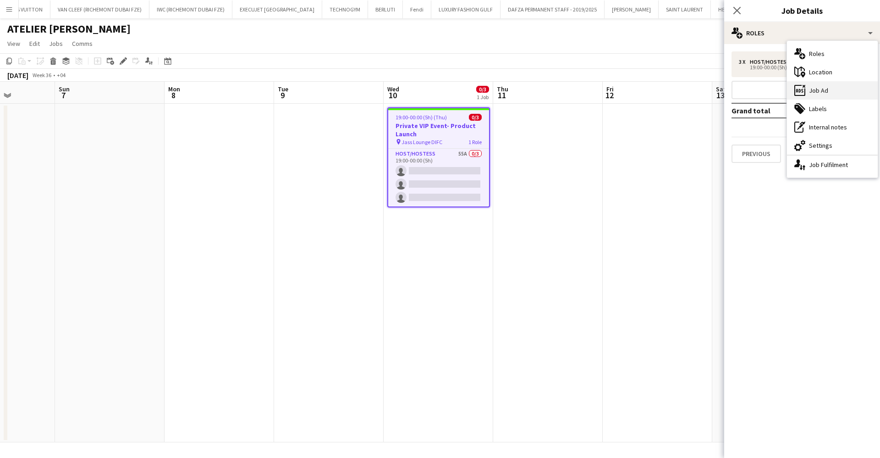
click at [828, 92] on div "ads-window Job Ad" at bounding box center [832, 90] width 91 height 18
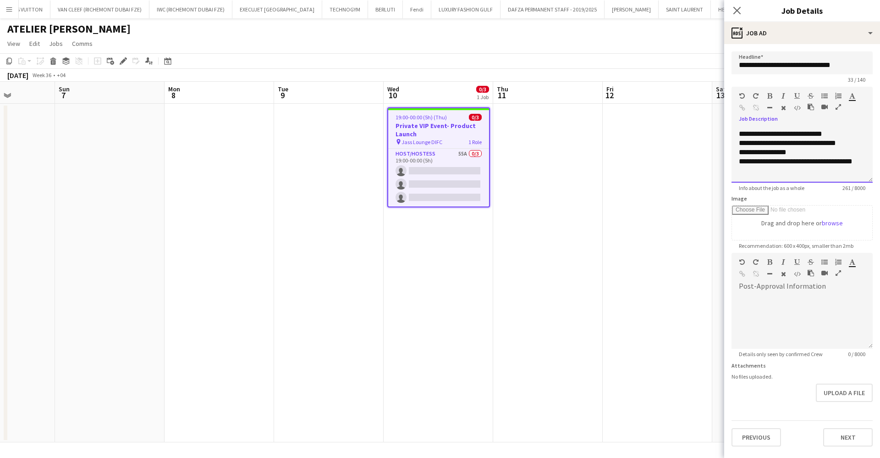
scroll to position [72, 0]
click at [436, 132] on h3 "Private VIP Event- Product Launch" at bounding box center [438, 129] width 101 height 17
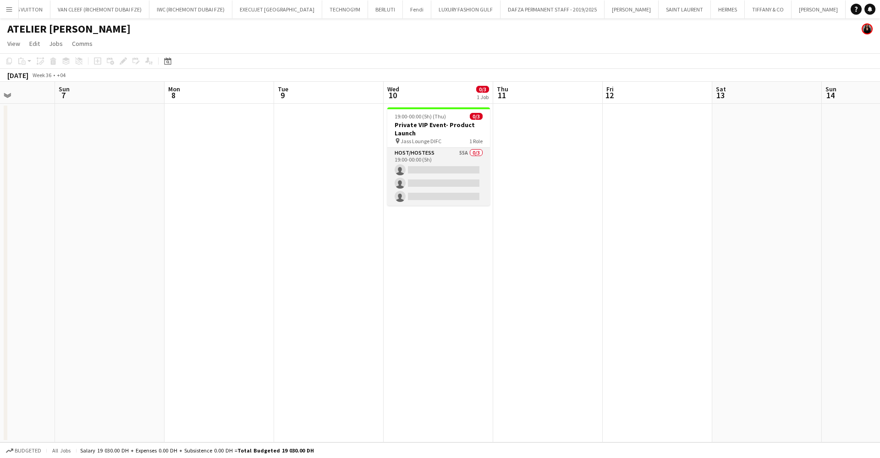
click at [448, 160] on app-card-role "Host/Hostess 55A 0/3 19:00-00:00 (5h) single-neutral-actions single-neutral-act…" at bounding box center [438, 177] width 103 height 58
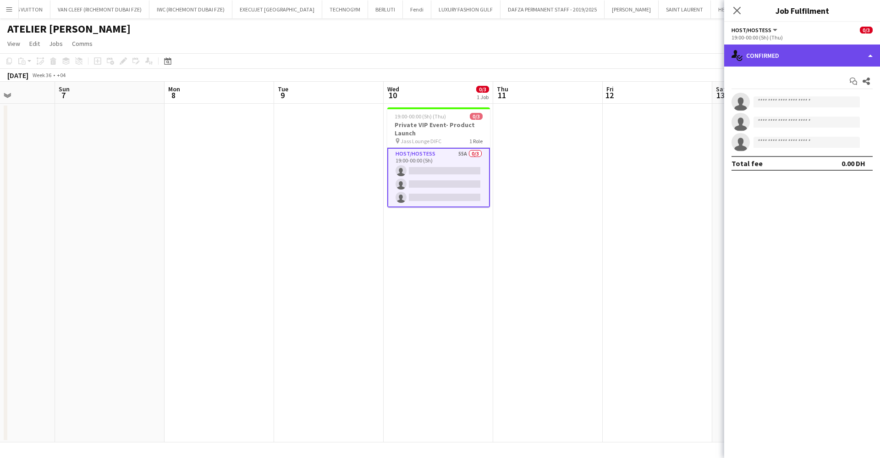
click at [778, 65] on div "single-neutral-actions-check-2 Confirmed" at bounding box center [802, 55] width 156 height 22
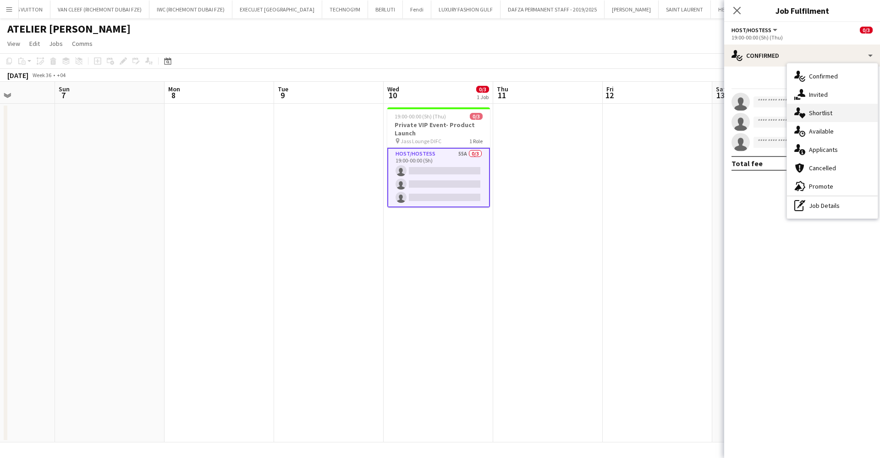
click at [825, 119] on div "single-neutral-actions-heart Shortlist" at bounding box center [832, 113] width 91 height 18
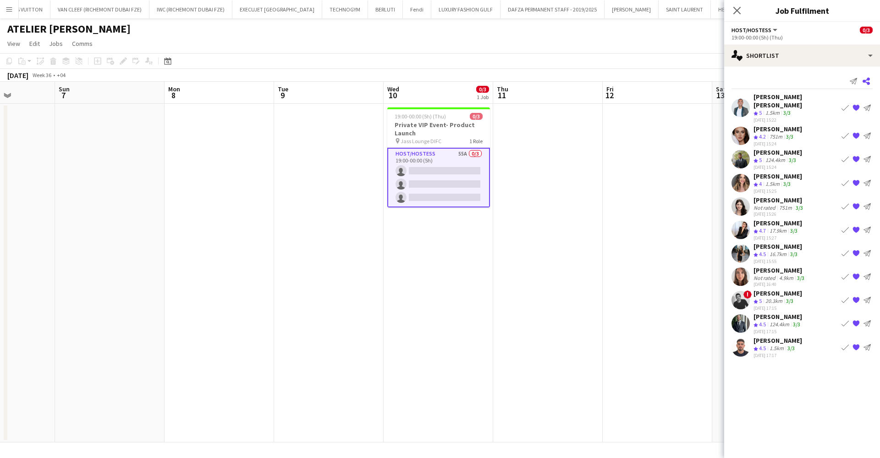
click at [870, 84] on icon at bounding box center [866, 80] width 7 height 7
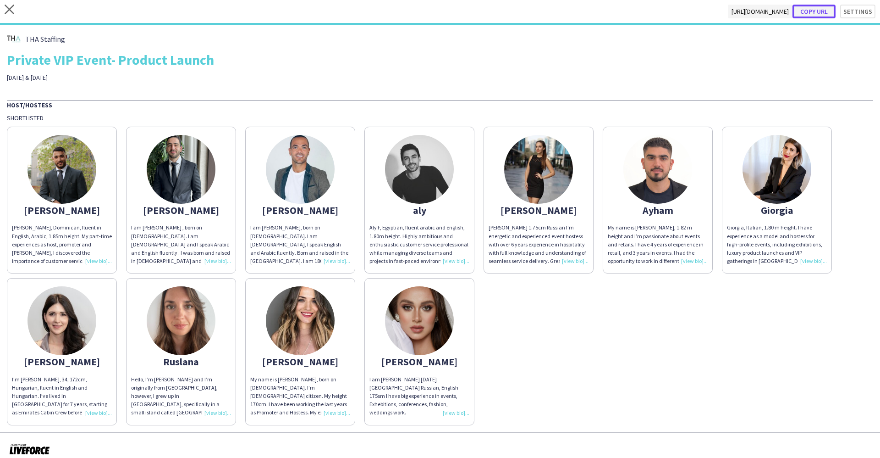
click at [802, 11] on button "Copy url" at bounding box center [814, 12] width 43 height 14
type textarea "**********"
